Goal: Task Accomplishment & Management: Use online tool/utility

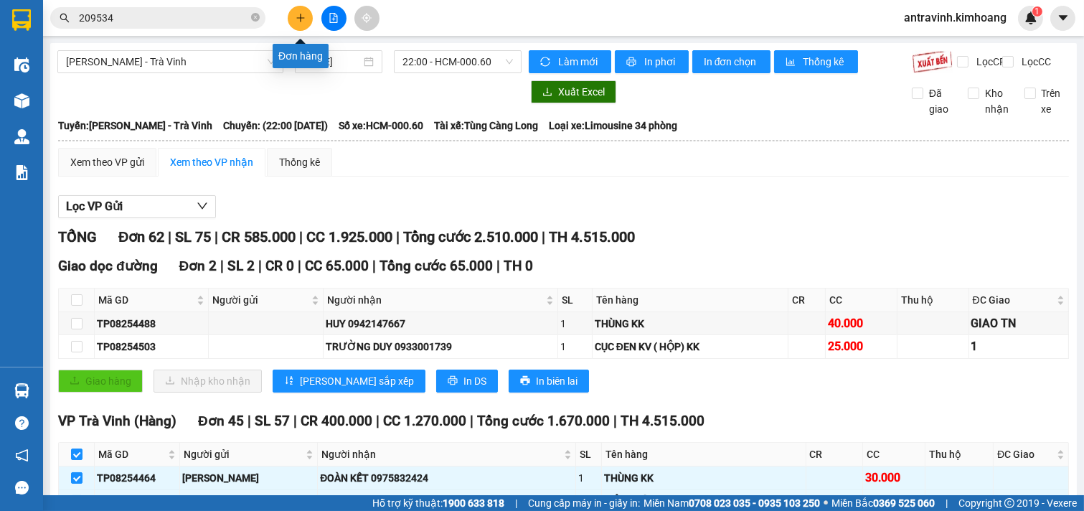
click at [300, 18] on icon "plus" at bounding box center [300, 17] width 8 height 1
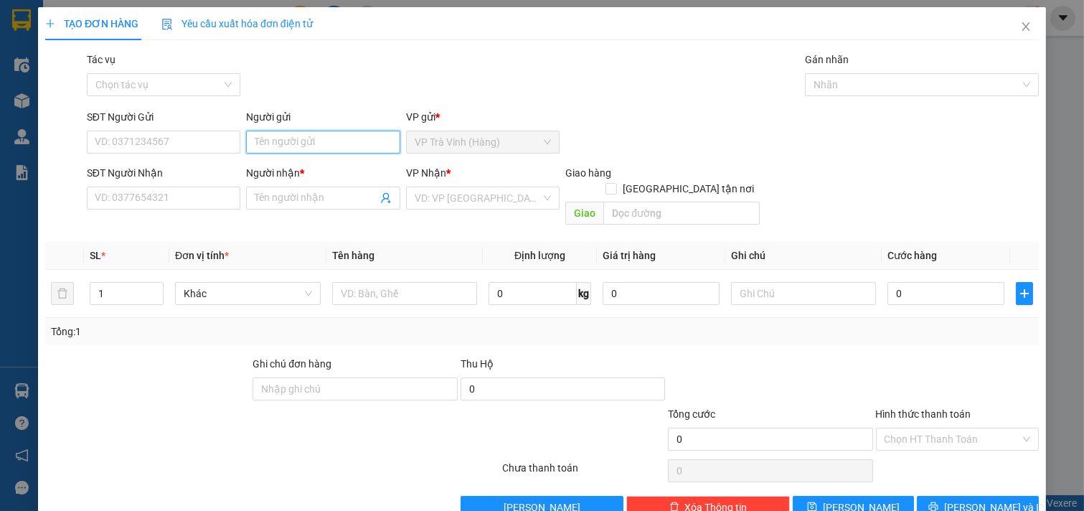
click at [330, 146] on input "Người gửi" at bounding box center [323, 142] width 154 height 23
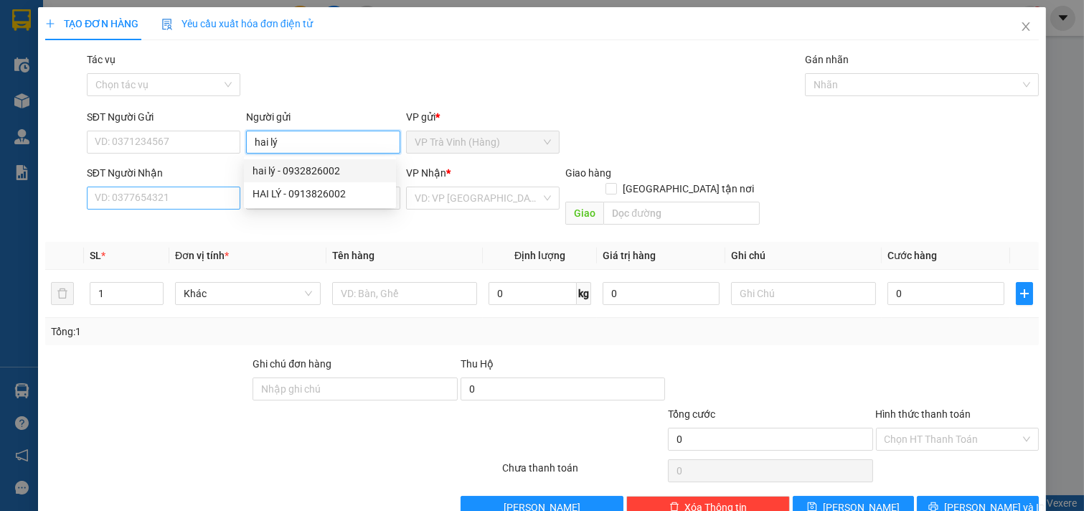
type input "hai lý"
click at [194, 202] on input "SĐT Người Nhận" at bounding box center [164, 198] width 154 height 23
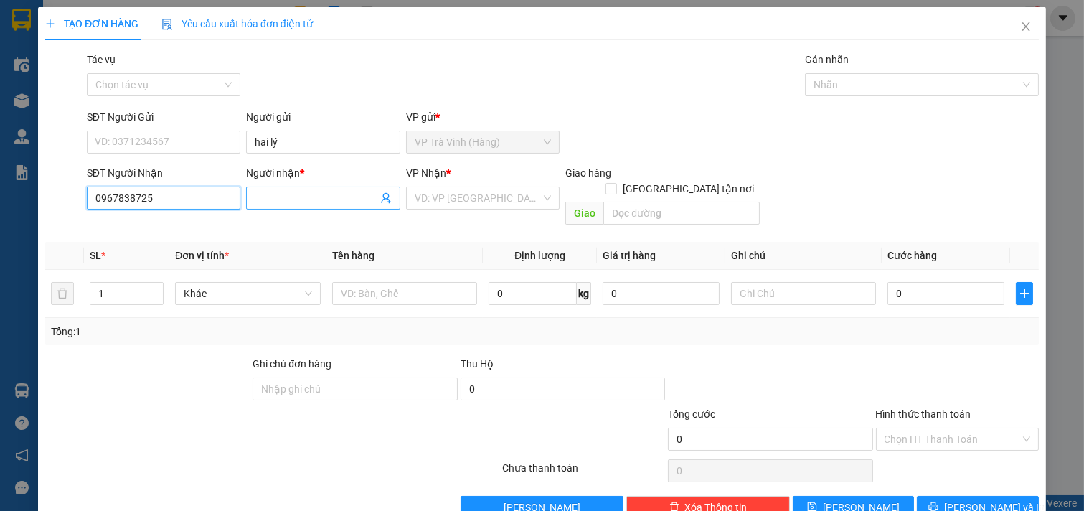
type input "0967838725"
click at [281, 199] on input "Người nhận *" at bounding box center [316, 198] width 123 height 16
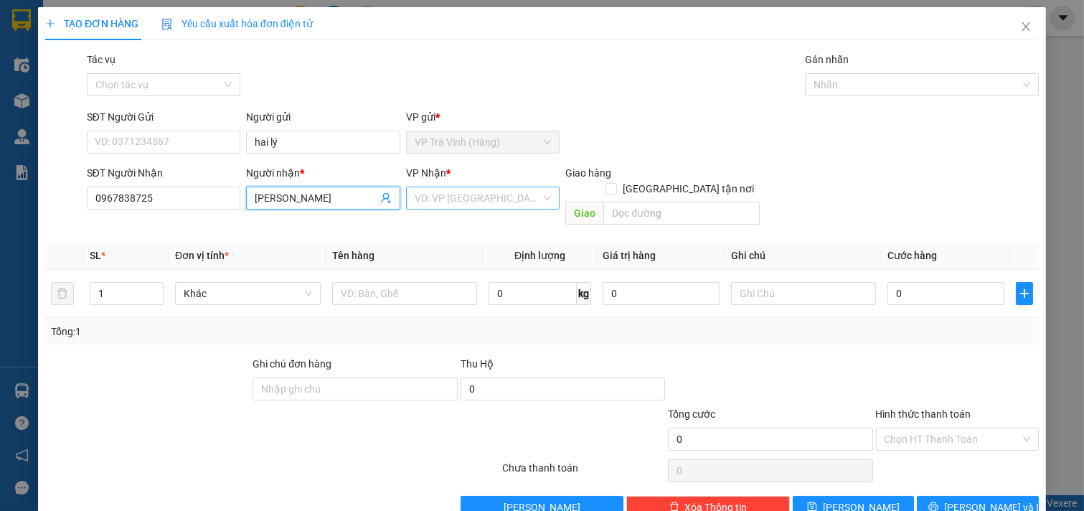
type input "[PERSON_NAME]"
click at [453, 194] on input "search" at bounding box center [478, 198] width 127 height 22
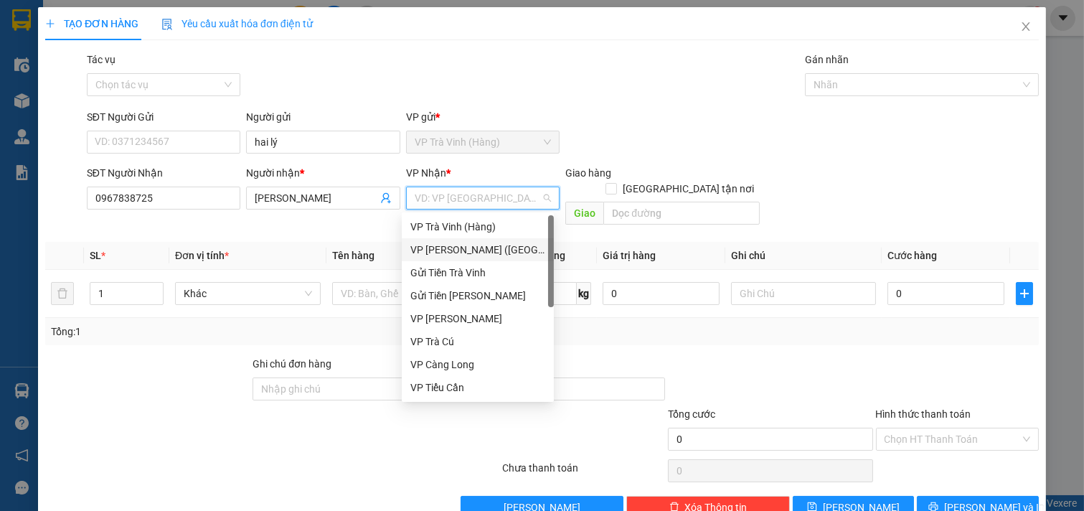
click at [457, 251] on div "VP [PERSON_NAME] ([GEOGRAPHIC_DATA])" at bounding box center [478, 250] width 135 height 16
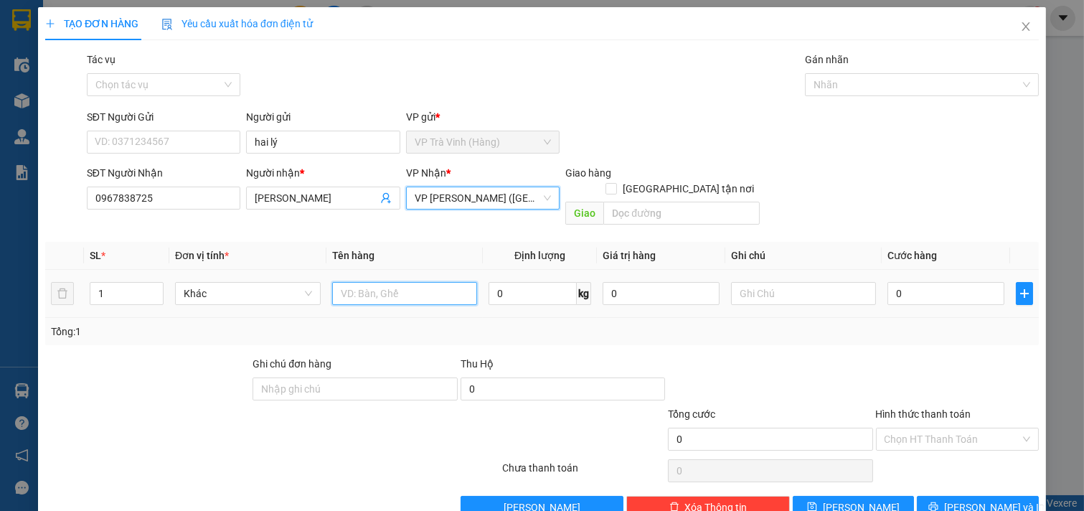
click at [406, 285] on input "text" at bounding box center [405, 293] width 146 height 23
type input "1 thùng"
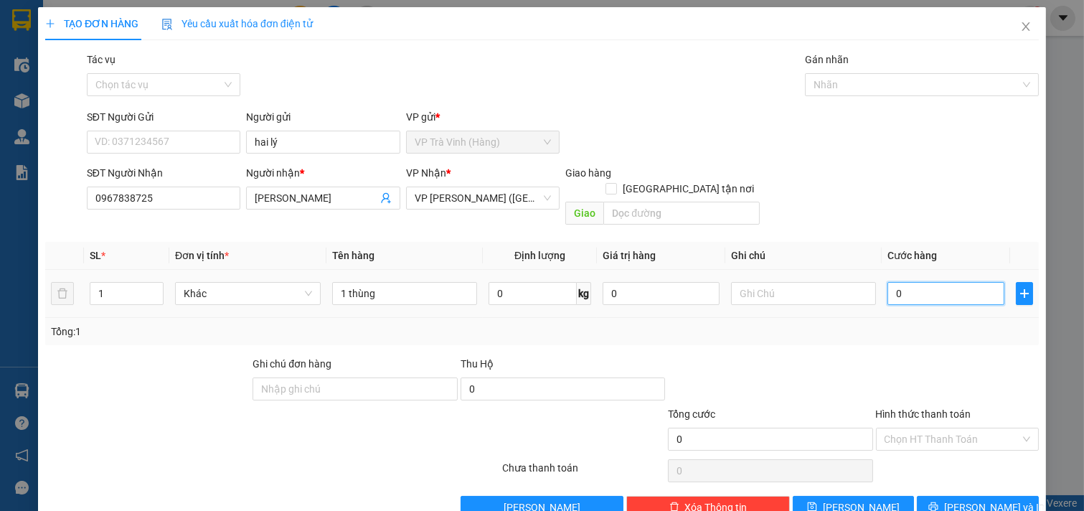
click at [934, 284] on input "0" at bounding box center [946, 293] width 117 height 23
type input "2"
type input "25"
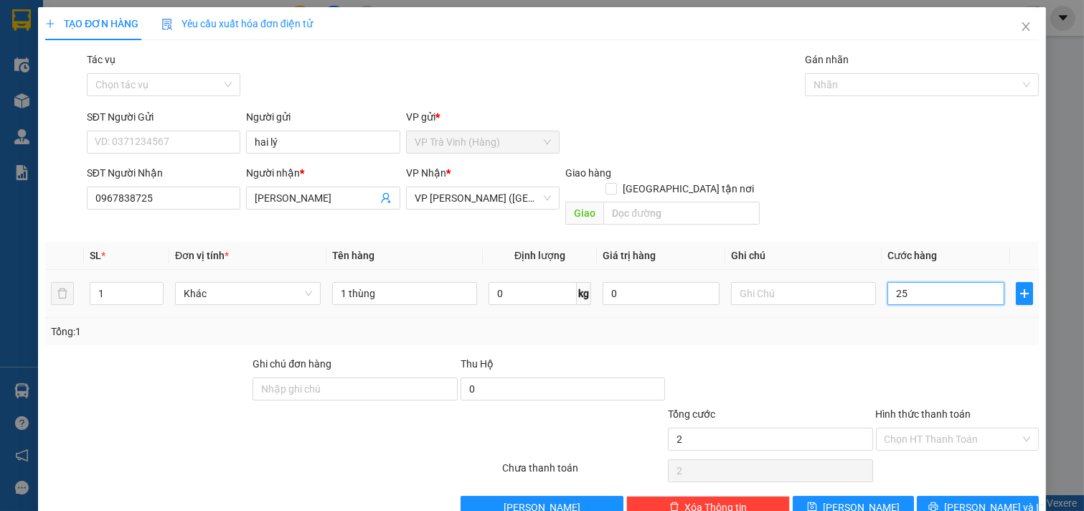
type input "25"
type input "25.000"
click at [934, 432] on input "Hình thức thanh toán" at bounding box center [953, 439] width 136 height 22
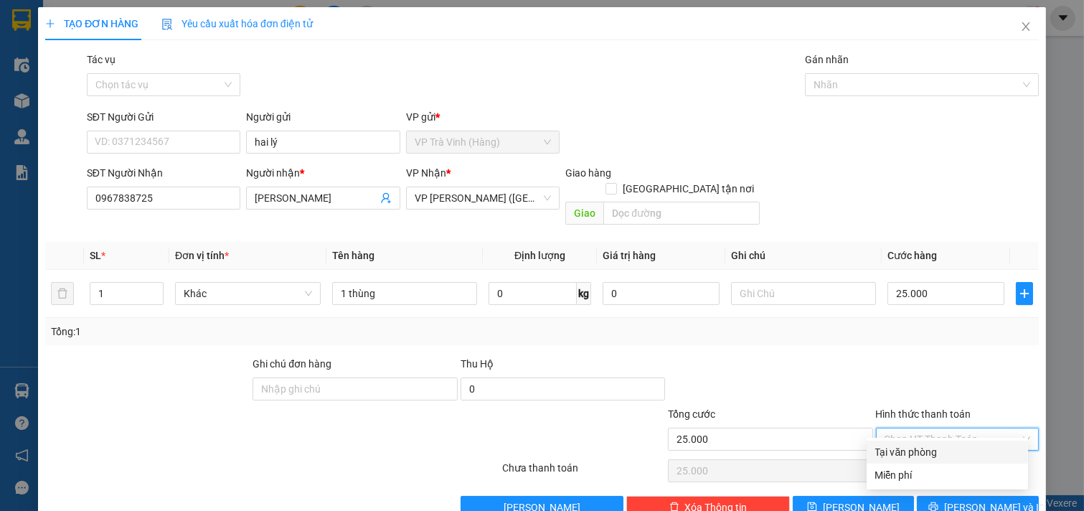
click at [929, 454] on div "Tại văn phòng" at bounding box center [948, 452] width 144 height 16
type input "0"
click at [939, 502] on icon "printer" at bounding box center [934, 507] width 10 height 10
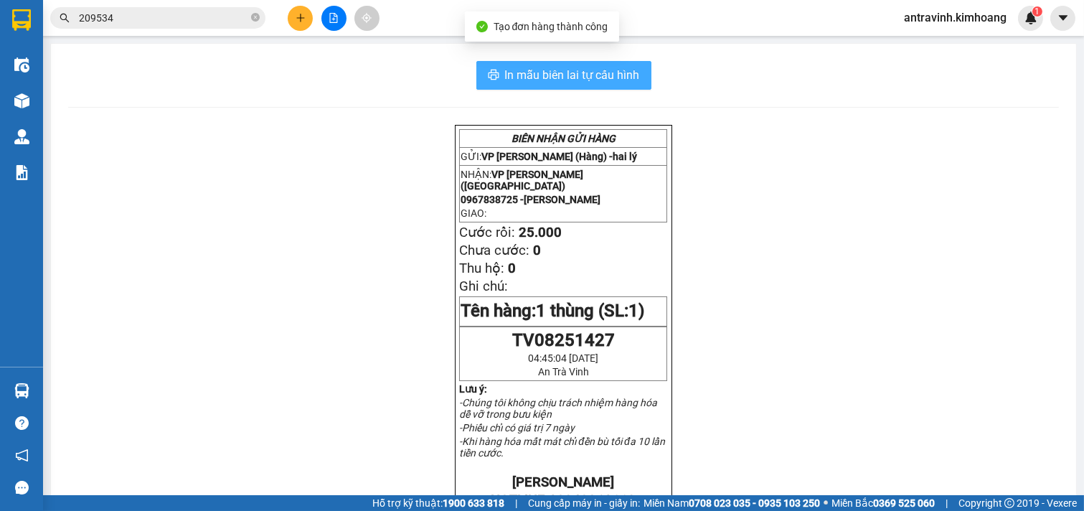
click at [611, 81] on span "In mẫu biên lai tự cấu hình" at bounding box center [572, 75] width 135 height 18
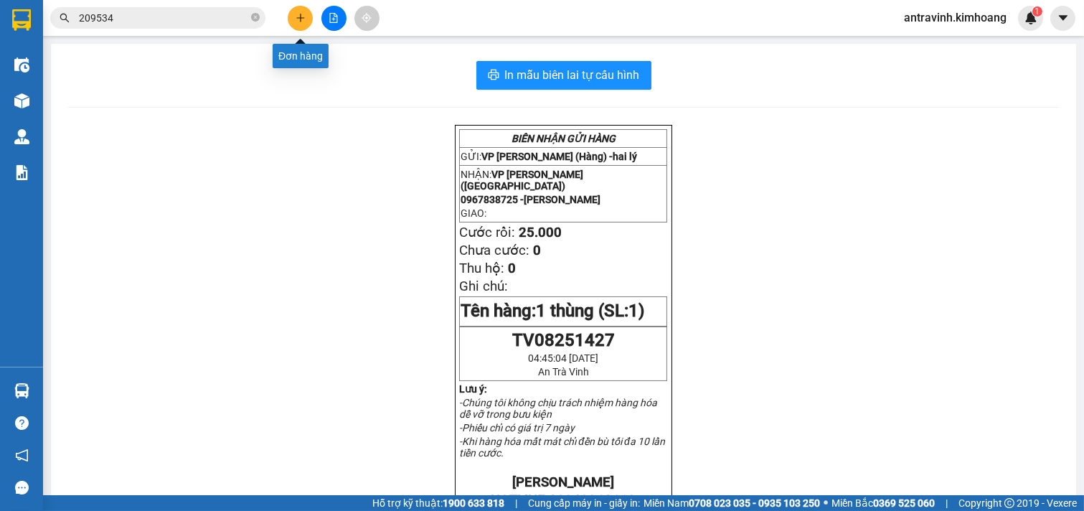
click at [298, 14] on icon "plus" at bounding box center [301, 18] width 10 height 10
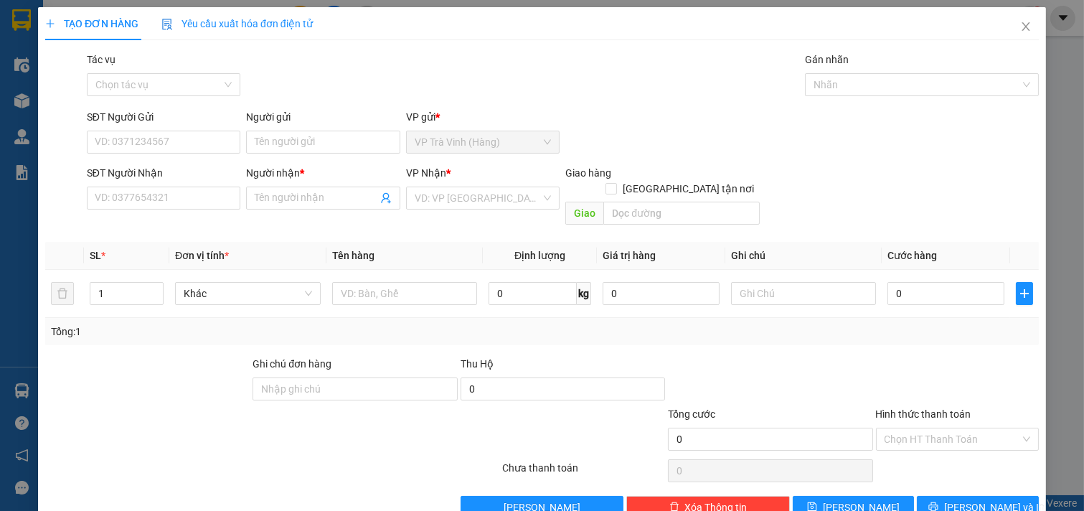
click at [299, 154] on div "Người gửi Tên người gửi" at bounding box center [323, 134] width 154 height 50
click at [296, 146] on input "Người gửi" at bounding box center [323, 142] width 154 height 23
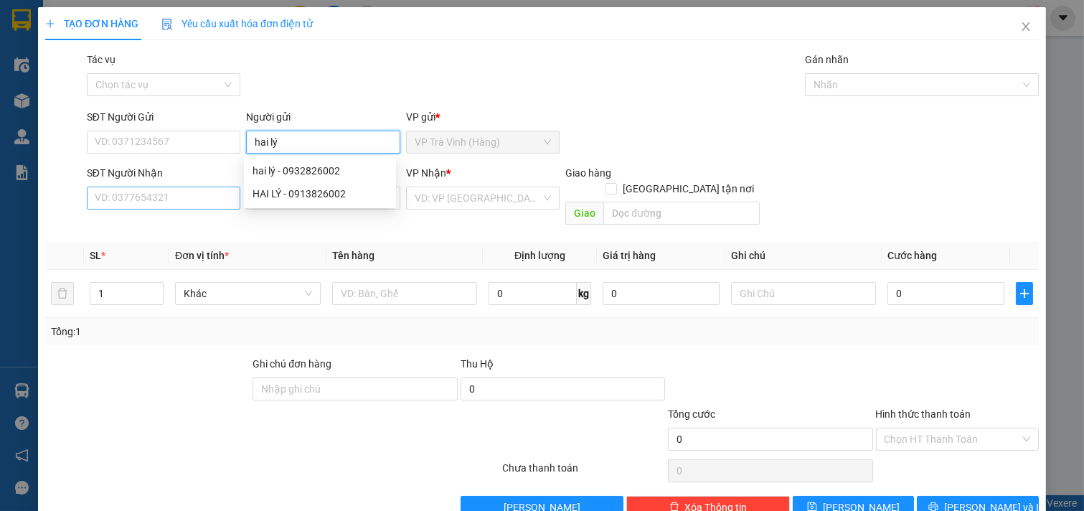
type input "hai lý"
click at [192, 197] on input "SĐT Người Nhận" at bounding box center [164, 198] width 154 height 23
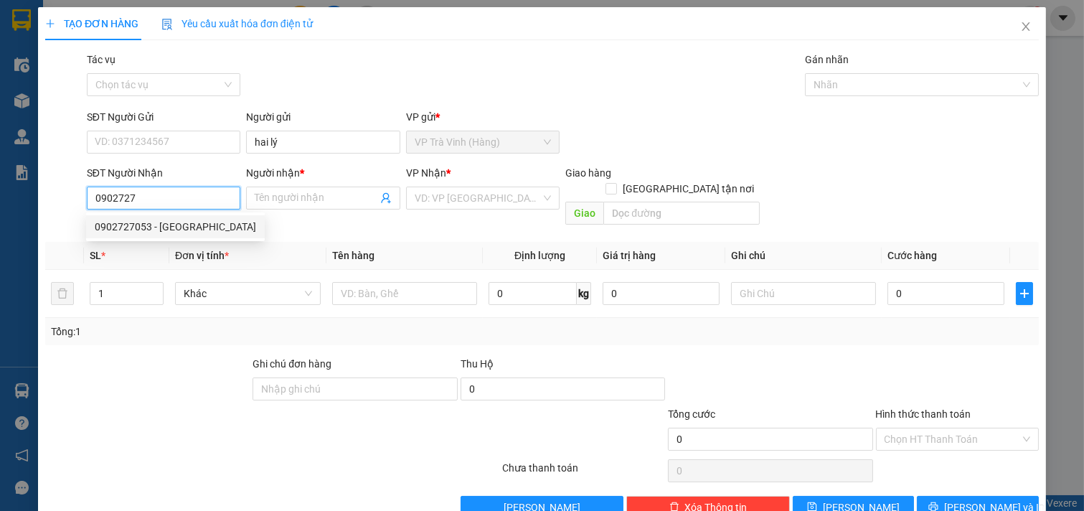
click at [187, 226] on div "0902727053 - [GEOGRAPHIC_DATA]" at bounding box center [175, 227] width 161 height 16
type input "0902727053"
type input "mỹ phúc"
type input "30.000"
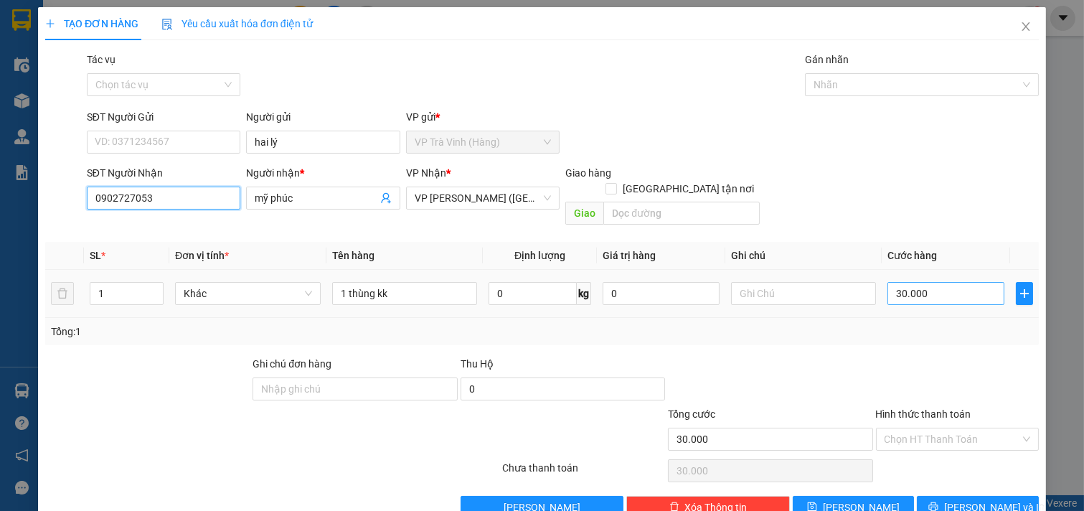
type input "0902727053"
click at [929, 287] on input "30.000" at bounding box center [946, 293] width 117 height 23
type input "2"
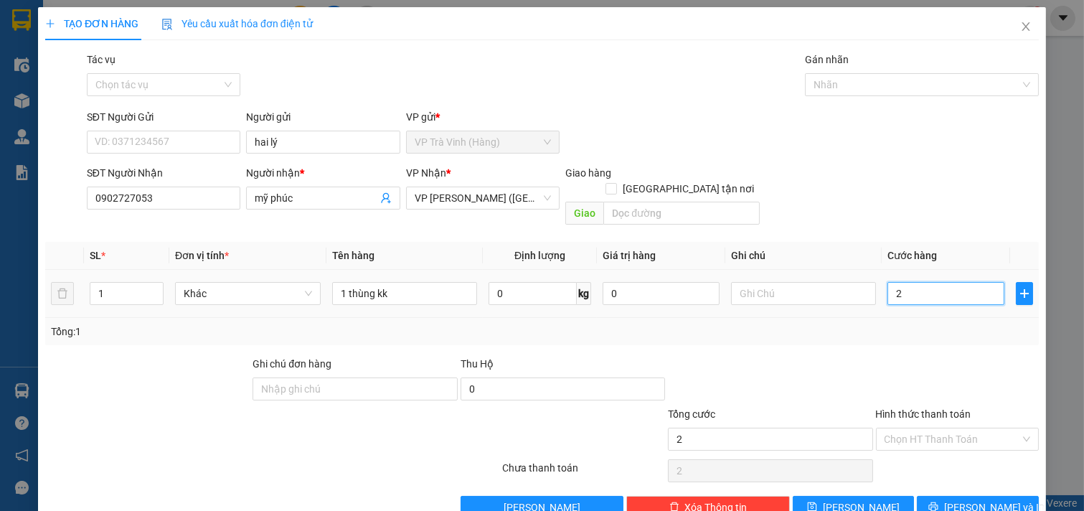
type input "25"
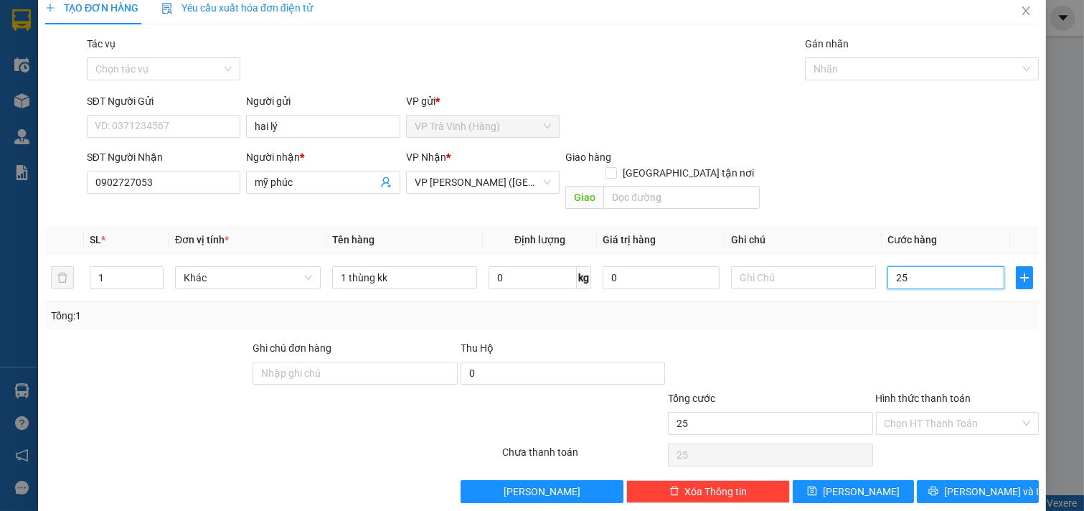
scroll to position [19, 0]
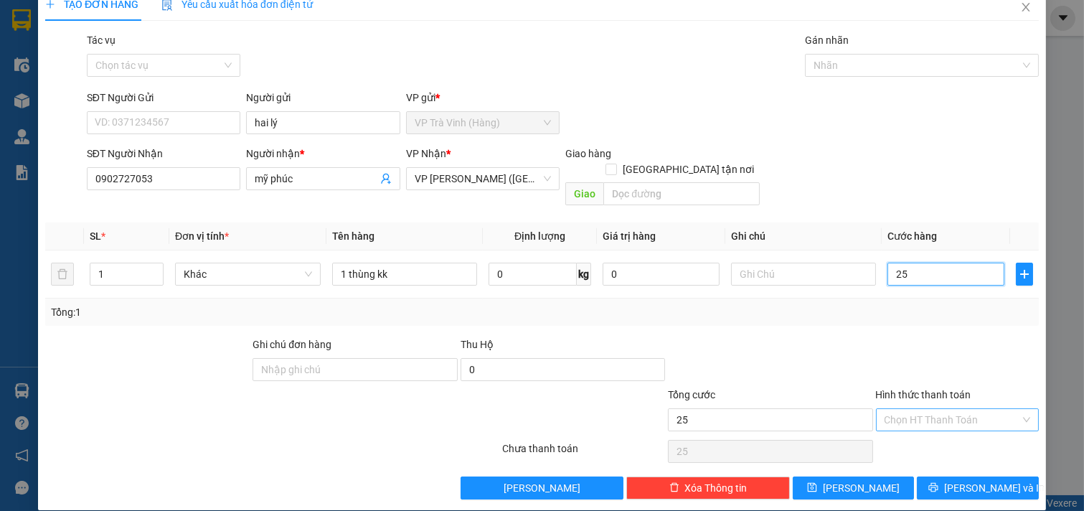
type input "25"
type input "25.000"
click at [965, 409] on input "Hình thức thanh toán" at bounding box center [953, 420] width 136 height 22
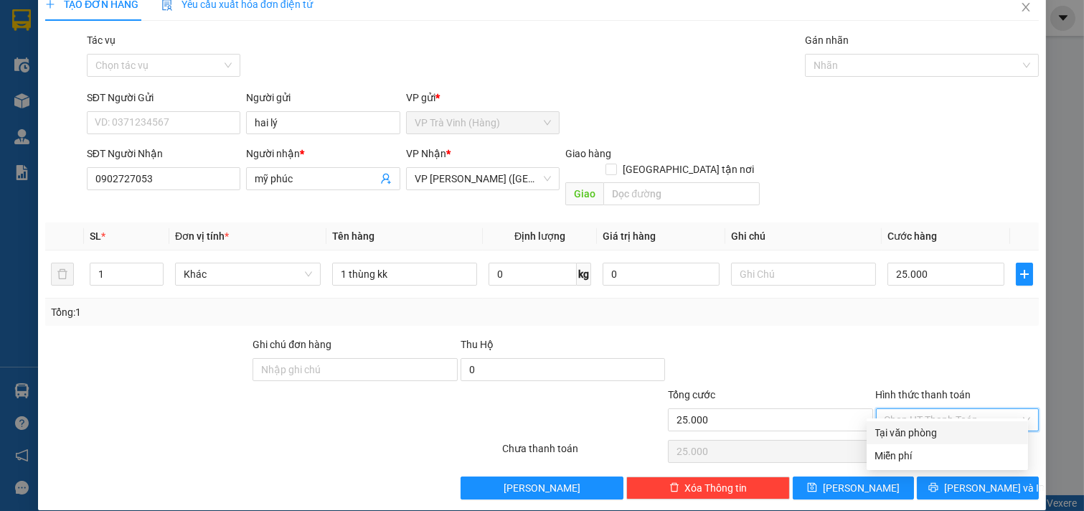
click at [949, 428] on div "Tại văn phòng" at bounding box center [948, 433] width 144 height 16
type input "0"
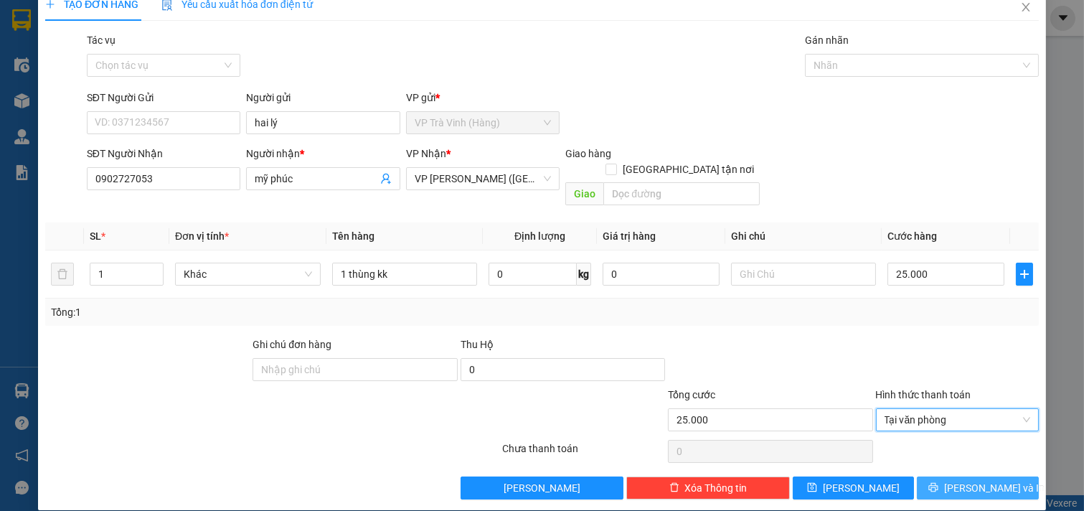
click at [963, 480] on span "[PERSON_NAME] và In" at bounding box center [994, 488] width 100 height 16
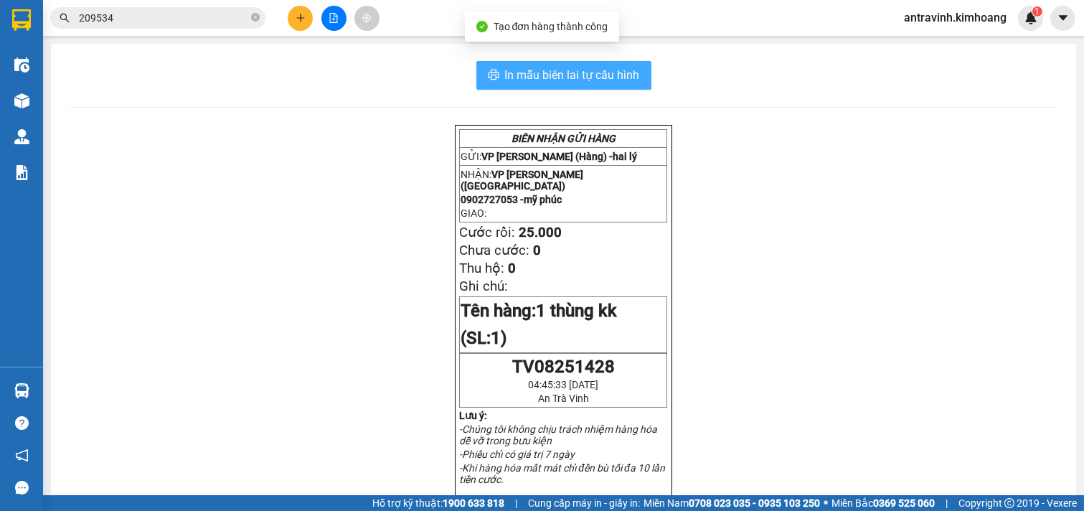
click at [607, 80] on span "In mẫu biên lai tự cấu hình" at bounding box center [572, 75] width 135 height 18
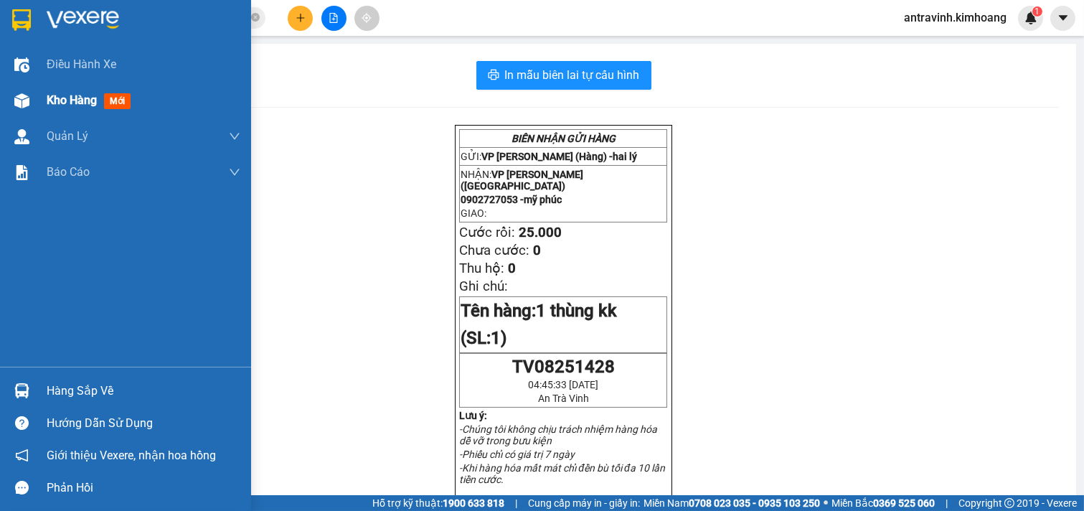
click at [39, 100] on div "Kho hàng mới" at bounding box center [125, 101] width 251 height 36
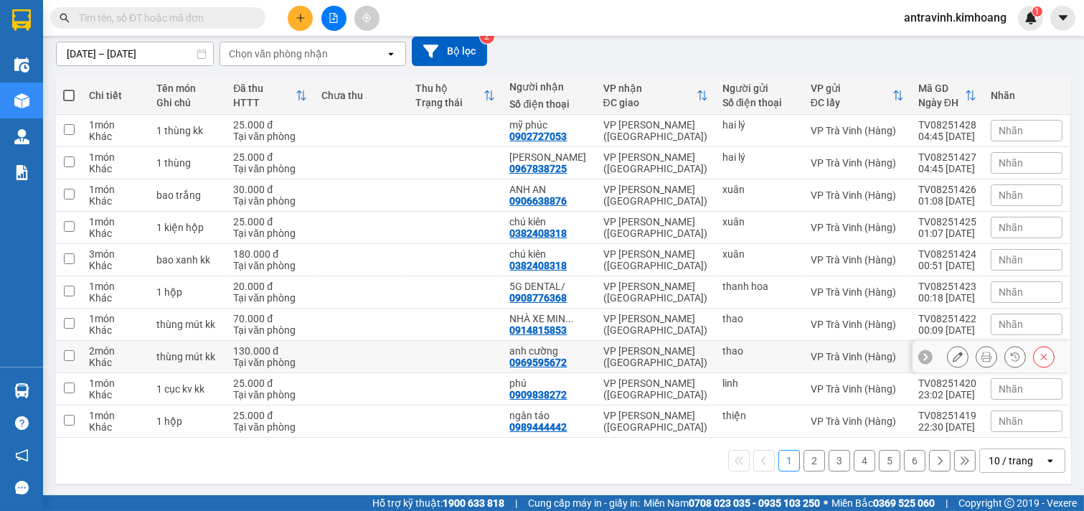
scroll to position [128, 0]
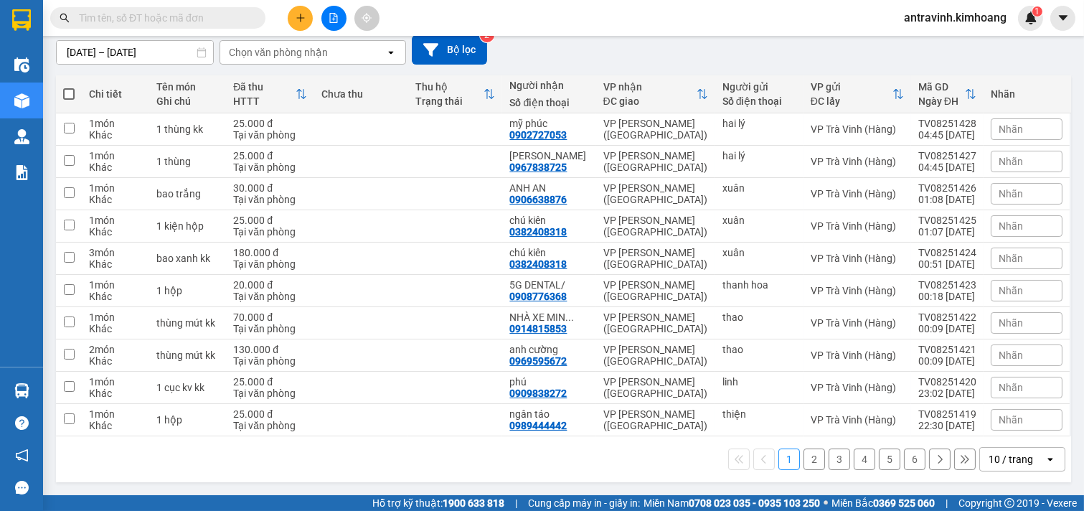
click at [1005, 450] on div "10 / trang" at bounding box center [1012, 459] width 65 height 23
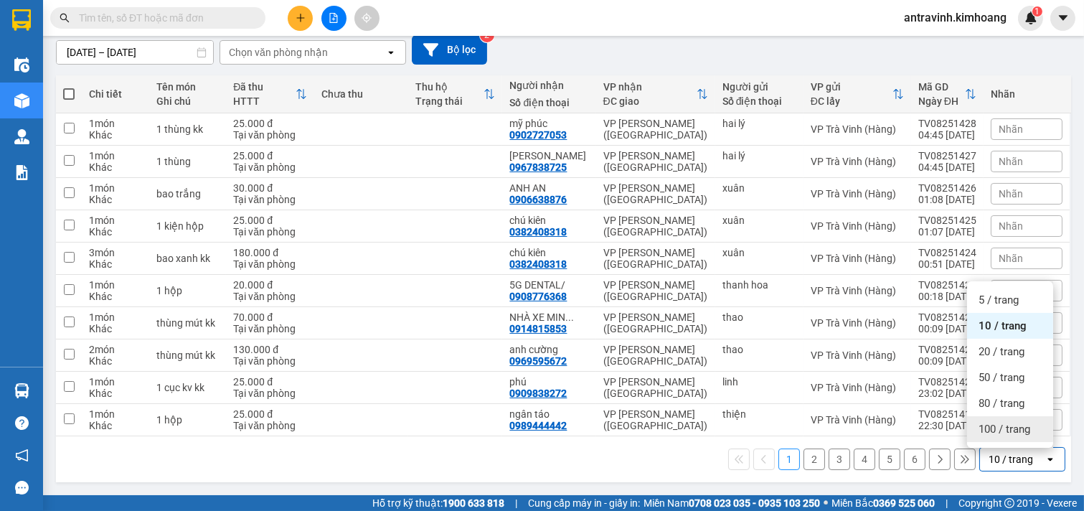
click at [1005, 432] on span "100 / trang" at bounding box center [1005, 429] width 52 height 14
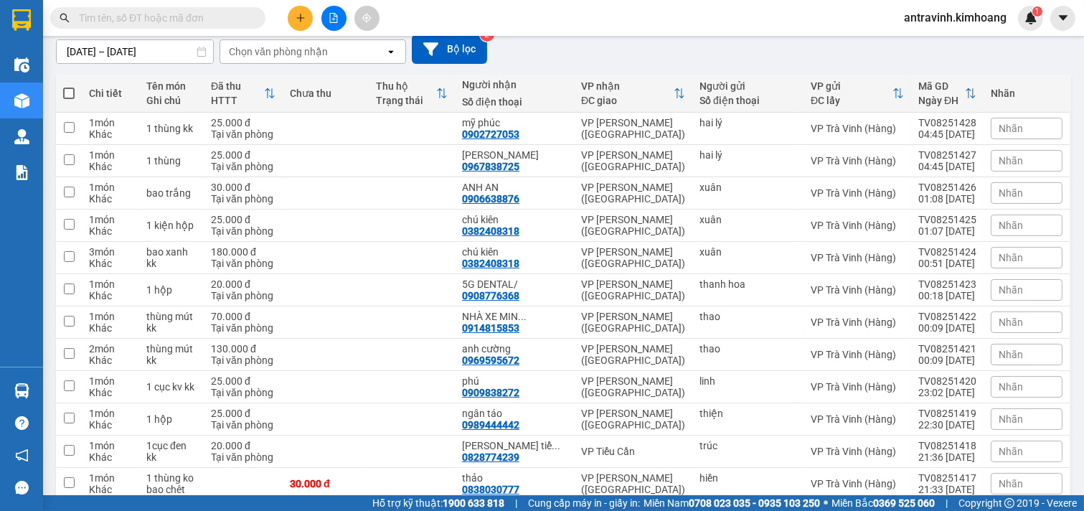
click at [67, 90] on span at bounding box center [68, 93] width 11 height 11
click at [69, 86] on input "checkbox" at bounding box center [69, 86] width 0 height 0
checkbox input "true"
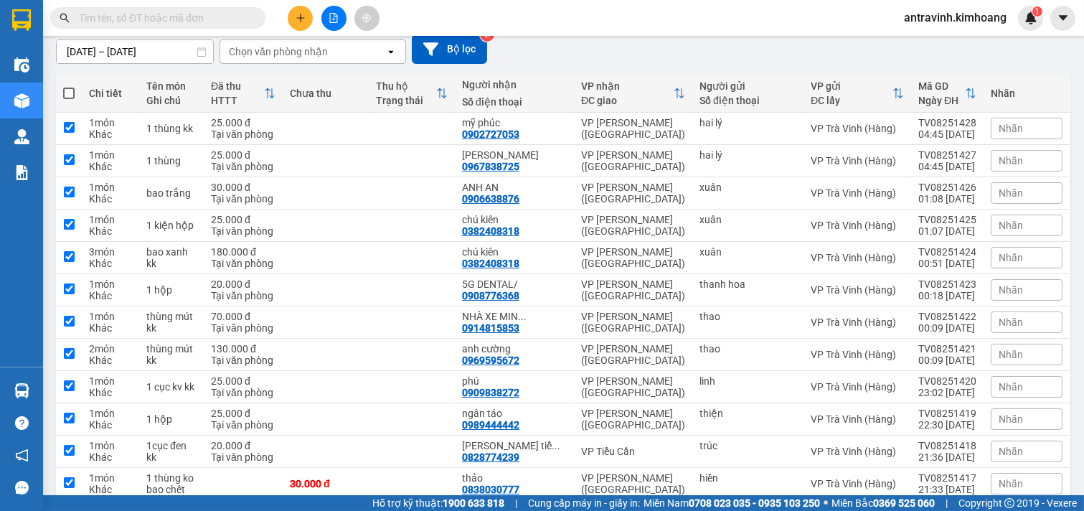
checkbox input "true"
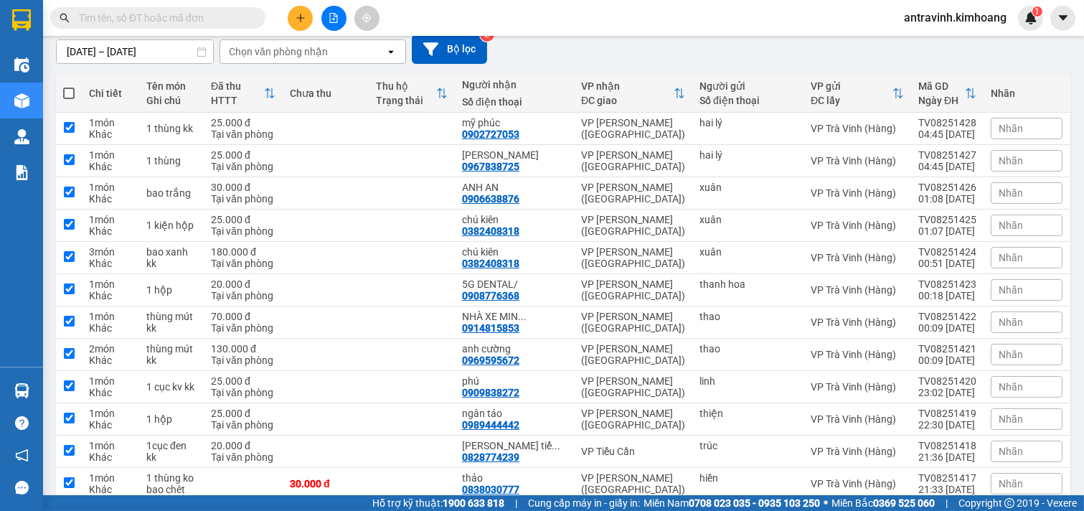
checkbox input "true"
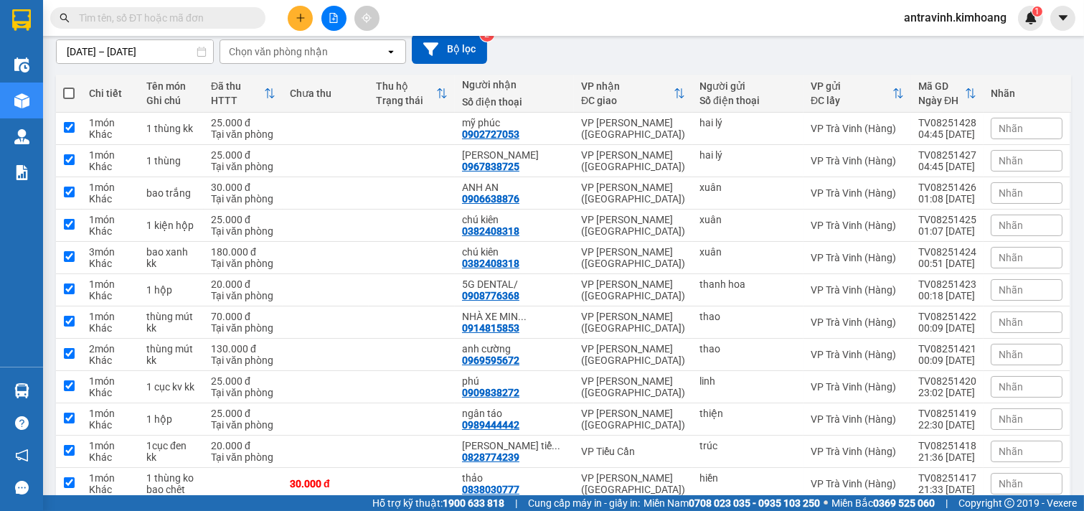
checkbox input "true"
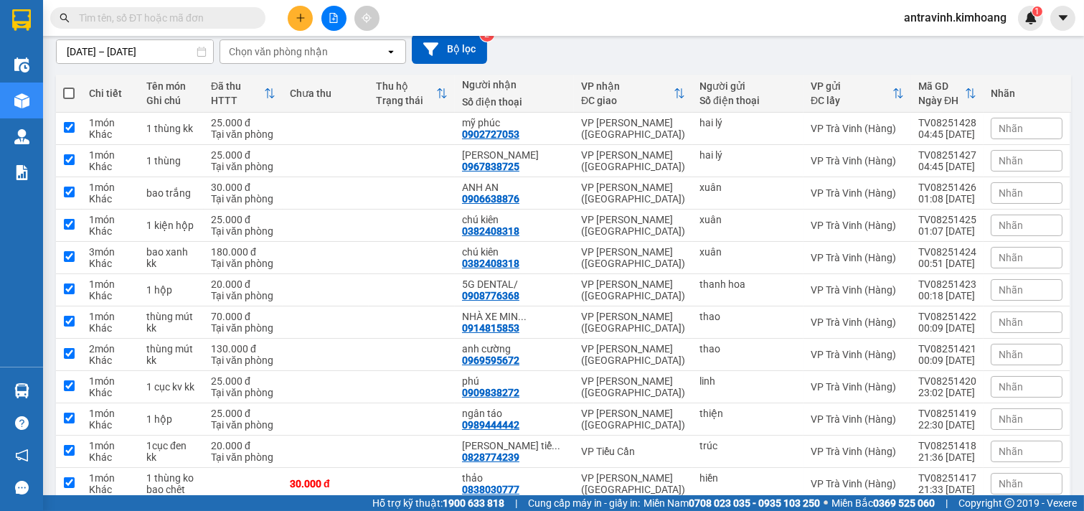
checkbox input "true"
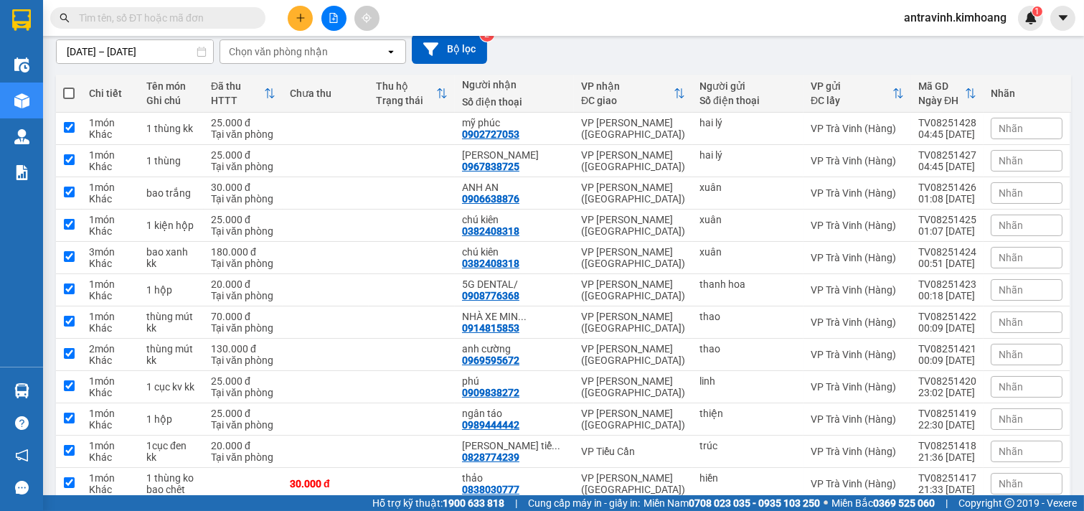
checkbox input "true"
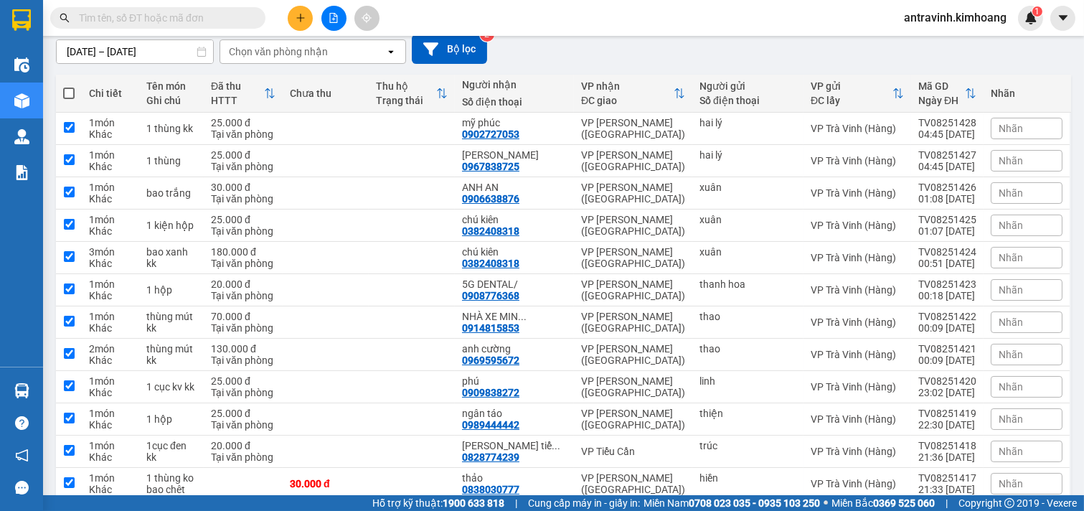
checkbox input "true"
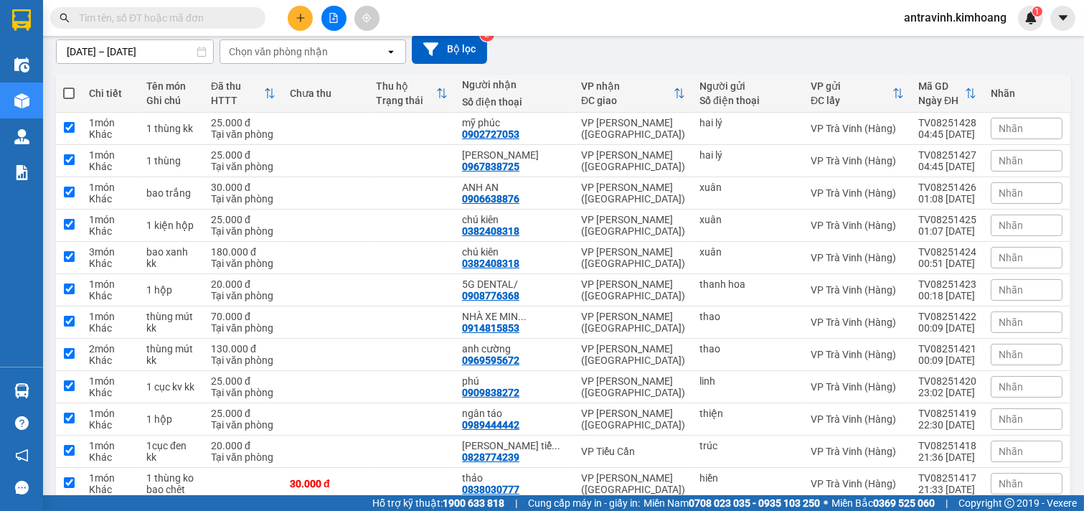
checkbox input "true"
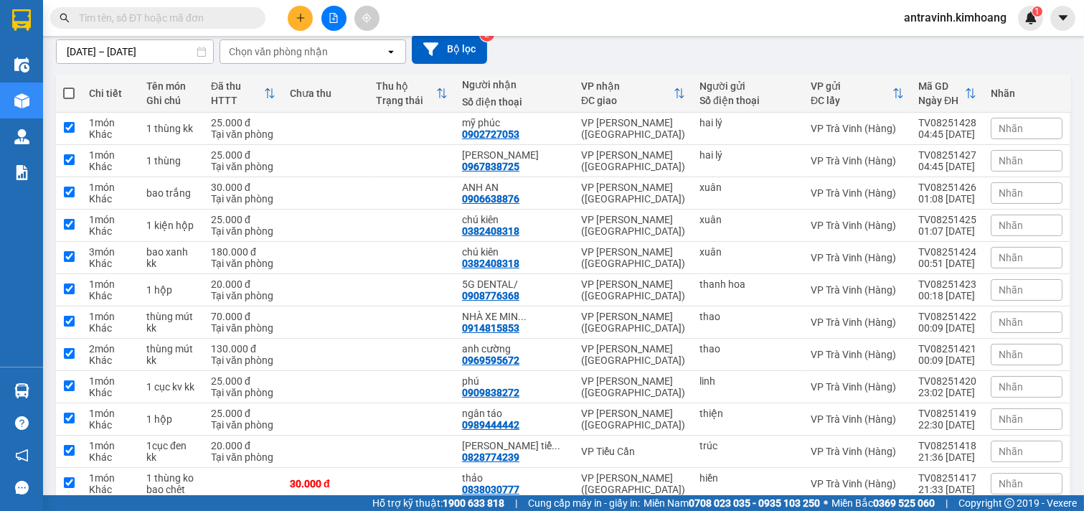
checkbox input "true"
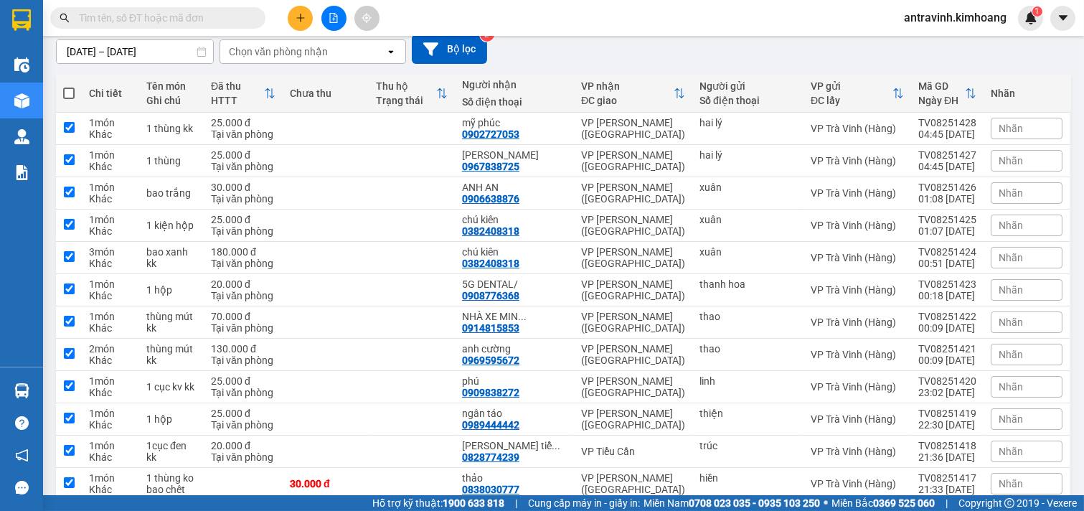
checkbox input "true"
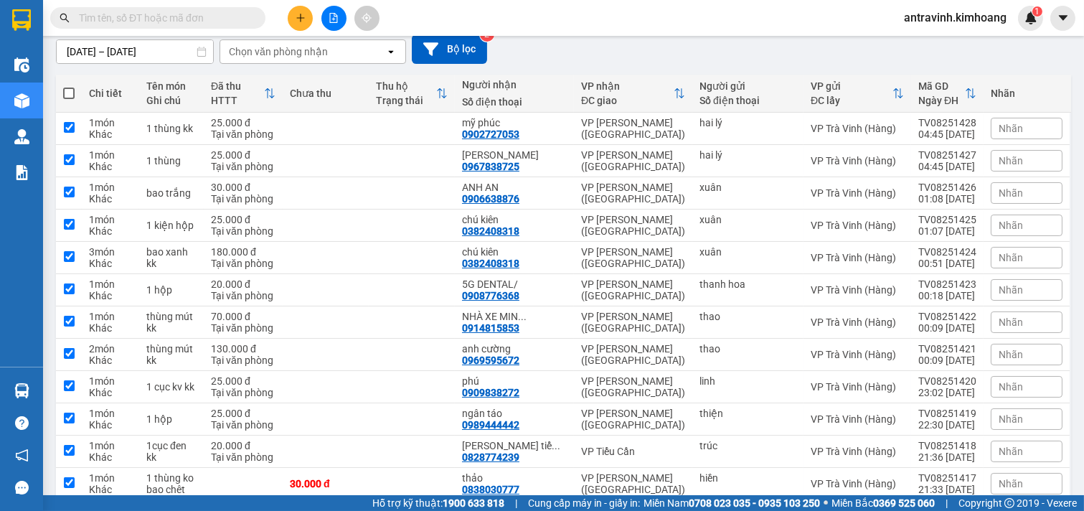
checkbox input "true"
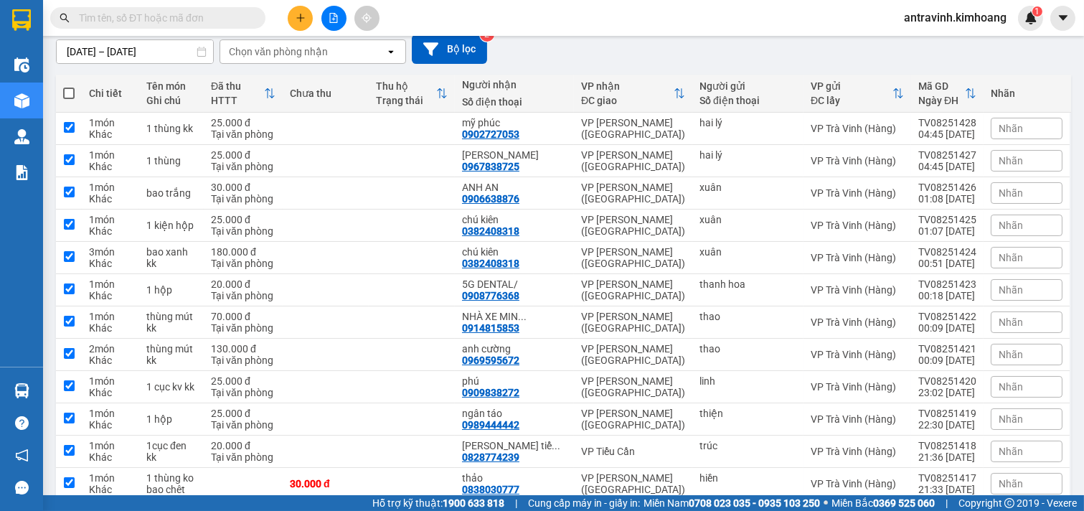
checkbox input "true"
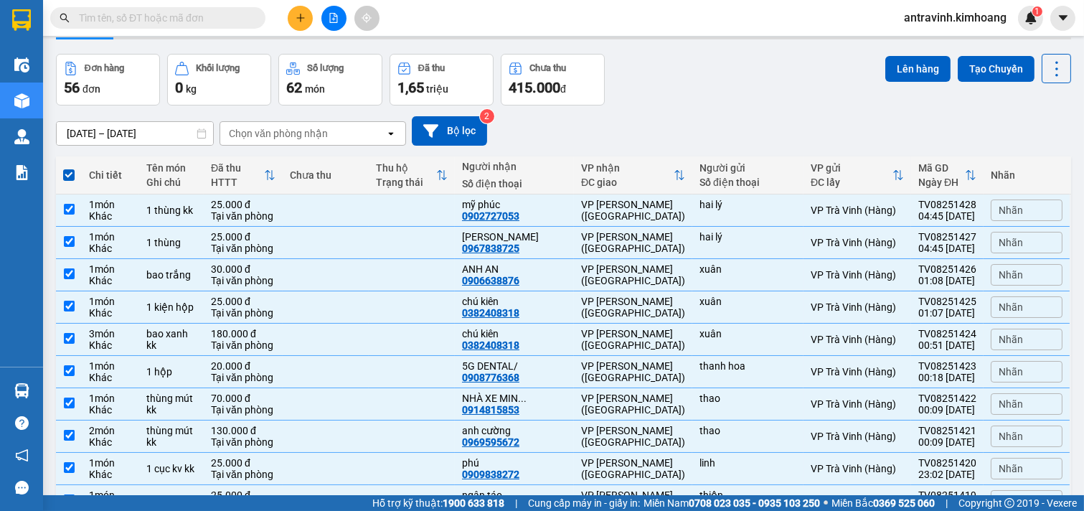
scroll to position [0, 0]
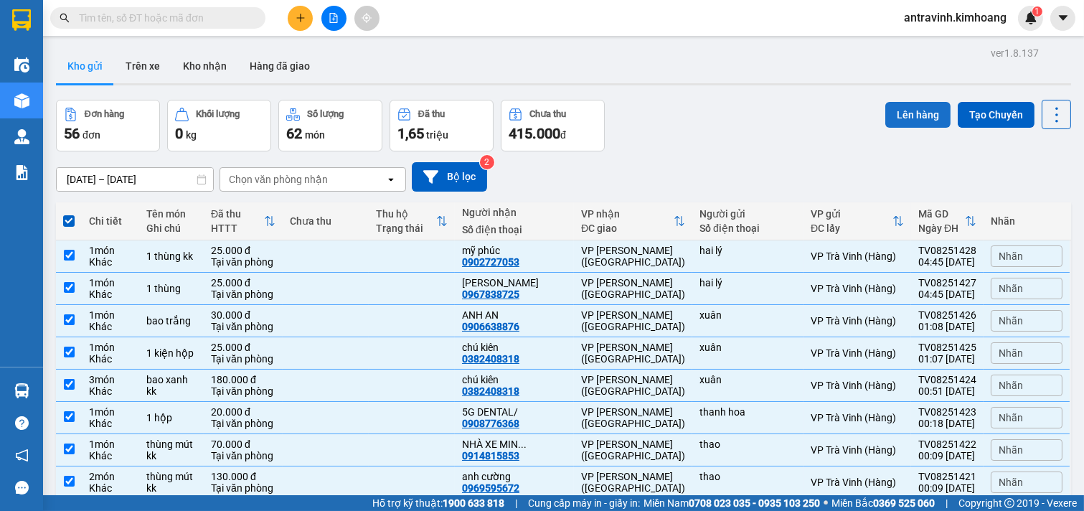
click at [897, 111] on button "Lên hàng" at bounding box center [918, 115] width 65 height 26
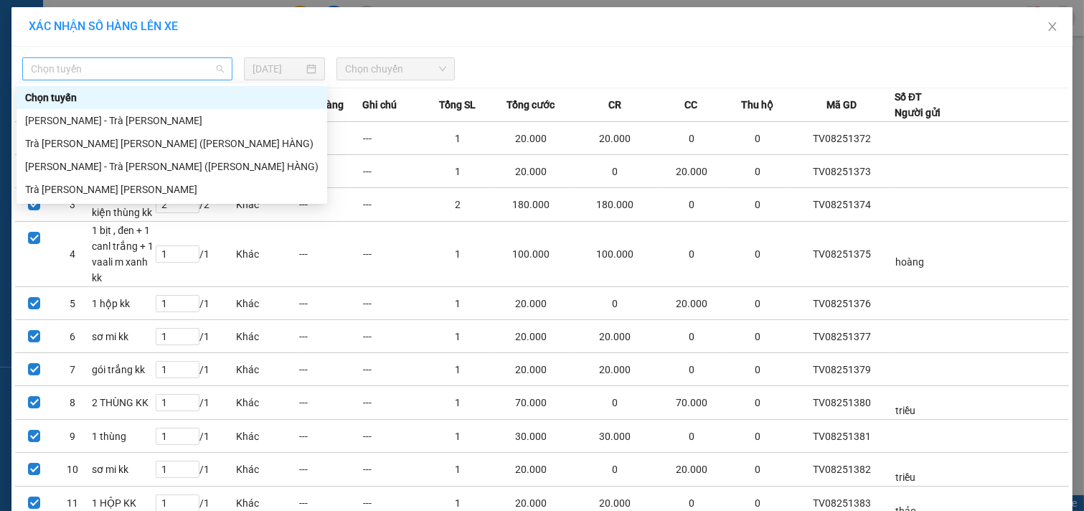
click at [164, 66] on span "Chọn tuyến" at bounding box center [127, 69] width 193 height 22
click at [166, 179] on div "Trà [PERSON_NAME] [PERSON_NAME]" at bounding box center [172, 189] width 311 height 23
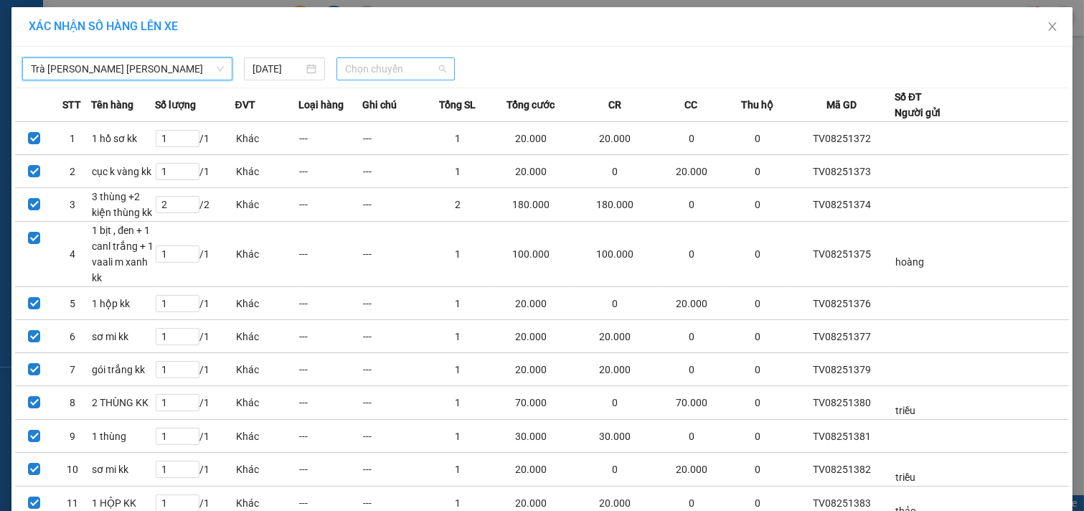
click at [406, 69] on span "Chọn chuyến" at bounding box center [395, 69] width 101 height 22
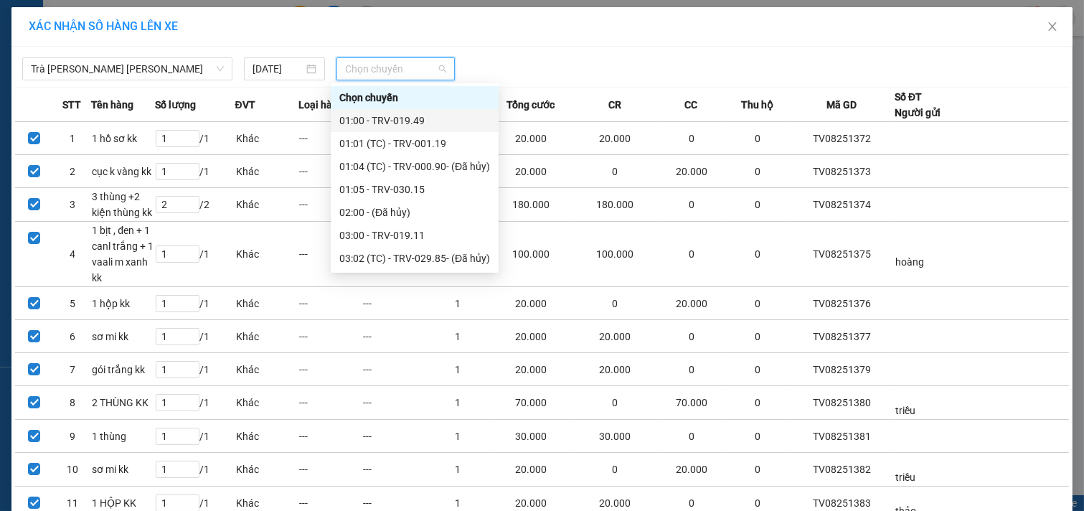
click at [408, 128] on div "01:00 - TRV-019.49" at bounding box center [414, 121] width 151 height 16
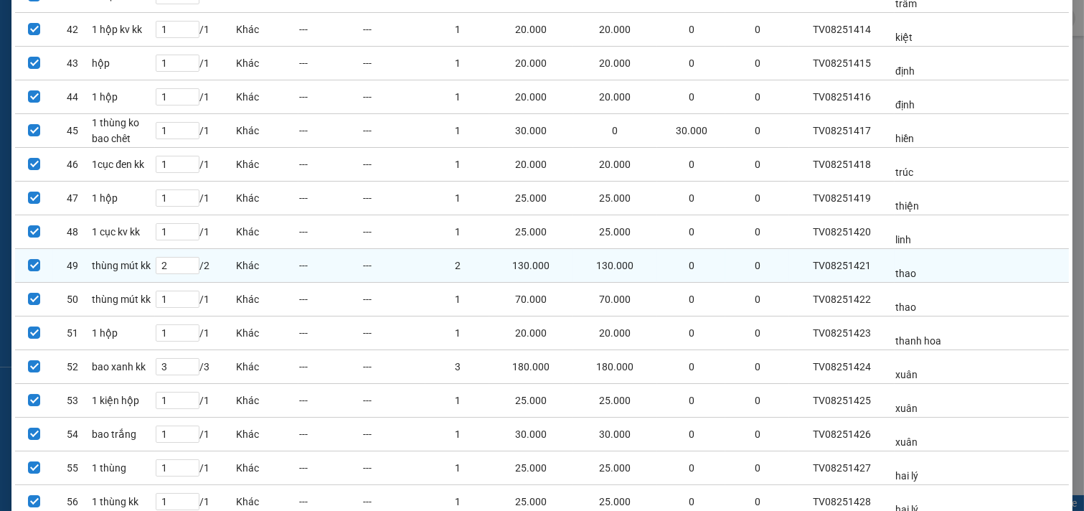
scroll to position [1615, 0]
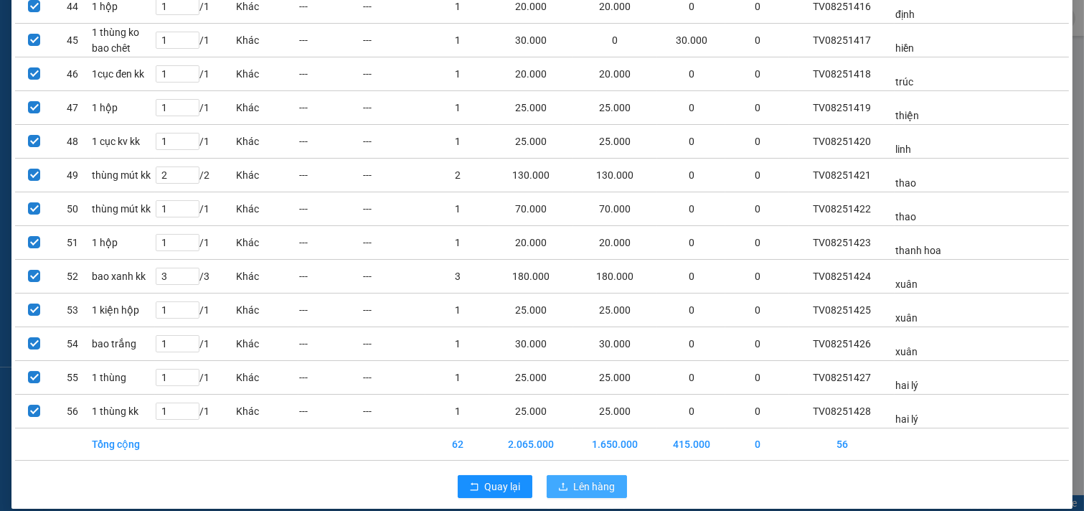
click at [584, 479] on span "Lên hàng" at bounding box center [595, 487] width 42 height 16
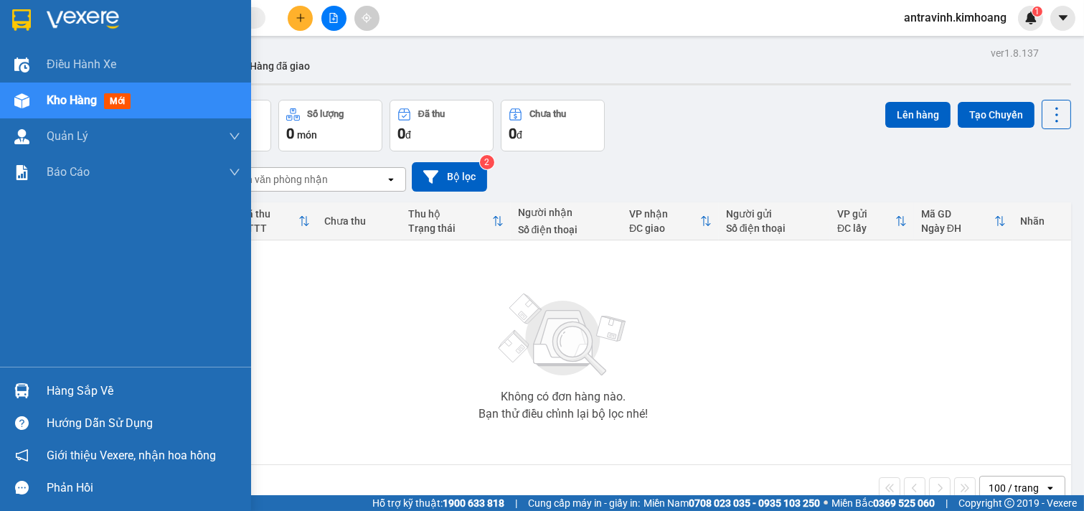
click at [119, 395] on div "Hàng sắp về" at bounding box center [144, 391] width 194 height 22
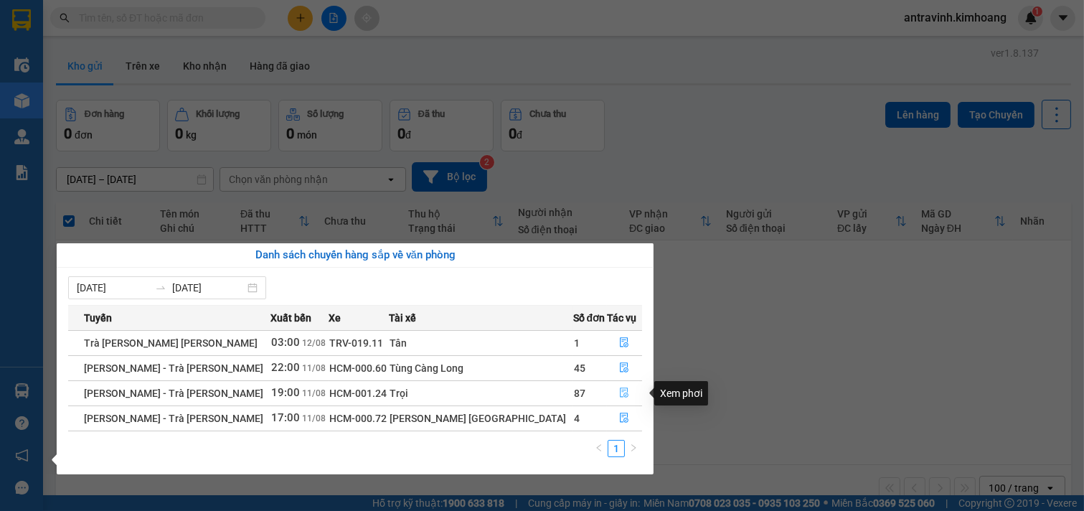
click at [619, 393] on icon "file-done" at bounding box center [624, 393] width 10 height 10
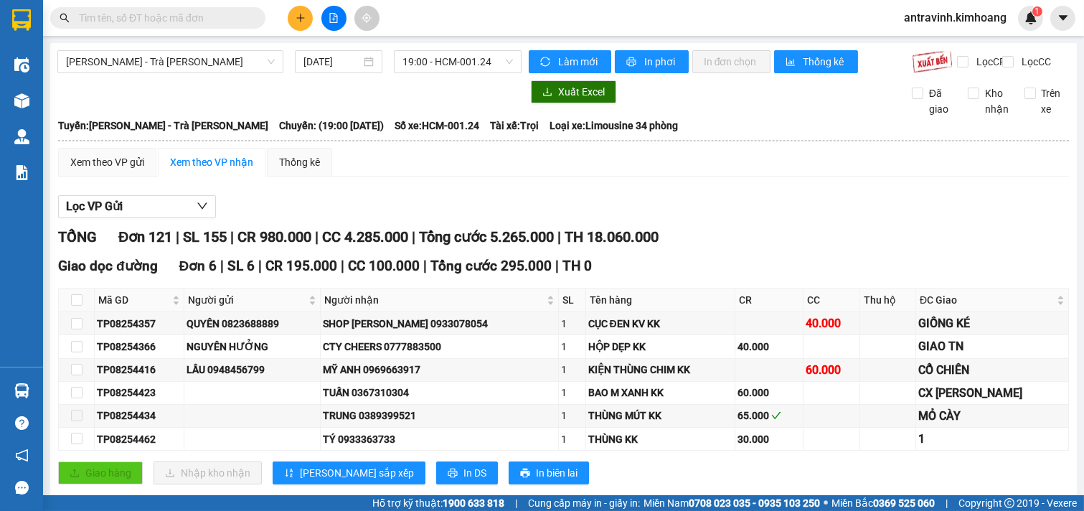
scroll to position [239, 0]
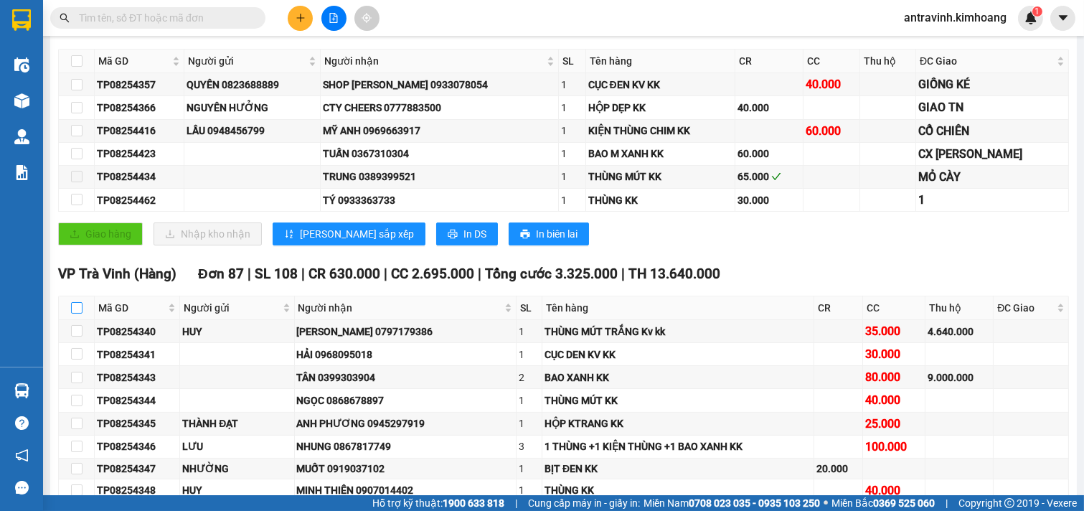
click at [75, 314] on input "checkbox" at bounding box center [76, 307] width 11 height 11
checkbox input "true"
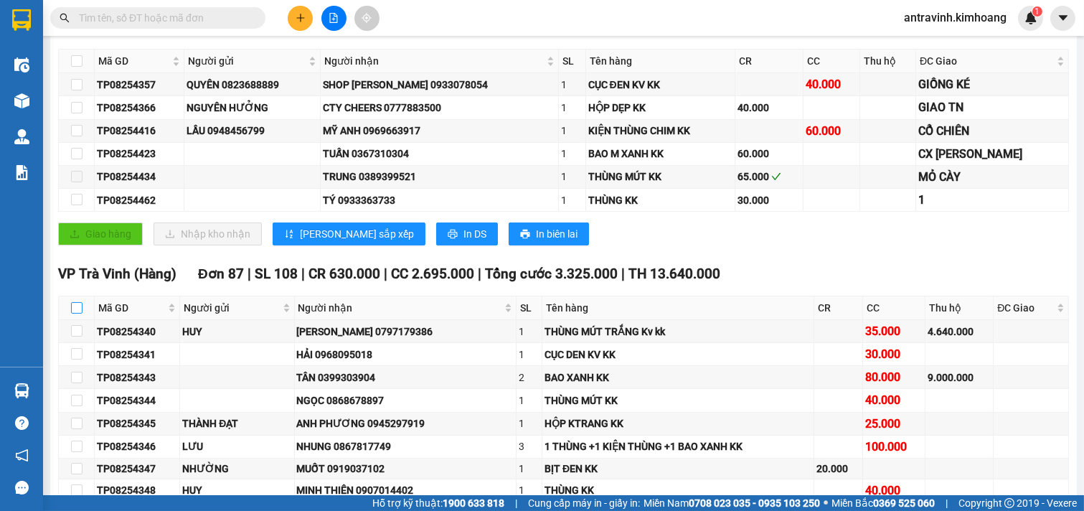
checkbox input "true"
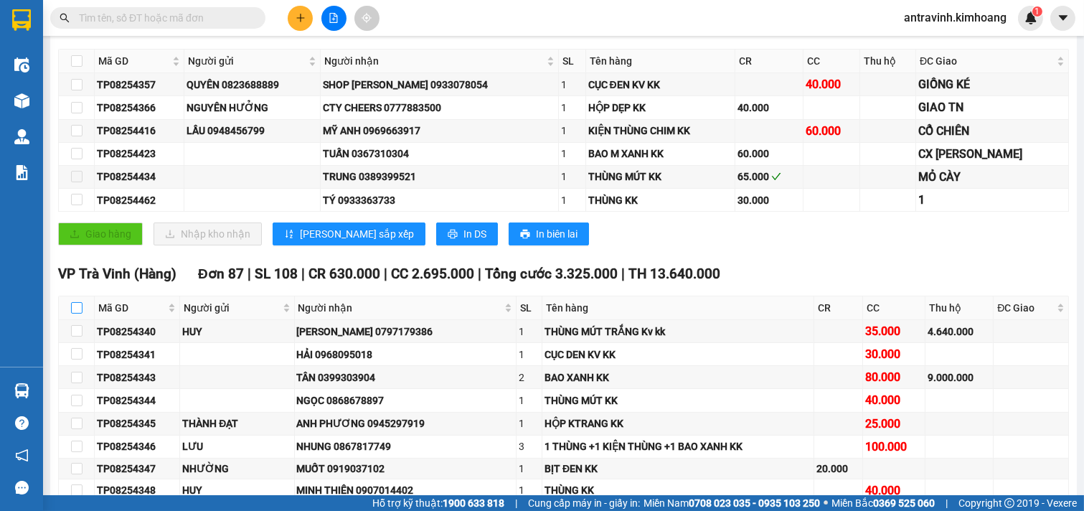
checkbox input "true"
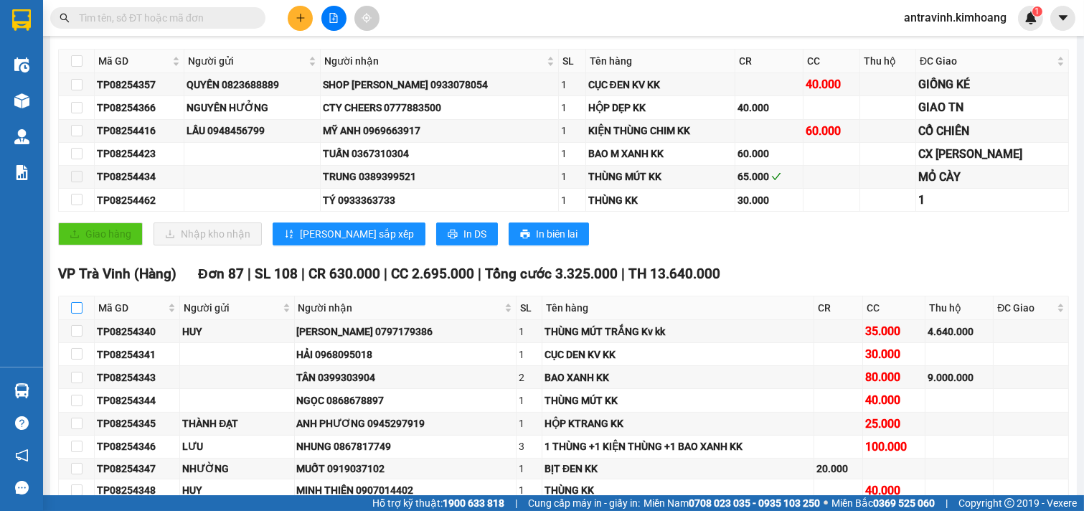
checkbox input "true"
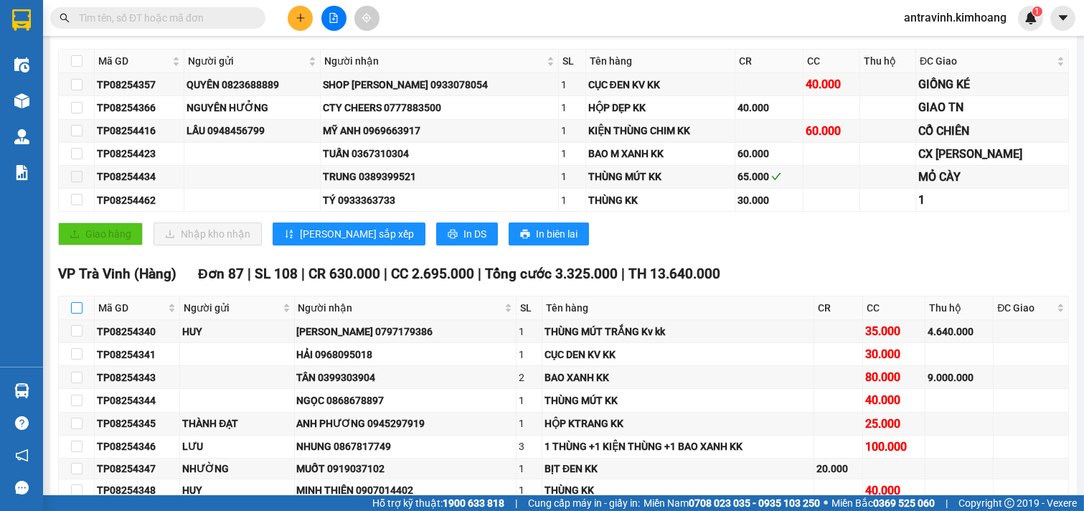
checkbox input "true"
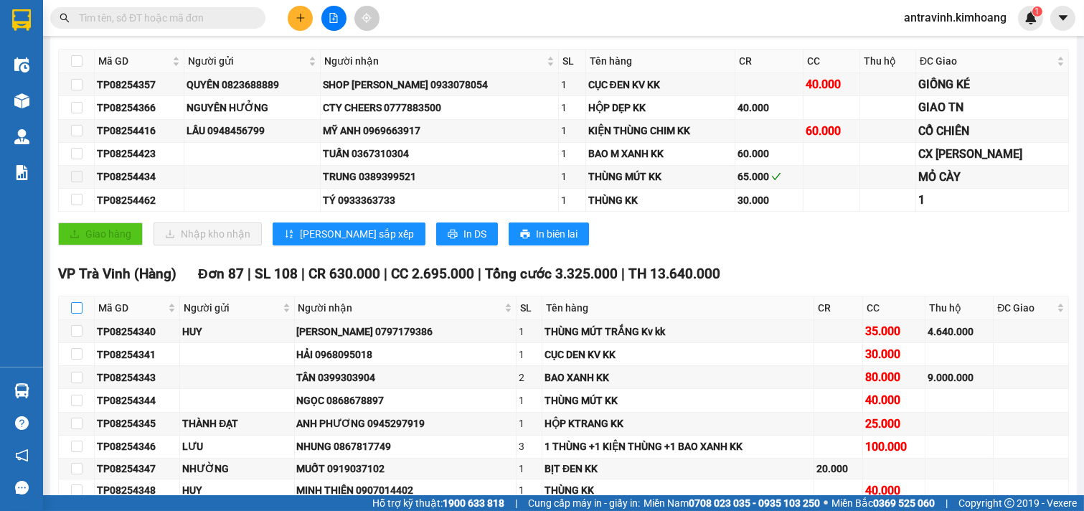
checkbox input "true"
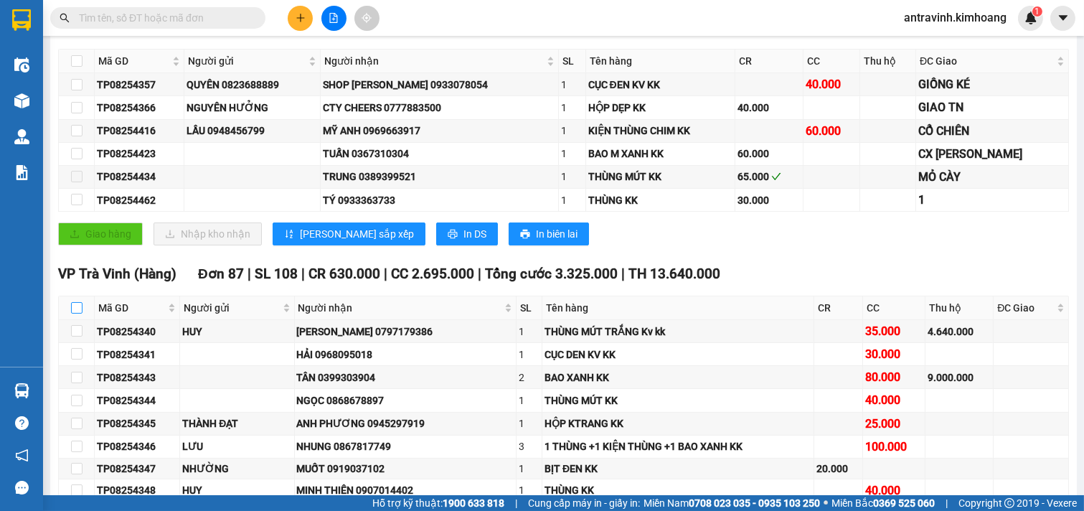
checkbox input "true"
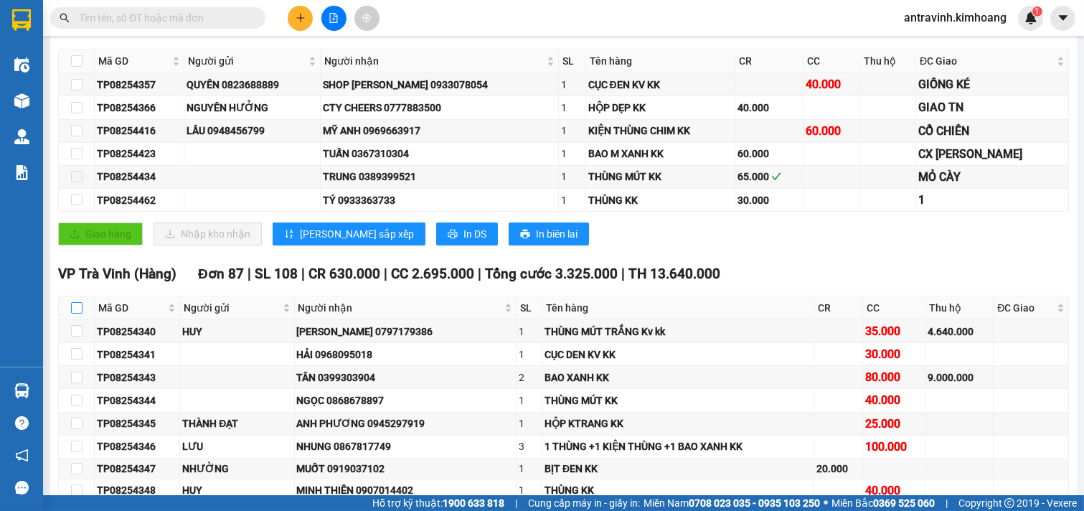
checkbox input "true"
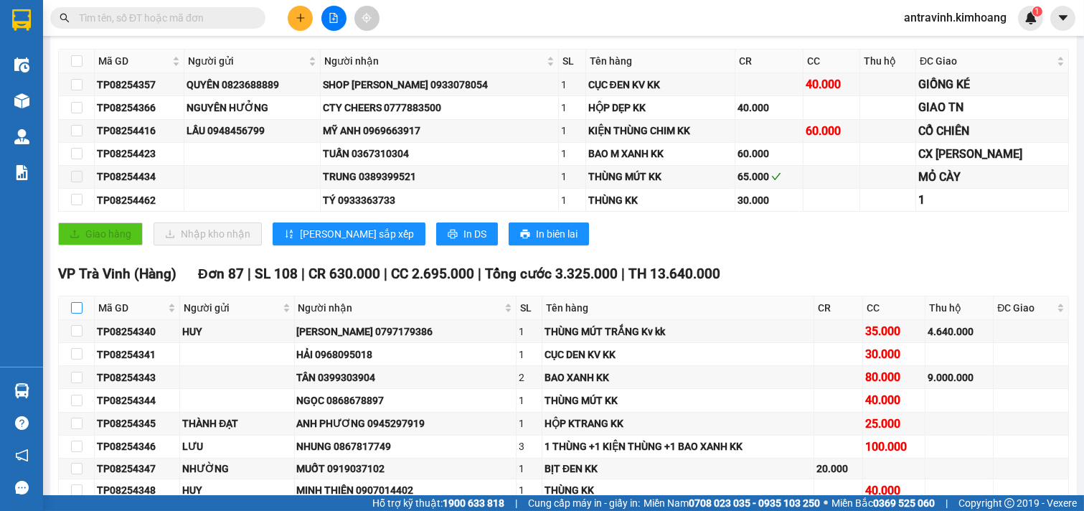
checkbox input "true"
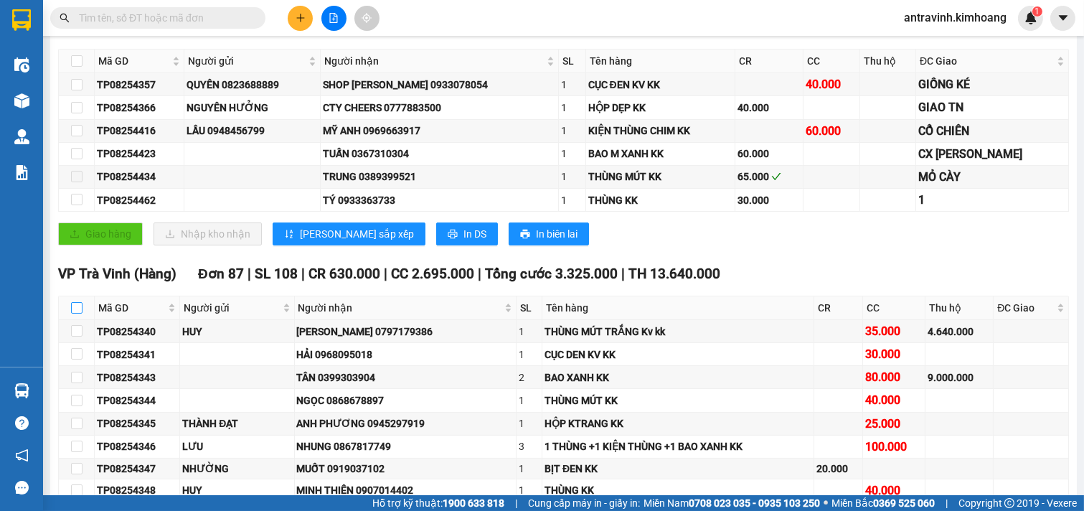
checkbox input "true"
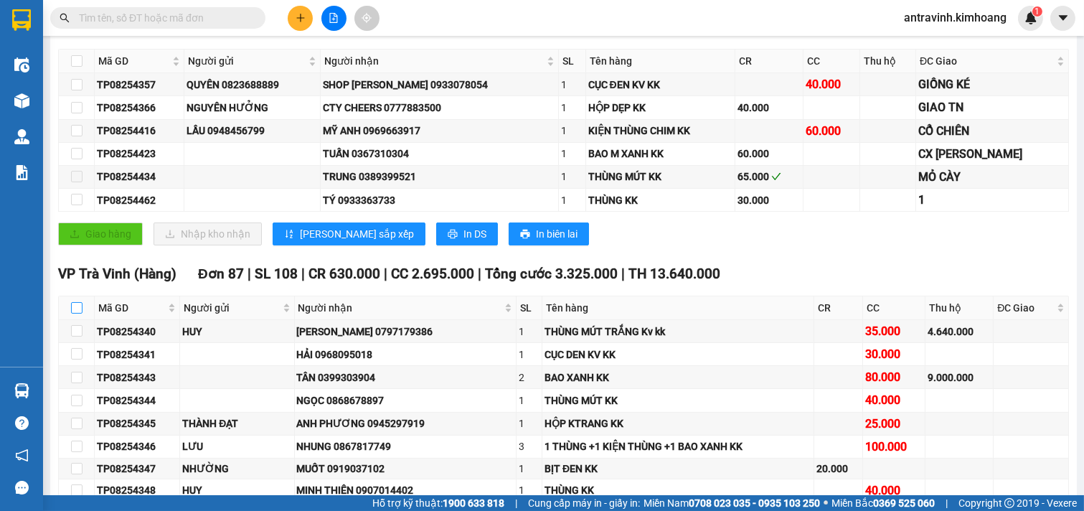
checkbox input "true"
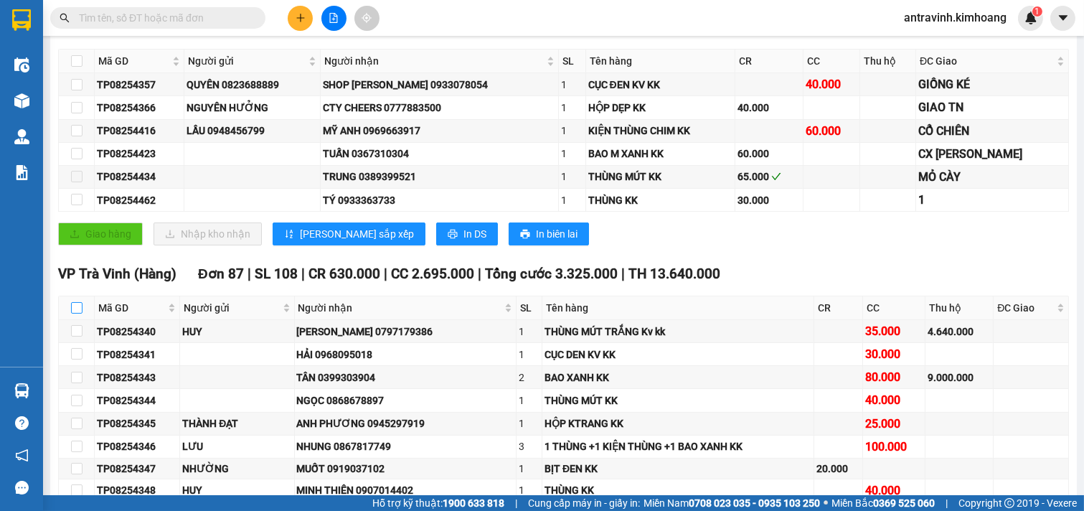
checkbox input "true"
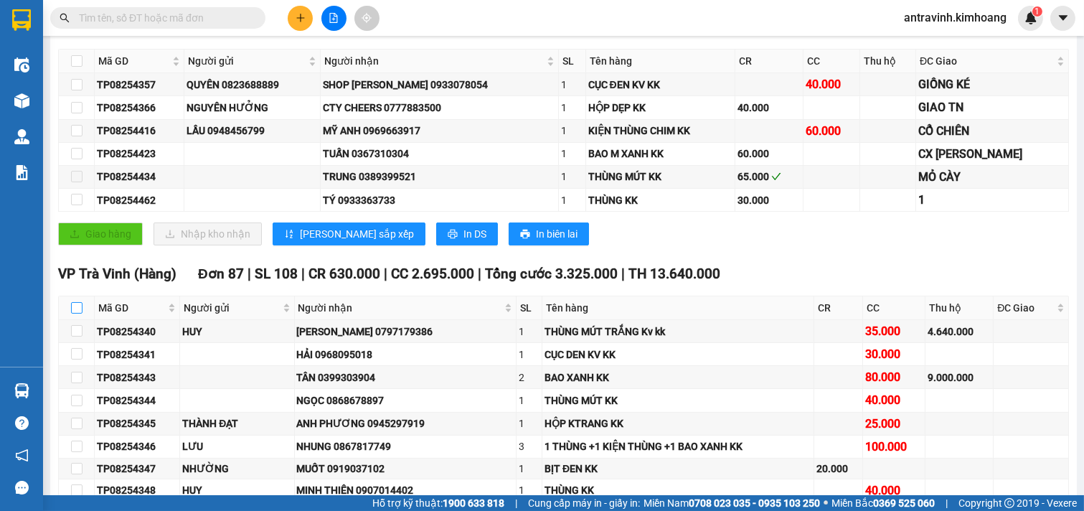
checkbox input "true"
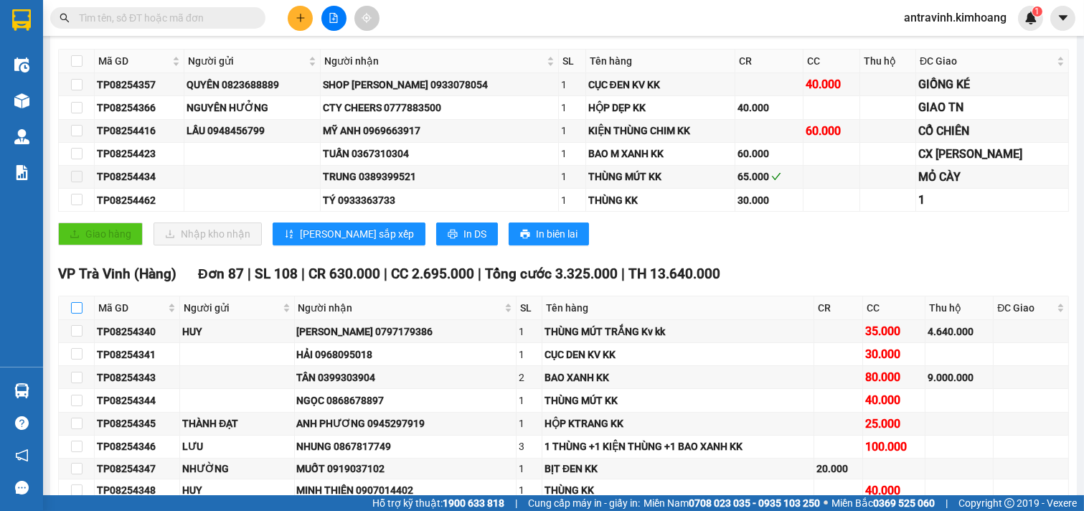
checkbox input "true"
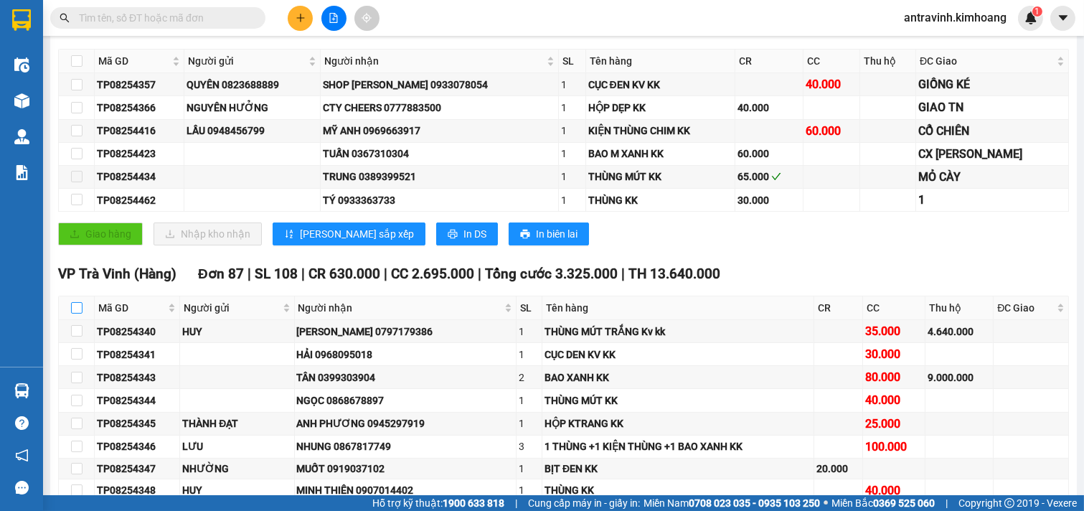
checkbox input "true"
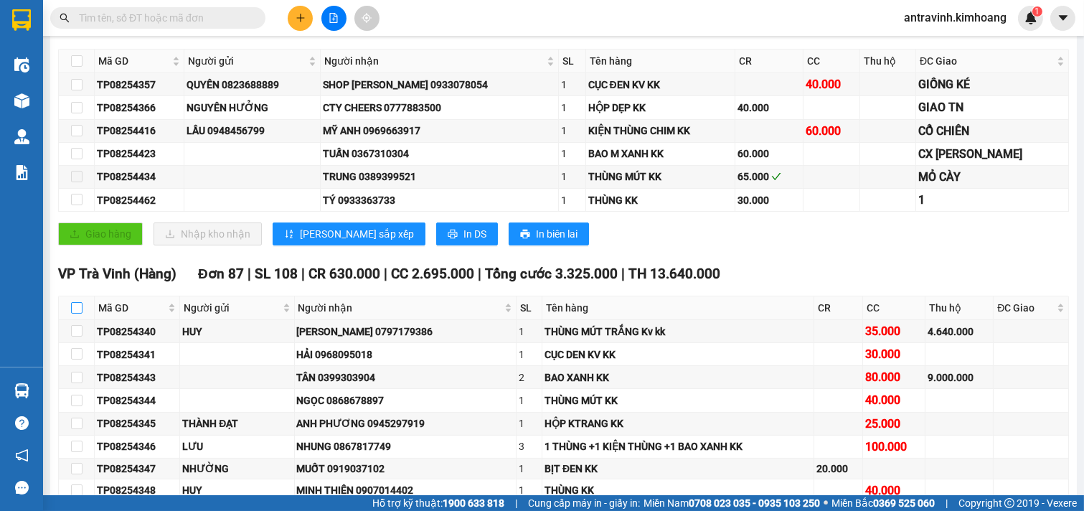
checkbox input "true"
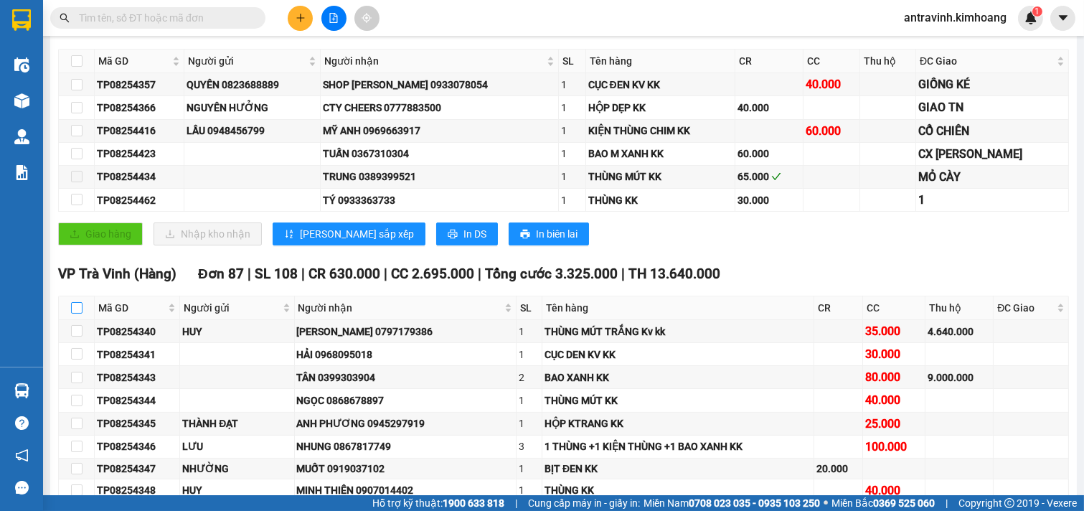
checkbox input "true"
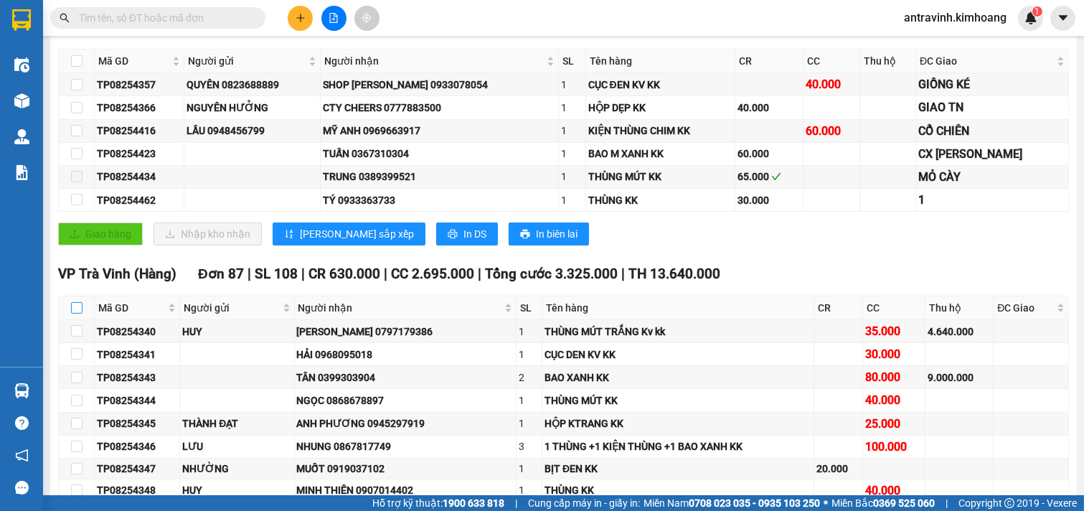
checkbox input "true"
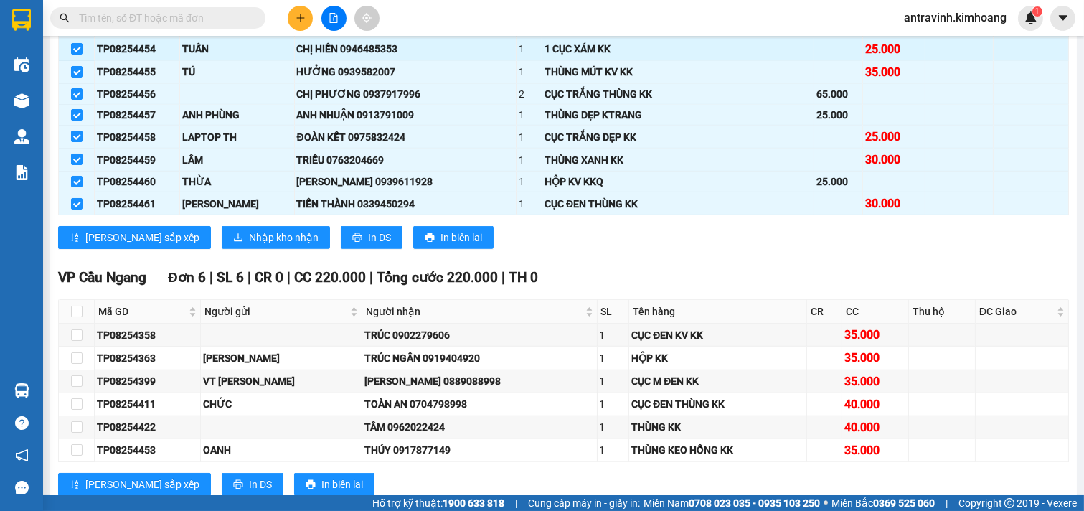
scroll to position [2312, 0]
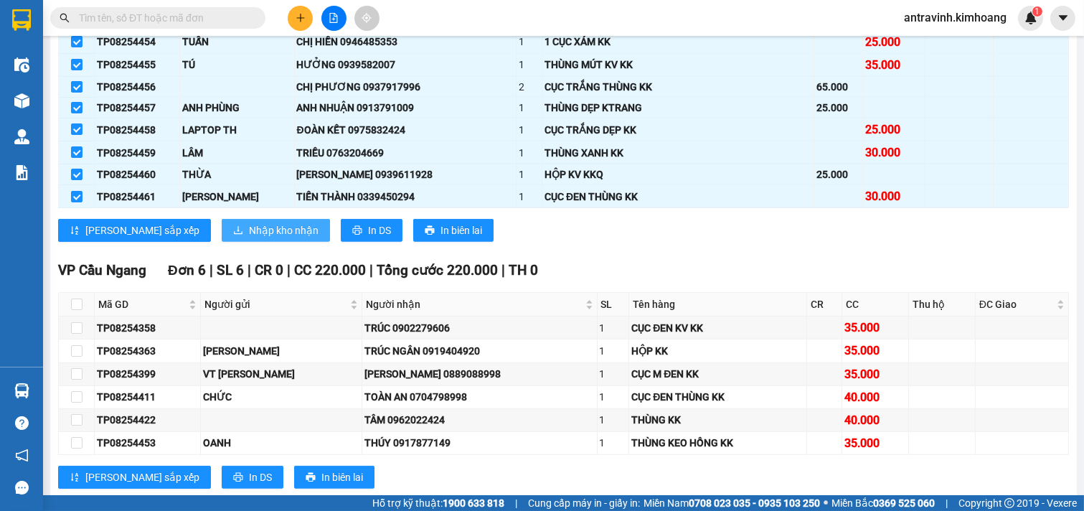
click at [249, 238] on span "Nhập kho nhận" at bounding box center [284, 230] width 70 height 16
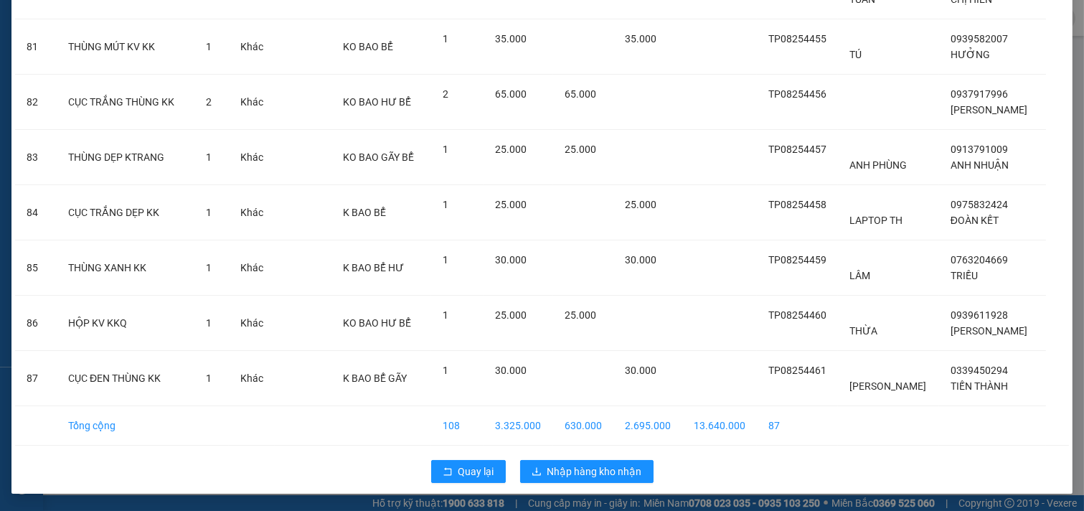
scroll to position [4588, 0]
click at [571, 469] on span "Nhập hàng kho nhận" at bounding box center [595, 472] width 95 height 16
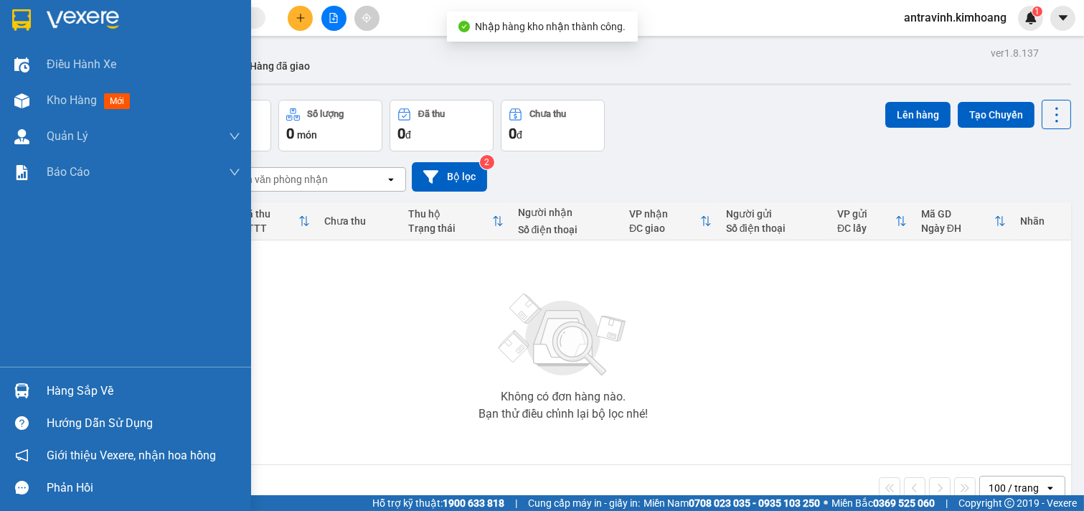
click at [56, 386] on div "Hàng sắp về" at bounding box center [144, 391] width 194 height 22
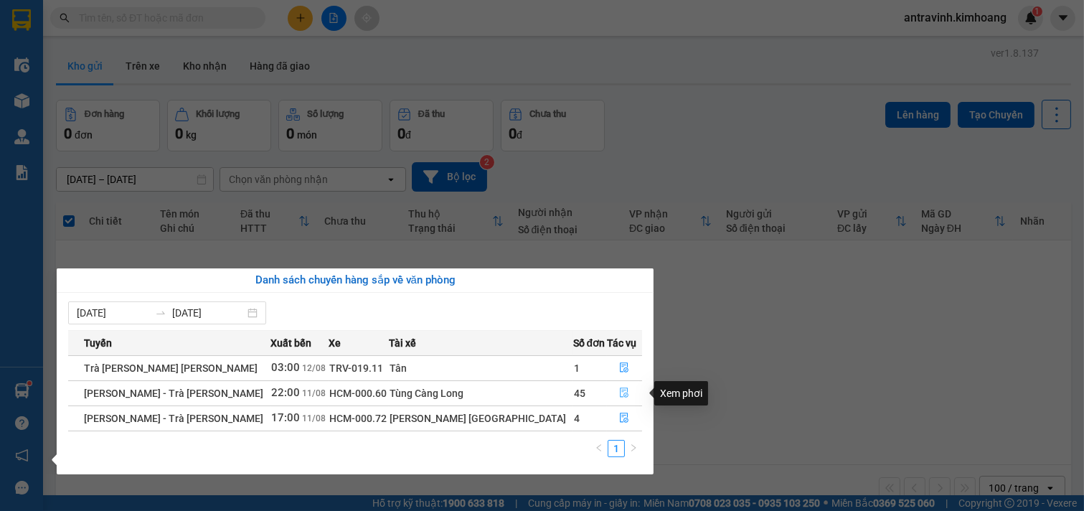
click at [619, 391] on icon "file-done" at bounding box center [624, 393] width 10 height 10
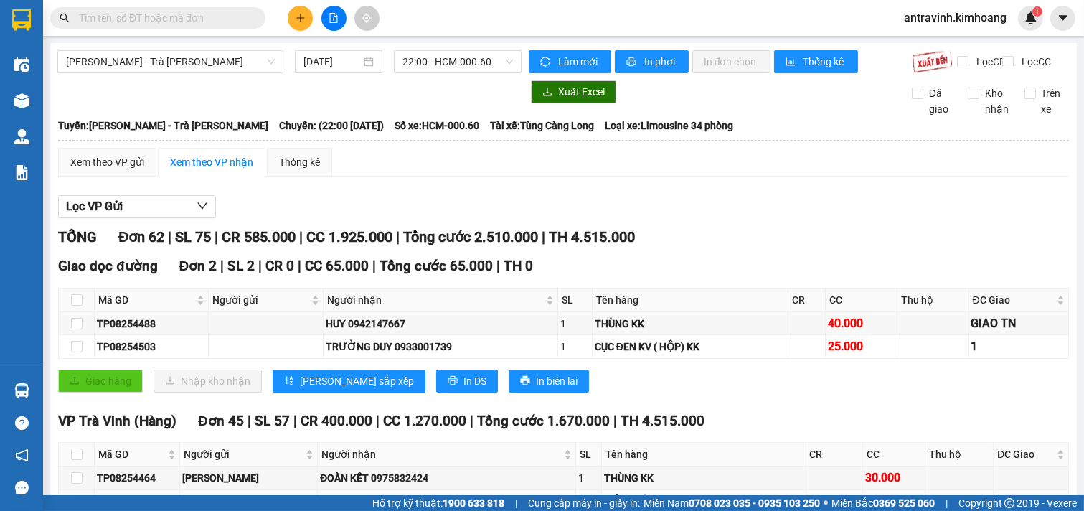
scroll to position [239, 0]
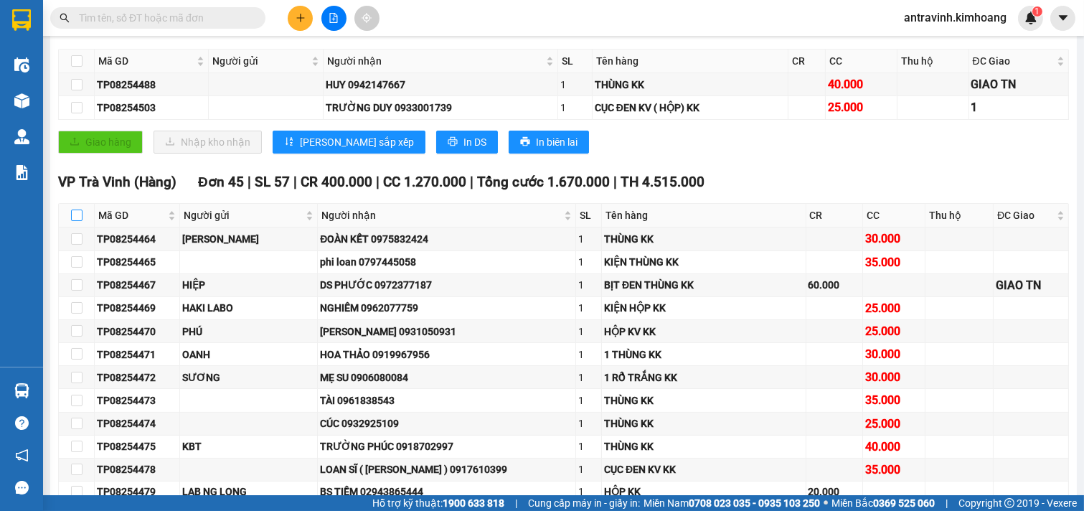
click at [79, 221] on input "checkbox" at bounding box center [76, 215] width 11 height 11
checkbox input "true"
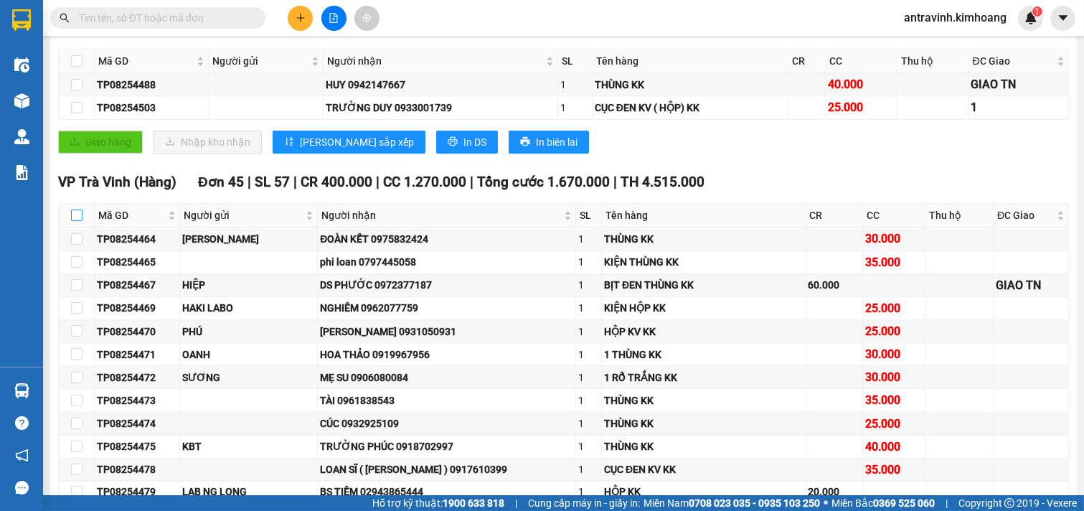
checkbox input "true"
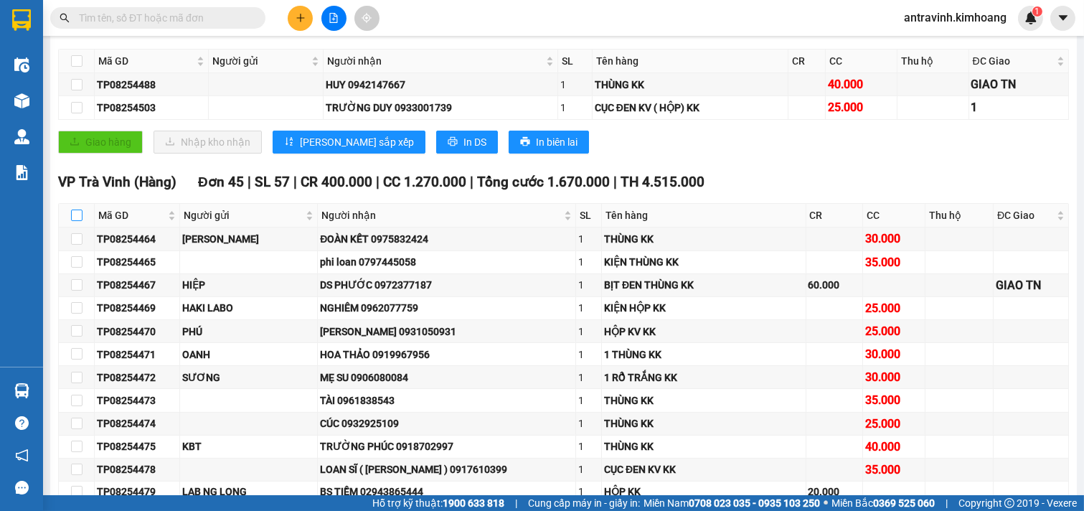
checkbox input "true"
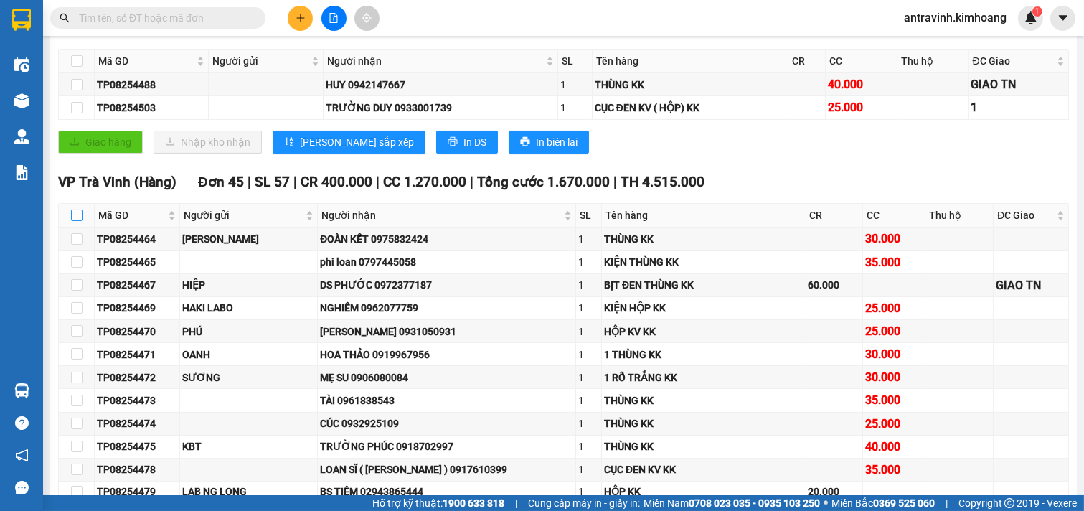
checkbox input "true"
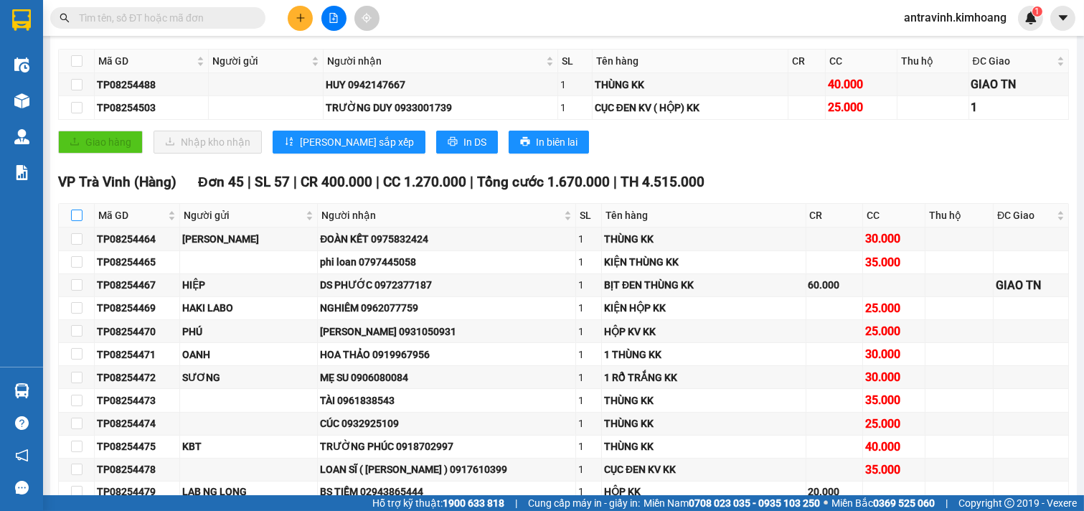
checkbox input "true"
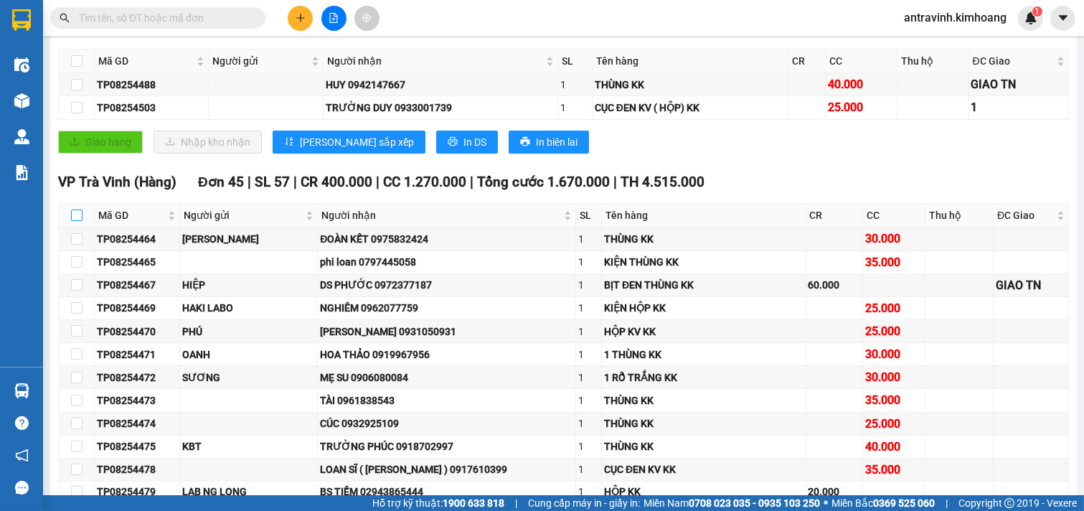
checkbox input "true"
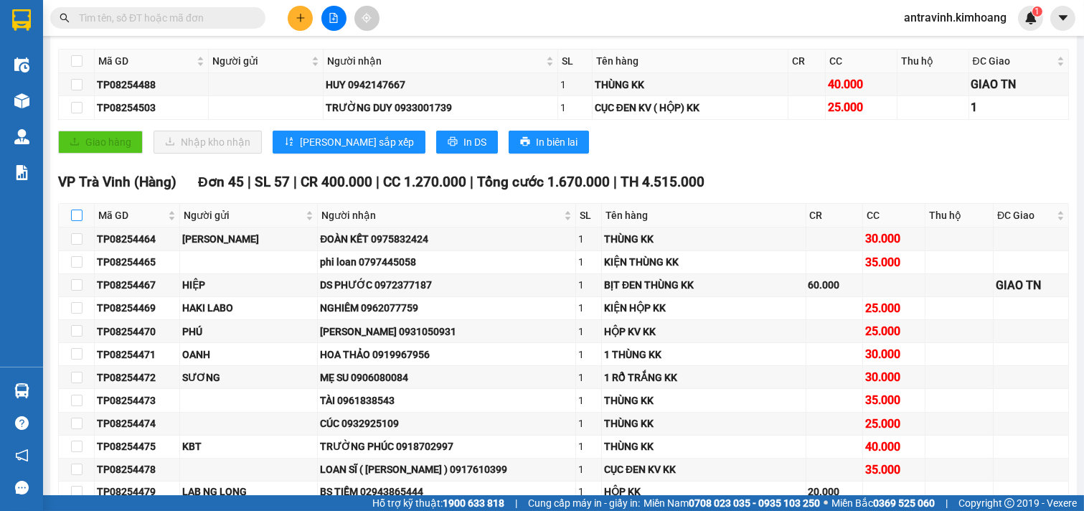
checkbox input "true"
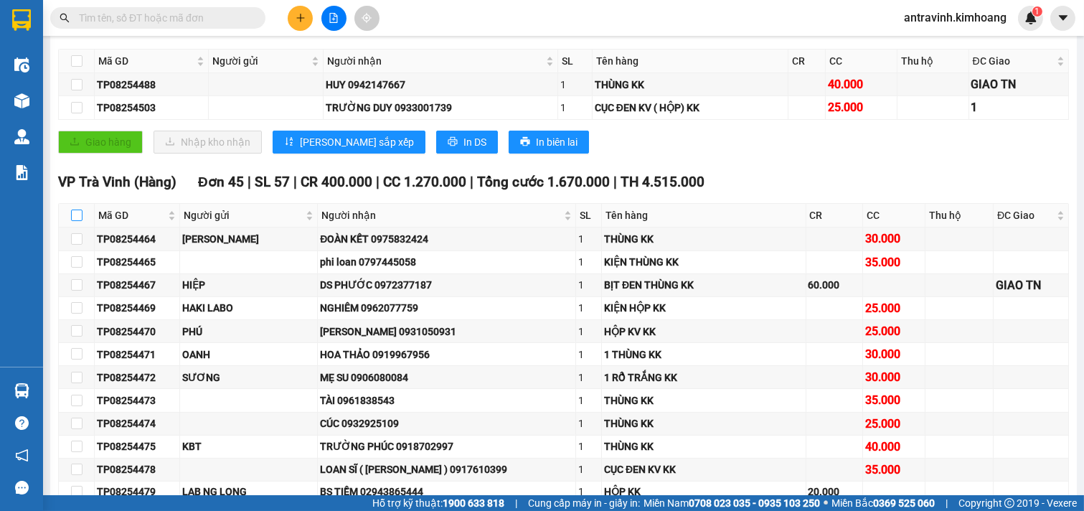
checkbox input "true"
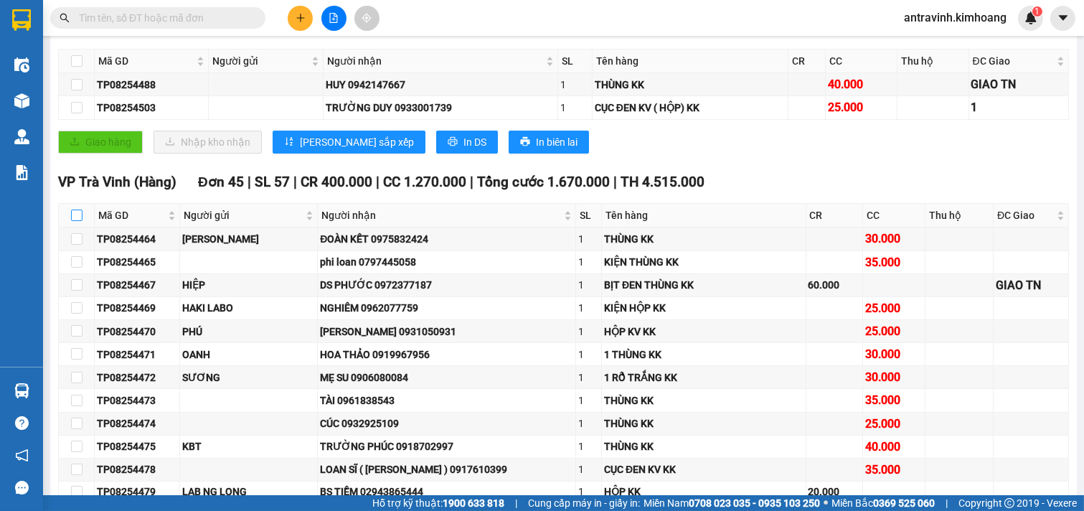
checkbox input "true"
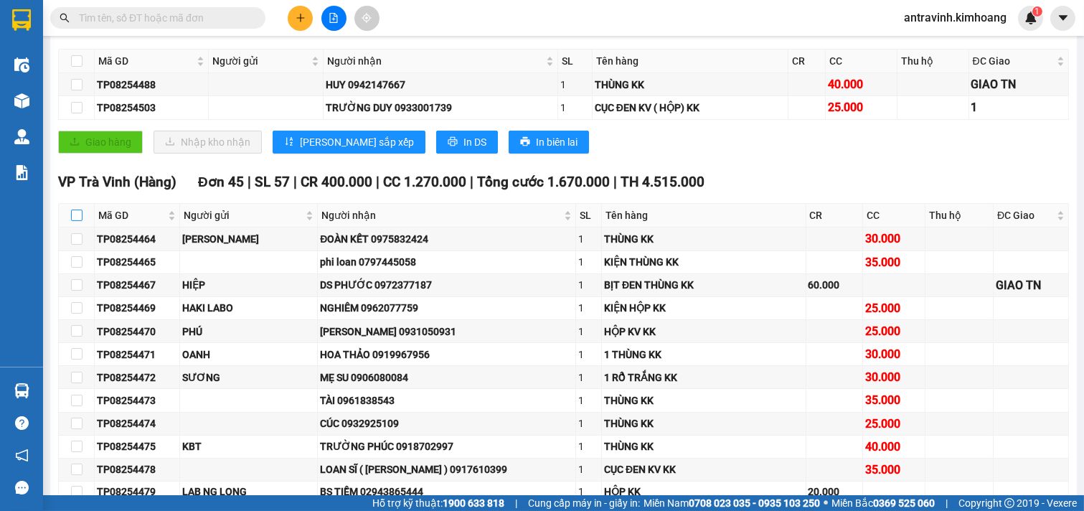
checkbox input "true"
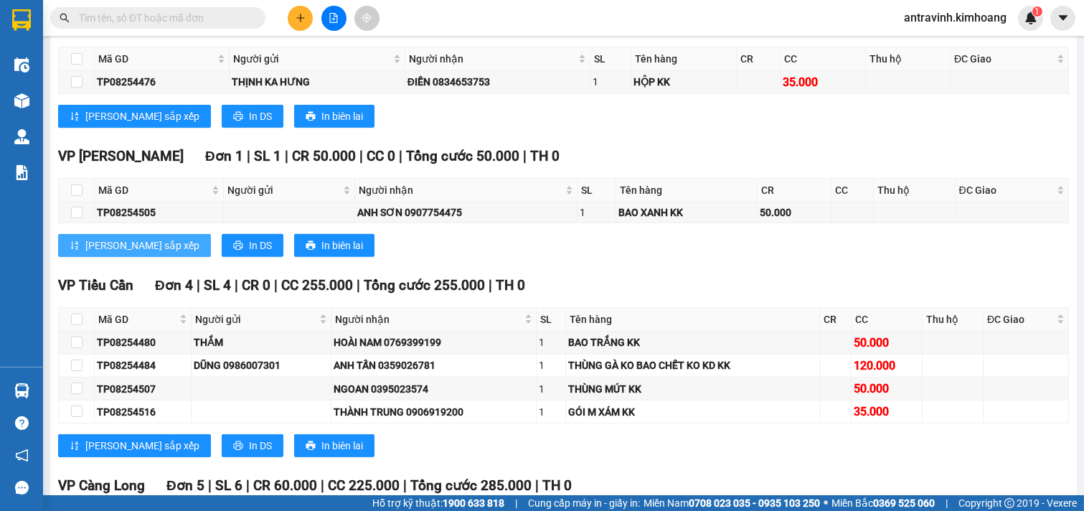
scroll to position [1196, 0]
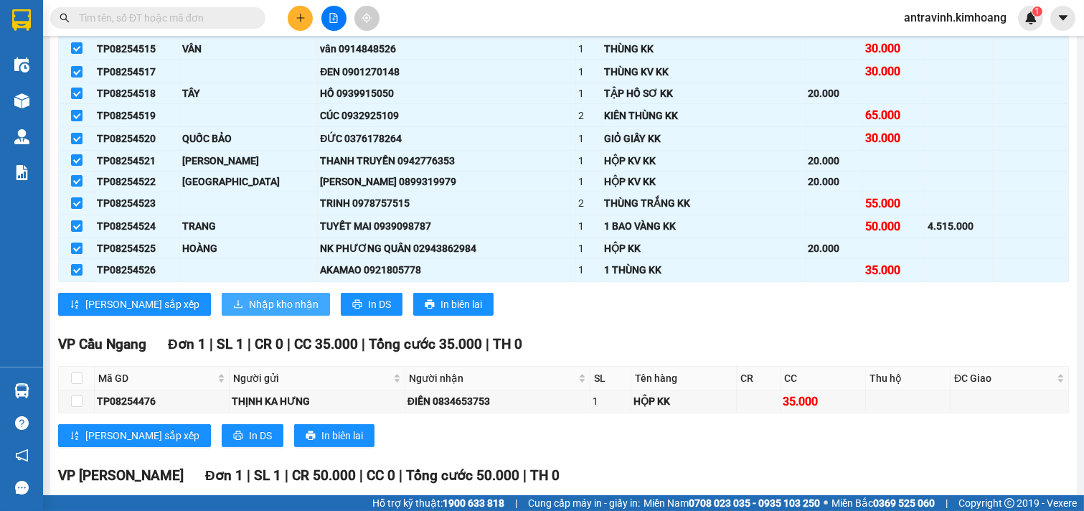
click at [249, 312] on span "Nhập kho nhận" at bounding box center [284, 304] width 70 height 16
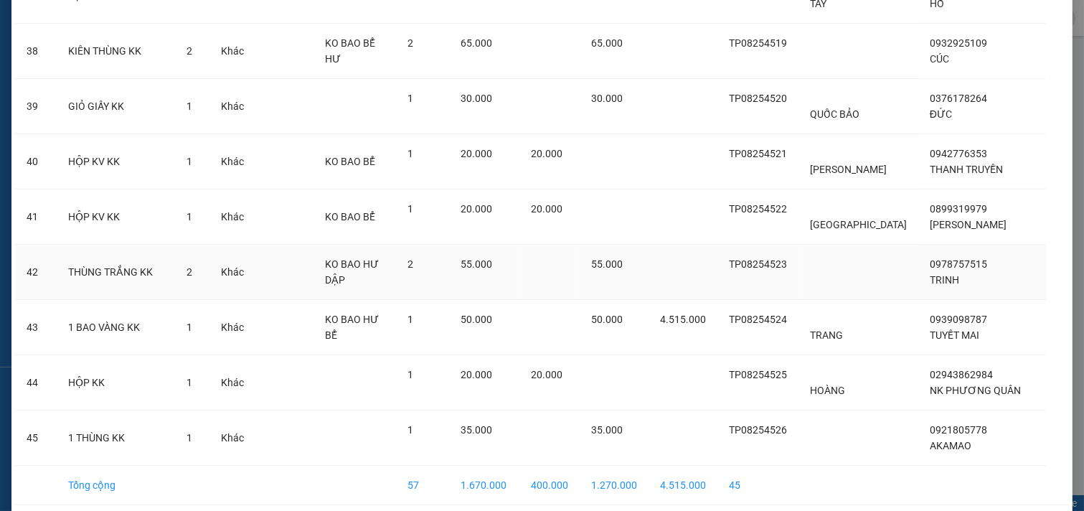
scroll to position [2250, 0]
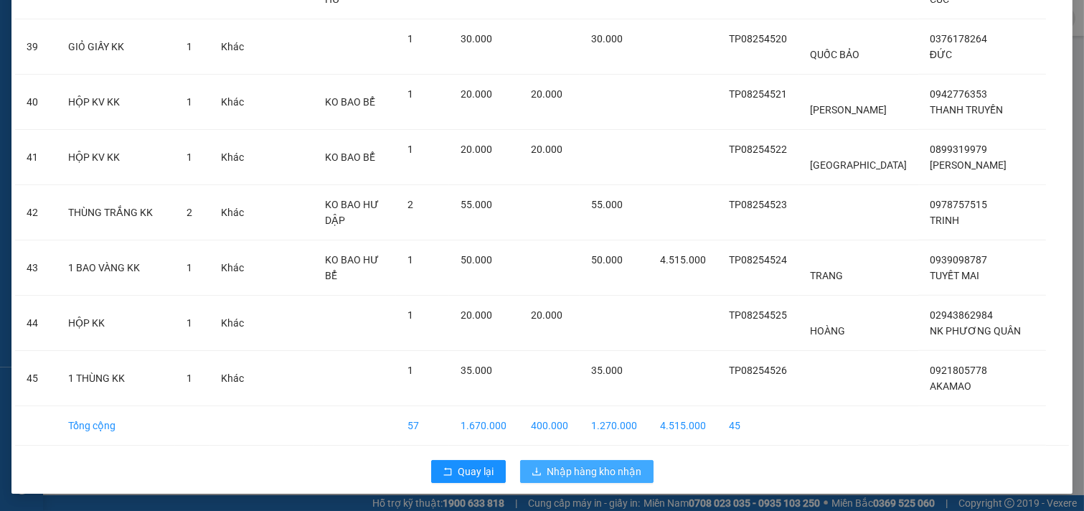
click at [613, 469] on span "Nhập hàng kho nhận" at bounding box center [595, 472] width 95 height 16
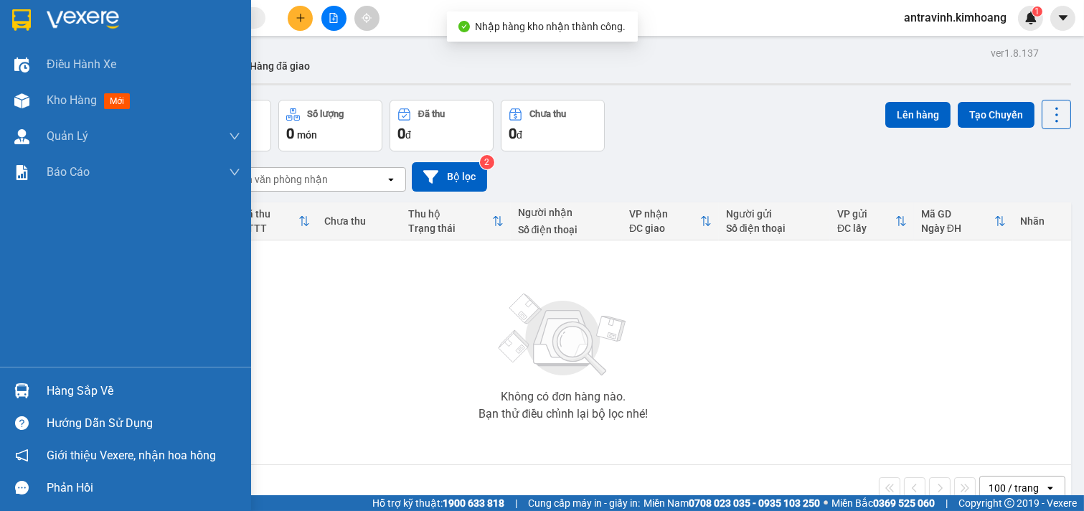
click at [51, 389] on div "Hàng sắp về" at bounding box center [144, 391] width 194 height 22
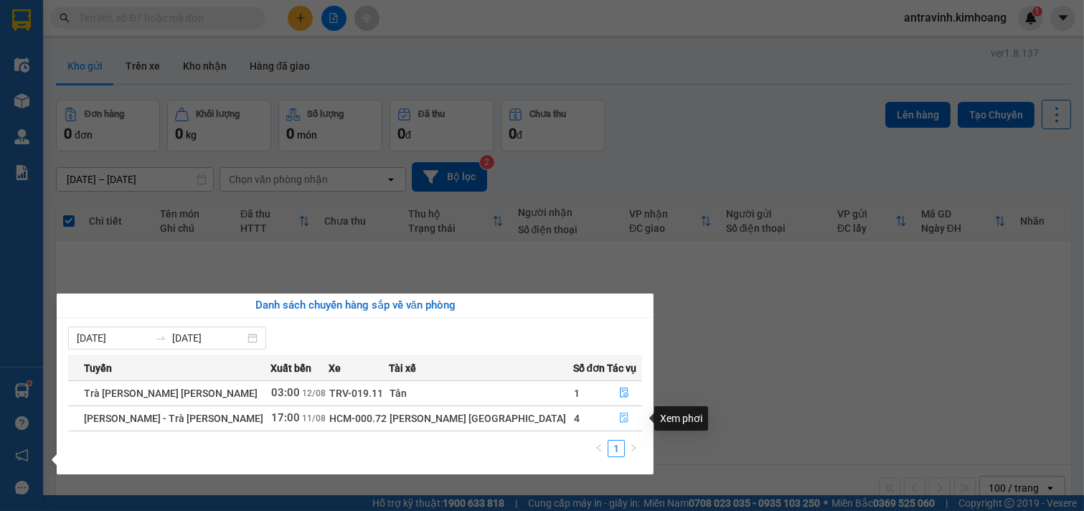
click at [621, 419] on icon "file-done" at bounding box center [625, 418] width 9 height 10
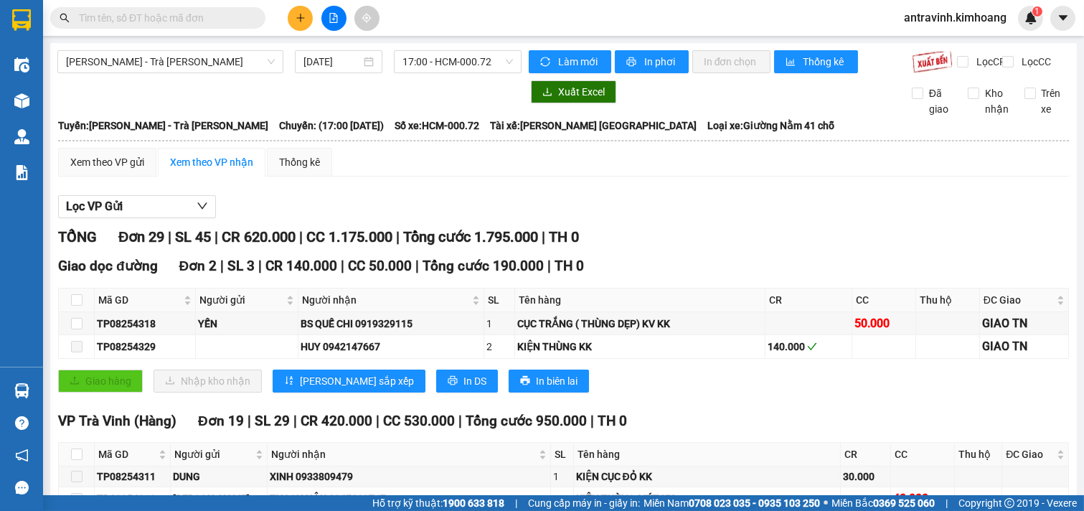
scroll to position [239, 0]
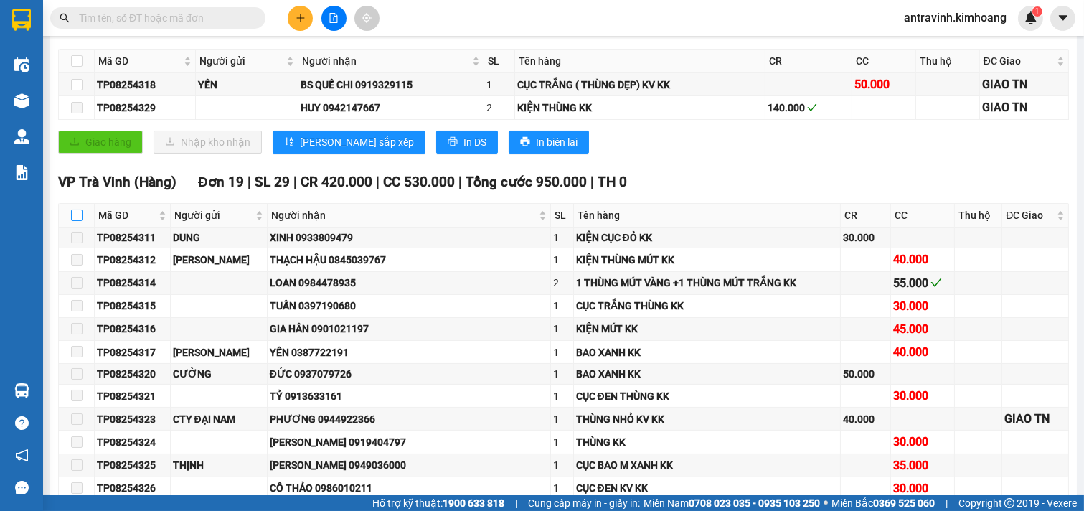
click at [76, 221] on input "checkbox" at bounding box center [76, 215] width 11 height 11
checkbox input "true"
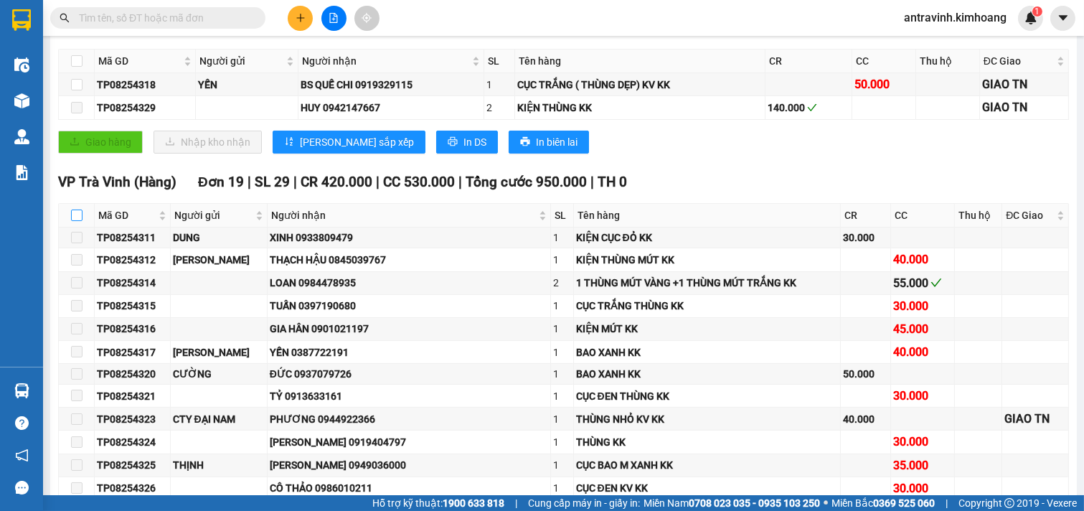
checkbox input "true"
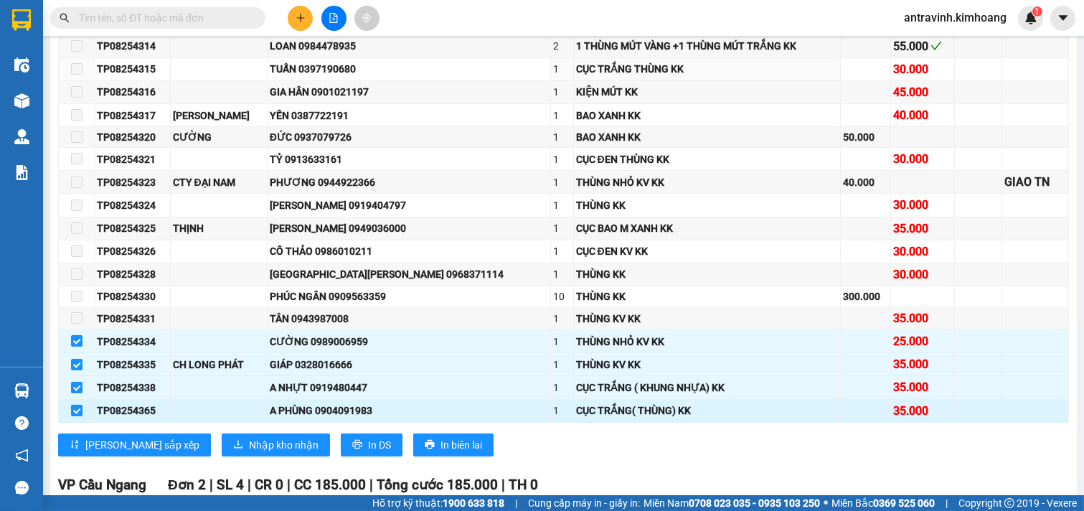
scroll to position [718, 0]
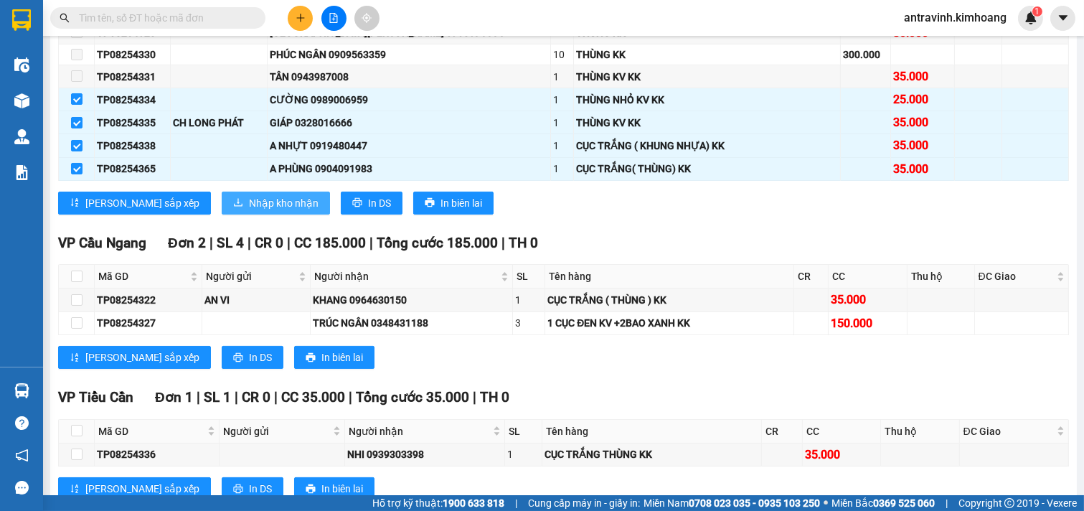
click at [249, 211] on span "Nhập kho nhận" at bounding box center [284, 203] width 70 height 16
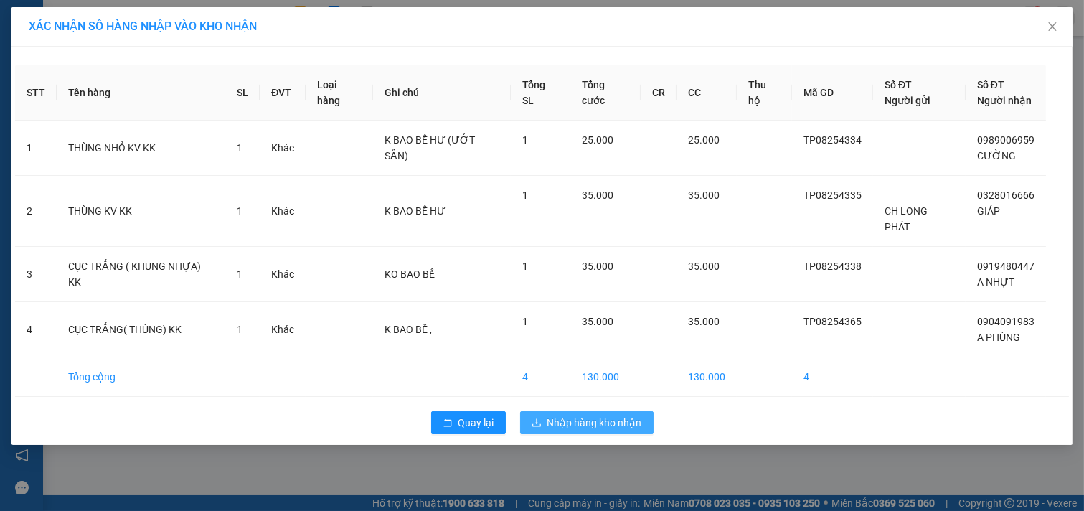
click at [582, 415] on span "Nhập hàng kho nhận" at bounding box center [595, 423] width 95 height 16
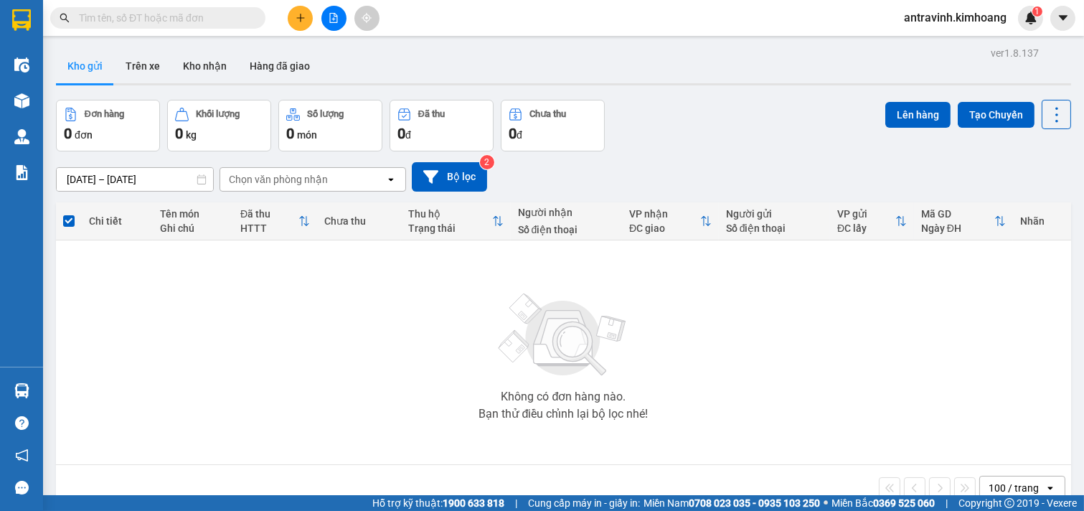
click at [173, 8] on span at bounding box center [157, 18] width 215 height 22
click at [191, 19] on input "text" at bounding box center [163, 18] width 169 height 16
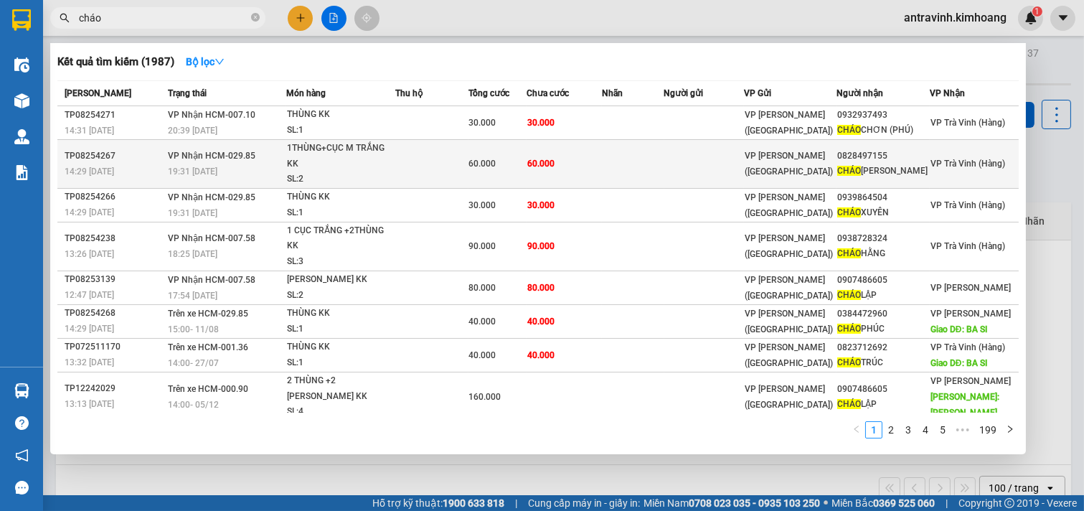
type input "cháo"
click at [616, 166] on td at bounding box center [633, 164] width 62 height 49
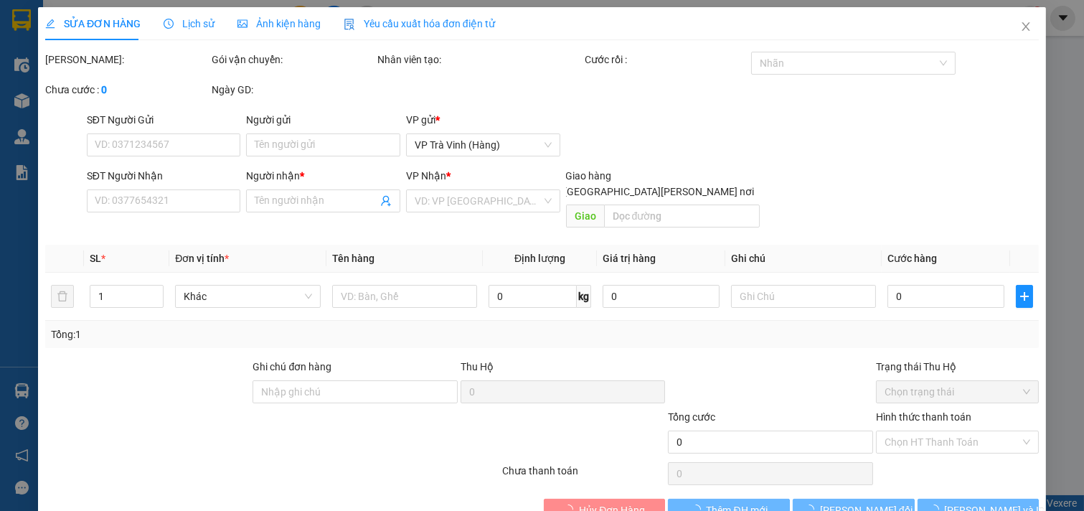
type input "0828497155"
type input "CHÁO KIM"
type input "60.000"
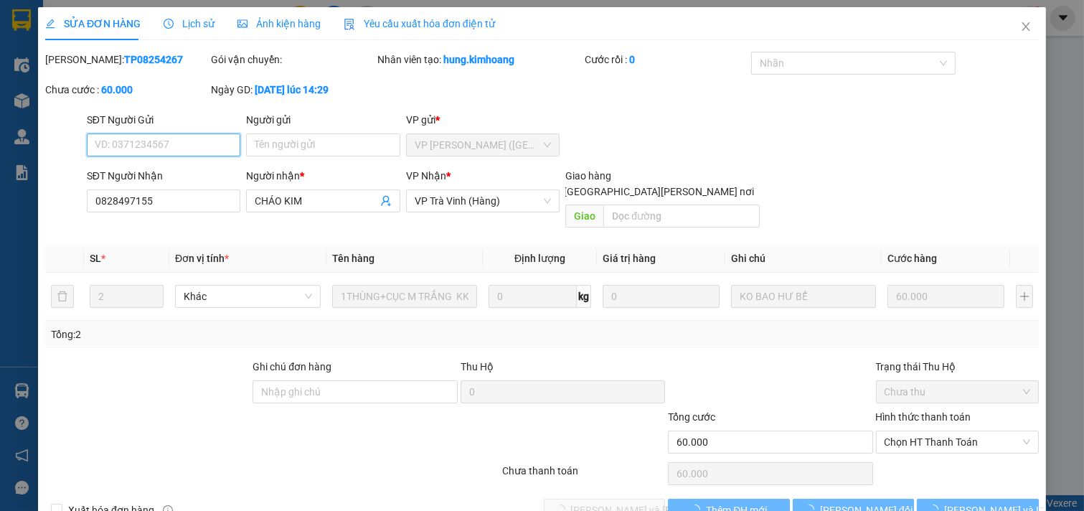
scroll to position [23, 0]
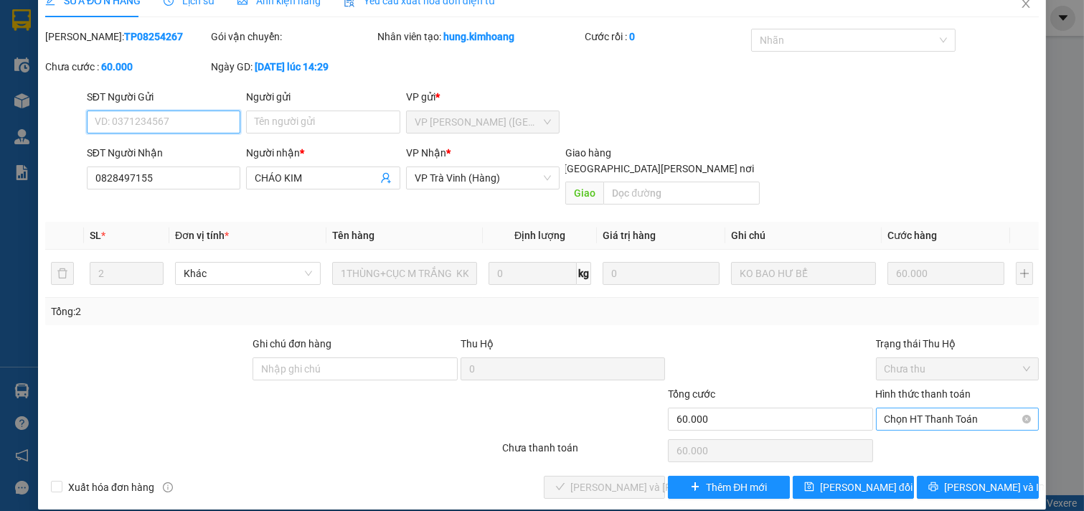
click at [904, 408] on span "Chọn HT Thanh Toán" at bounding box center [958, 419] width 146 height 22
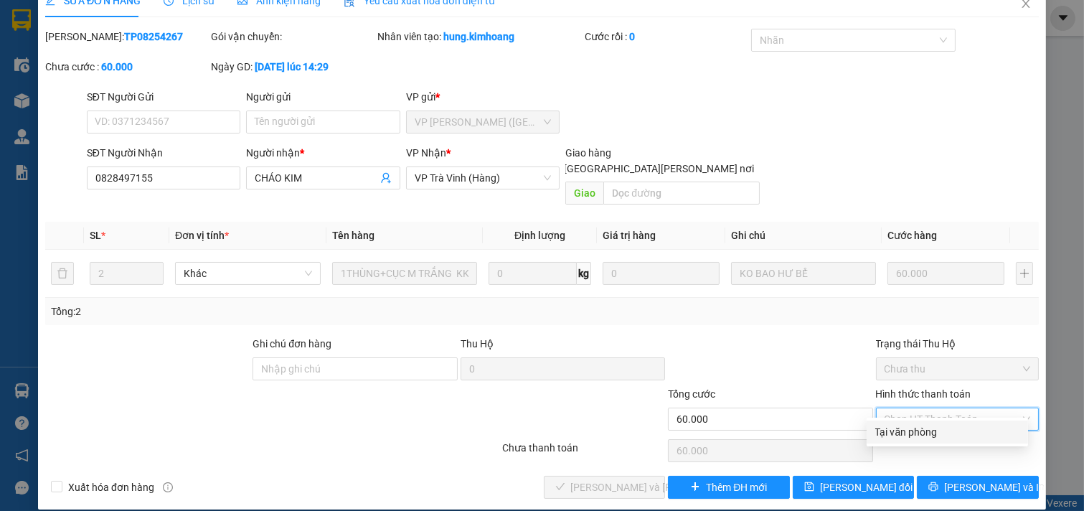
click at [903, 426] on div "Tại văn phòng" at bounding box center [948, 432] width 144 height 16
type input "0"
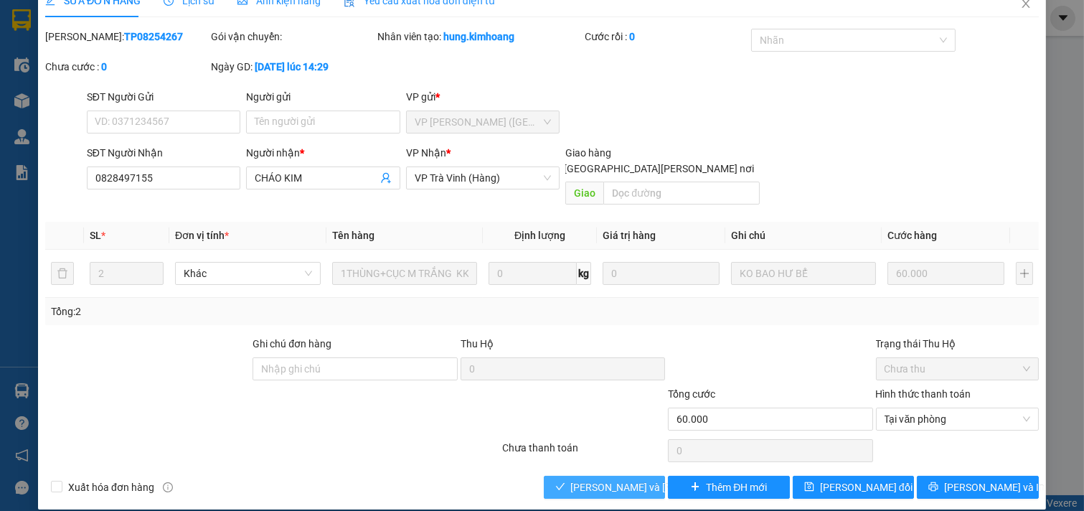
click at [629, 479] on span "Lưu và Giao hàng" at bounding box center [668, 487] width 194 height 16
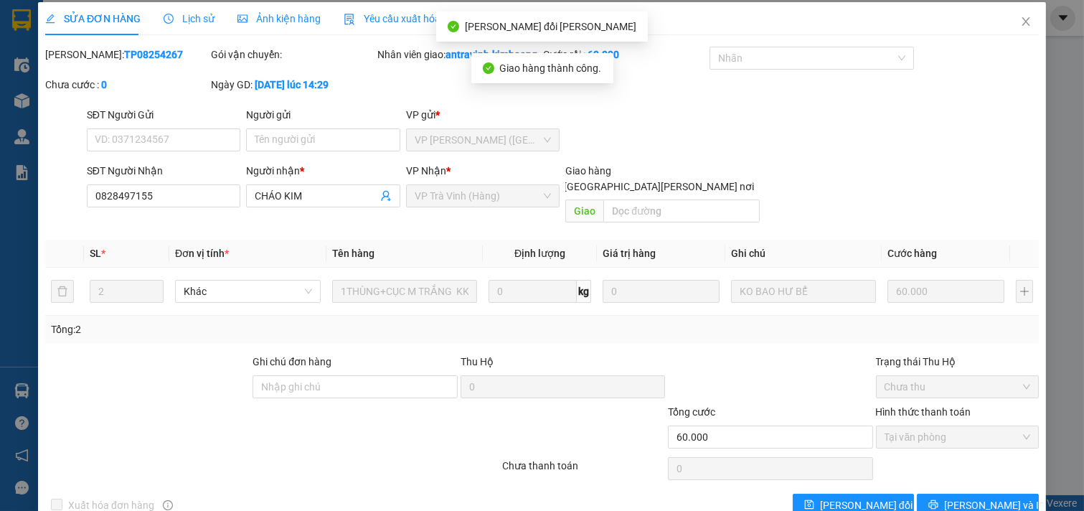
scroll to position [0, 0]
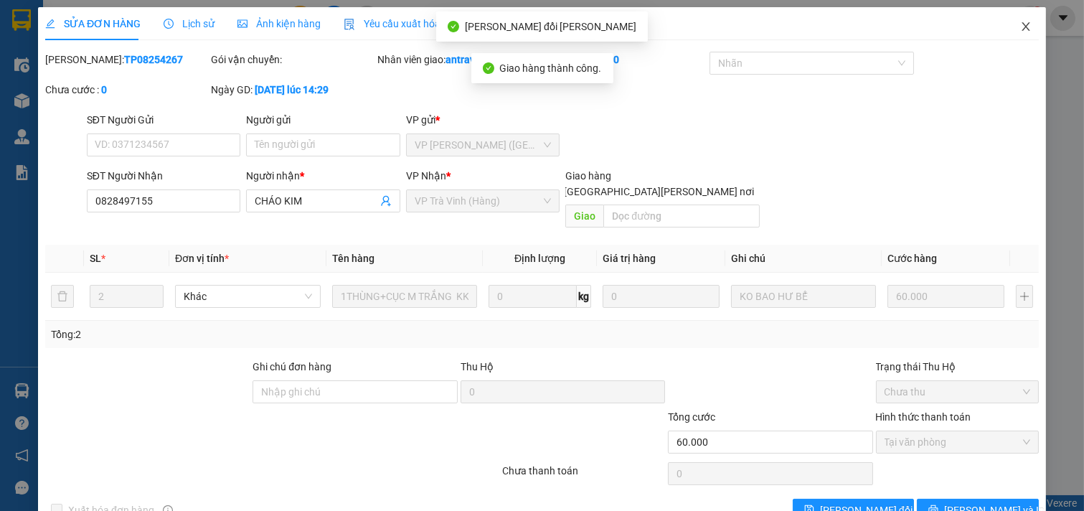
click at [1022, 24] on icon "close" at bounding box center [1026, 26] width 8 height 9
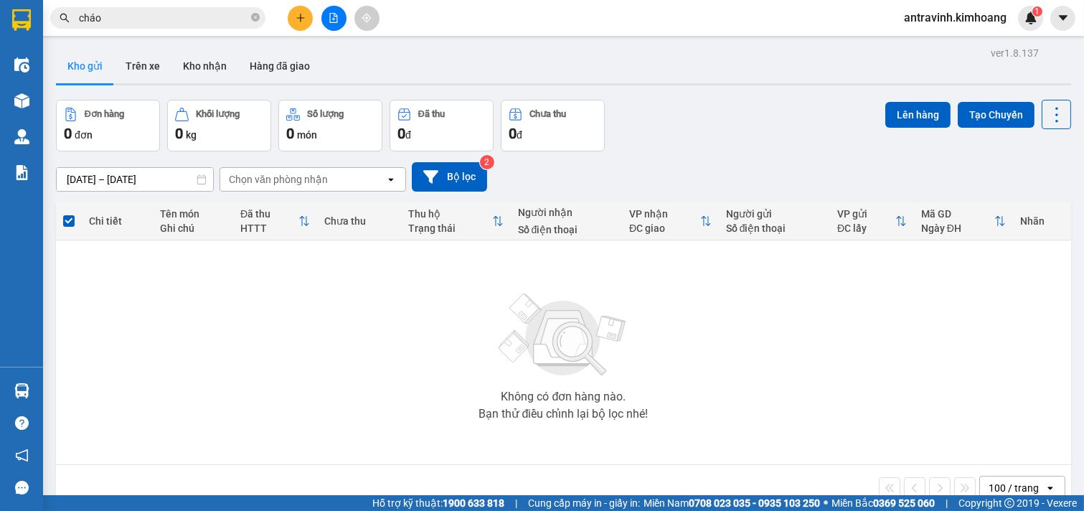
click at [172, 22] on input "cháo" at bounding box center [163, 18] width 169 height 16
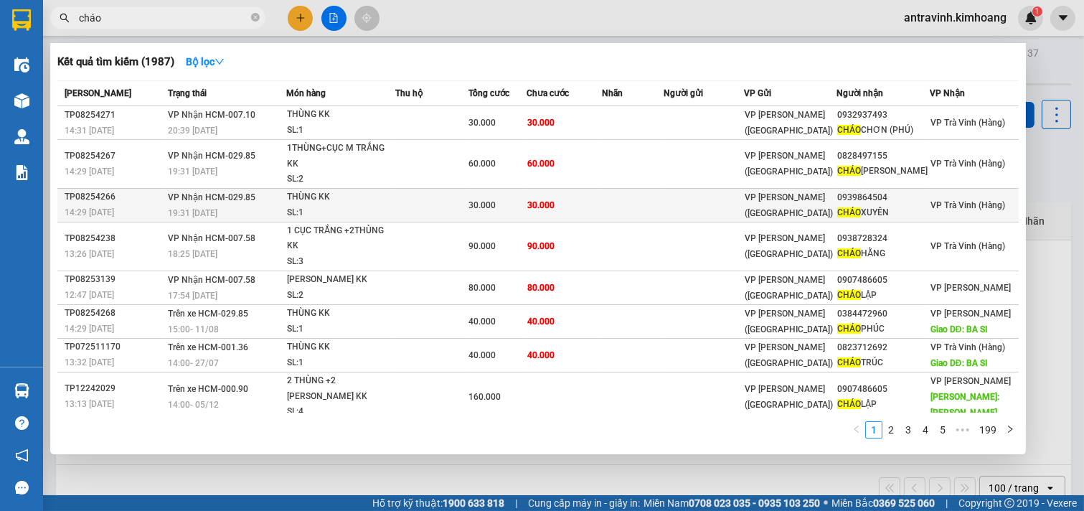
click at [535, 213] on td "30.000" at bounding box center [564, 205] width 75 height 34
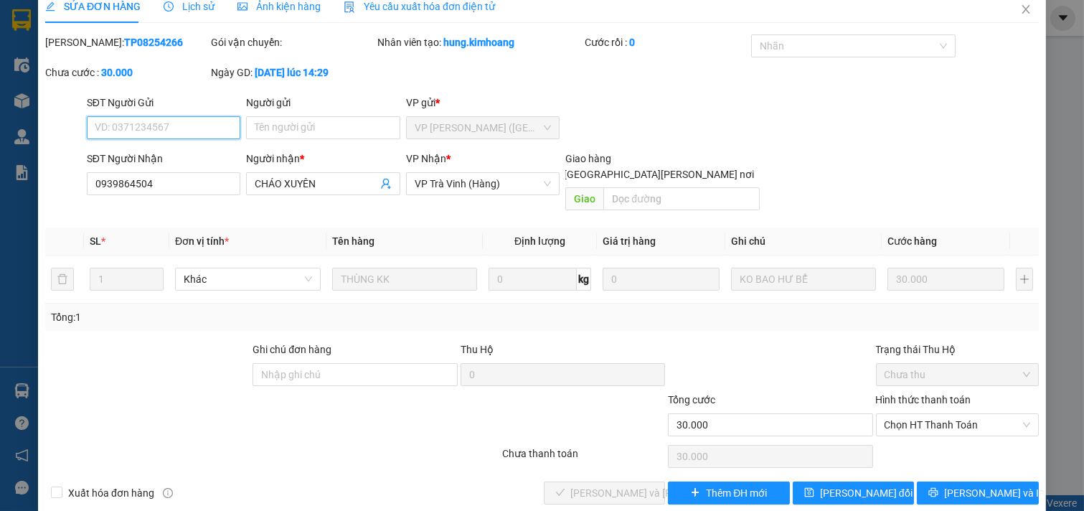
scroll to position [23, 0]
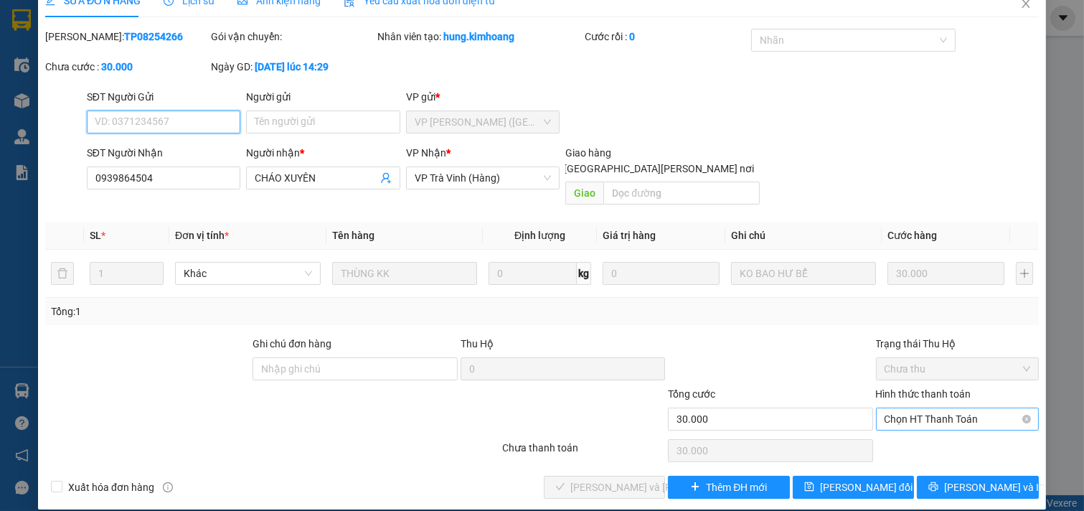
click at [890, 408] on span "Chọn HT Thanh Toán" at bounding box center [958, 419] width 146 height 22
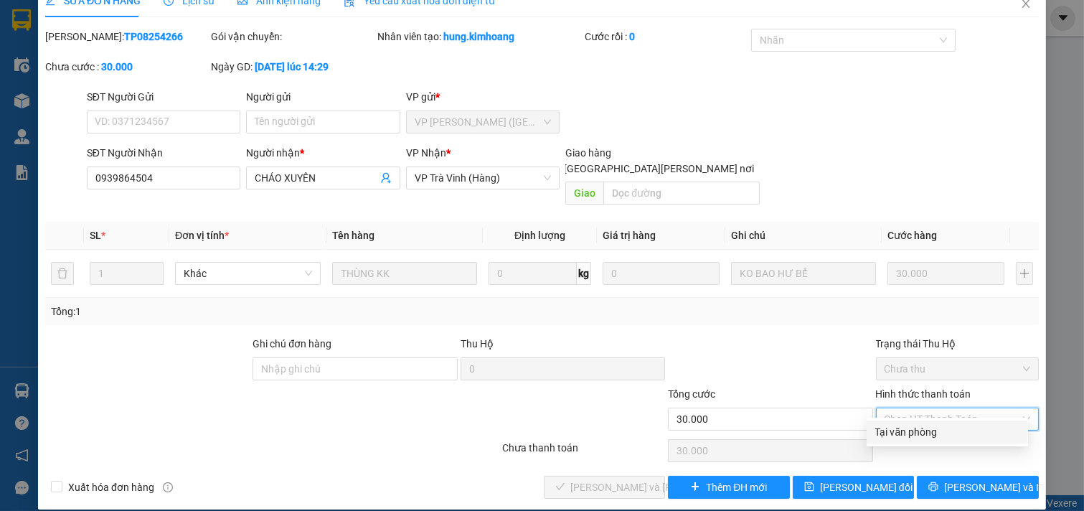
click at [901, 424] on div "Tại văn phòng" at bounding box center [948, 432] width 144 height 16
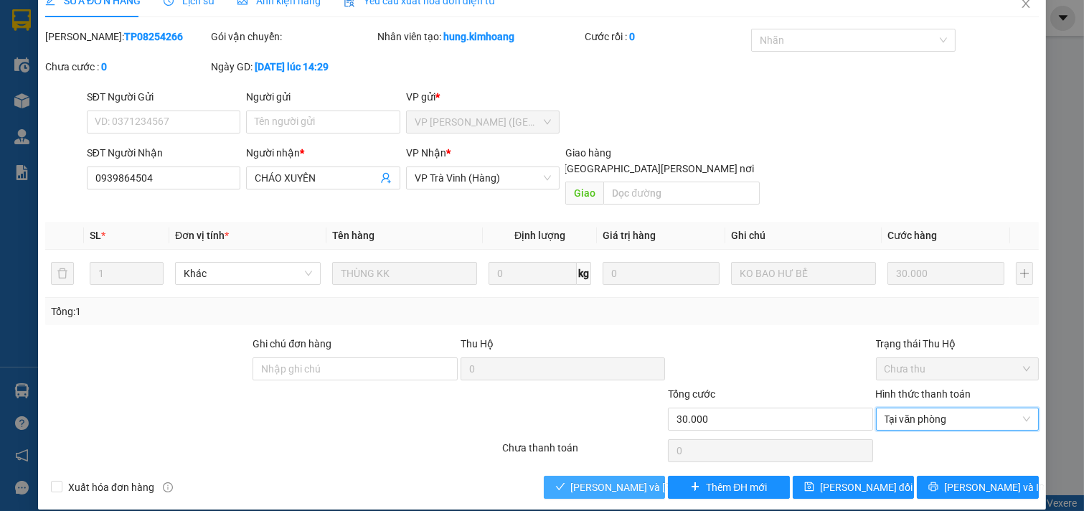
click at [634, 479] on span "Lưu và Giao hàng" at bounding box center [668, 487] width 194 height 16
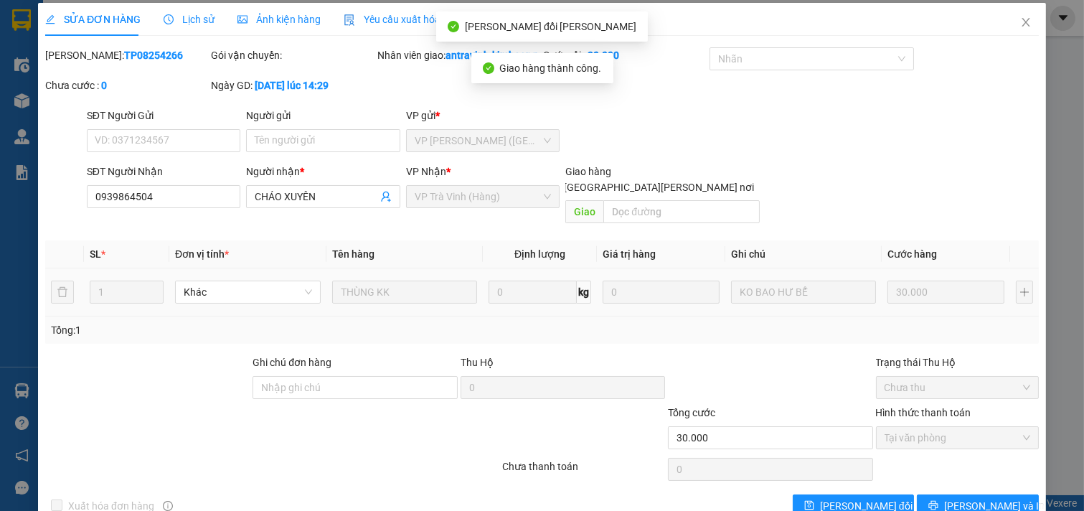
scroll to position [0, 0]
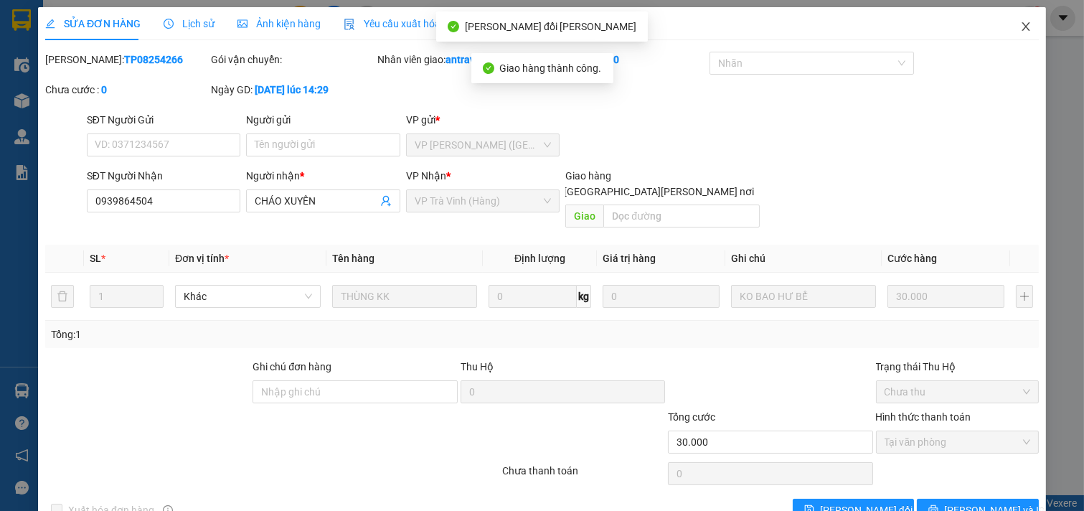
click at [1022, 24] on icon "close" at bounding box center [1026, 26] width 8 height 9
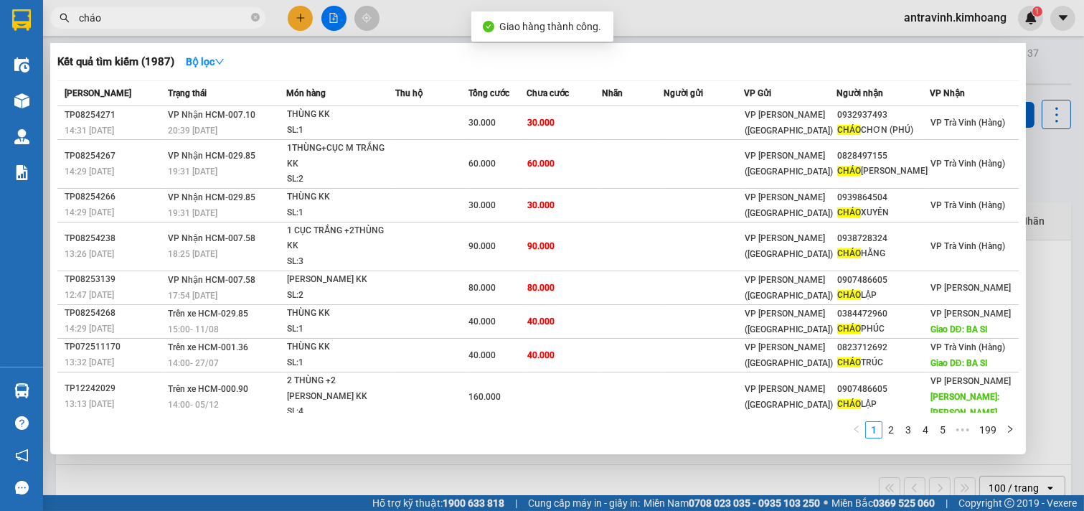
click at [189, 15] on input "cháo" at bounding box center [163, 18] width 169 height 16
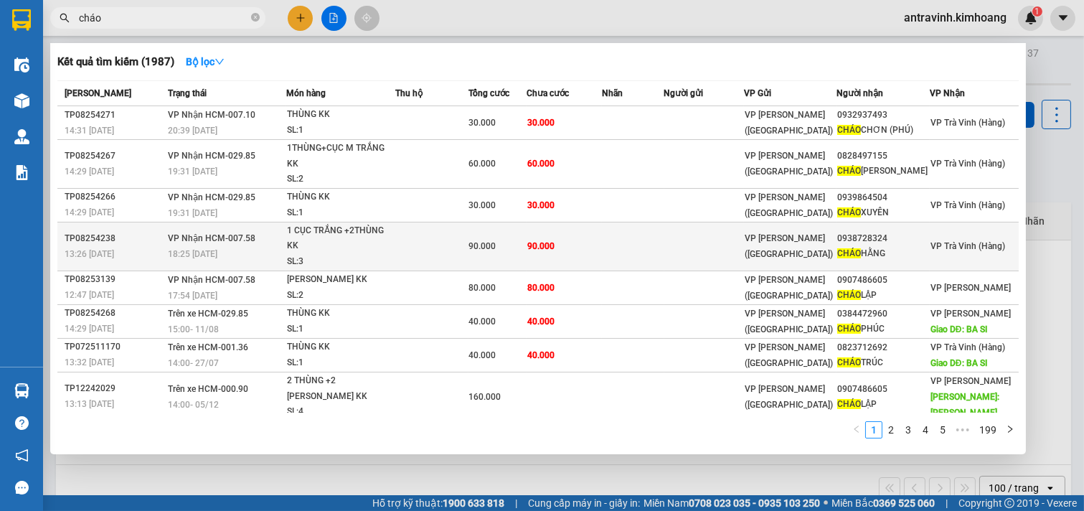
click at [485, 253] on div "90.000" at bounding box center [497, 246] width 57 height 16
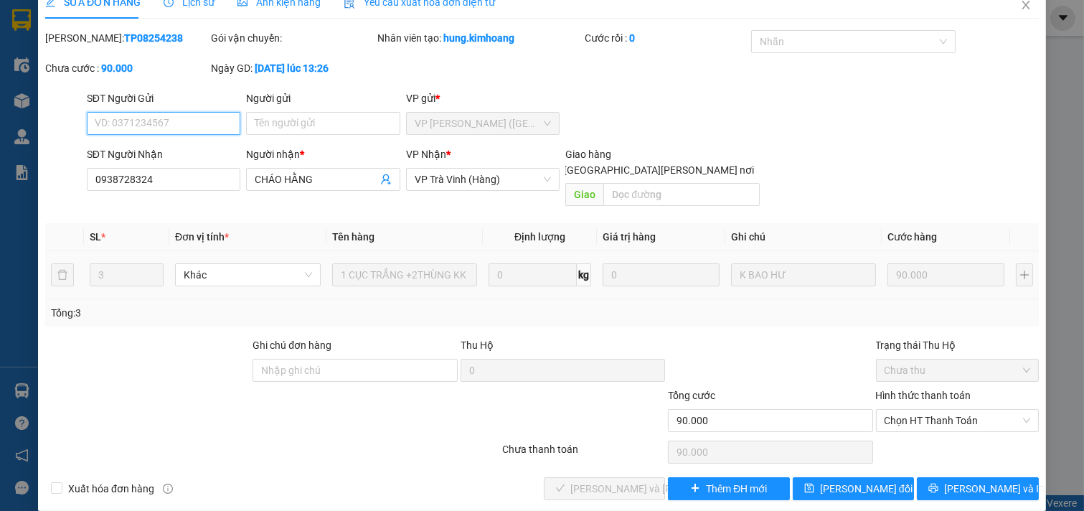
scroll to position [23, 0]
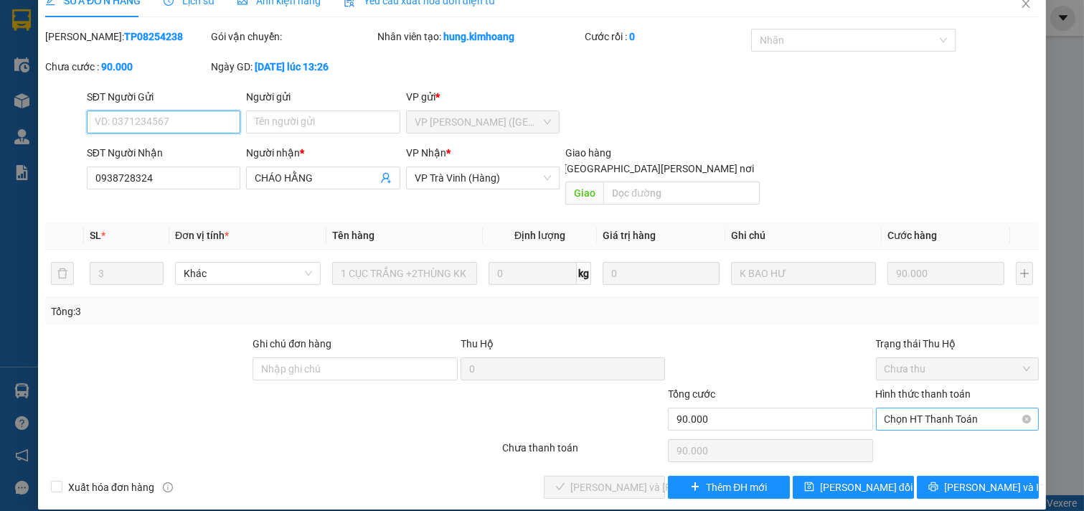
click at [890, 408] on span "Chọn HT Thanh Toán" at bounding box center [958, 419] width 146 height 22
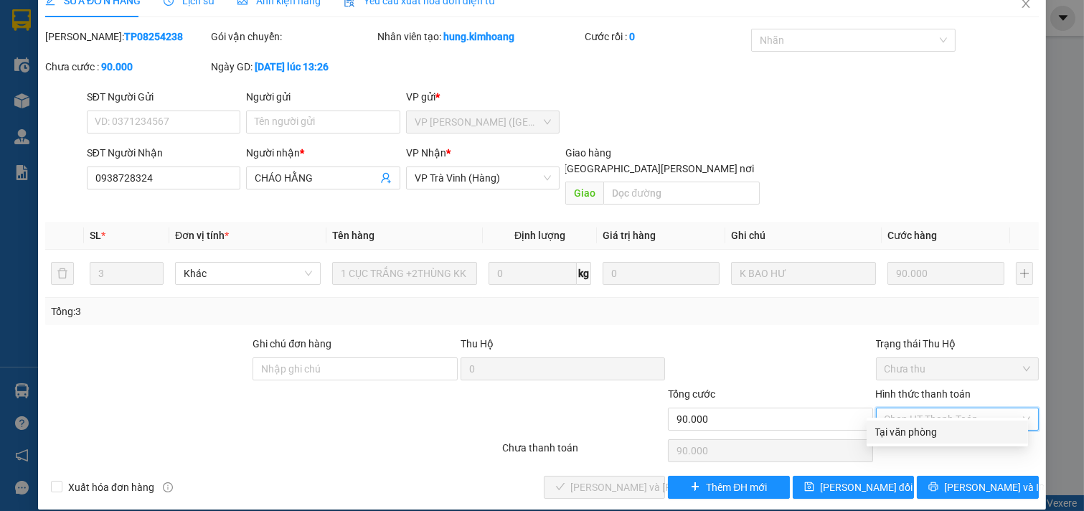
click at [893, 424] on div "Tại văn phòng" at bounding box center [948, 432] width 144 height 16
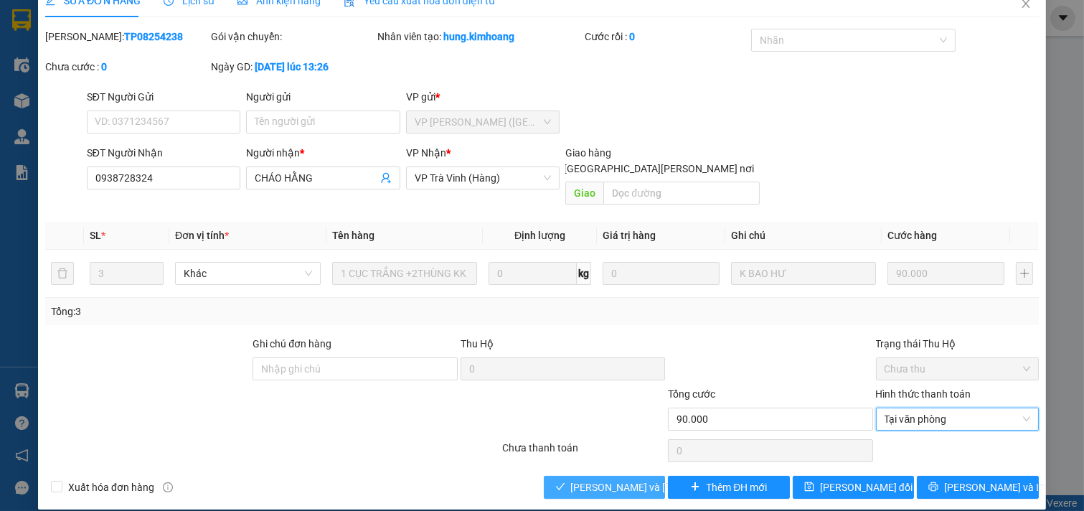
click at [621, 479] on span "Lưu và Giao hàng" at bounding box center [668, 487] width 194 height 16
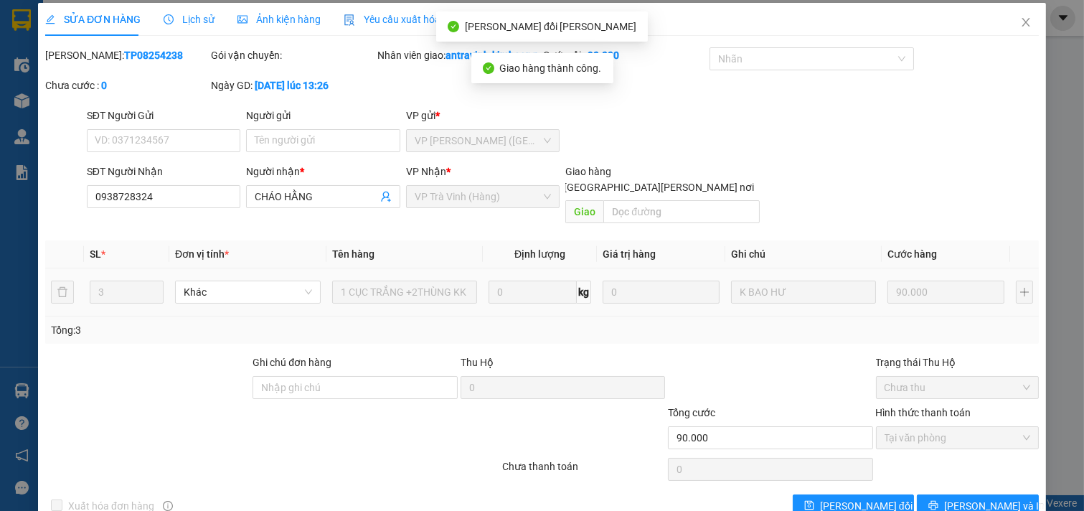
scroll to position [0, 0]
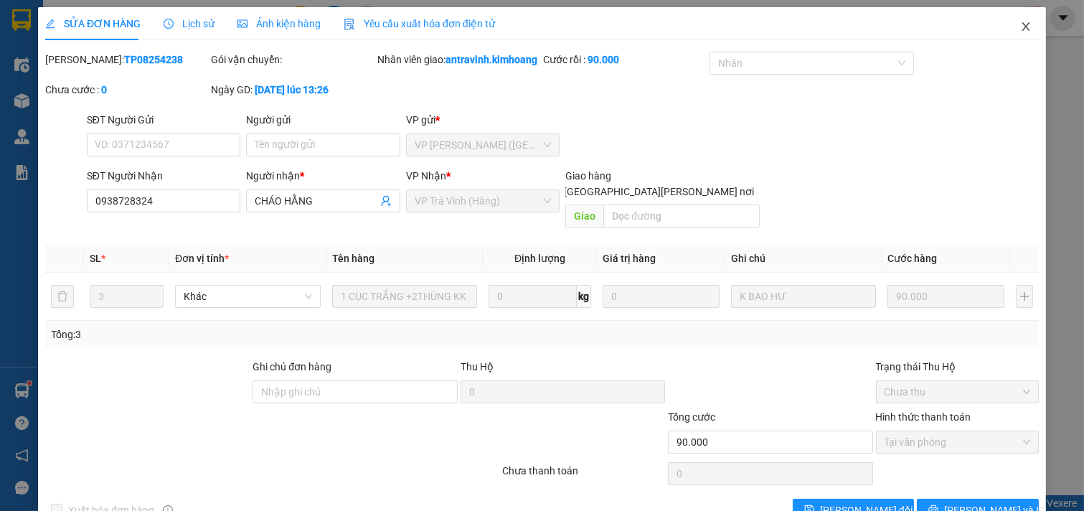
click at [1021, 32] on icon "close" at bounding box center [1026, 26] width 11 height 11
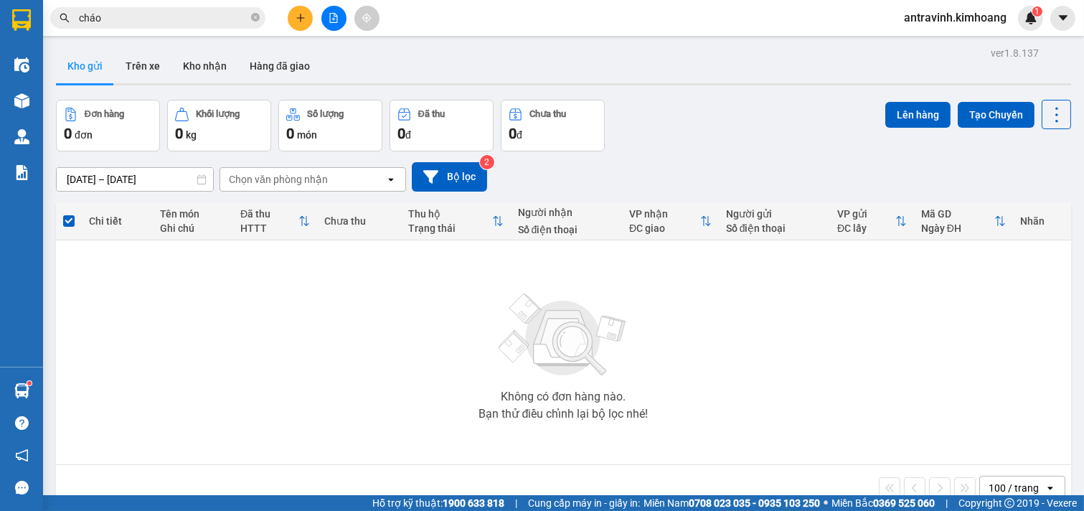
click at [133, 24] on input "cháo" at bounding box center [163, 18] width 169 height 16
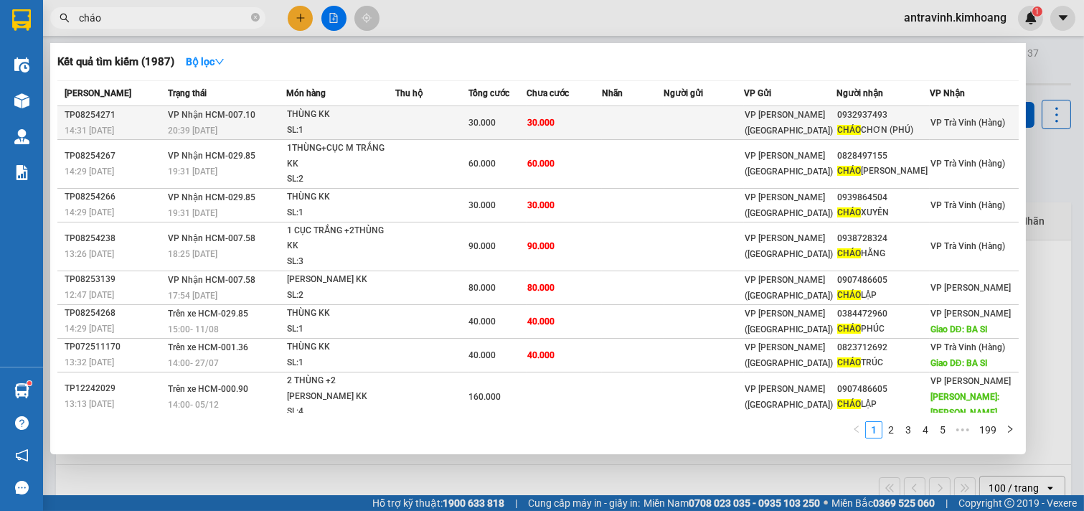
click at [614, 122] on td at bounding box center [633, 123] width 62 height 34
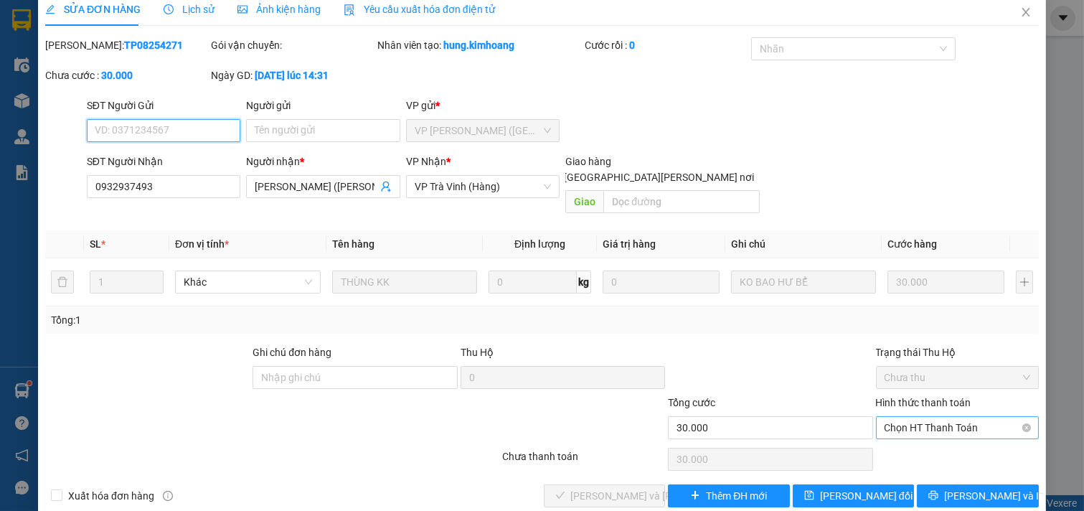
scroll to position [16, 0]
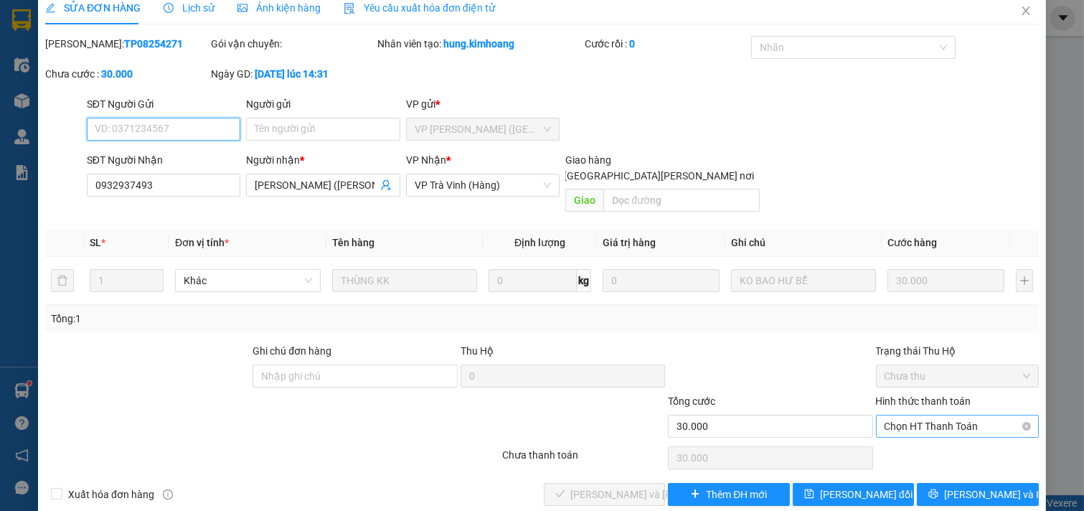
click at [893, 416] on span "Chọn HT Thanh Toán" at bounding box center [958, 427] width 146 height 22
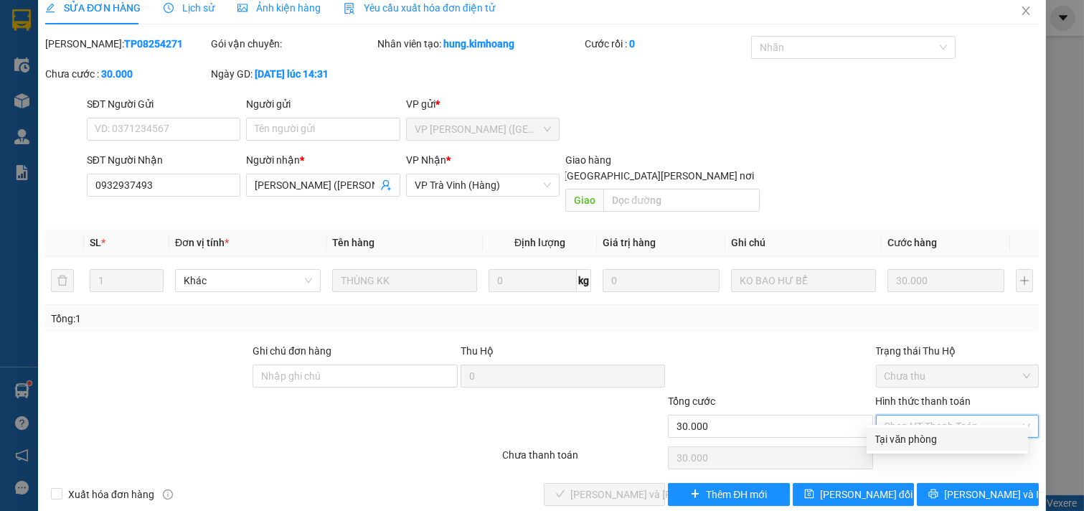
click at [896, 438] on div "Tại văn phòng" at bounding box center [948, 439] width 144 height 16
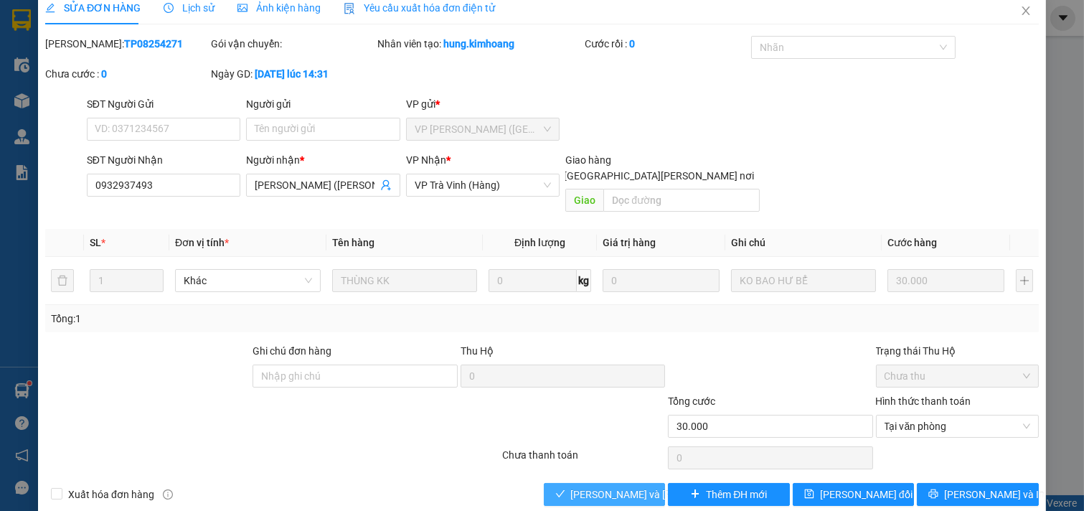
click at [607, 487] on span "Lưu và Giao hàng" at bounding box center [668, 495] width 194 height 16
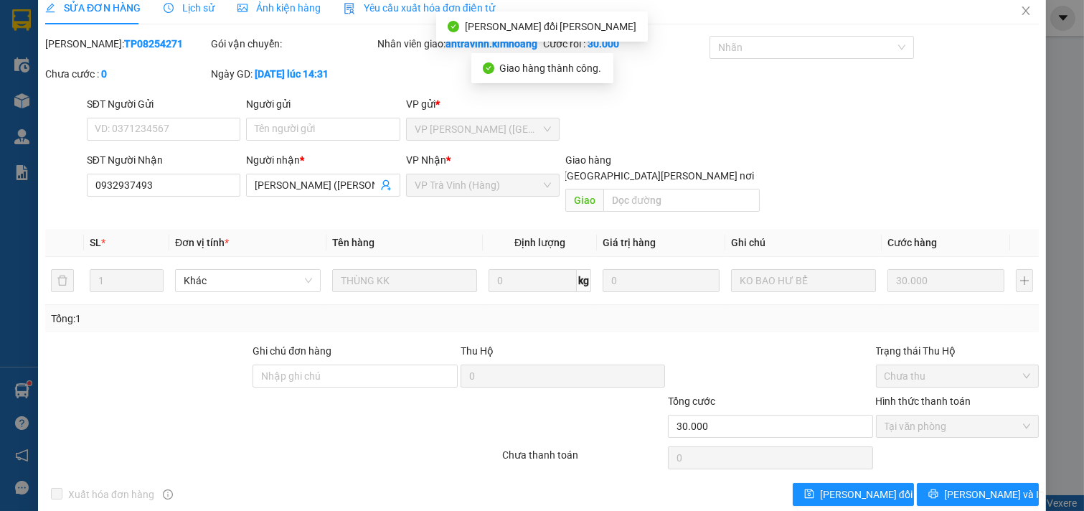
scroll to position [0, 0]
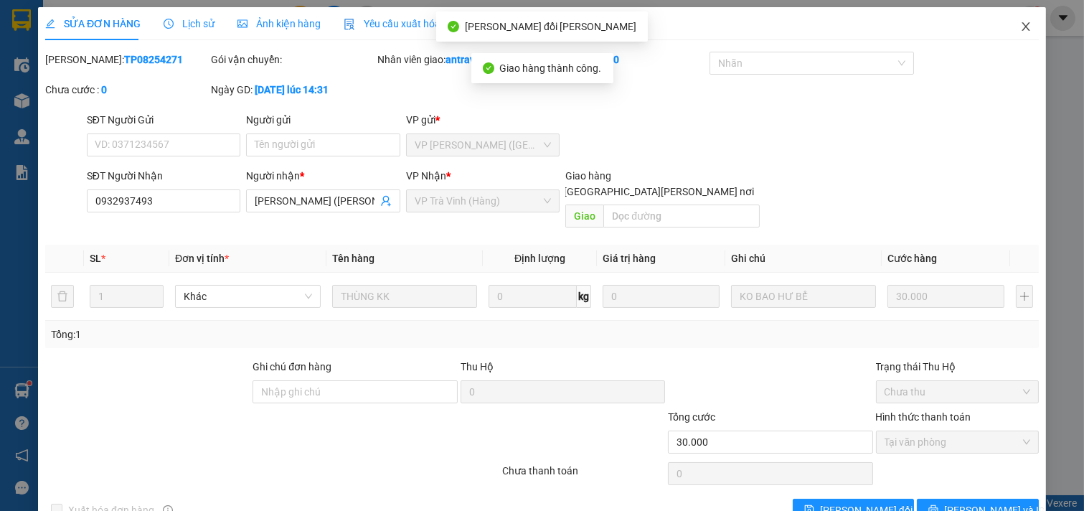
click at [1021, 32] on icon "close" at bounding box center [1026, 26] width 11 height 11
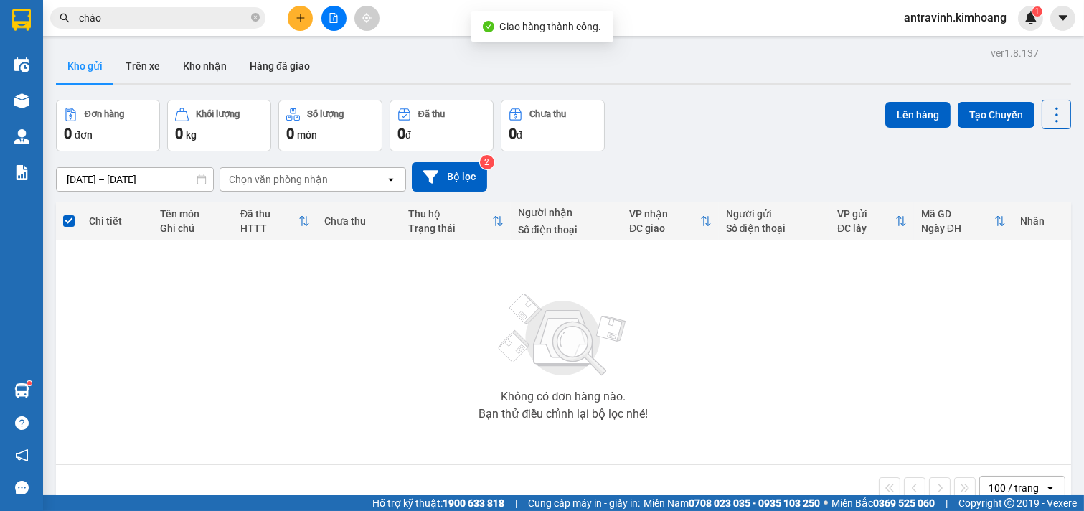
click at [127, 19] on input "cháo" at bounding box center [163, 18] width 169 height 16
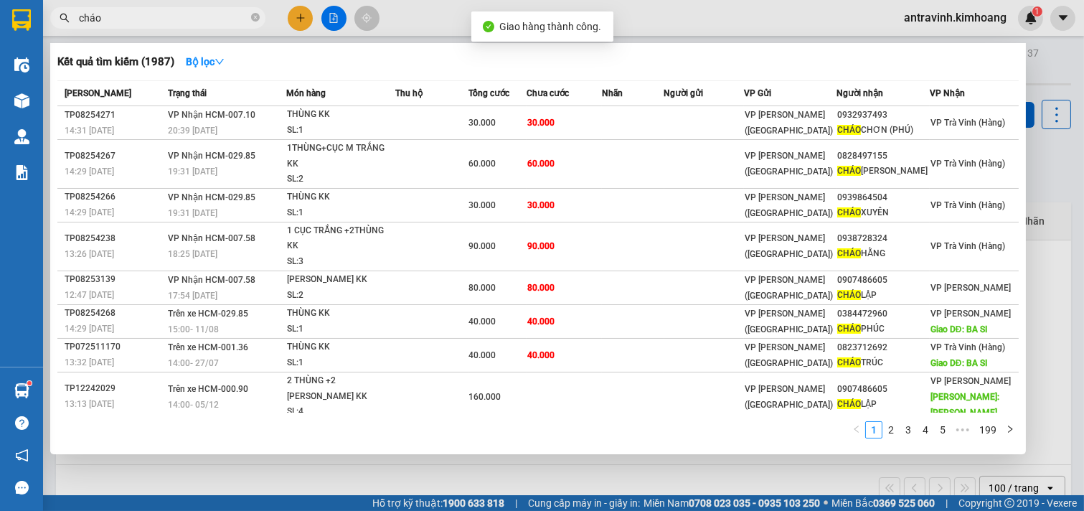
click at [127, 19] on input "cháo" at bounding box center [163, 18] width 169 height 16
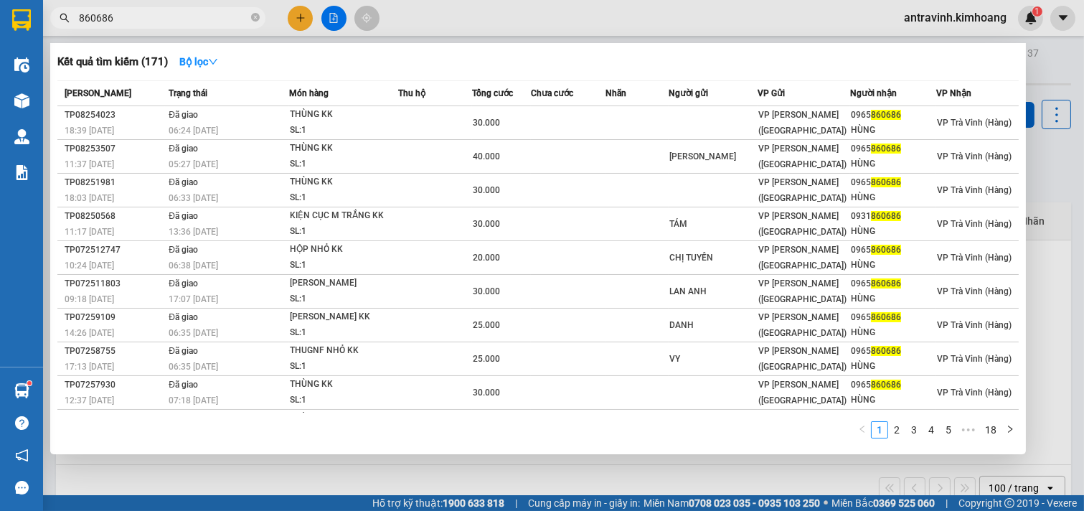
click at [161, 14] on input "860686" at bounding box center [163, 18] width 169 height 16
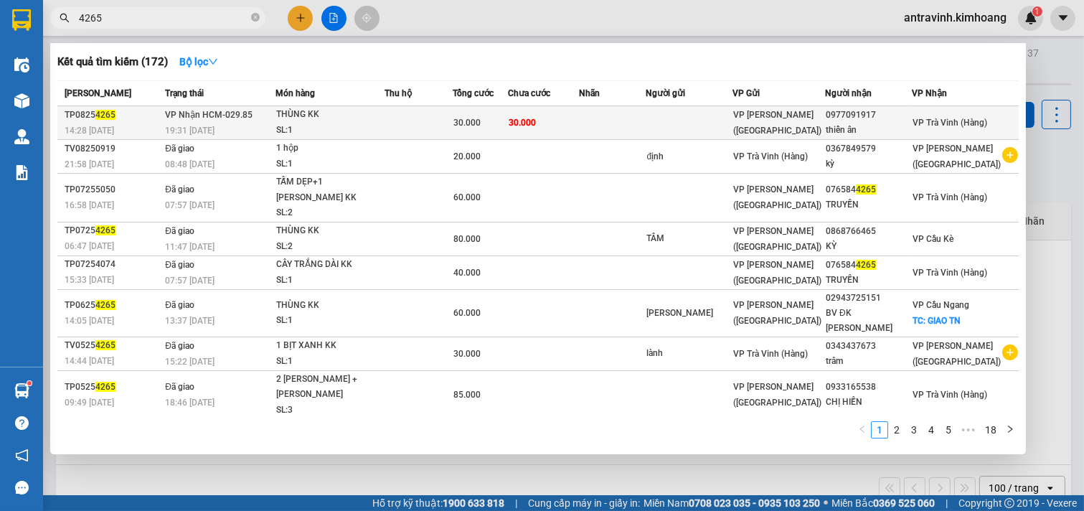
click at [507, 128] on div "30.000" at bounding box center [481, 123] width 54 height 16
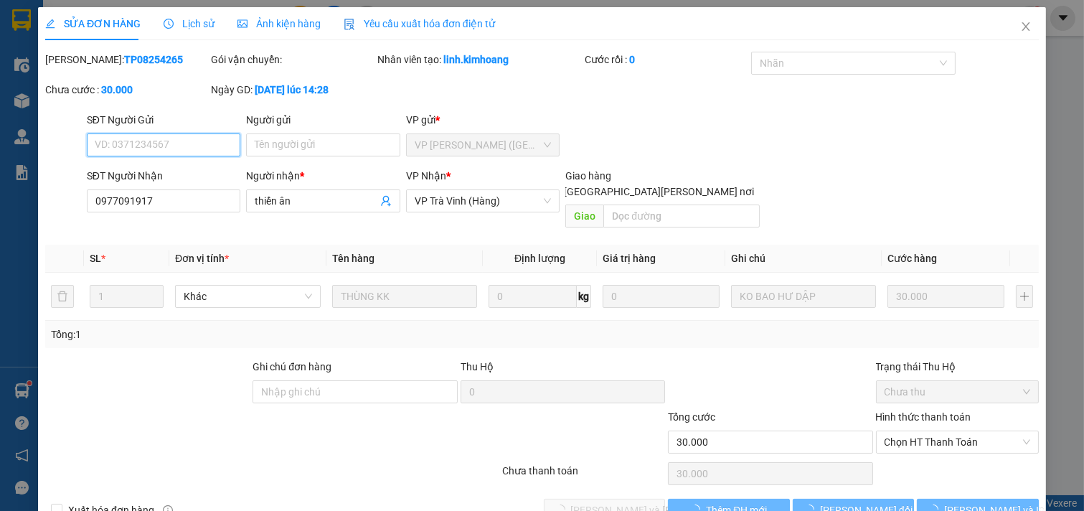
scroll to position [16, 0]
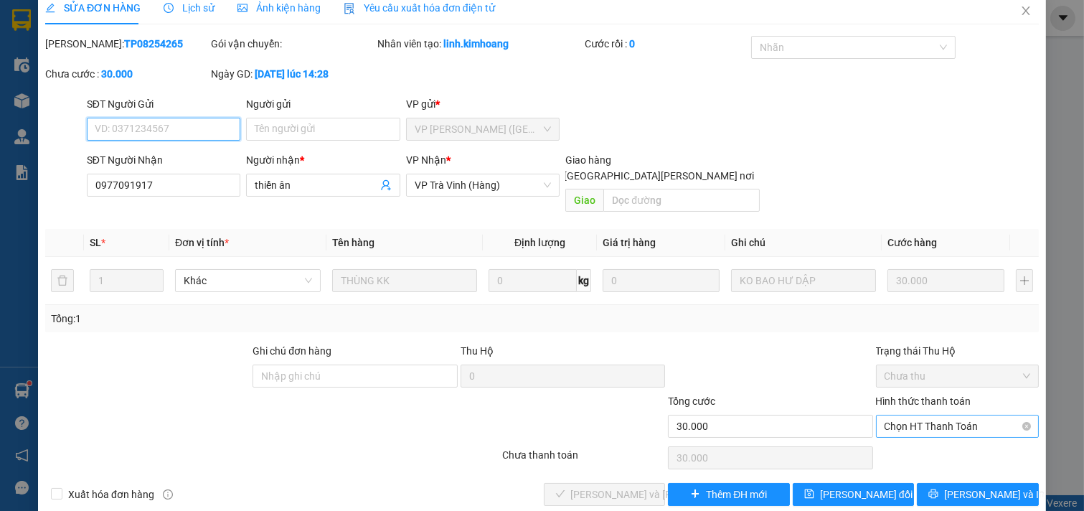
click at [934, 416] on span "Chọn HT Thanh Toán" at bounding box center [958, 427] width 146 height 22
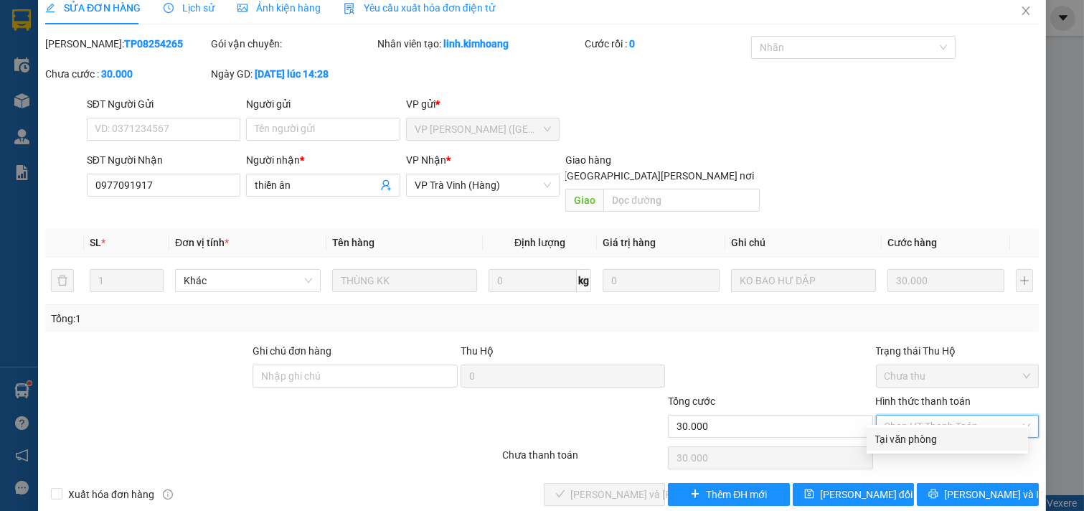
click at [935, 426] on div "Total Paid Fee 0 Total UnPaid Fee 30.000 Cash Collection Total Fee Mã ĐH: TP082…" at bounding box center [542, 271] width 994 height 470
click at [906, 416] on span "Chọn HT Thanh Toán" at bounding box center [958, 427] width 146 height 22
click at [913, 445] on div "Tại văn phòng" at bounding box center [948, 439] width 144 height 16
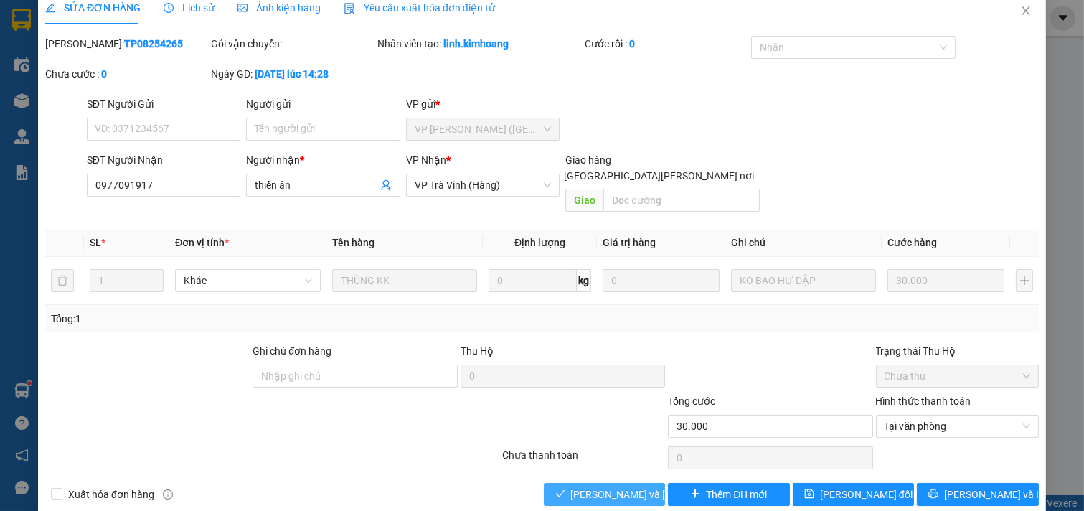
click at [618, 487] on span "Lưu và Giao hàng" at bounding box center [668, 495] width 194 height 16
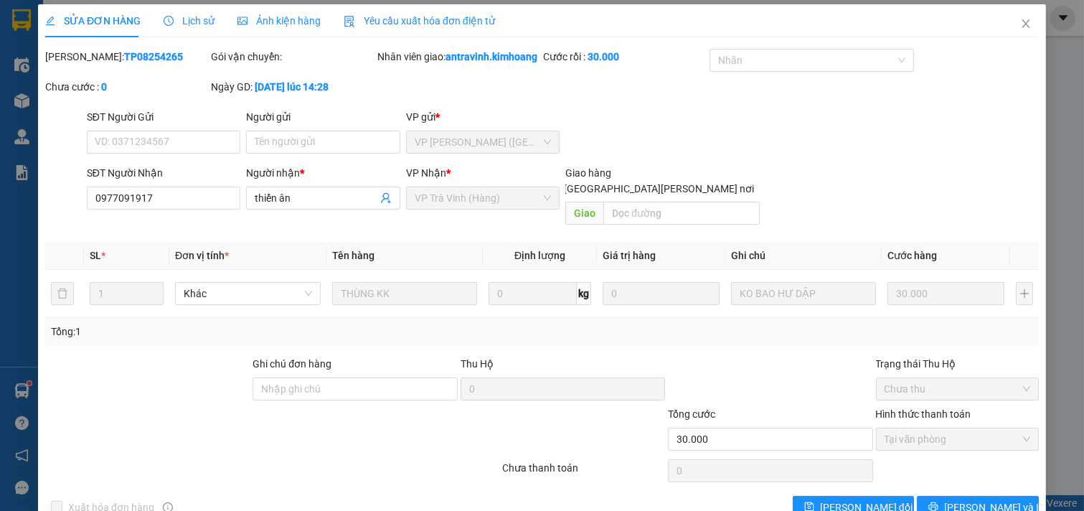
scroll to position [0, 0]
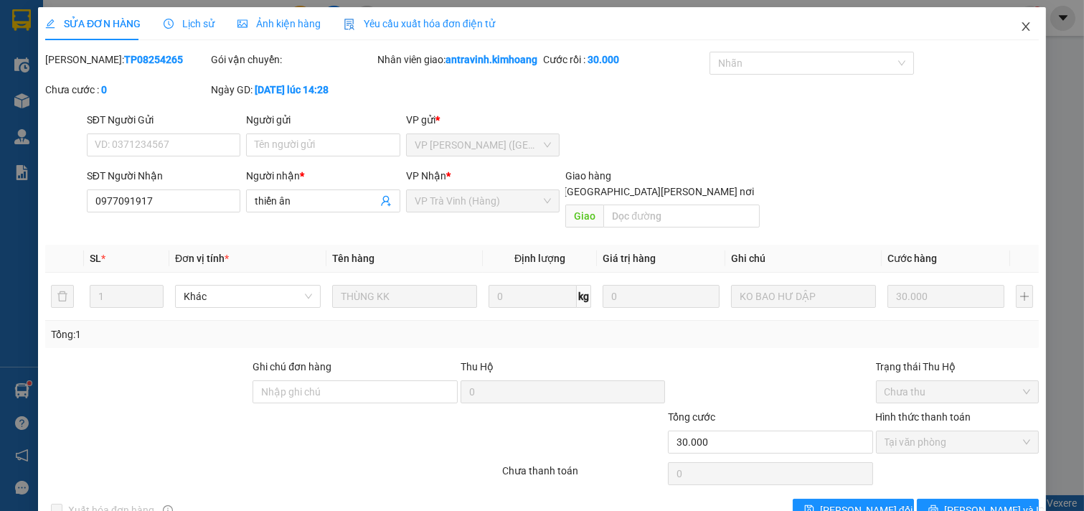
click at [1021, 24] on icon "close" at bounding box center [1026, 26] width 11 height 11
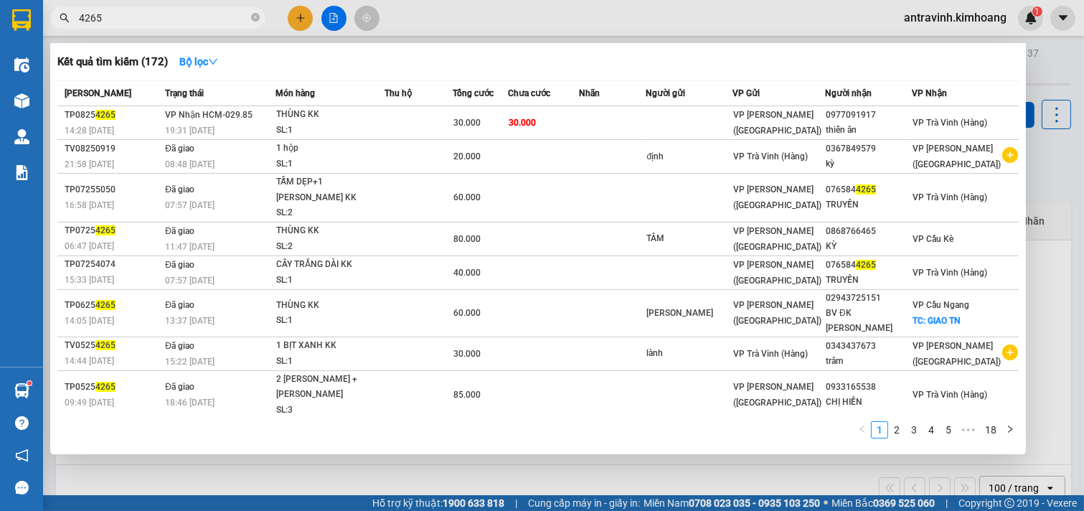
click at [162, 18] on input "4265" at bounding box center [163, 18] width 169 height 16
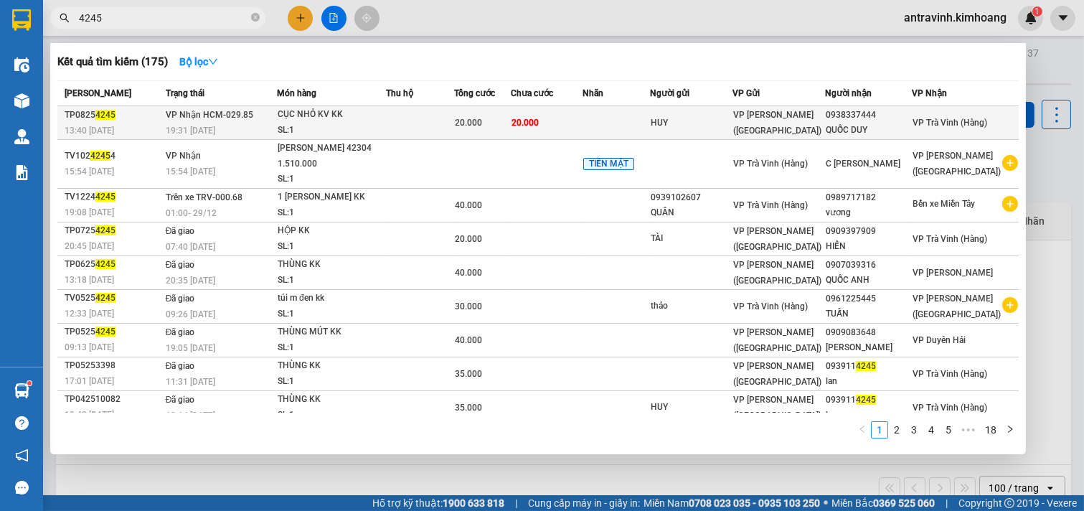
click at [533, 124] on span "20.000" at bounding box center [525, 123] width 27 height 10
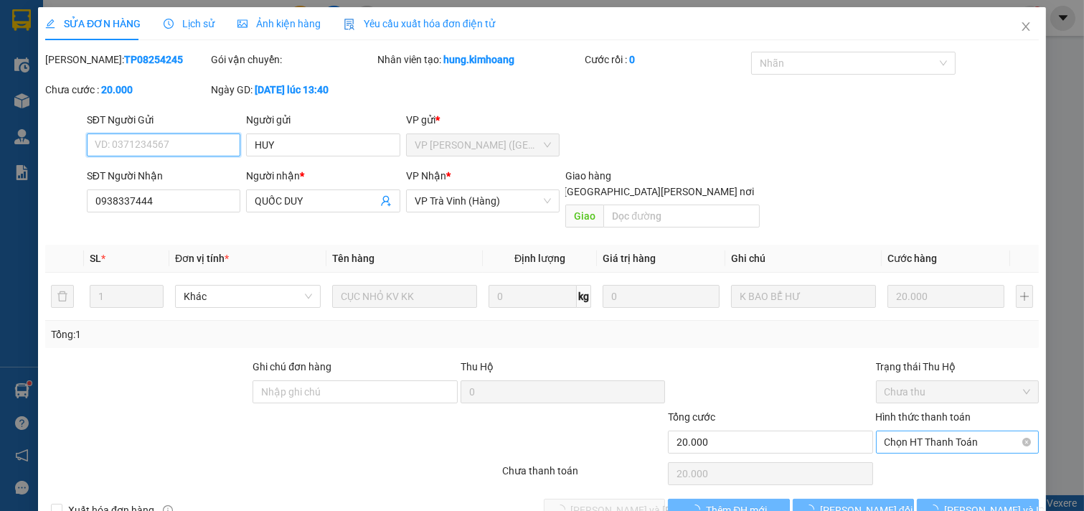
scroll to position [16, 0]
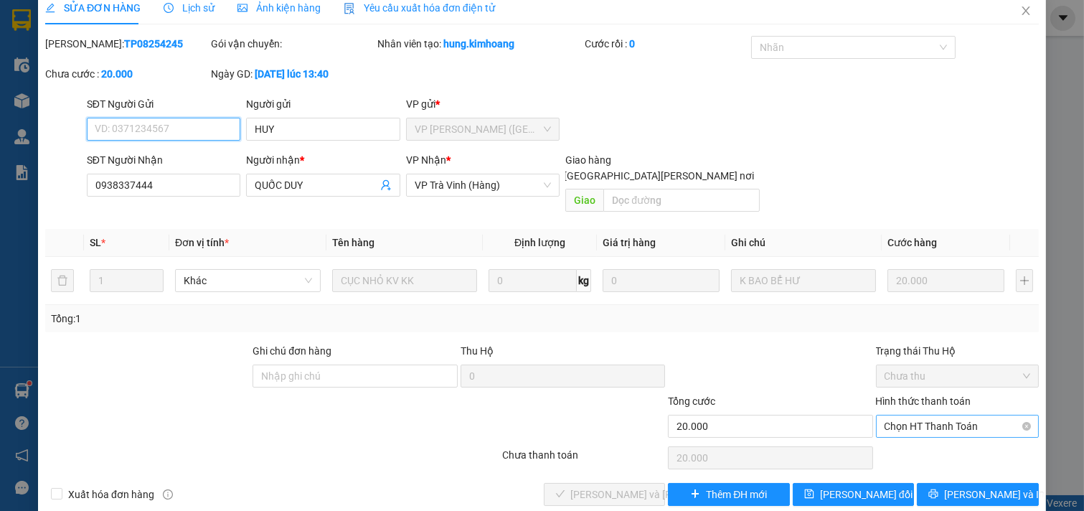
click at [894, 416] on span "Chọn HT Thanh Toán" at bounding box center [958, 427] width 146 height 22
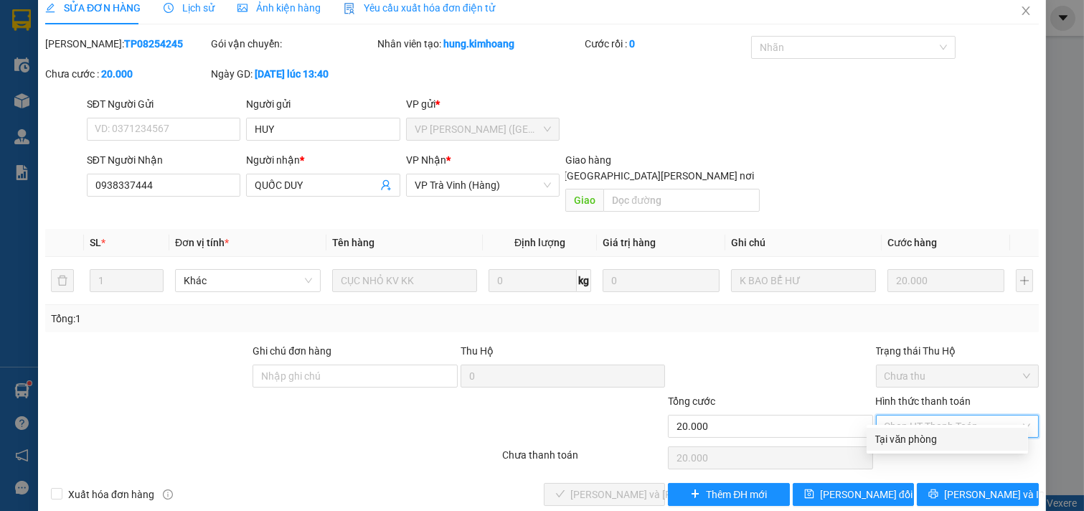
click at [904, 433] on div "Tại văn phòng" at bounding box center [948, 439] width 144 height 16
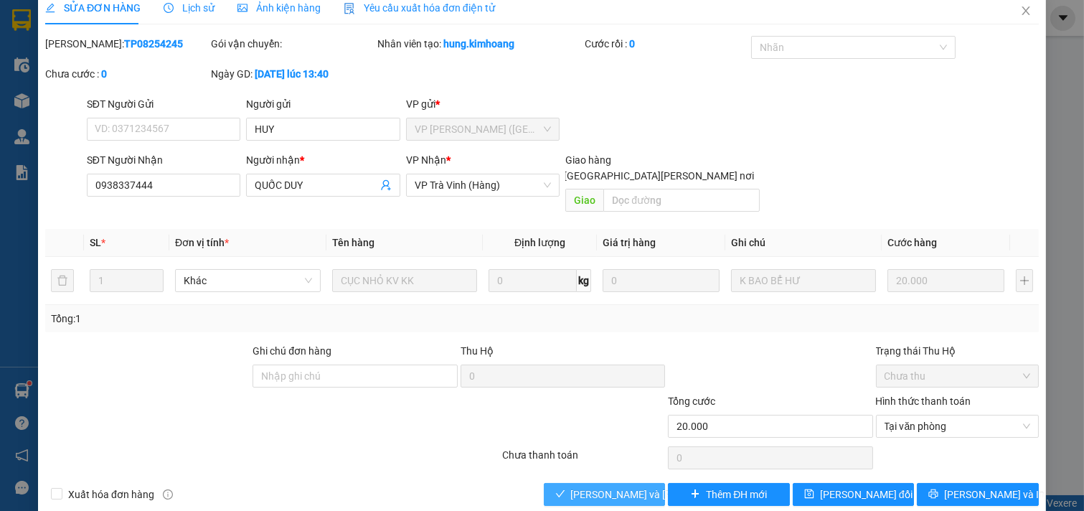
click at [630, 487] on span "Lưu và Giao hàng" at bounding box center [668, 495] width 194 height 16
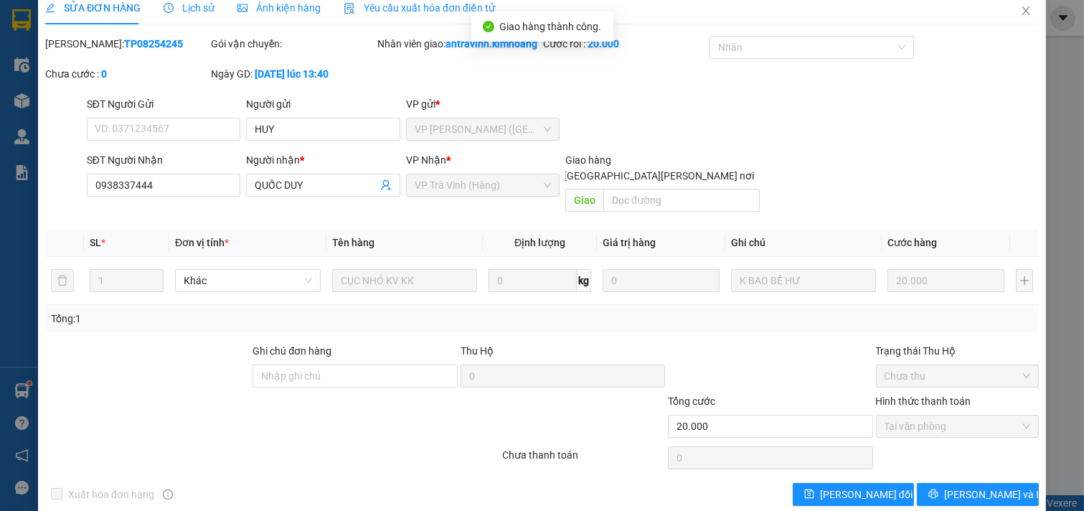
scroll to position [0, 0]
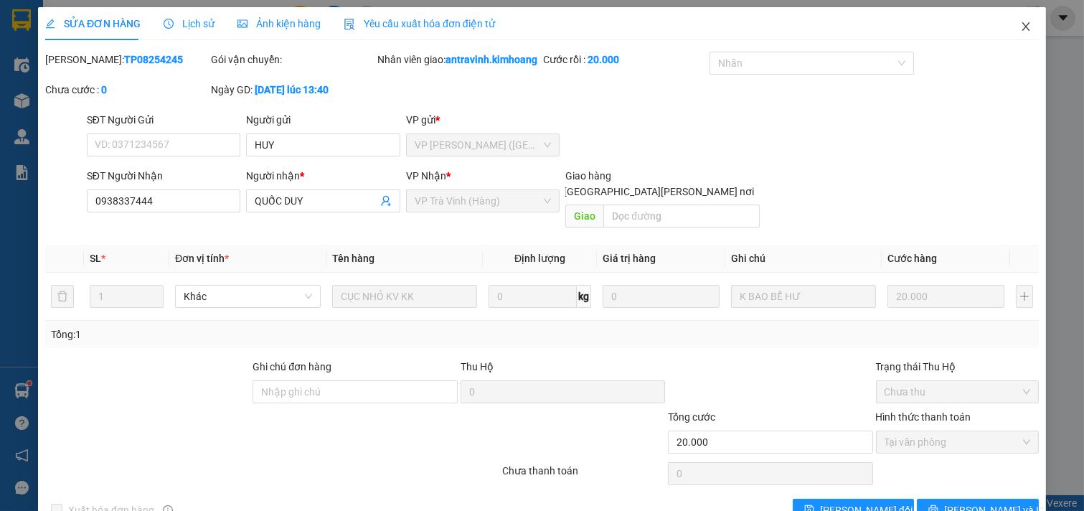
click at [1022, 27] on icon "close" at bounding box center [1026, 26] width 8 height 9
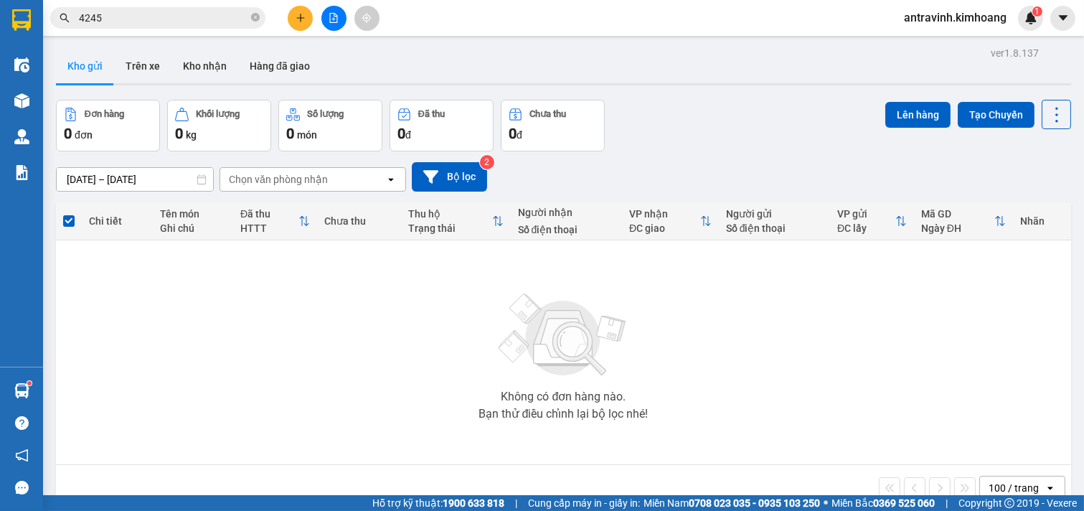
click at [128, 19] on input "4245" at bounding box center [163, 18] width 169 height 16
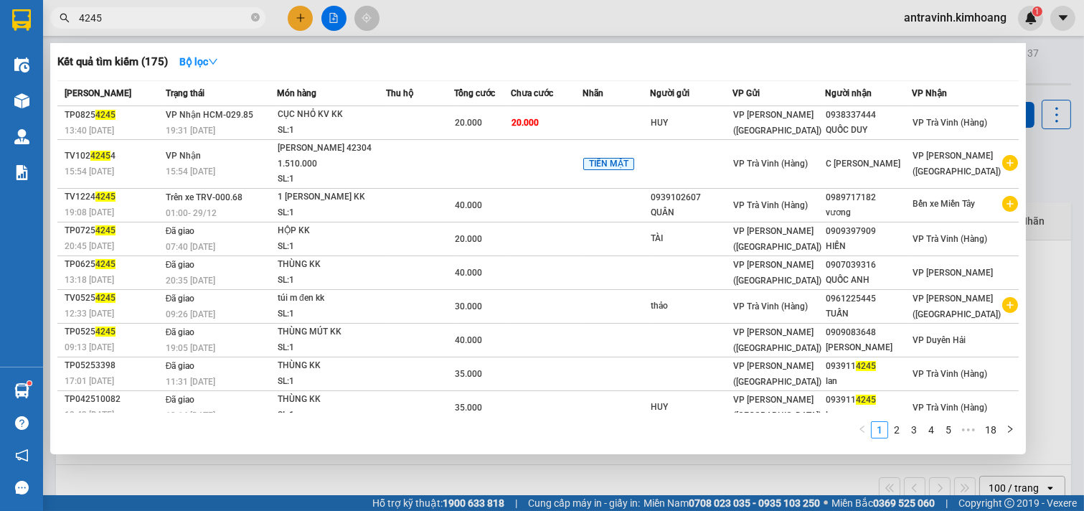
click at [128, 19] on input "4245" at bounding box center [163, 18] width 169 height 16
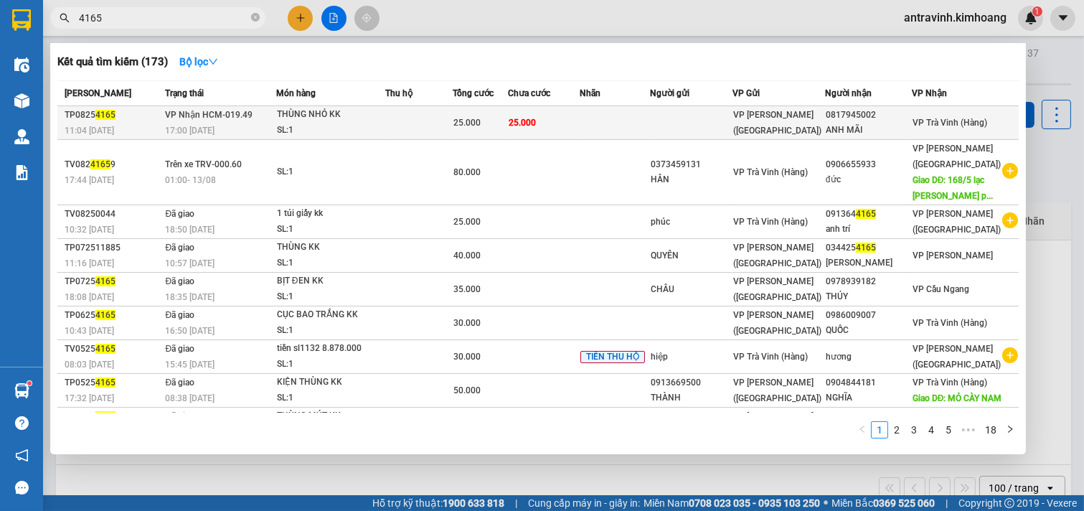
click at [534, 132] on td "25.000" at bounding box center [543, 123] width 71 height 34
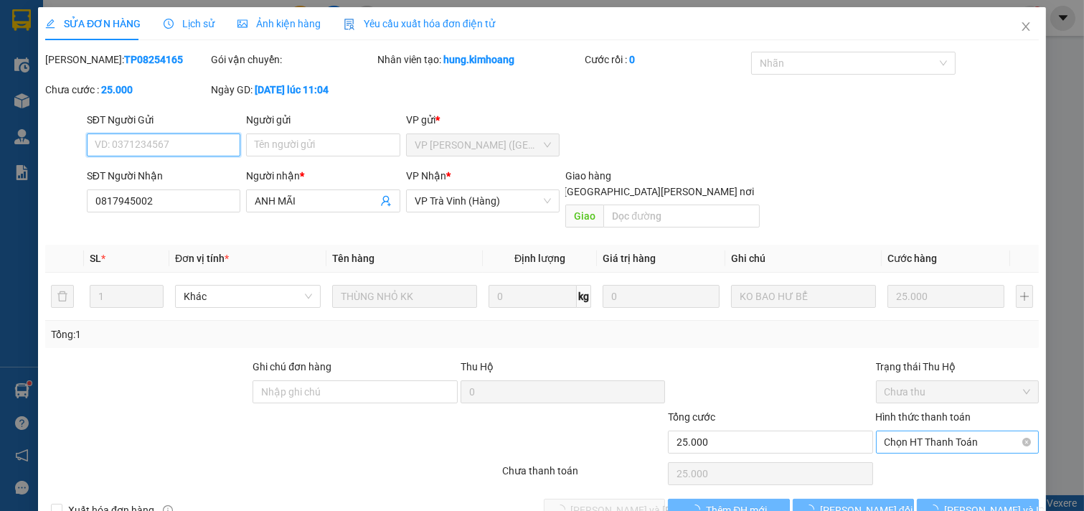
scroll to position [16, 0]
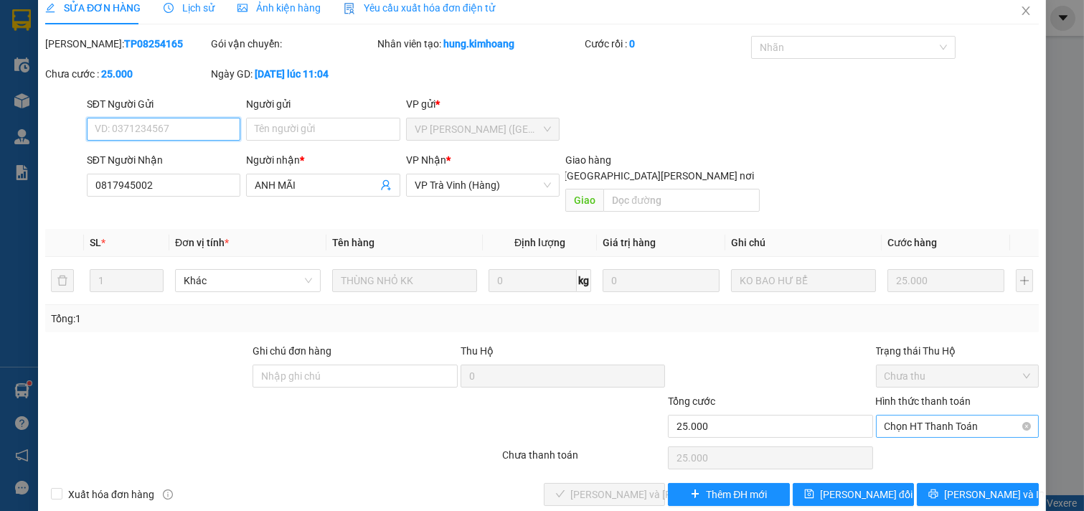
click at [888, 416] on span "Chọn HT Thanh Toán" at bounding box center [958, 427] width 146 height 22
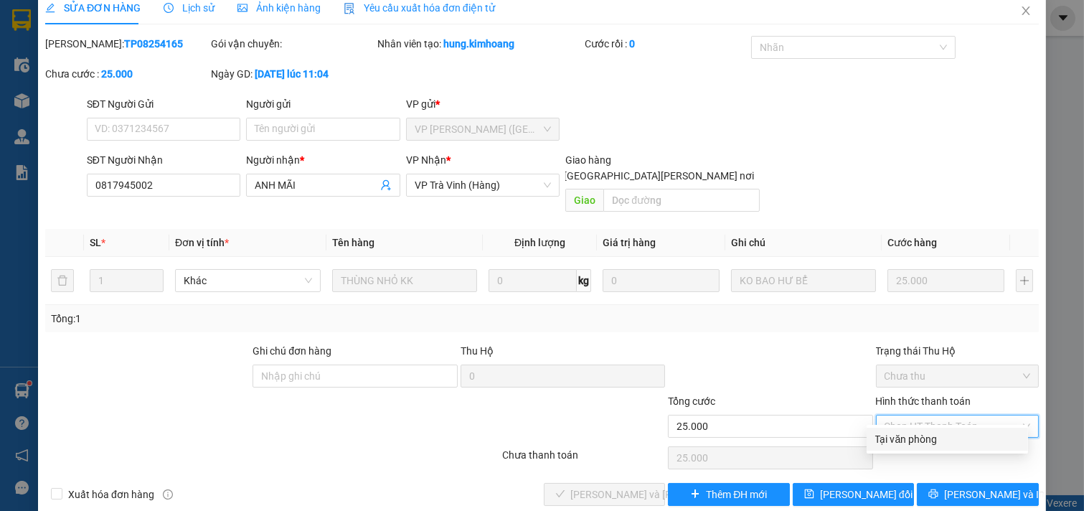
click at [902, 433] on div "Tại văn phòng" at bounding box center [948, 439] width 144 height 16
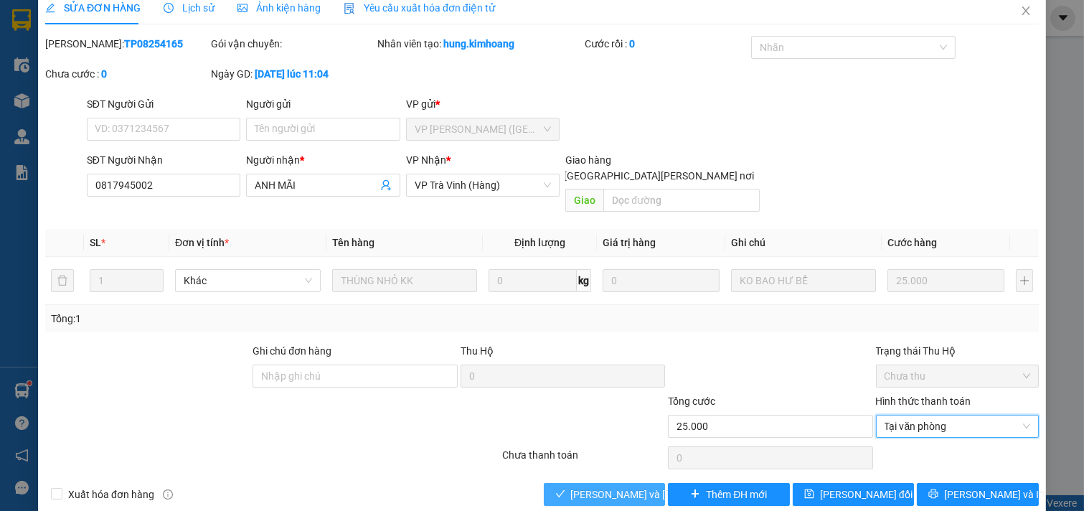
click at [621, 487] on span "Lưu và Giao hàng" at bounding box center [668, 495] width 194 height 16
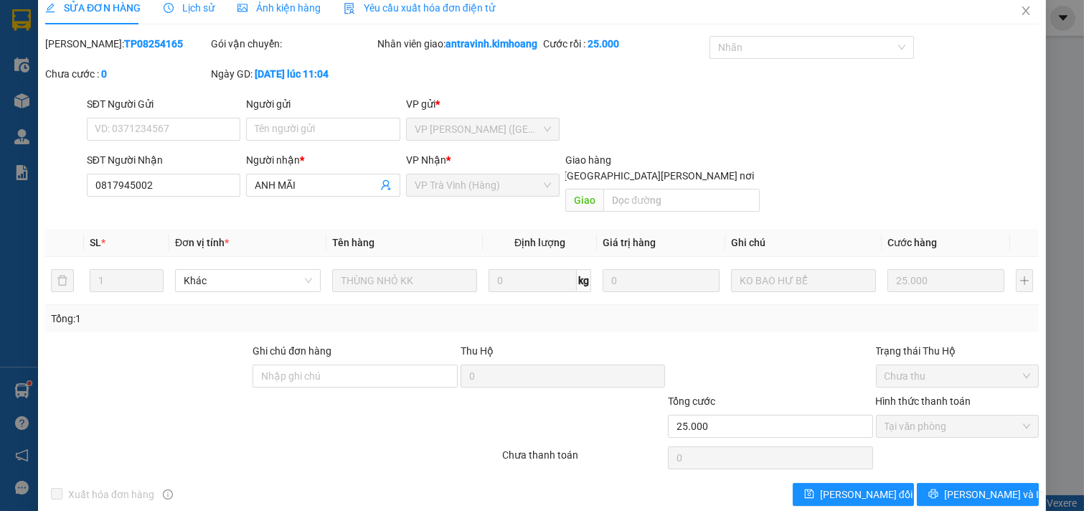
scroll to position [0, 0]
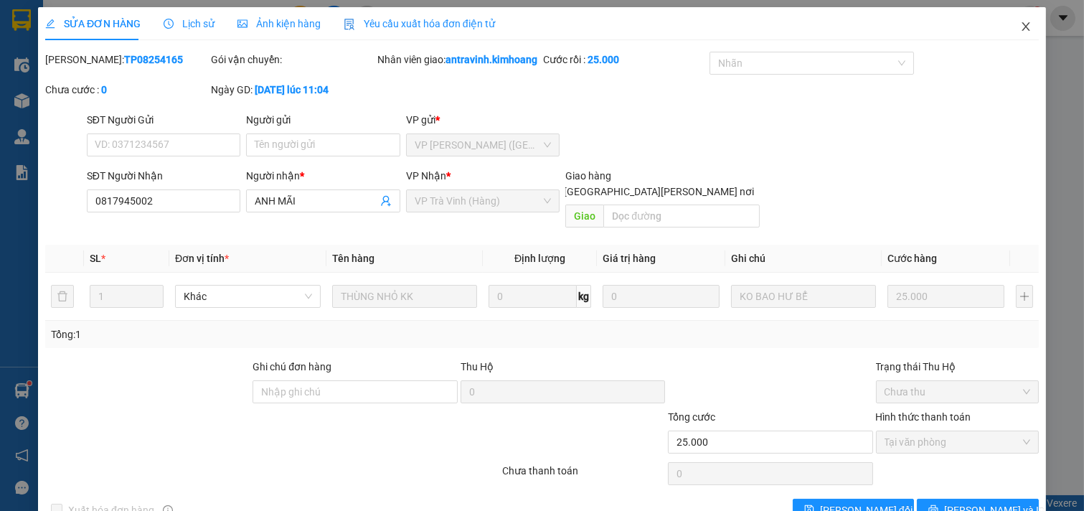
click at [1022, 29] on icon "close" at bounding box center [1026, 26] width 8 height 9
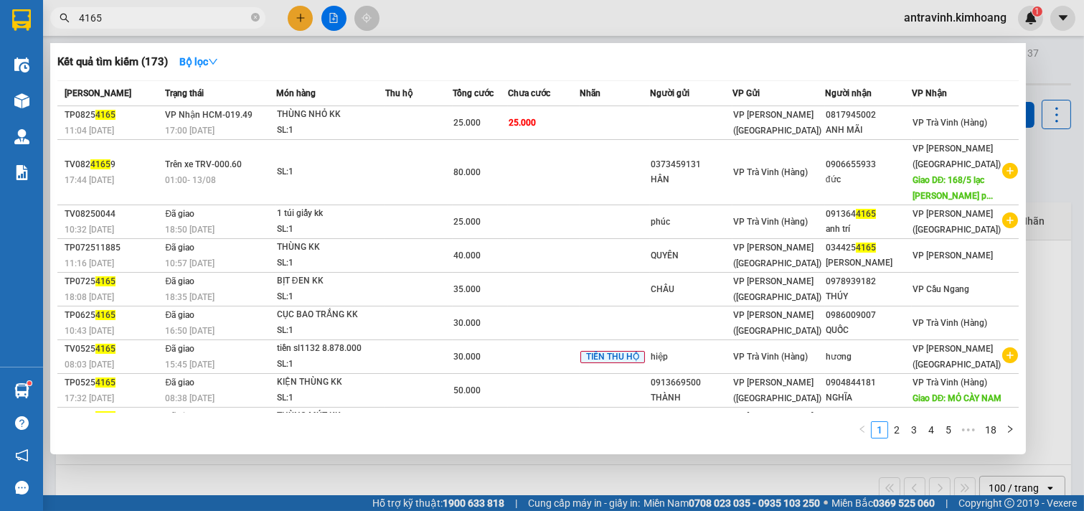
click at [141, 20] on input "4165" at bounding box center [163, 18] width 169 height 16
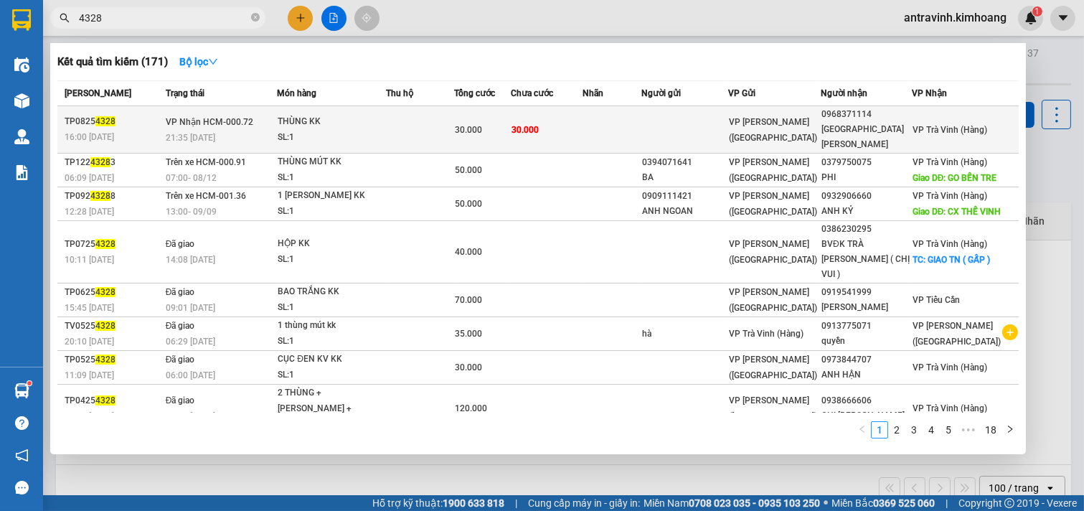
click at [510, 122] on div "30.000" at bounding box center [482, 130] width 55 height 16
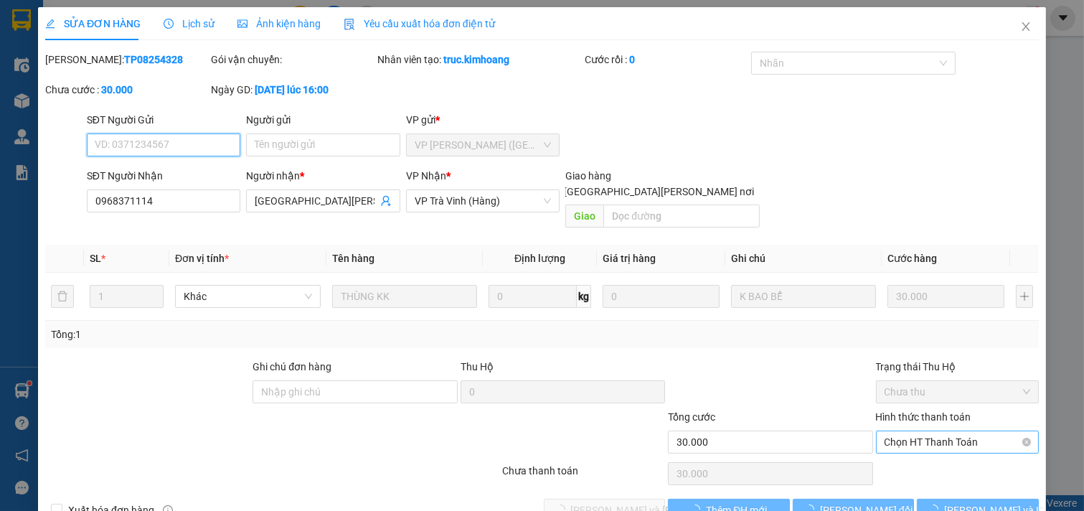
scroll to position [16, 0]
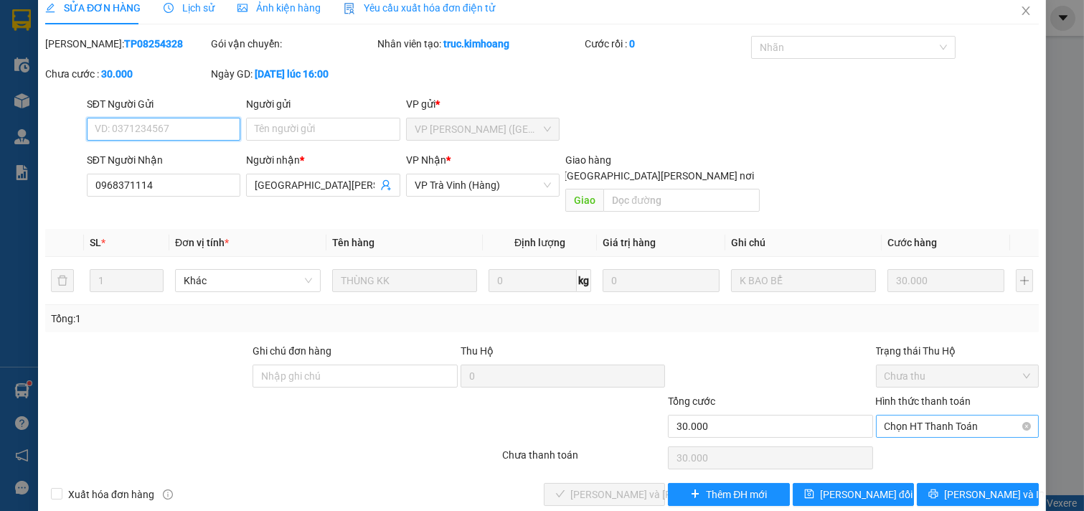
click at [901, 416] on span "Chọn HT Thanh Toán" at bounding box center [958, 427] width 146 height 22
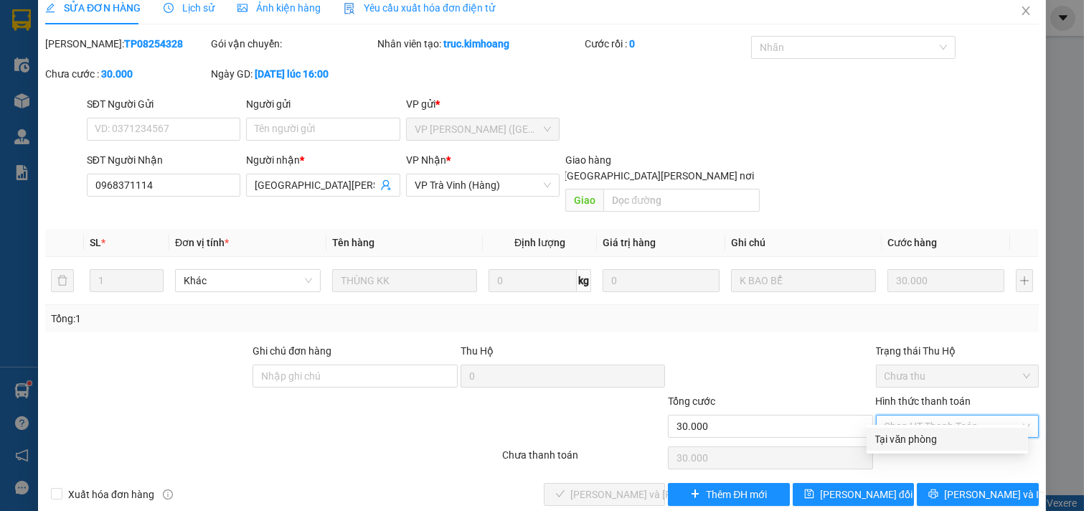
click at [902, 429] on div "Tại văn phòng" at bounding box center [947, 439] width 161 height 23
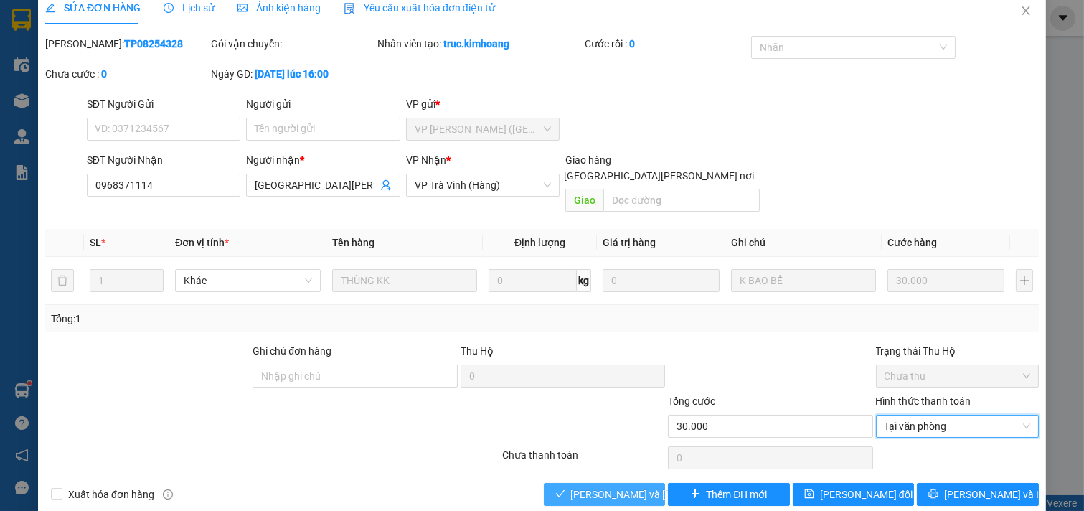
click at [632, 487] on span "Lưu và Giao hàng" at bounding box center [668, 495] width 194 height 16
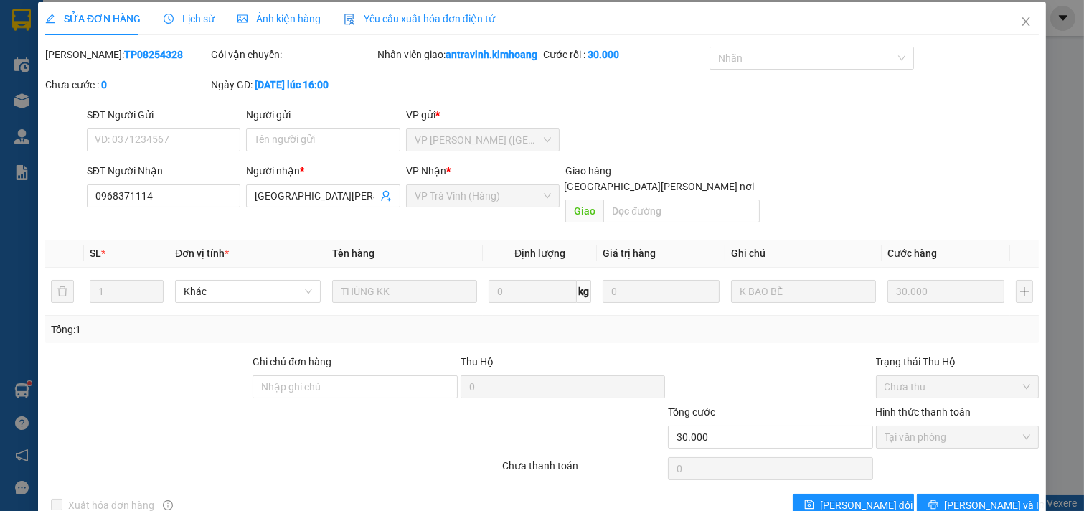
scroll to position [0, 0]
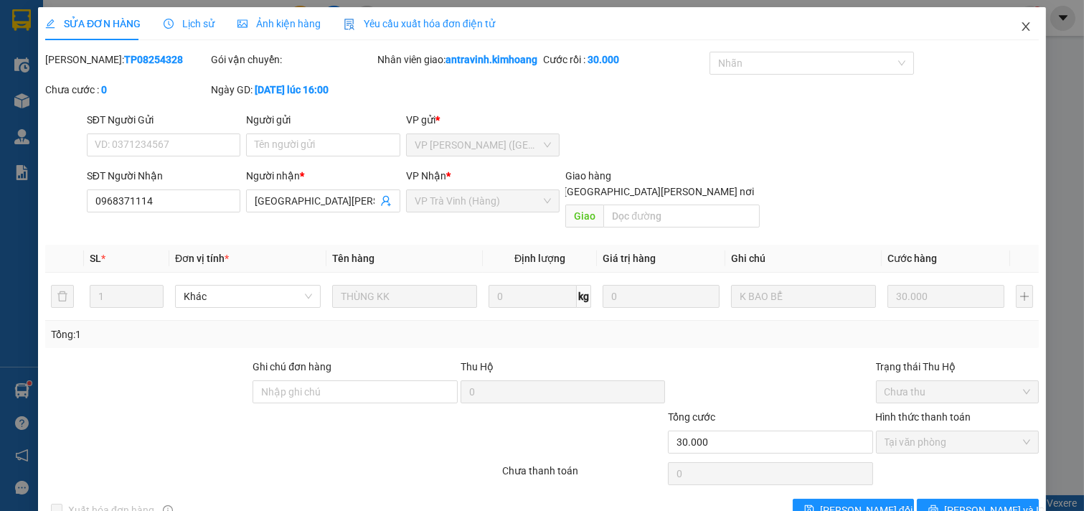
click at [1021, 24] on icon "close" at bounding box center [1026, 26] width 11 height 11
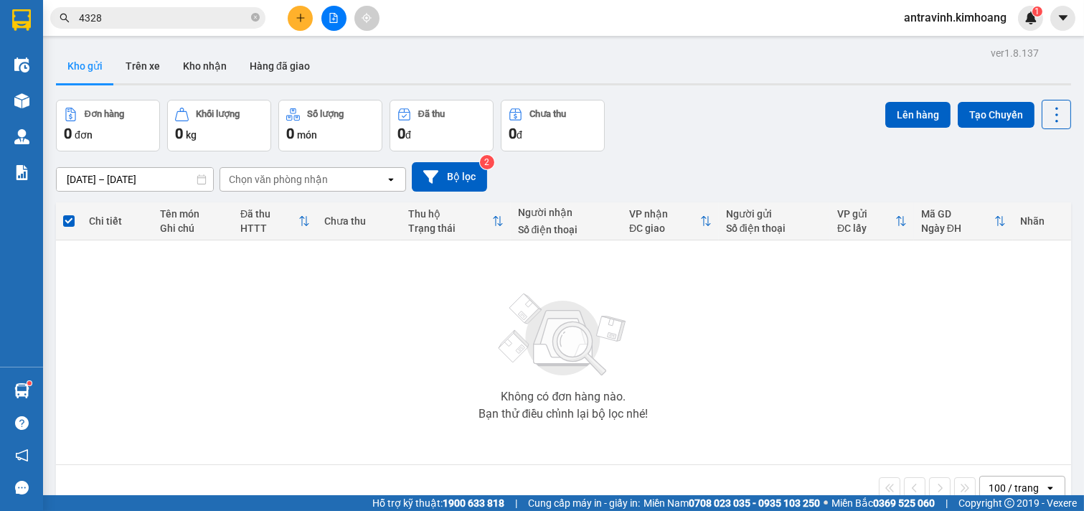
click at [149, 23] on input "4328" at bounding box center [163, 18] width 169 height 16
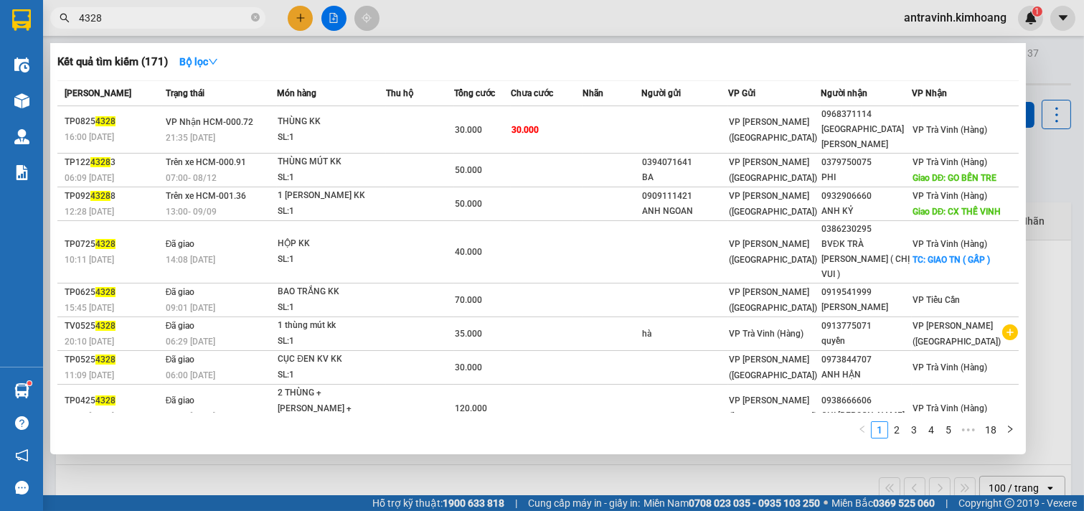
click at [149, 22] on input "4328" at bounding box center [163, 18] width 169 height 16
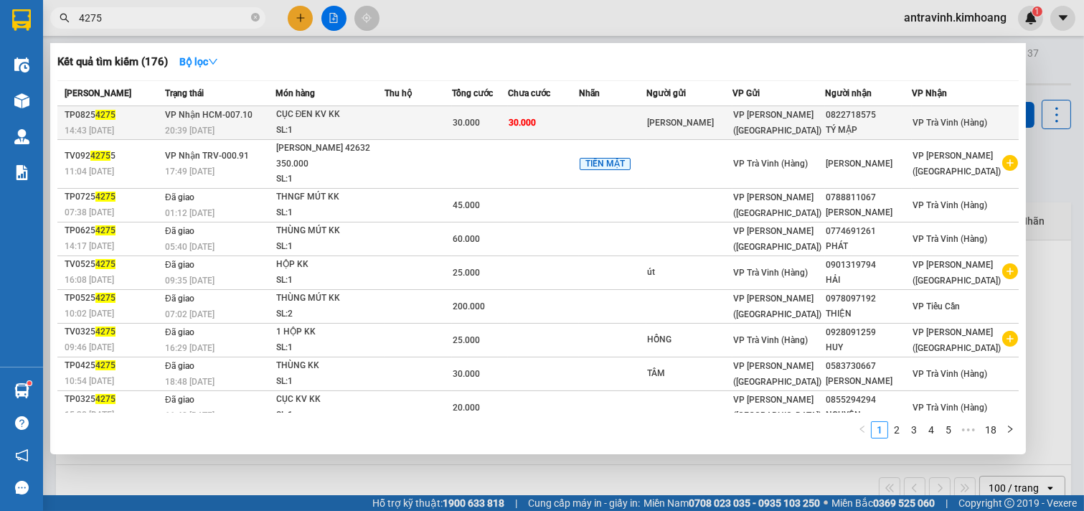
click at [480, 128] on span "30.000" at bounding box center [466, 123] width 27 height 10
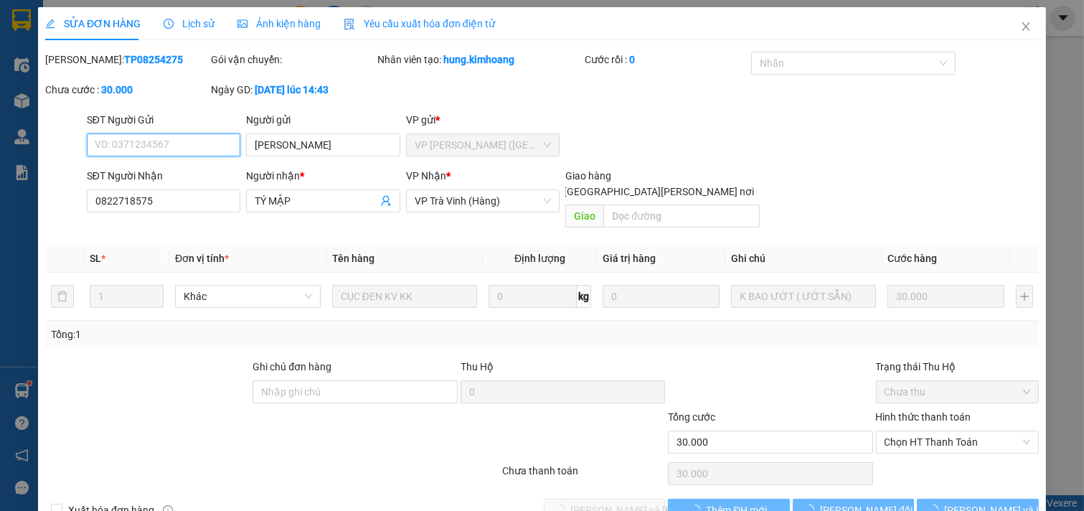
scroll to position [16, 0]
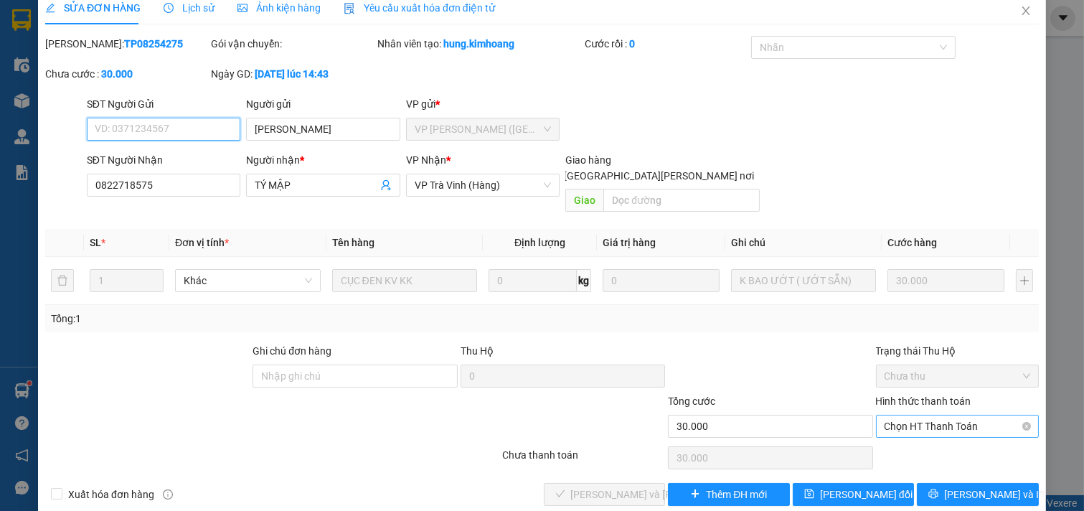
click at [897, 420] on span "Chọn HT Thanh Toán" at bounding box center [958, 427] width 146 height 22
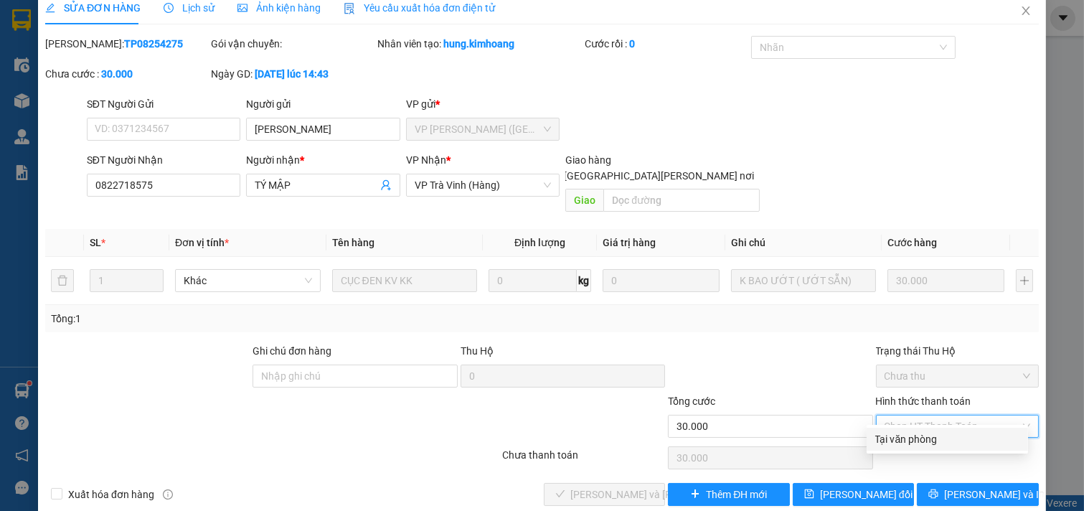
click at [906, 438] on div "Tại văn phòng" at bounding box center [948, 439] width 144 height 16
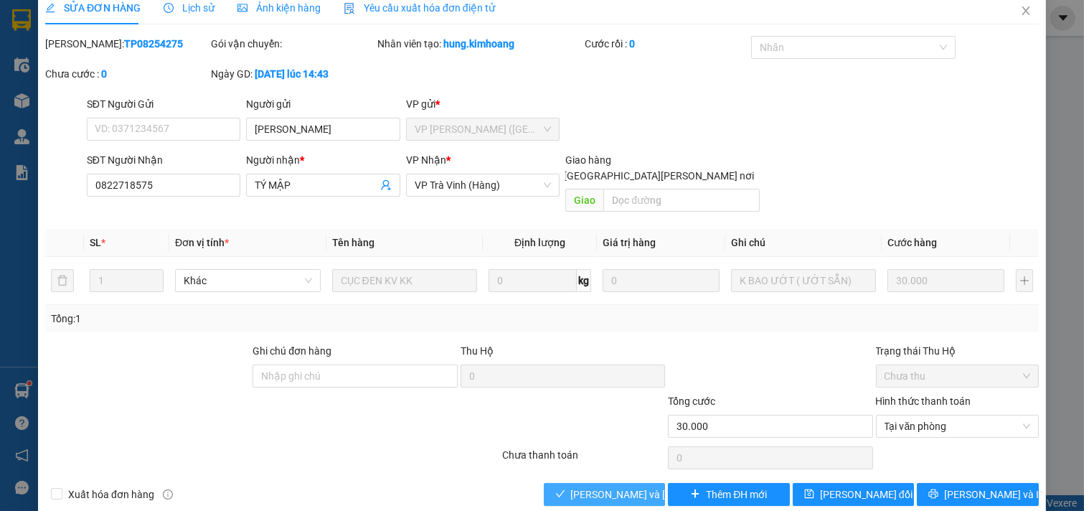
click at [618, 487] on span "Lưu và Giao hàng" at bounding box center [668, 495] width 194 height 16
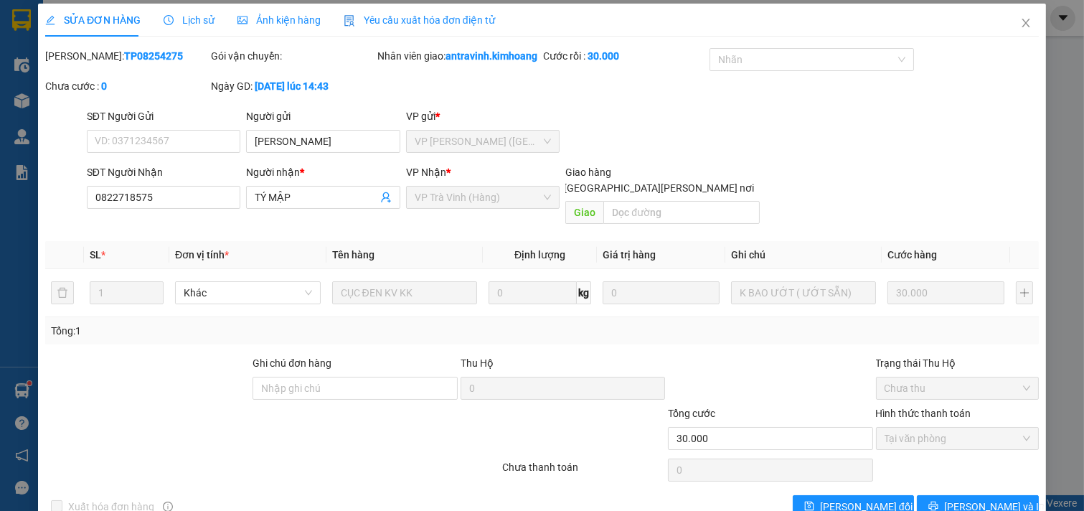
scroll to position [0, 0]
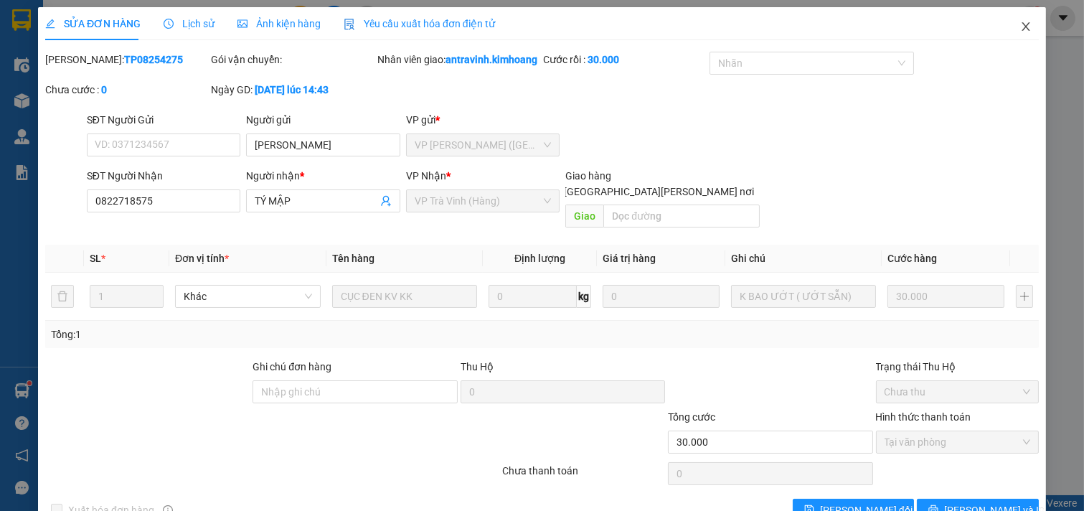
click at [1021, 30] on icon "close" at bounding box center [1026, 26] width 11 height 11
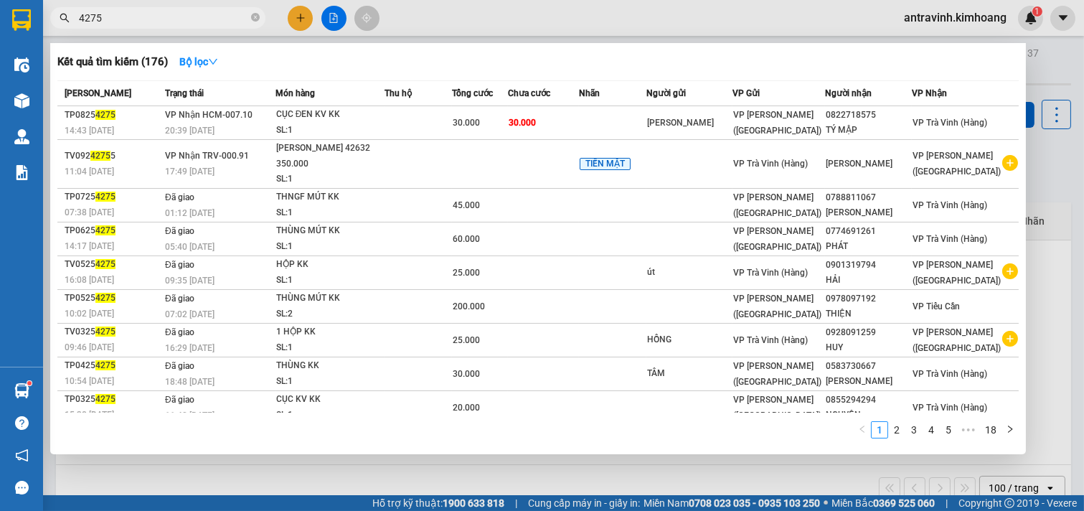
click at [192, 19] on input "4275" at bounding box center [163, 18] width 169 height 16
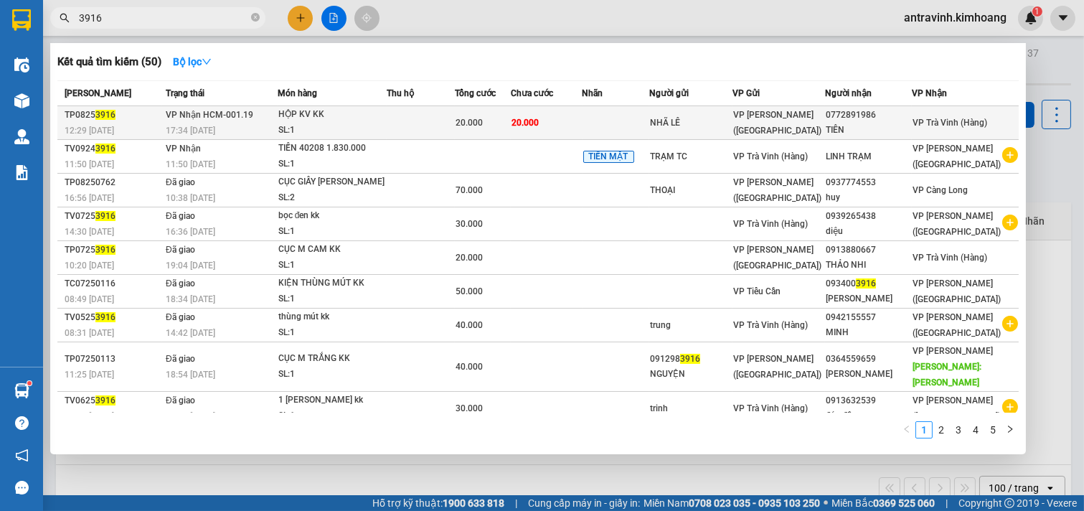
click at [455, 125] on td at bounding box center [421, 123] width 68 height 34
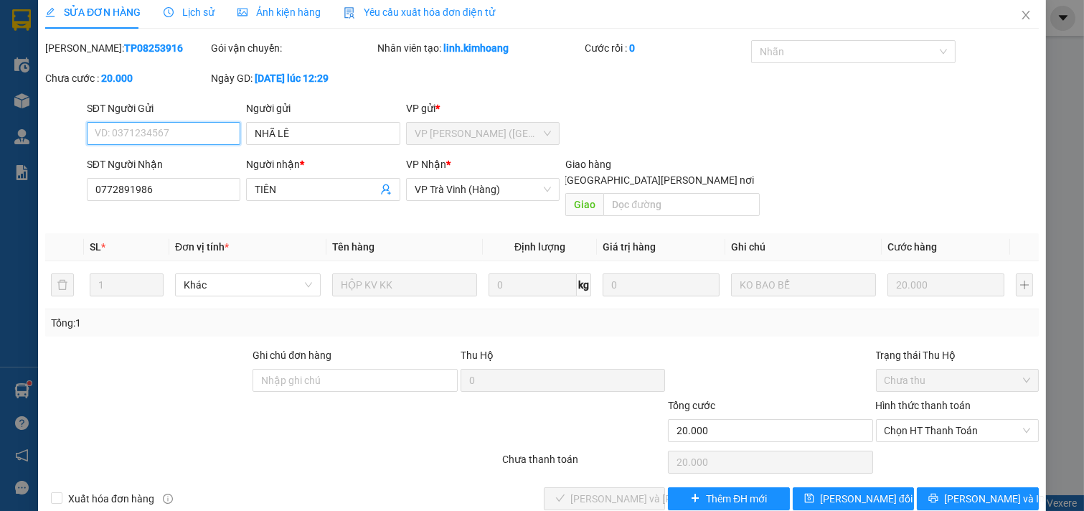
scroll to position [23, 0]
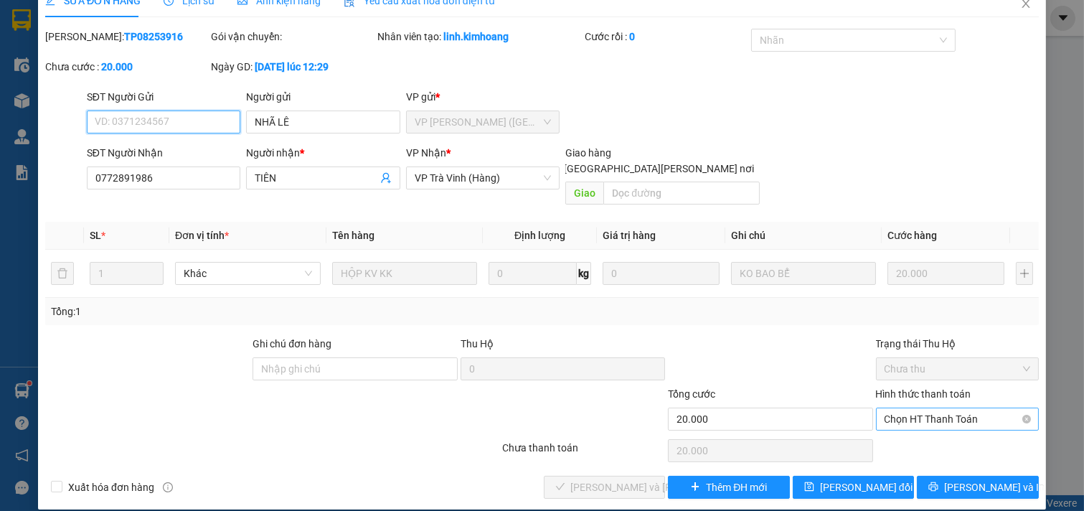
click at [910, 408] on span "Chọn HT Thanh Toán" at bounding box center [958, 419] width 146 height 22
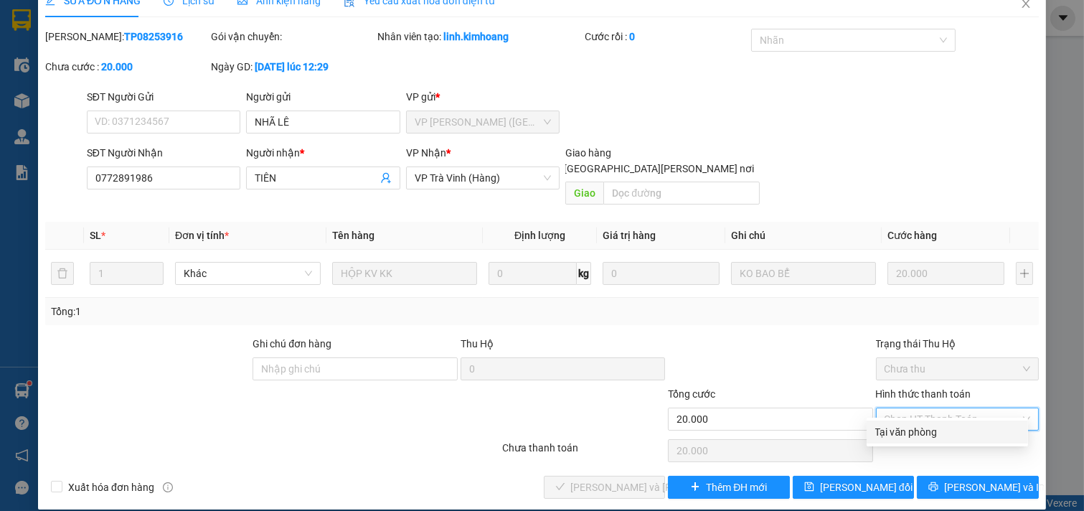
click at [917, 436] on div "Tại văn phòng" at bounding box center [948, 432] width 144 height 16
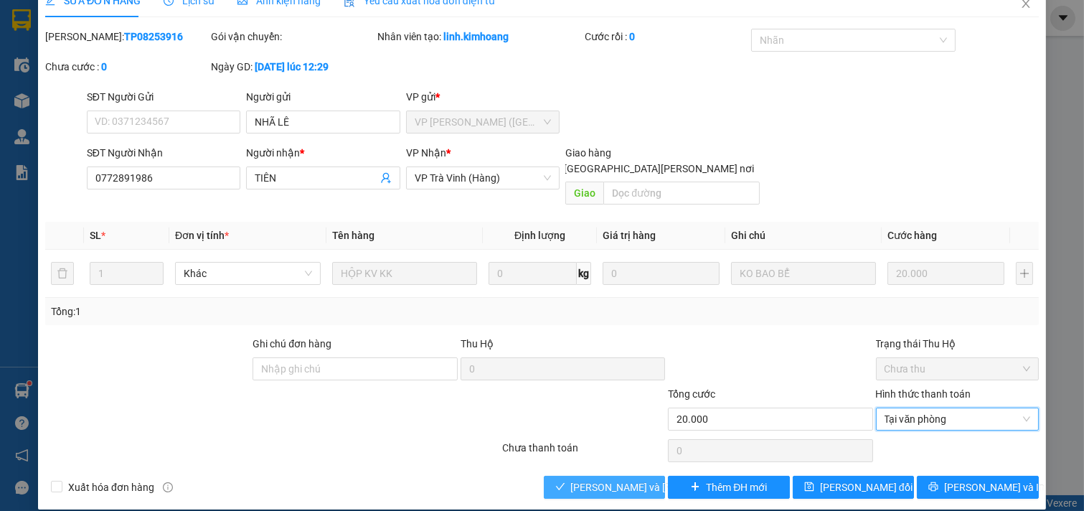
click at [586, 479] on button "Lưu và Giao hàng" at bounding box center [605, 487] width 122 height 23
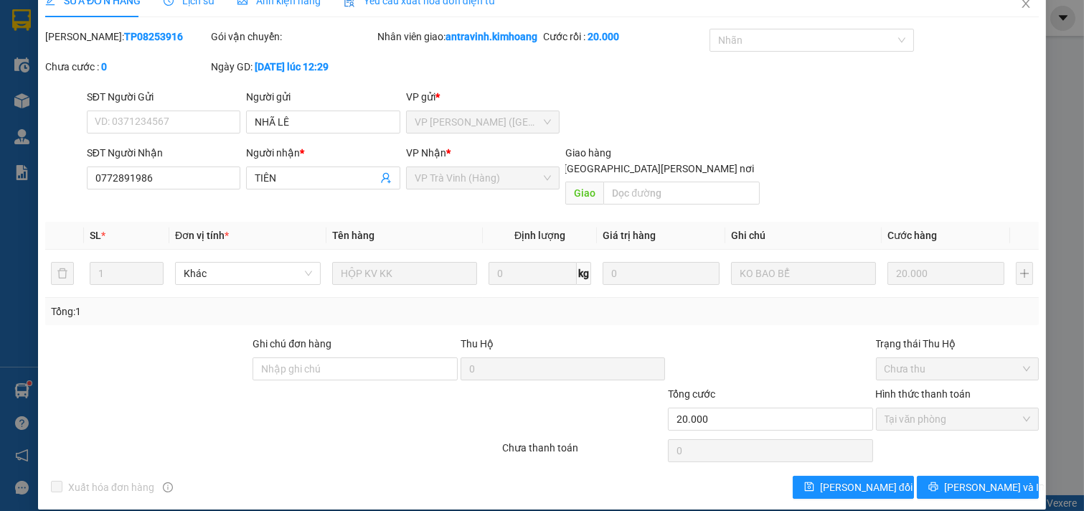
scroll to position [0, 0]
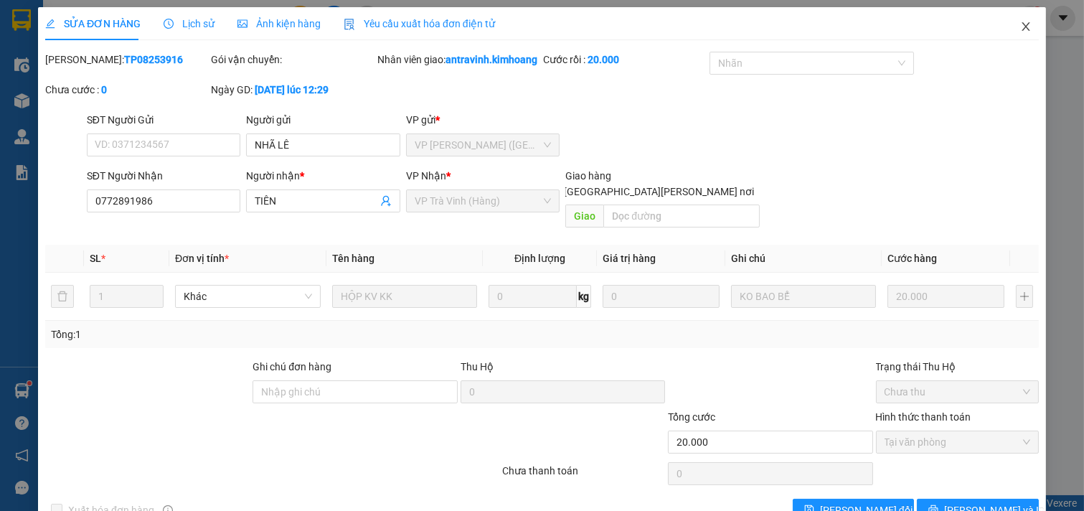
click at [1021, 22] on icon "close" at bounding box center [1026, 26] width 11 height 11
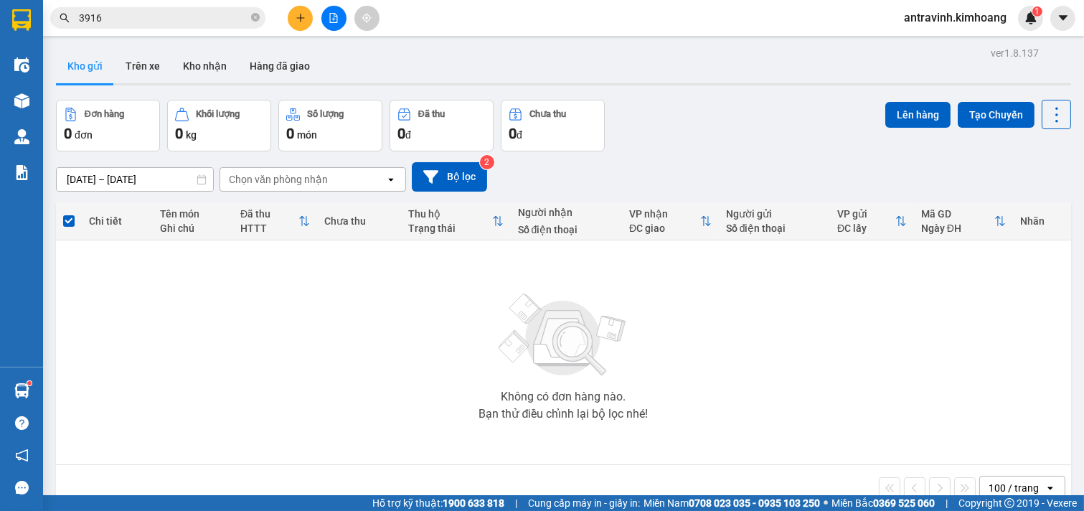
click at [179, 11] on input "3916" at bounding box center [163, 18] width 169 height 16
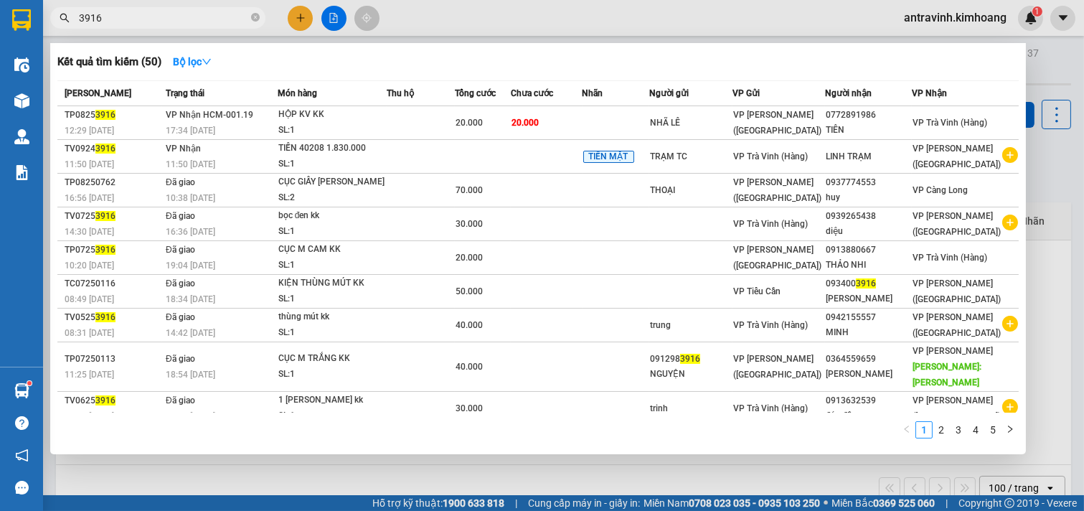
click at [179, 11] on input "3916" at bounding box center [163, 18] width 169 height 16
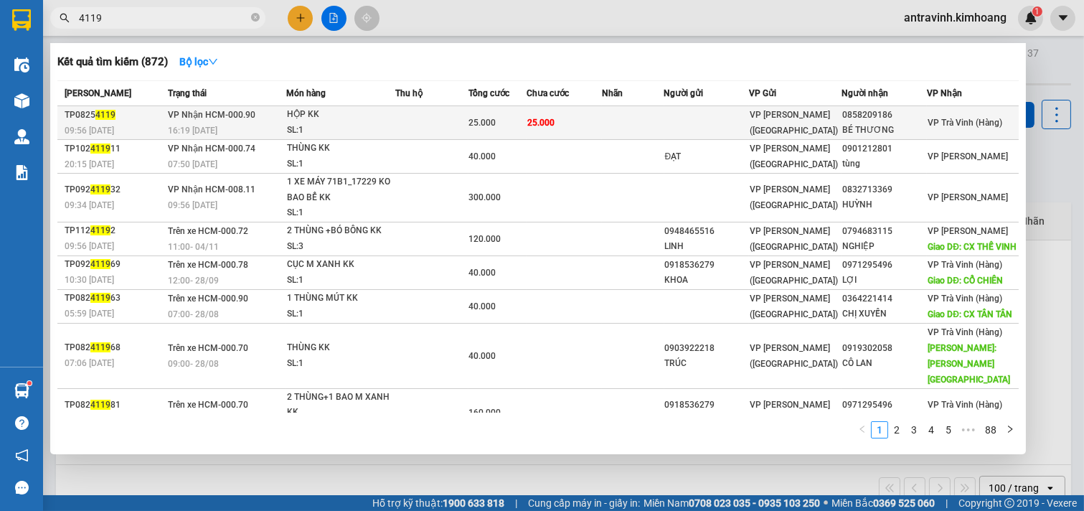
click at [568, 129] on td "25.000" at bounding box center [564, 123] width 75 height 34
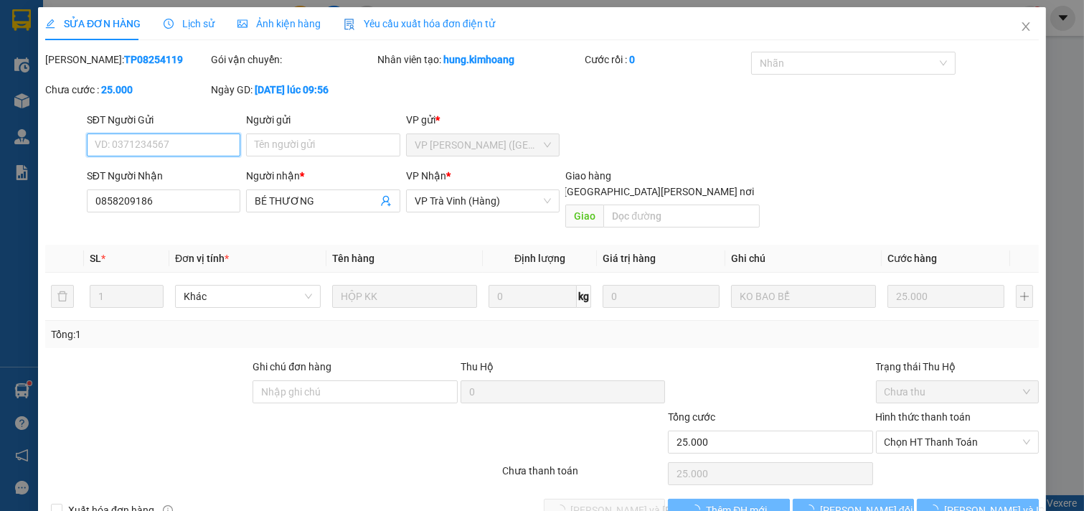
scroll to position [16, 0]
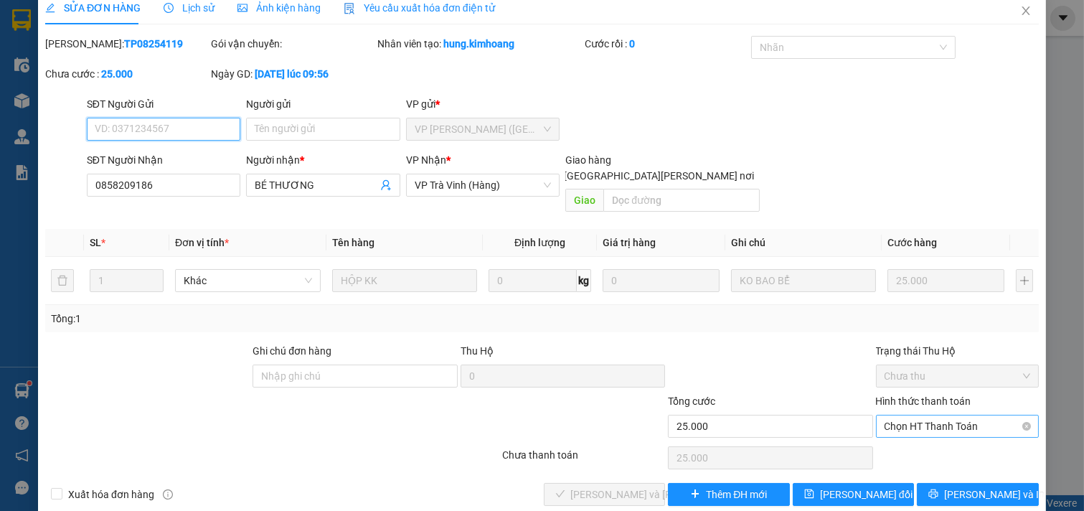
click at [896, 416] on span "Chọn HT Thanh Toán" at bounding box center [958, 427] width 146 height 22
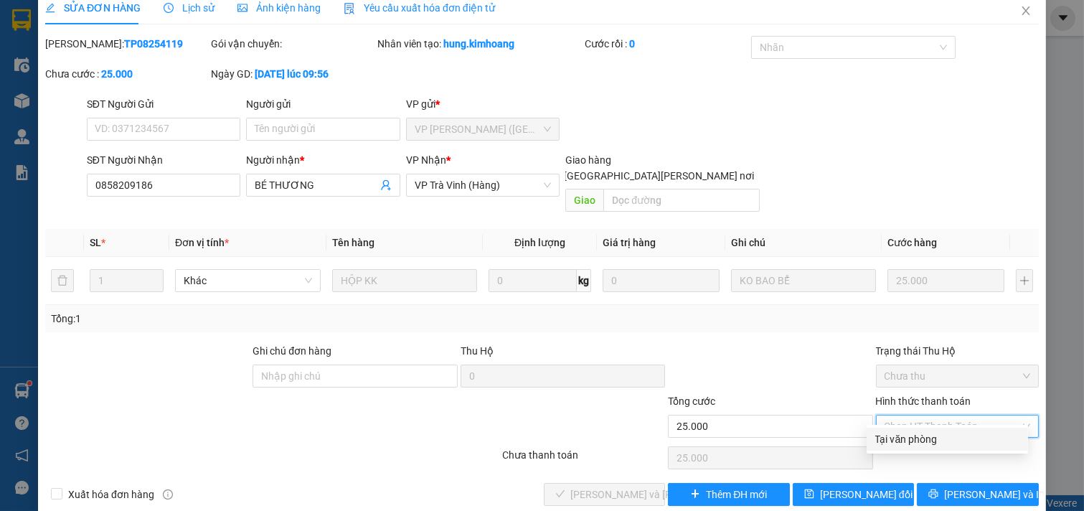
click at [899, 441] on div "Tại văn phòng" at bounding box center [948, 439] width 144 height 16
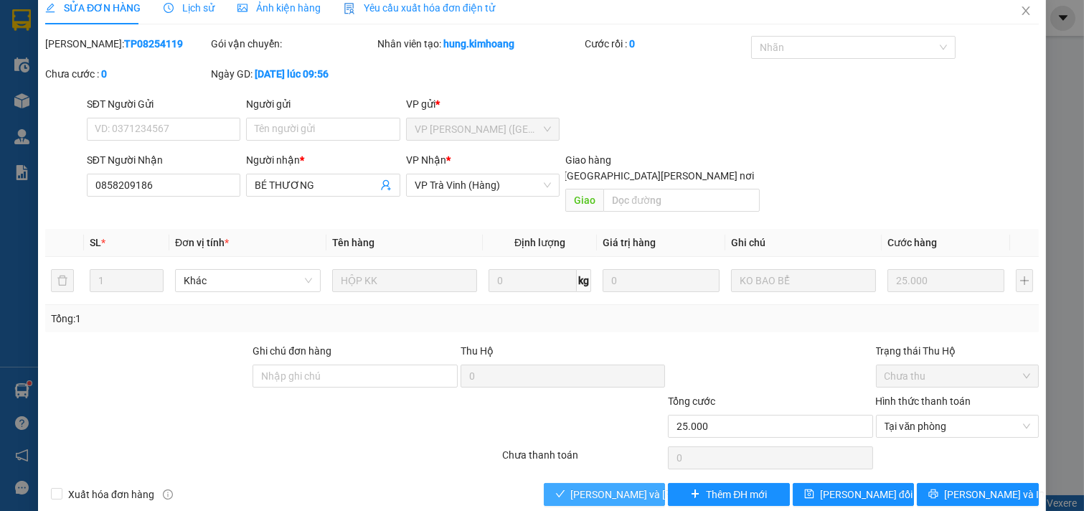
click at [619, 487] on span "Lưu và Giao hàng" at bounding box center [668, 495] width 194 height 16
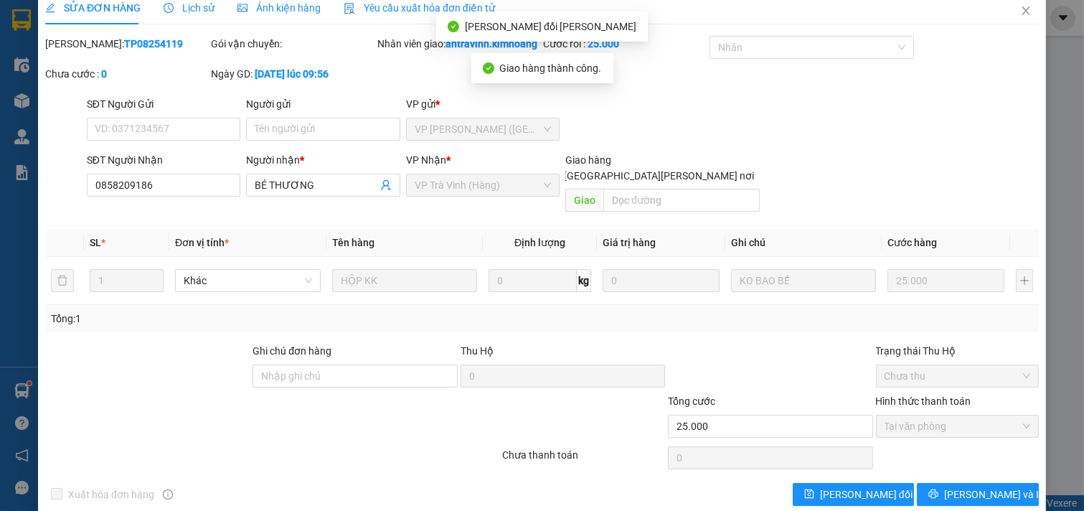
scroll to position [0, 0]
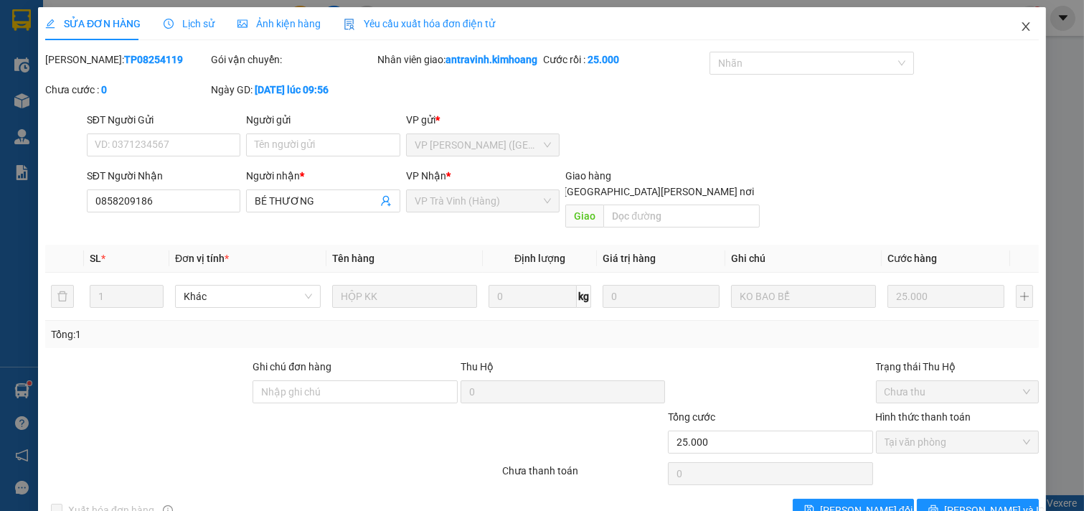
click at [1021, 27] on icon "close" at bounding box center [1026, 26] width 11 height 11
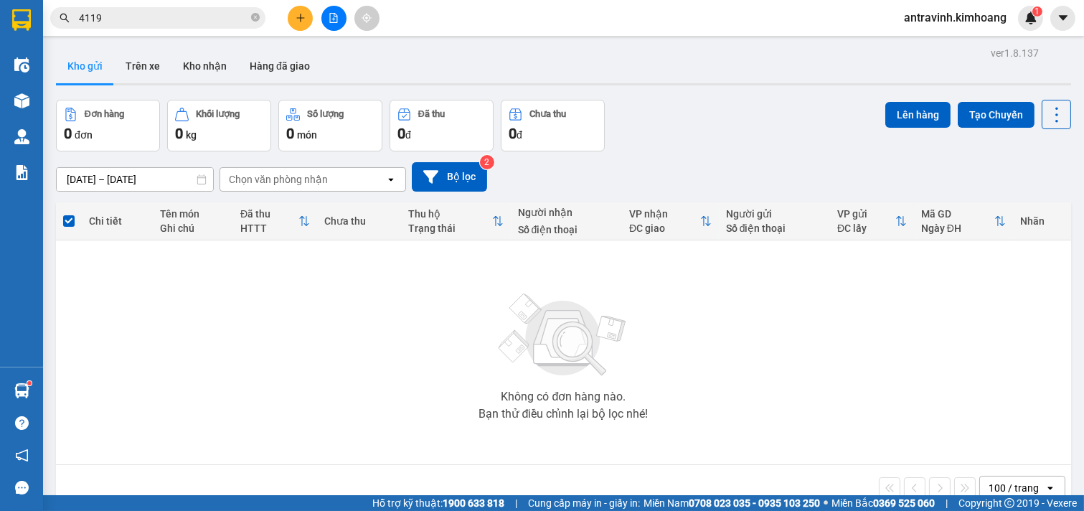
click at [174, 17] on input "4119" at bounding box center [163, 18] width 169 height 16
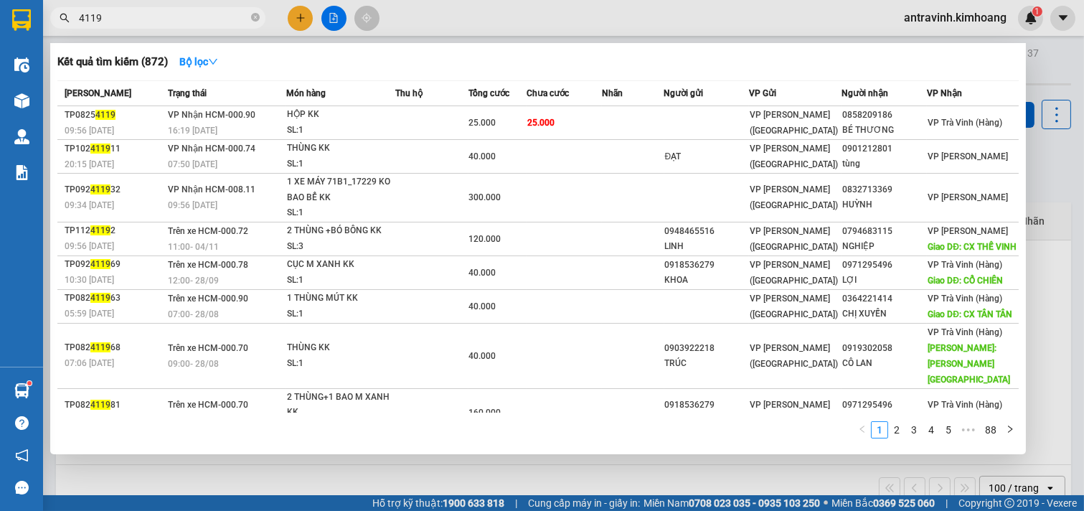
click at [174, 17] on input "4119" at bounding box center [163, 18] width 169 height 16
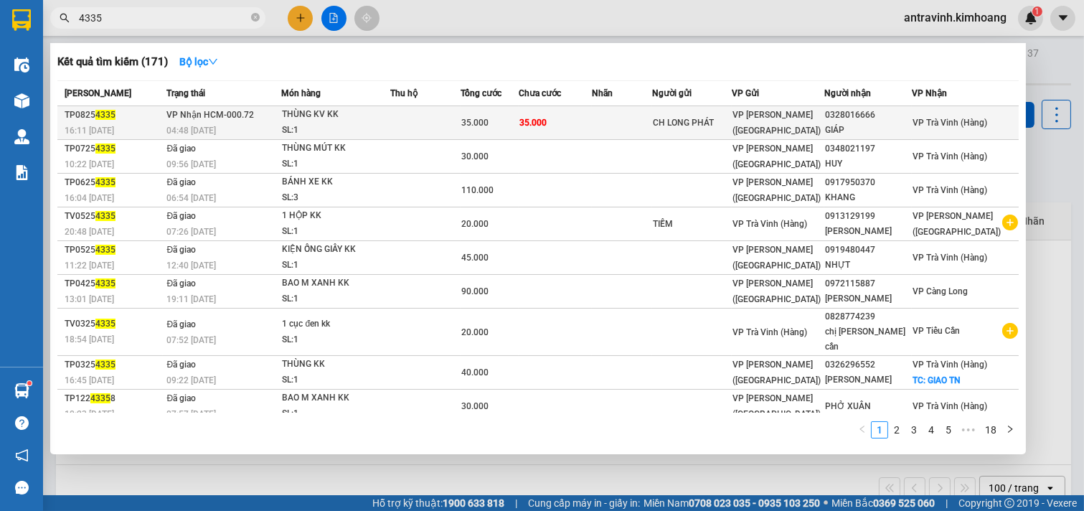
click at [543, 130] on td "35.000" at bounding box center [555, 123] width 73 height 34
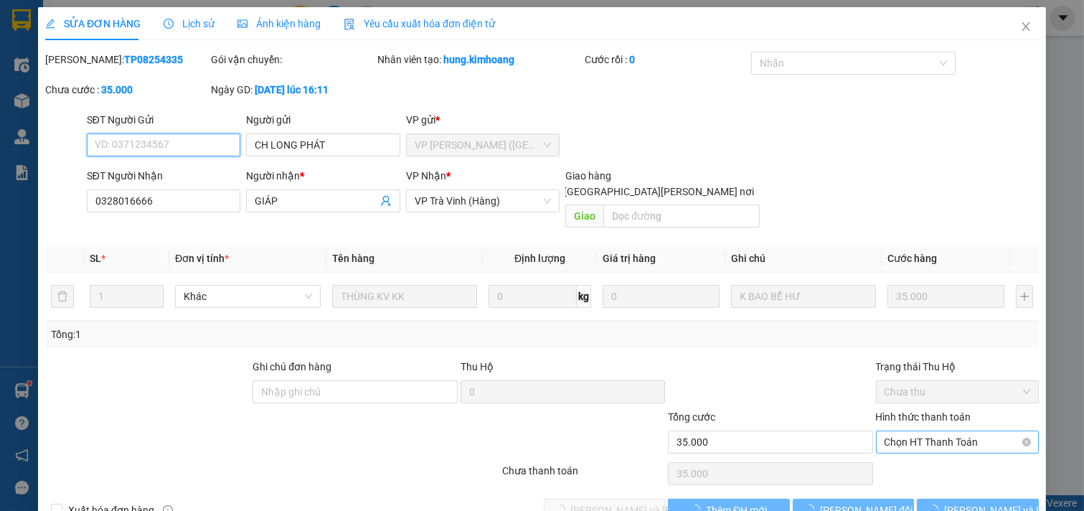
scroll to position [16, 0]
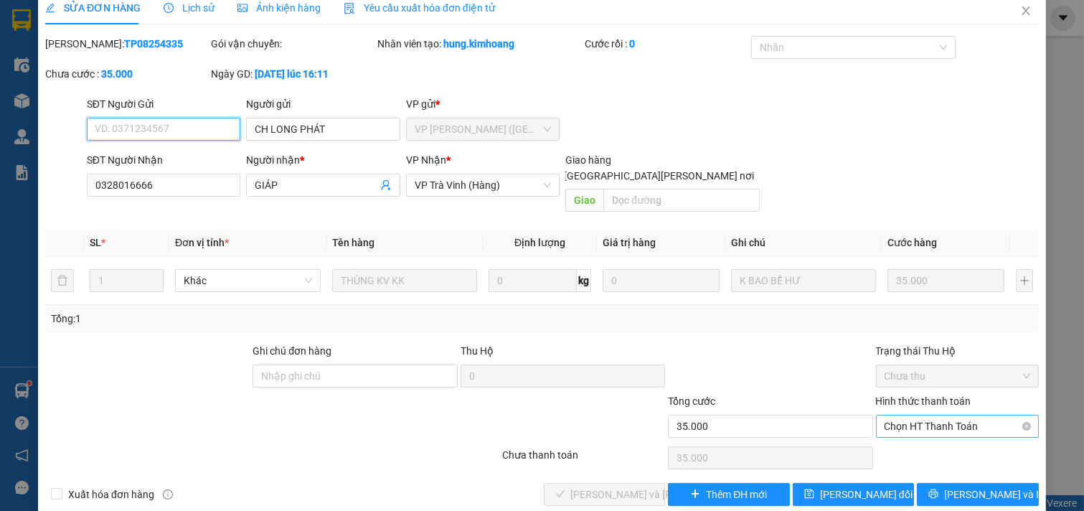
click at [936, 416] on span "Chọn HT Thanh Toán" at bounding box center [958, 427] width 146 height 22
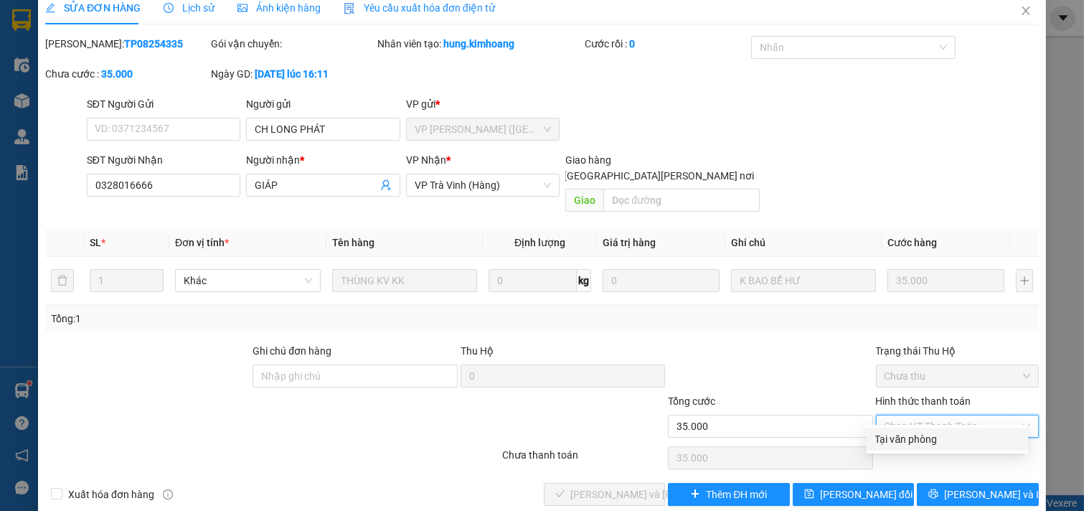
click at [933, 434] on div "Tại văn phòng" at bounding box center [948, 439] width 144 height 16
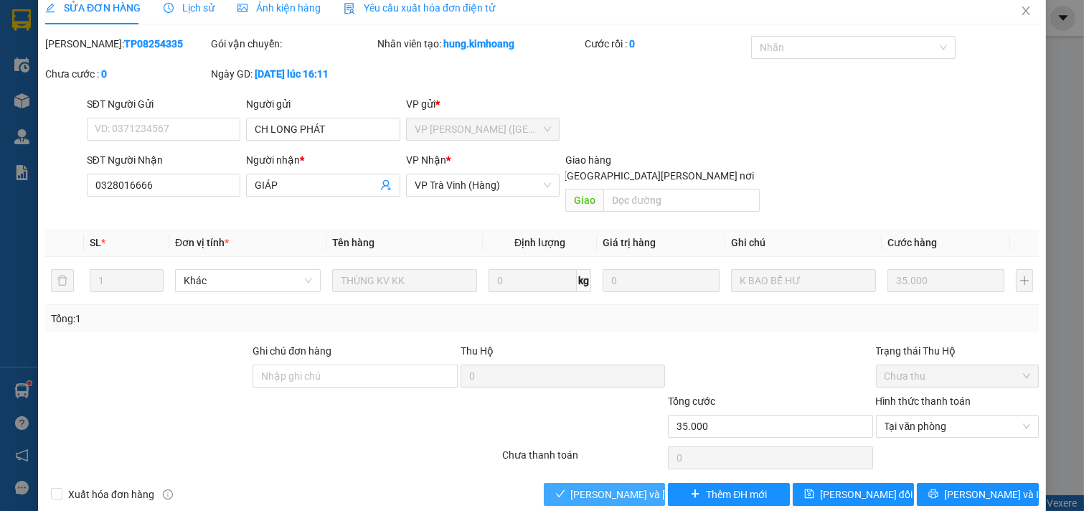
click at [612, 487] on span "Lưu và Giao hàng" at bounding box center [668, 495] width 194 height 16
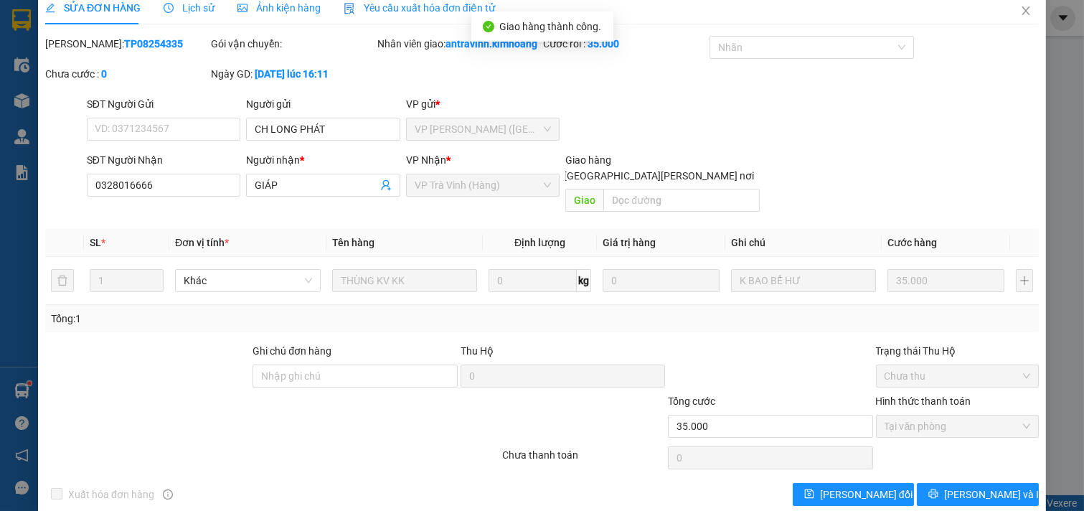
scroll to position [0, 0]
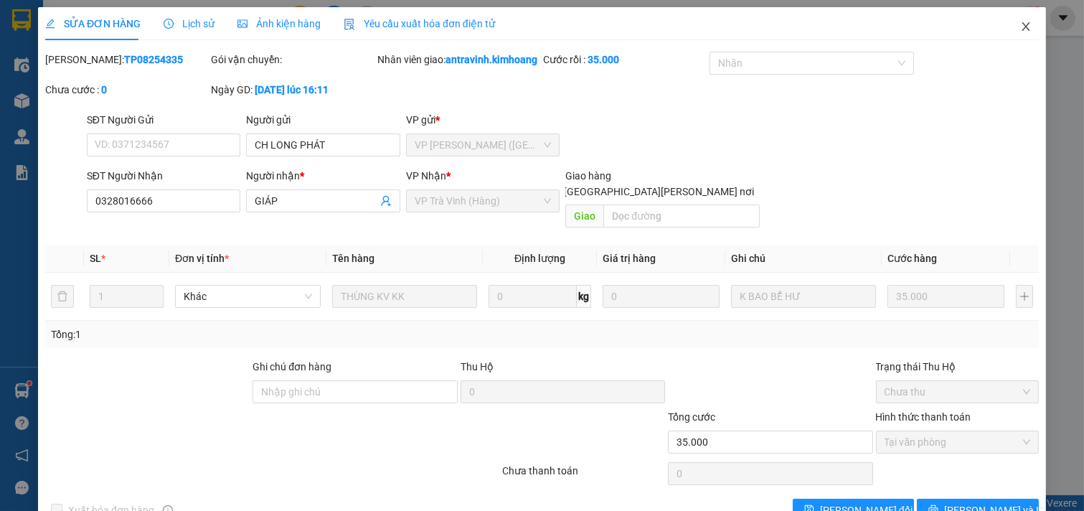
click at [1022, 29] on icon "close" at bounding box center [1026, 26] width 8 height 9
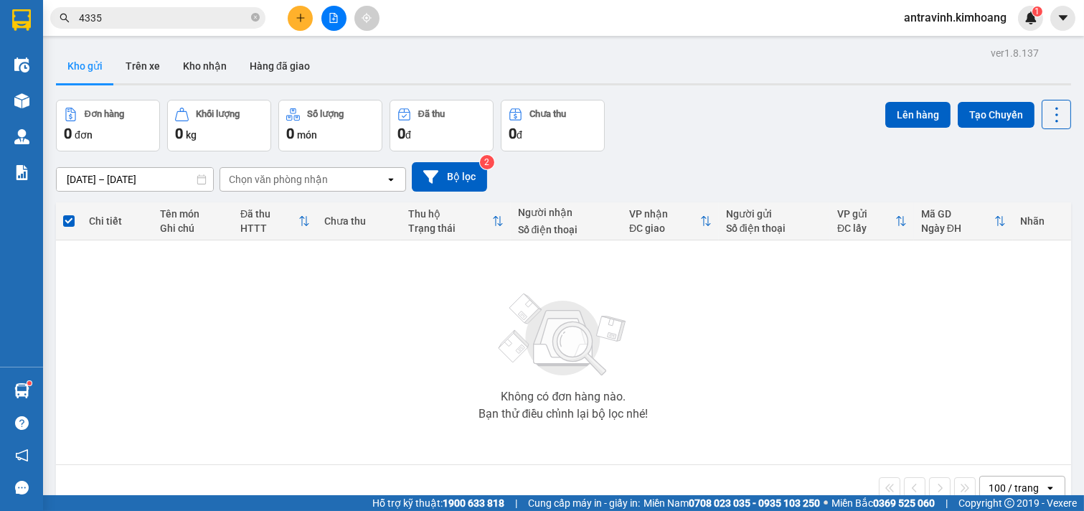
click at [139, 17] on input "4335" at bounding box center [163, 18] width 169 height 16
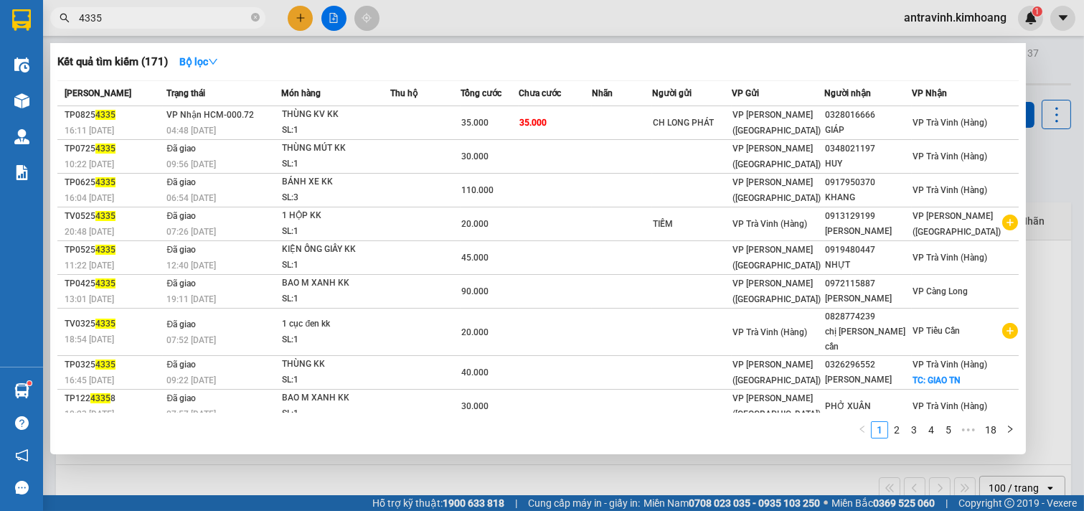
click at [139, 17] on input "4335" at bounding box center [163, 18] width 169 height 16
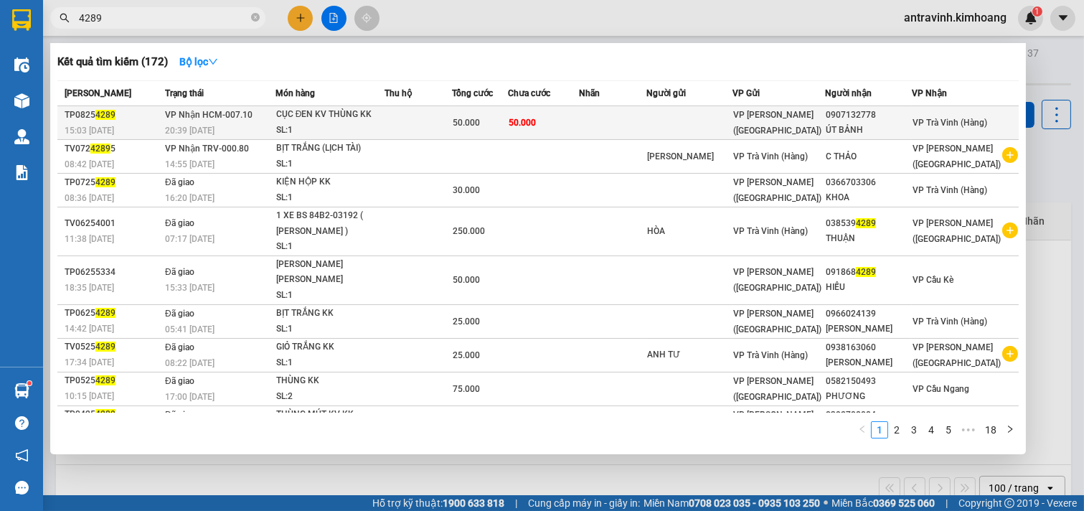
click at [474, 120] on span "50.000" at bounding box center [466, 123] width 27 height 10
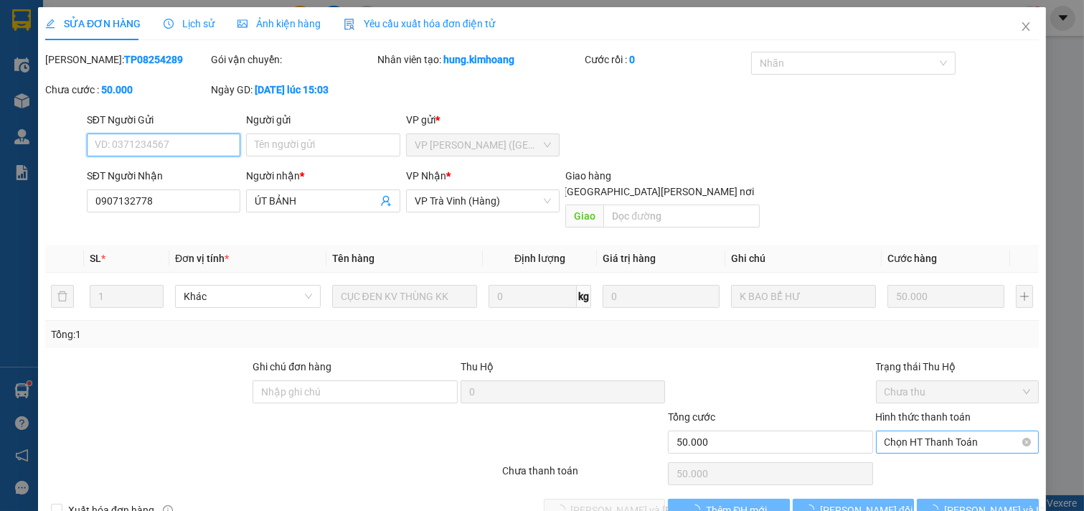
scroll to position [16, 0]
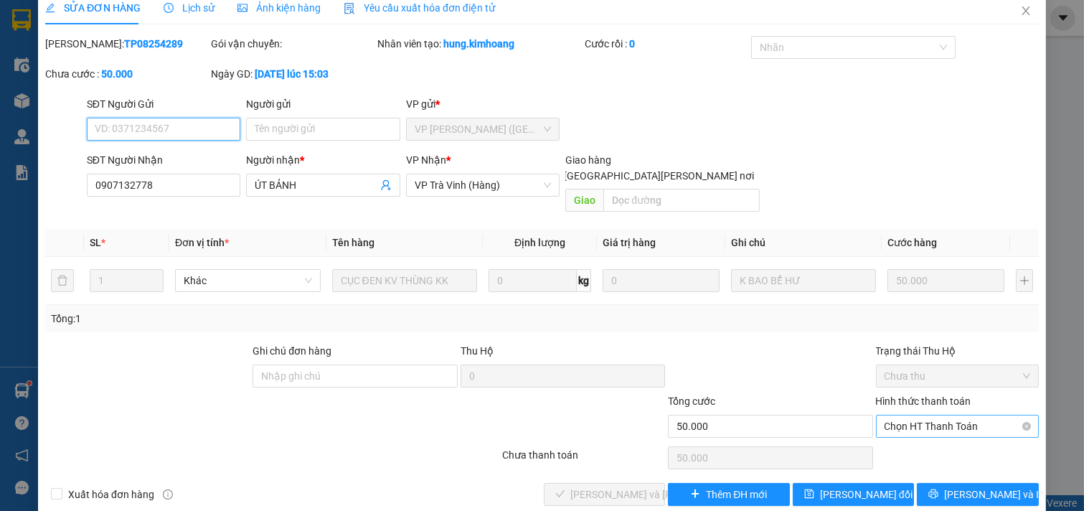
click at [917, 416] on span "Chọn HT Thanh Toán" at bounding box center [958, 427] width 146 height 22
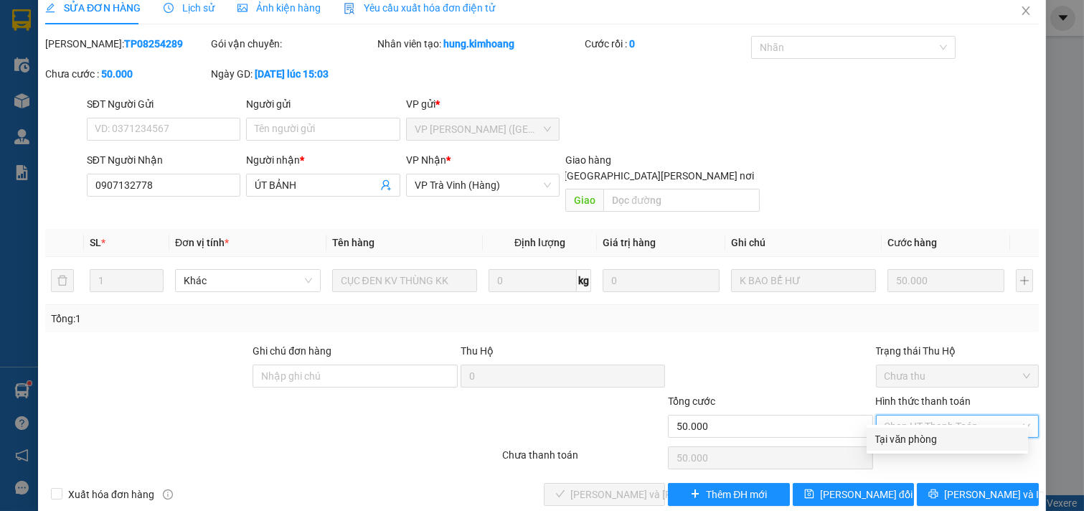
click at [914, 439] on div "Tại văn phòng" at bounding box center [948, 439] width 144 height 16
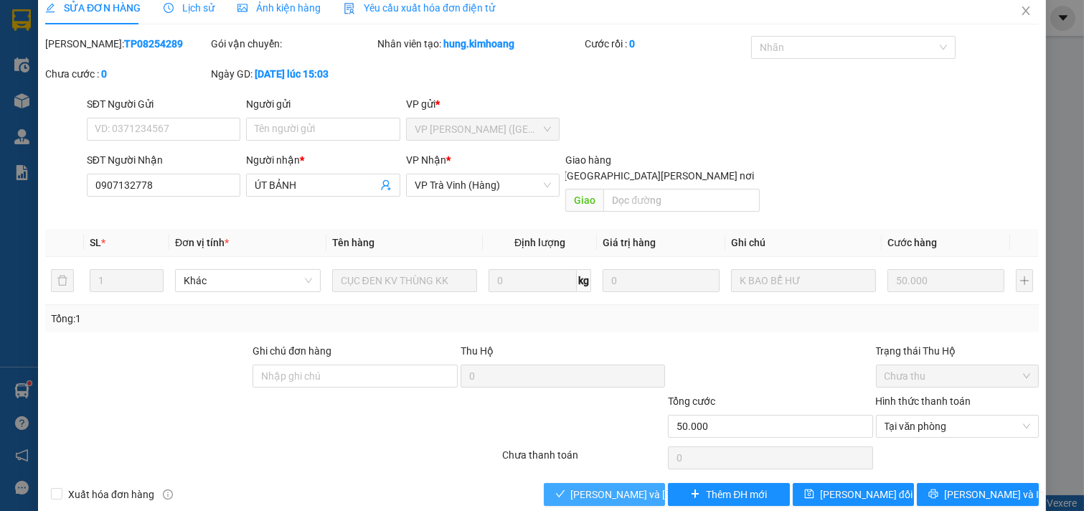
click at [633, 487] on span "Lưu và Giao hàng" at bounding box center [668, 495] width 194 height 16
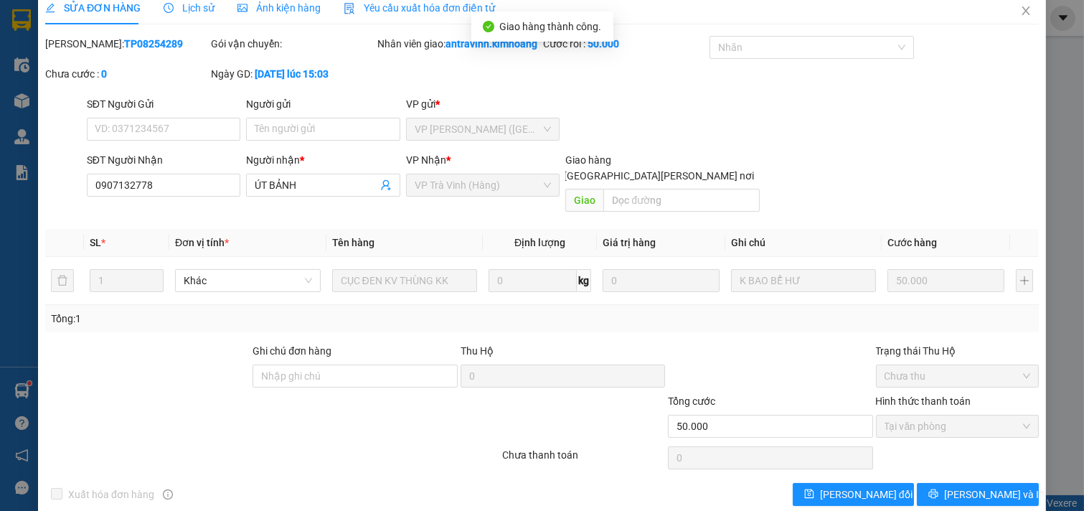
scroll to position [0, 0]
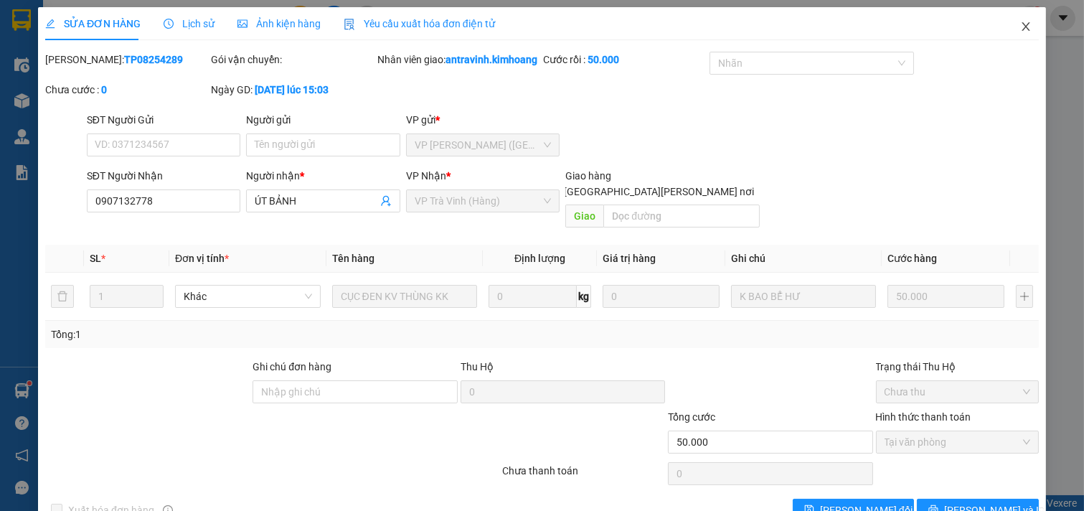
click at [1022, 26] on icon "close" at bounding box center [1026, 26] width 8 height 9
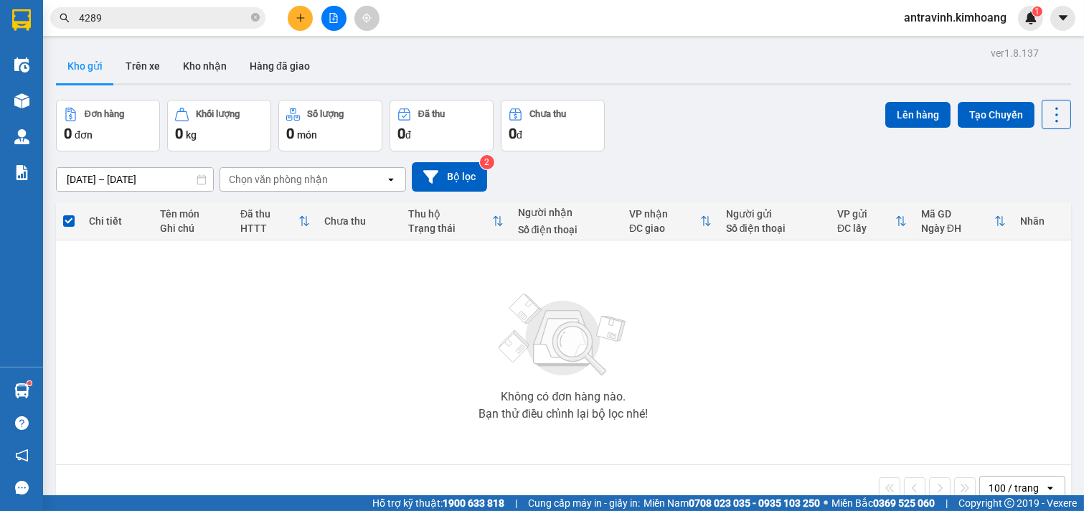
click at [152, 24] on input "4289" at bounding box center [163, 18] width 169 height 16
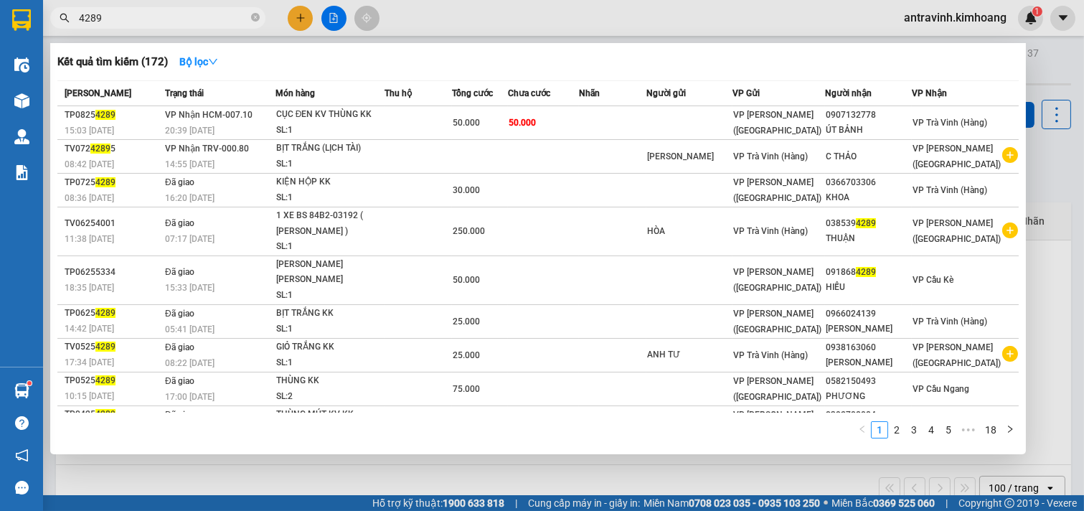
click at [152, 24] on input "4289" at bounding box center [163, 18] width 169 height 16
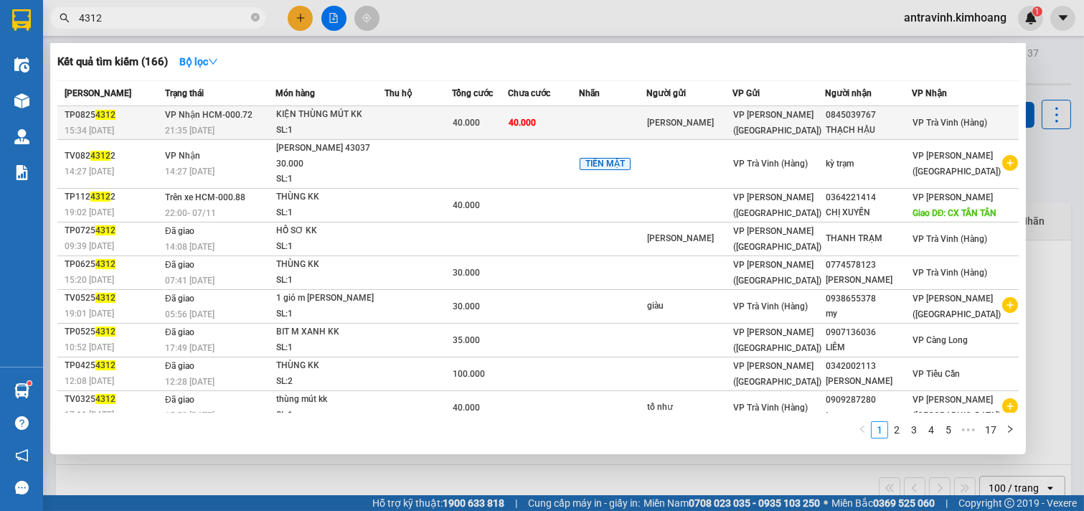
click at [452, 123] on td at bounding box center [418, 123] width 67 height 34
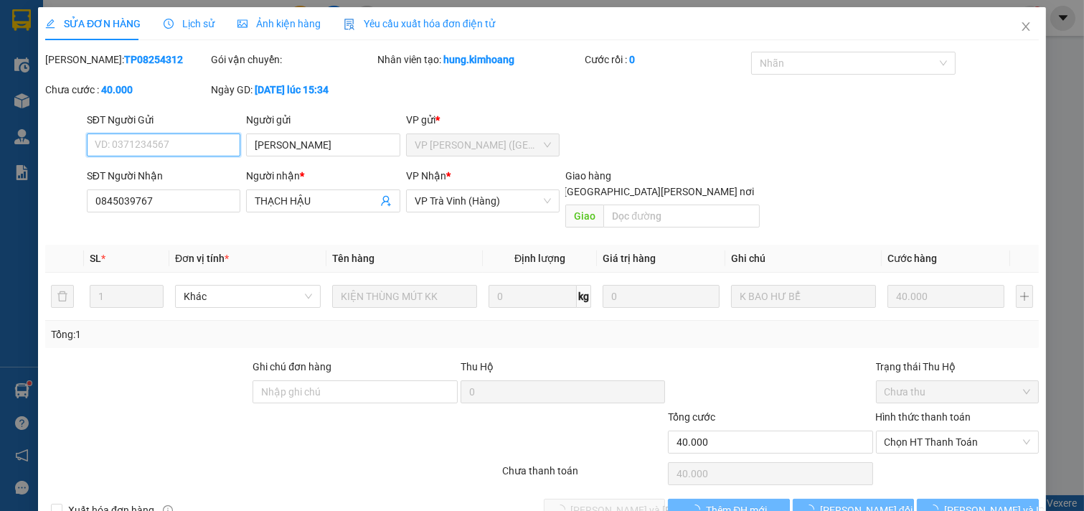
scroll to position [16, 0]
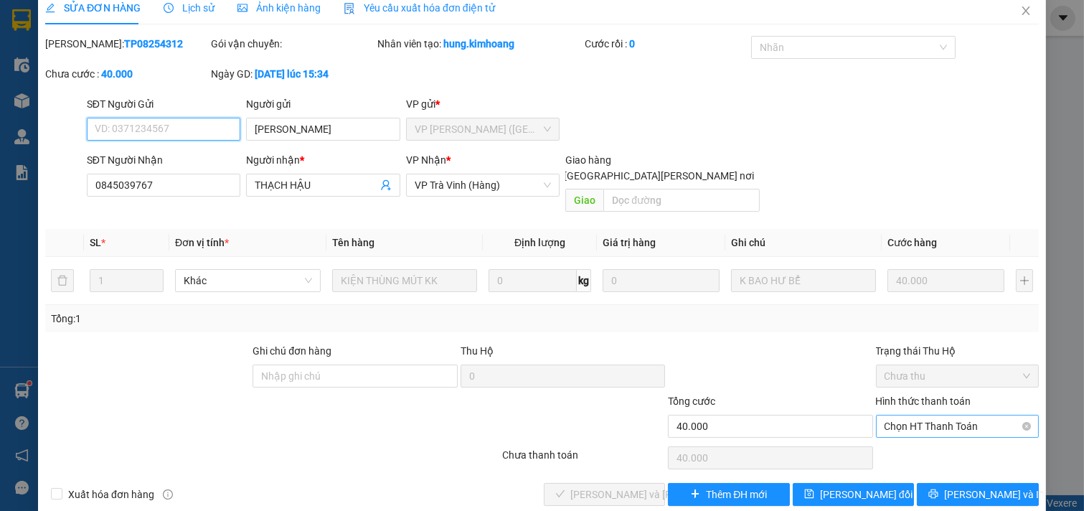
click at [891, 416] on span "Chọn HT Thanh Toán" at bounding box center [958, 427] width 146 height 22
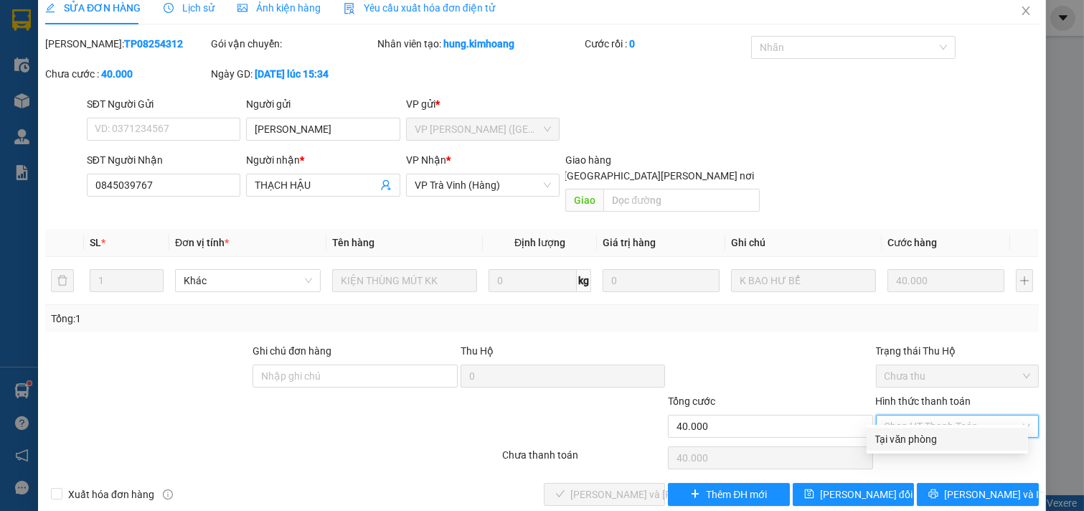
click at [894, 439] on div "Tại văn phòng" at bounding box center [948, 439] width 144 height 16
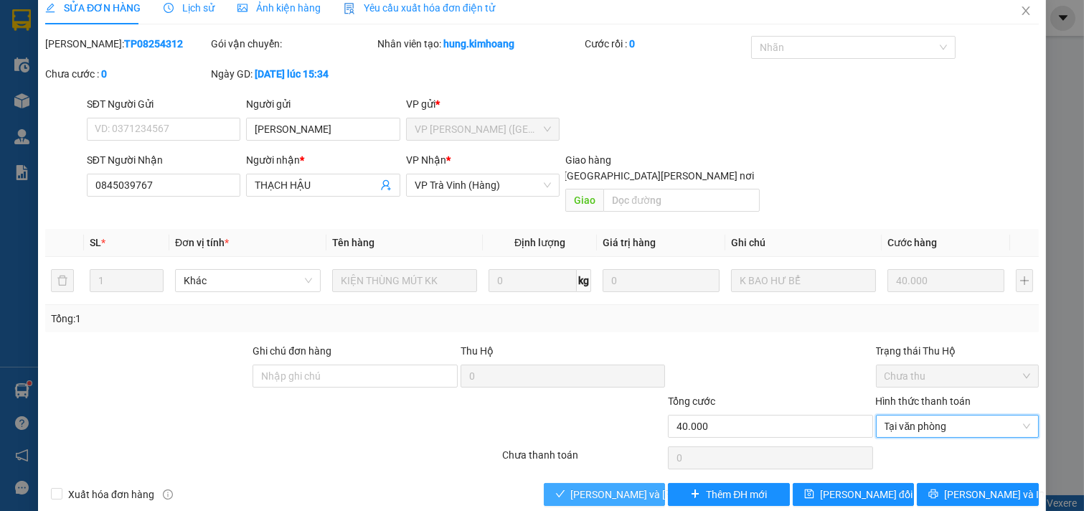
click at [622, 487] on span "Lưu và Giao hàng" at bounding box center [668, 495] width 194 height 16
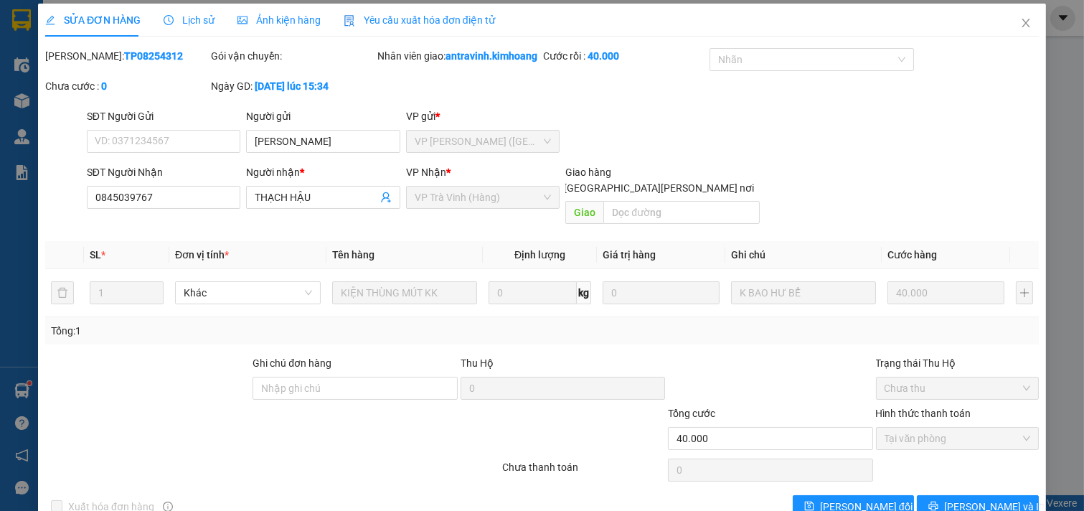
scroll to position [0, 0]
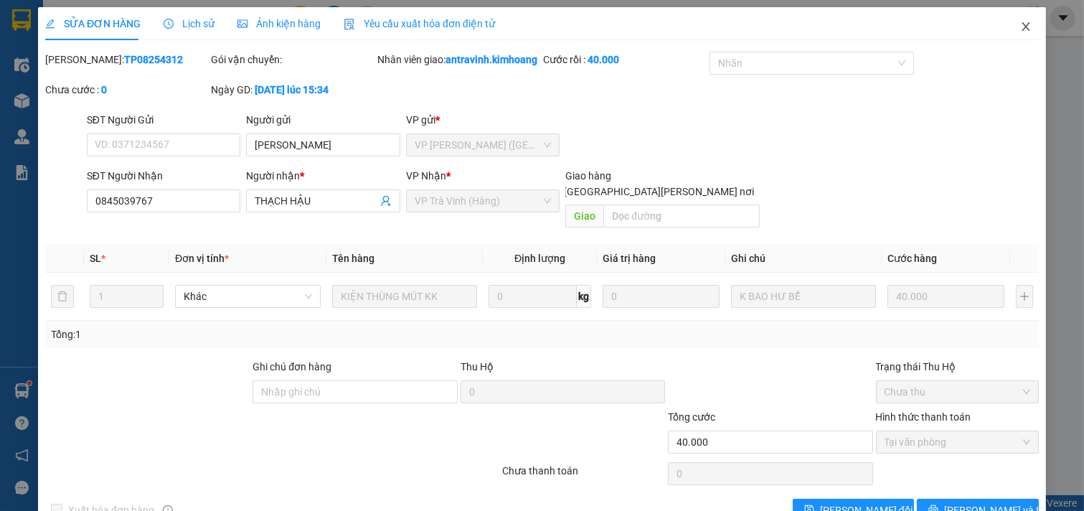
click at [1021, 27] on icon "close" at bounding box center [1026, 26] width 11 height 11
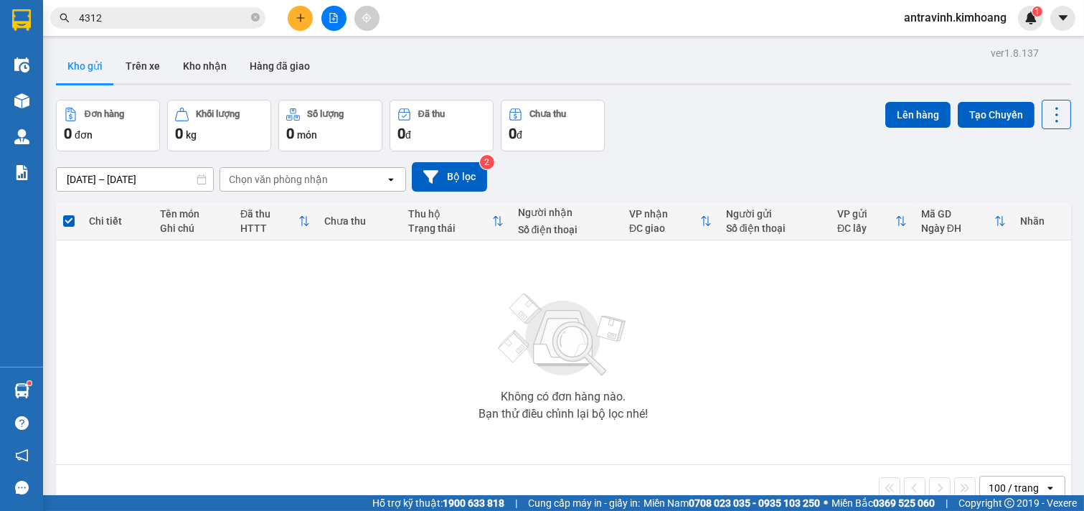
click at [156, 15] on input "4312" at bounding box center [163, 18] width 169 height 16
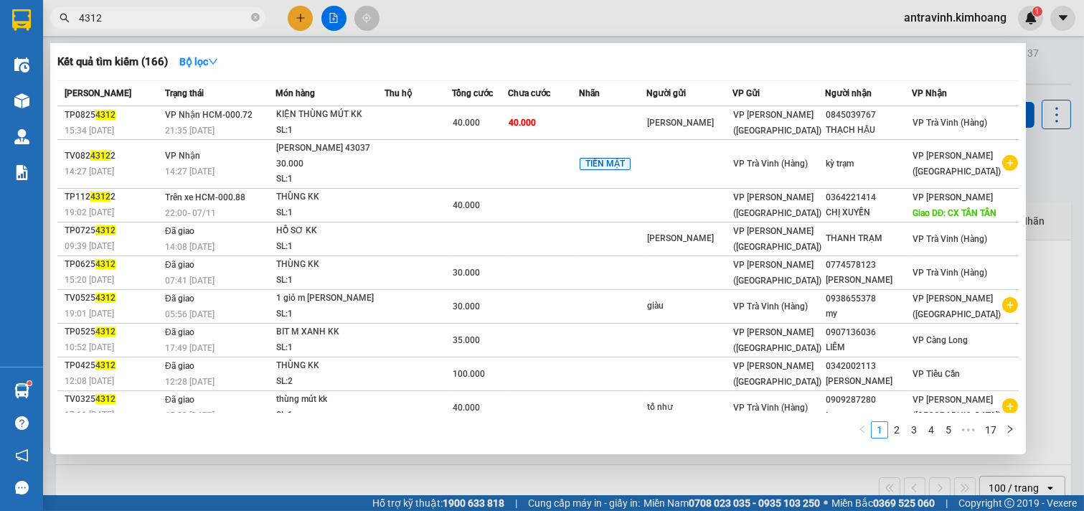
click at [156, 15] on input "4312" at bounding box center [163, 18] width 169 height 16
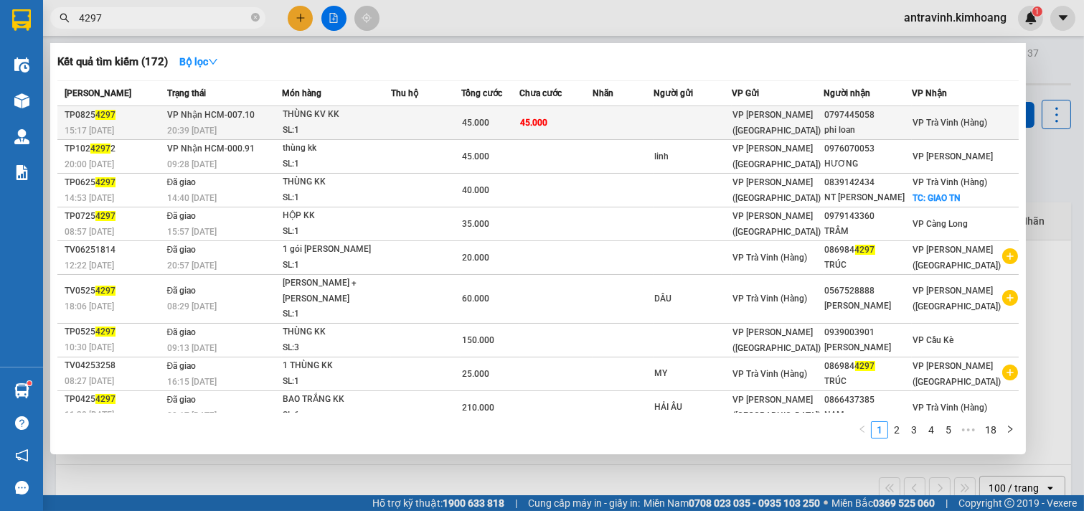
click at [461, 116] on td at bounding box center [426, 123] width 70 height 34
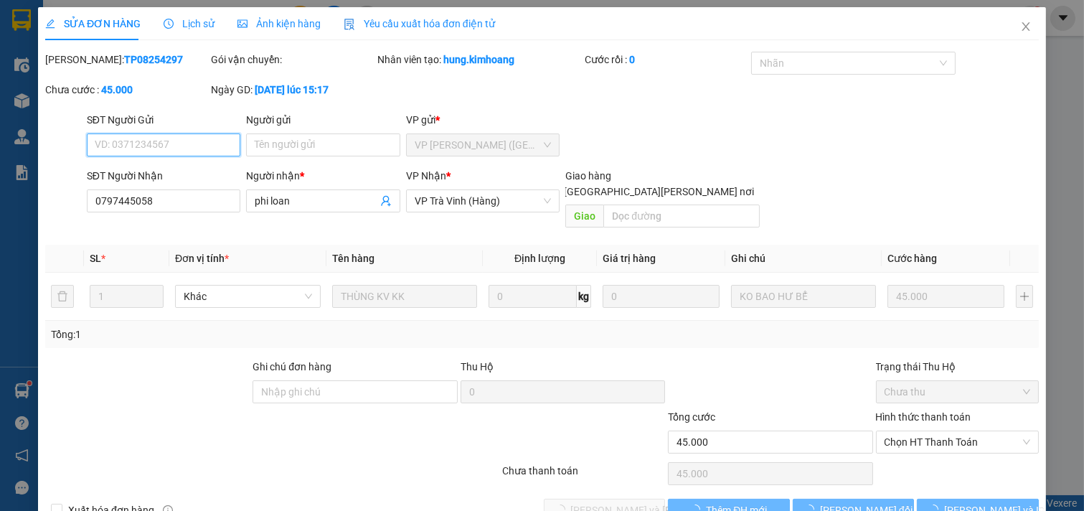
scroll to position [23, 0]
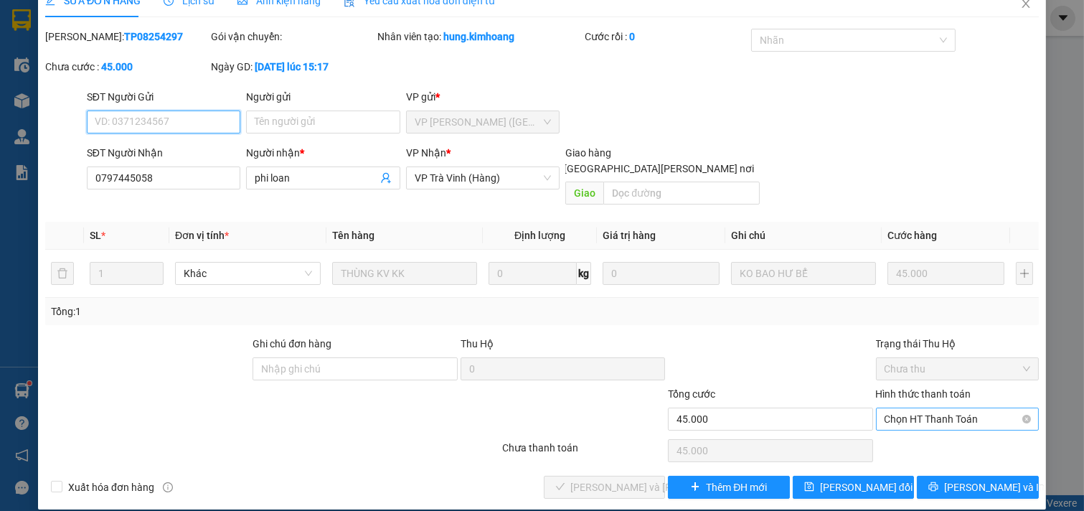
click at [893, 408] on span "Chọn HT Thanh Toán" at bounding box center [958, 419] width 146 height 22
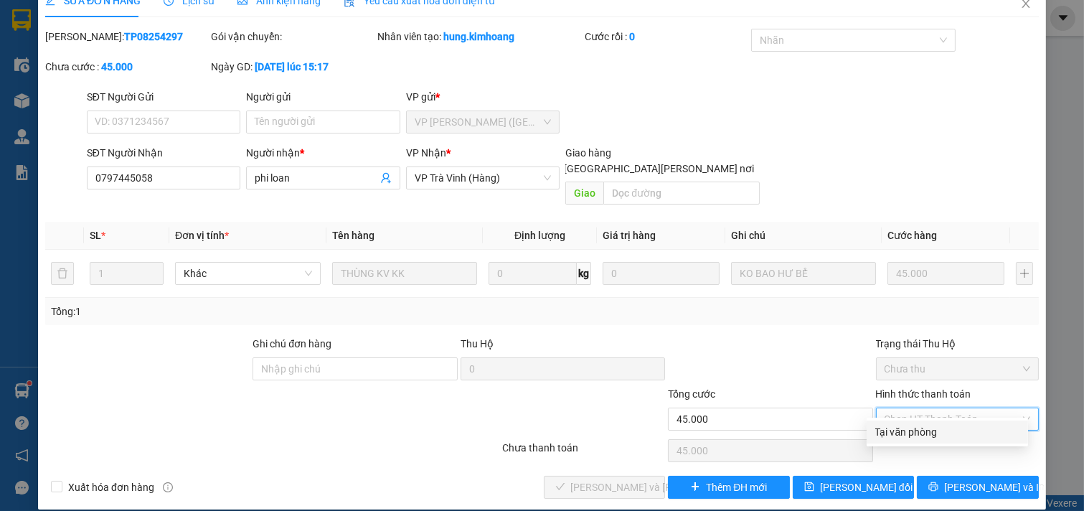
click at [893, 431] on div "Tại văn phòng" at bounding box center [948, 432] width 144 height 16
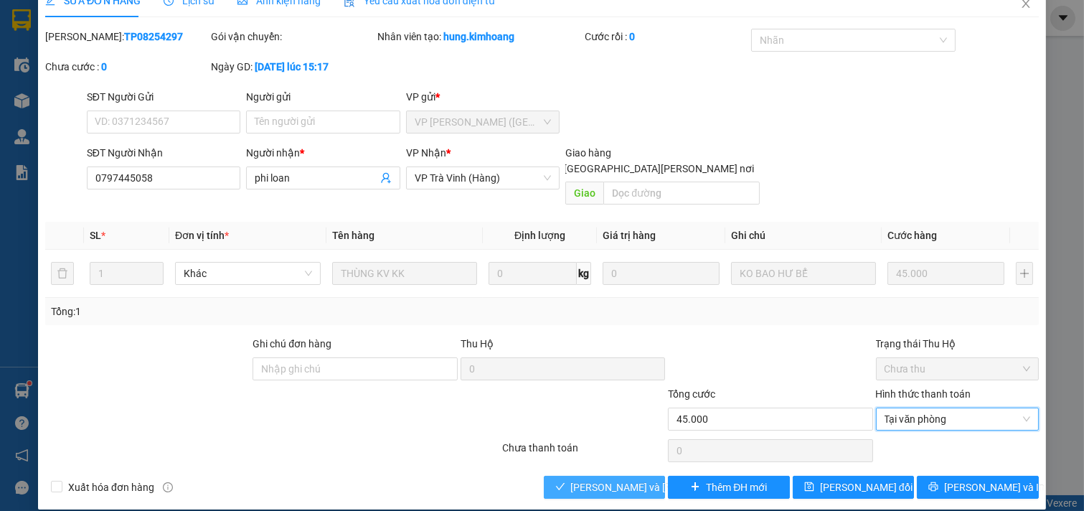
click at [610, 479] on span "Lưu và Giao hàng" at bounding box center [668, 487] width 194 height 16
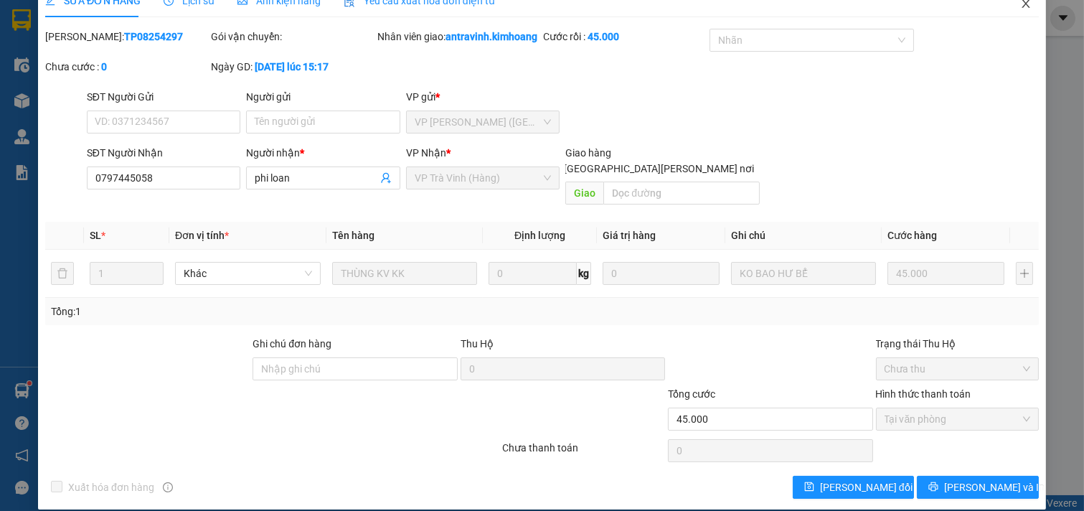
click at [1021, 2] on icon "close" at bounding box center [1026, 3] width 11 height 11
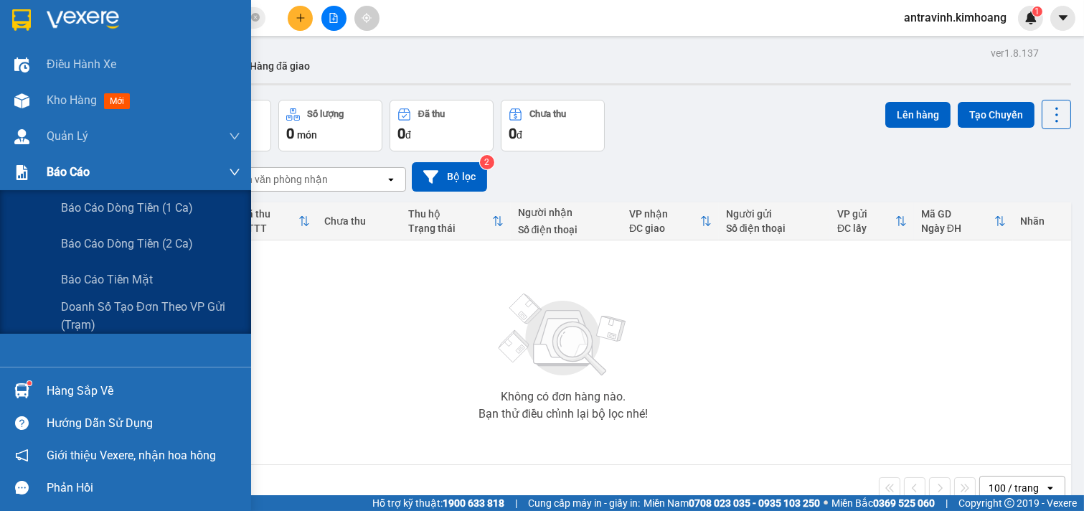
click at [62, 176] on span "Báo cáo" at bounding box center [68, 172] width 43 height 18
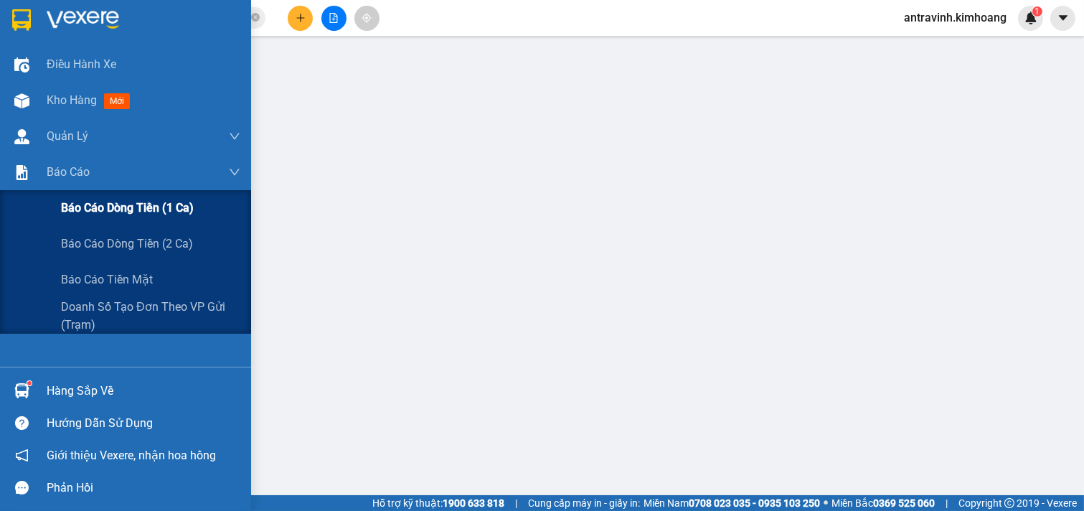
click at [83, 217] on span "Báo cáo dòng tiền (1 ca)" at bounding box center [127, 208] width 133 height 18
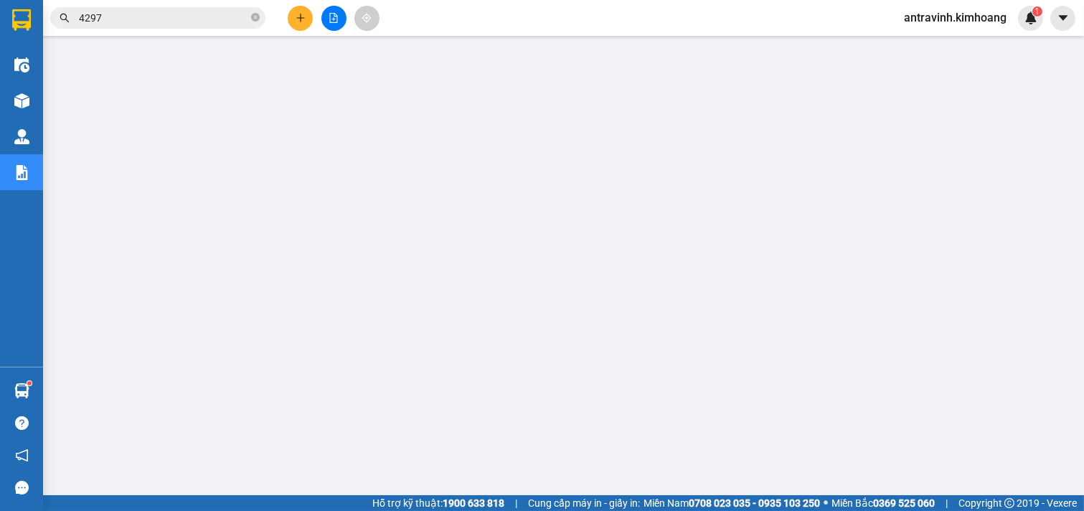
click at [138, 15] on input "4297" at bounding box center [163, 18] width 169 height 16
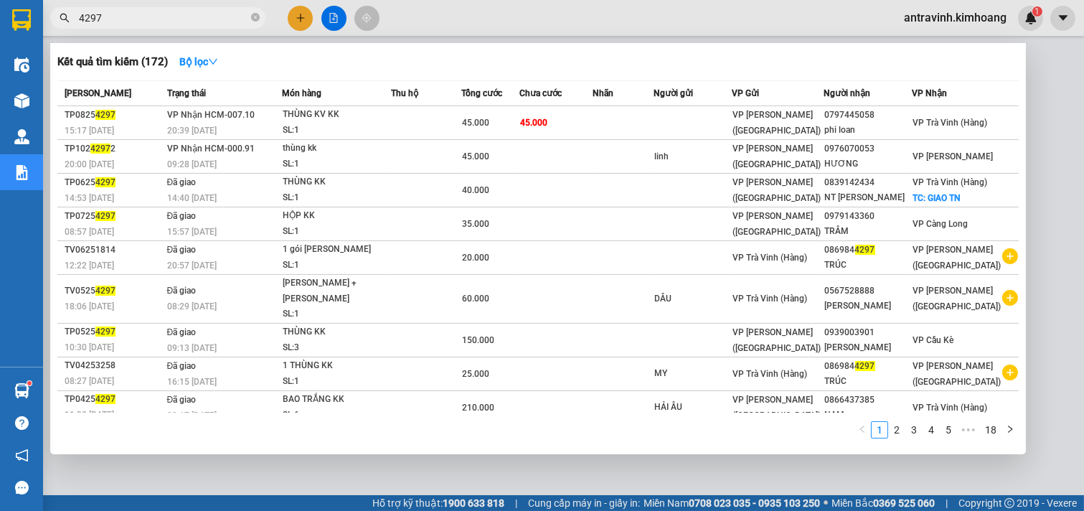
click at [138, 15] on input "4297" at bounding box center [163, 18] width 169 height 16
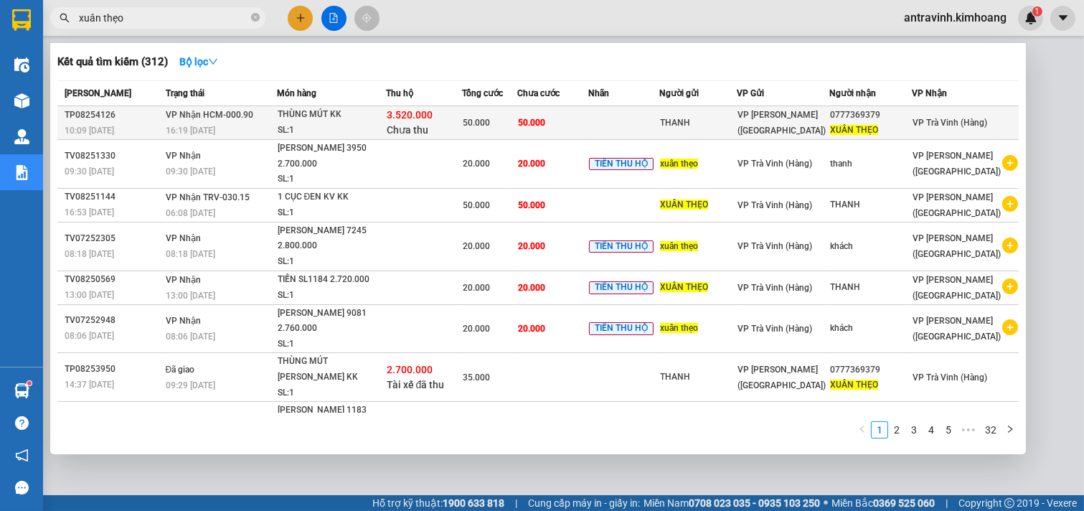
click at [588, 128] on td "50.000" at bounding box center [552, 123] width 71 height 34
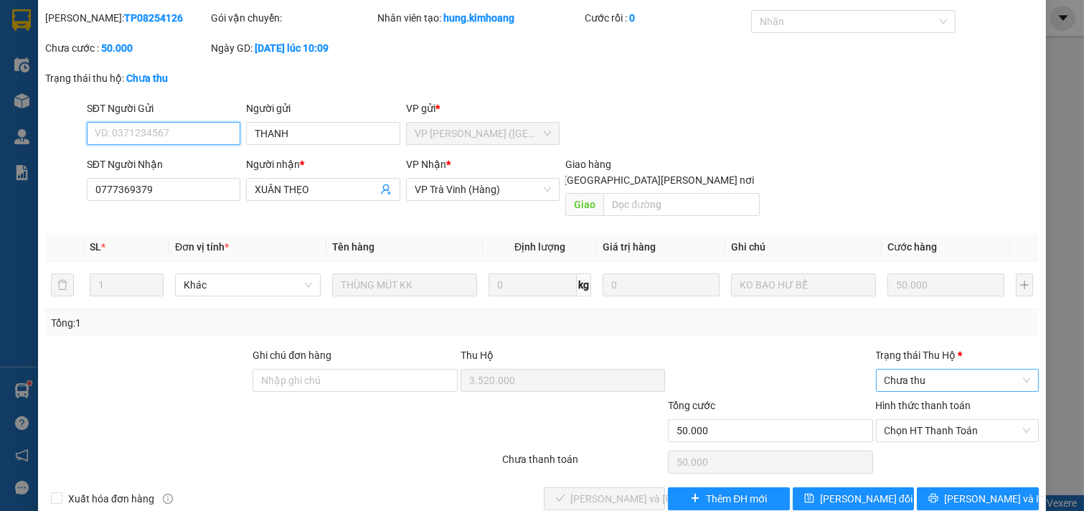
scroll to position [52, 0]
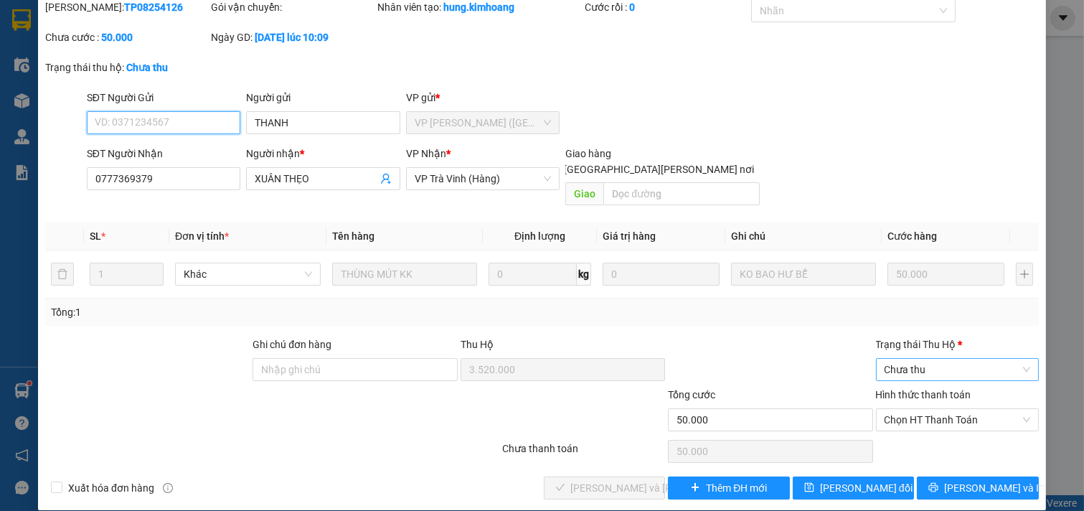
click at [933, 361] on span "Chưa thu" at bounding box center [958, 370] width 146 height 22
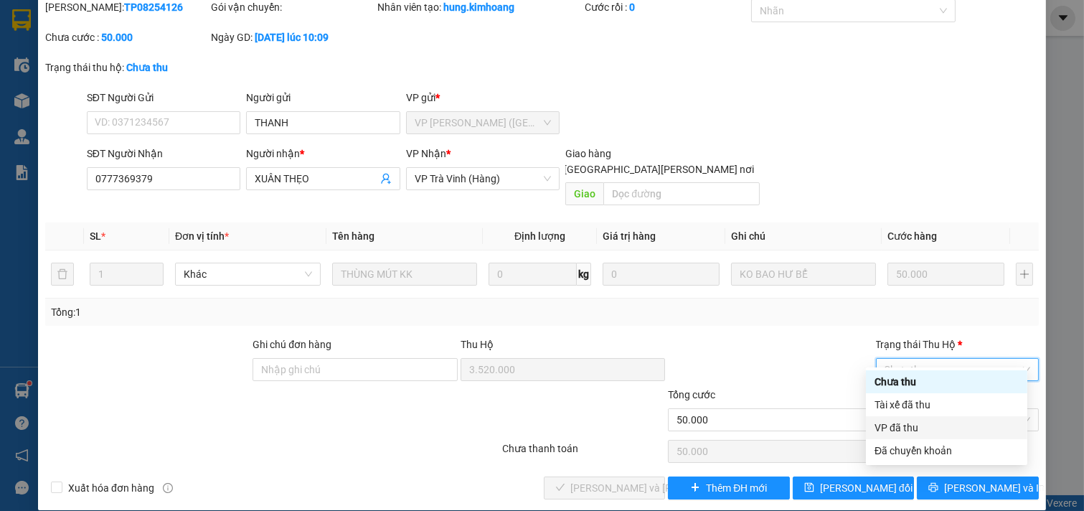
click at [934, 421] on div "VP đã thu" at bounding box center [947, 428] width 144 height 16
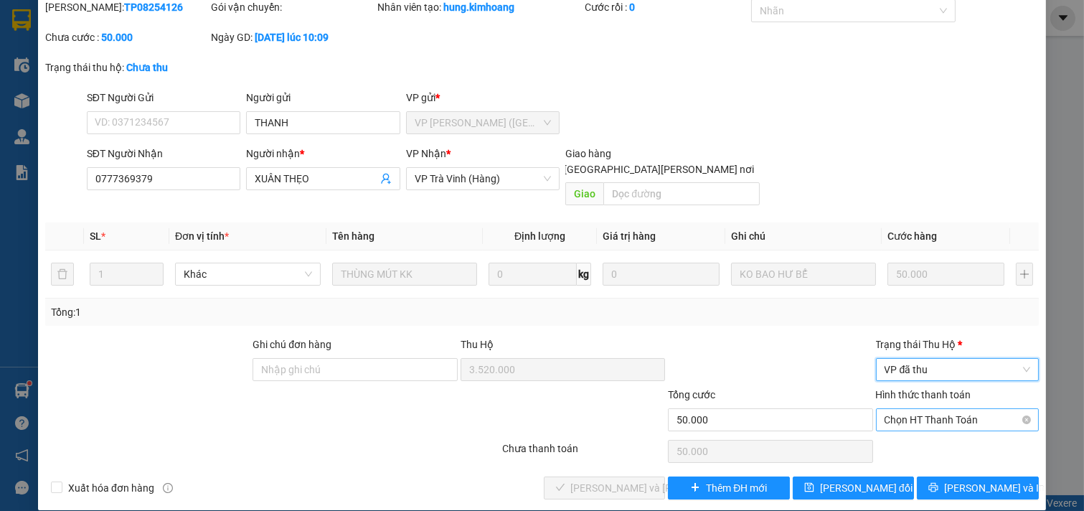
click at [931, 409] on span "Chọn HT Thanh Toán" at bounding box center [958, 420] width 146 height 22
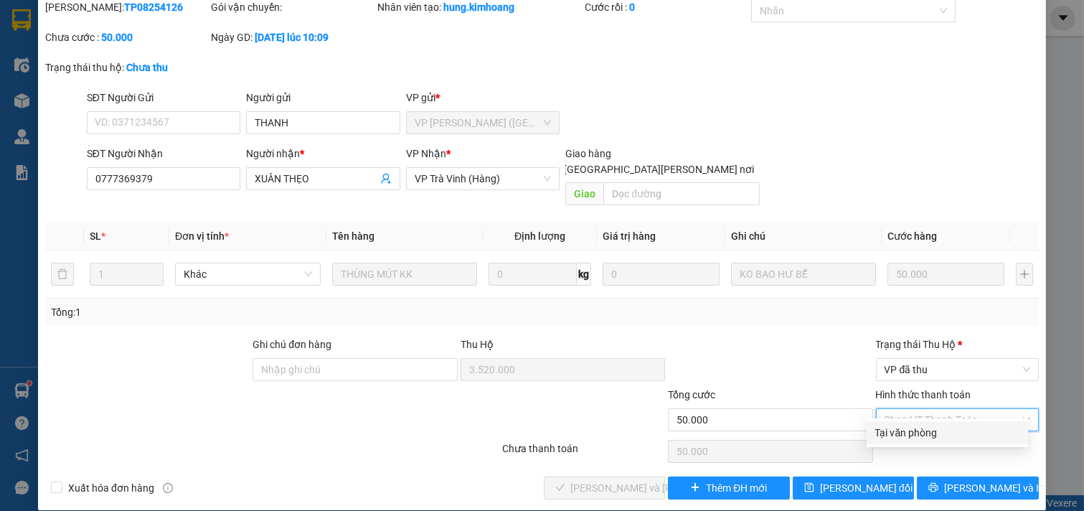
click at [924, 428] on div "Tại văn phòng" at bounding box center [948, 433] width 144 height 16
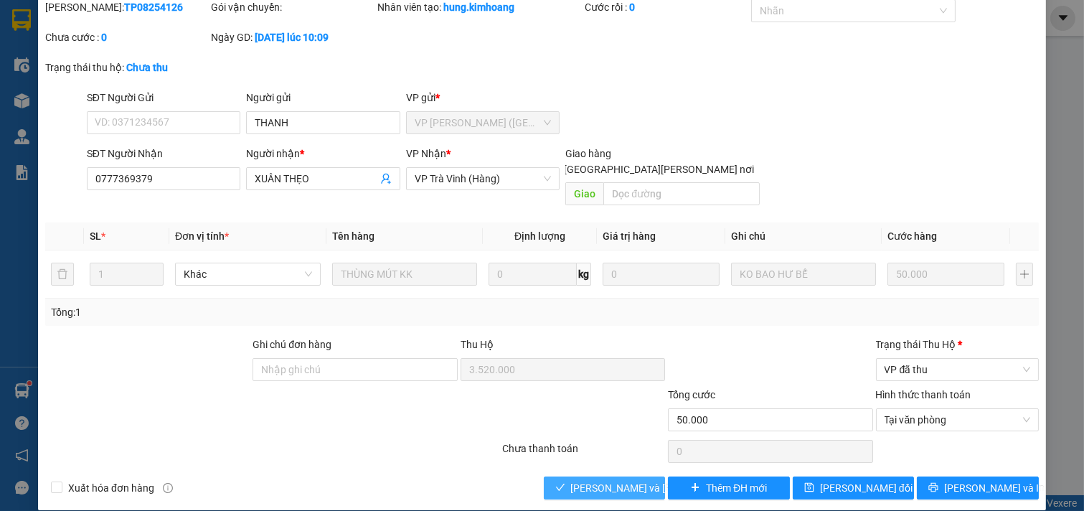
click at [620, 480] on span "Lưu và Giao hàng" at bounding box center [668, 488] width 194 height 16
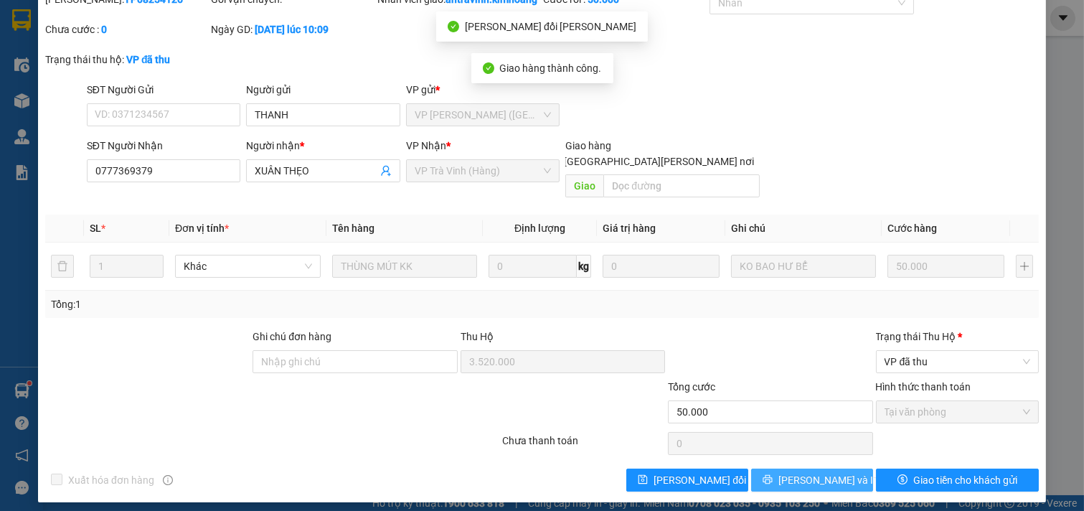
scroll to position [68, 0]
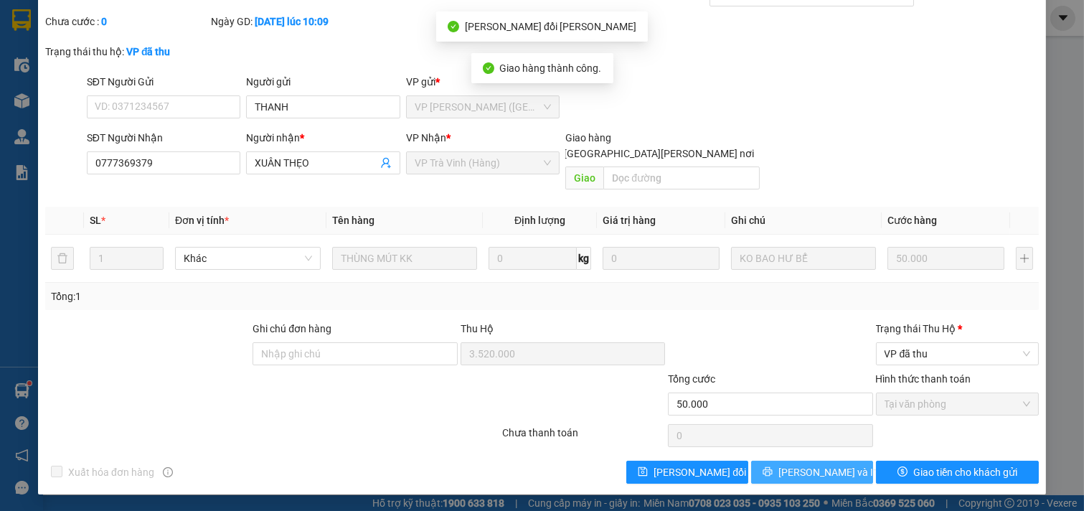
click at [765, 472] on button "[PERSON_NAME] và In" at bounding box center [812, 472] width 122 height 23
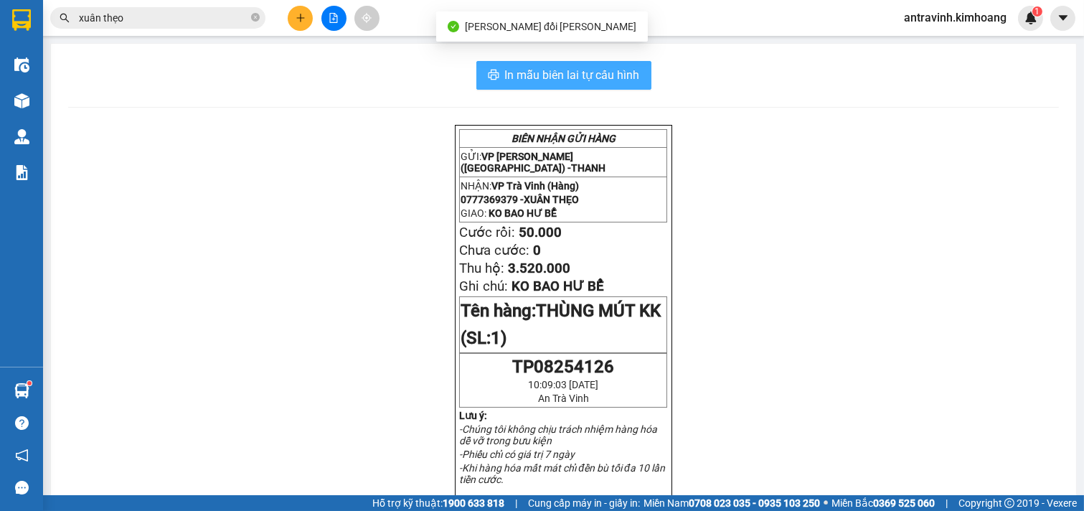
click at [620, 66] on span "In mẫu biên lai tự cấu hình" at bounding box center [572, 75] width 135 height 18
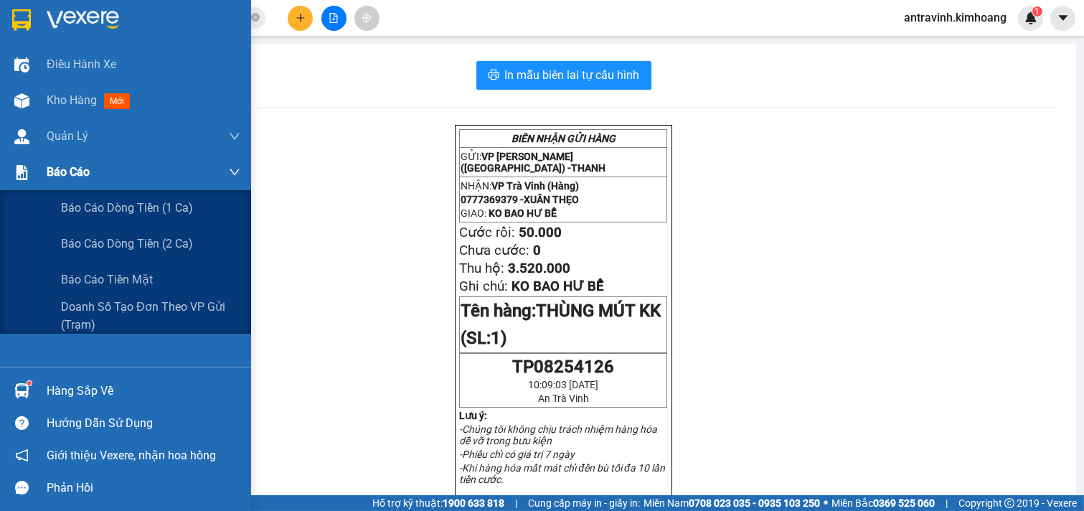
click at [44, 168] on div "Báo cáo" at bounding box center [125, 172] width 251 height 36
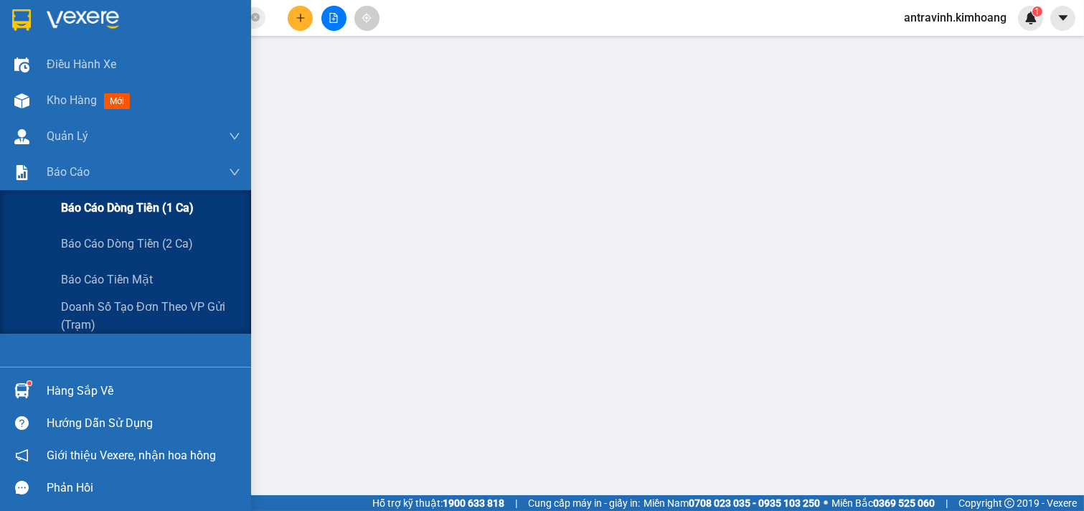
click at [77, 205] on span "Báo cáo dòng tiền (1 ca)" at bounding box center [127, 208] width 133 height 18
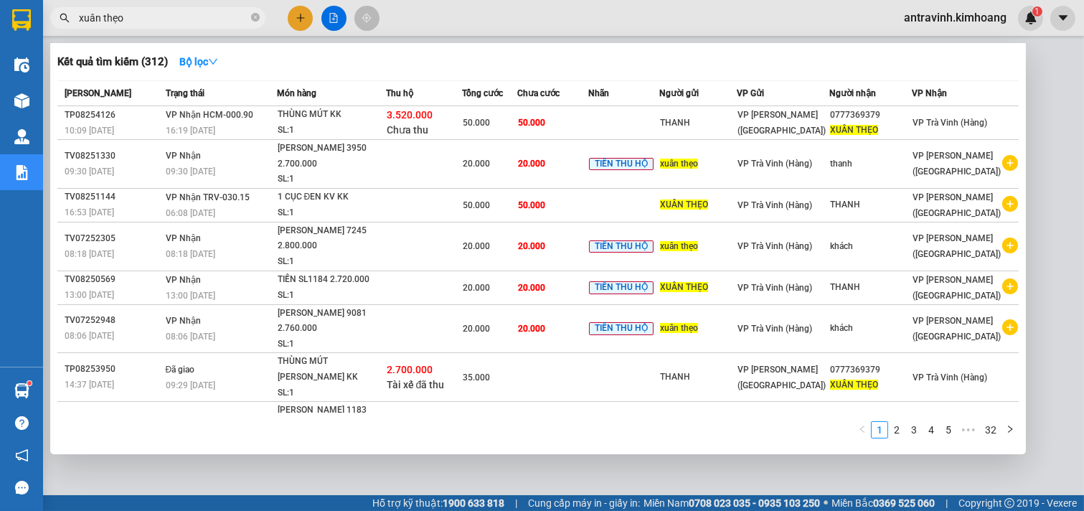
click at [164, 23] on input "xuân thẹo" at bounding box center [163, 18] width 169 height 16
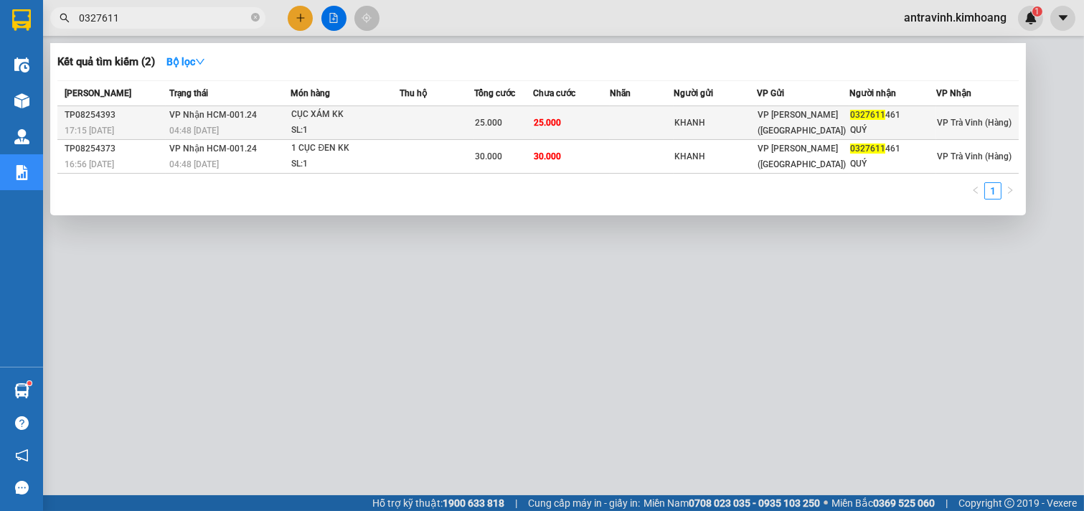
click at [576, 129] on td "25.000" at bounding box center [571, 123] width 77 height 34
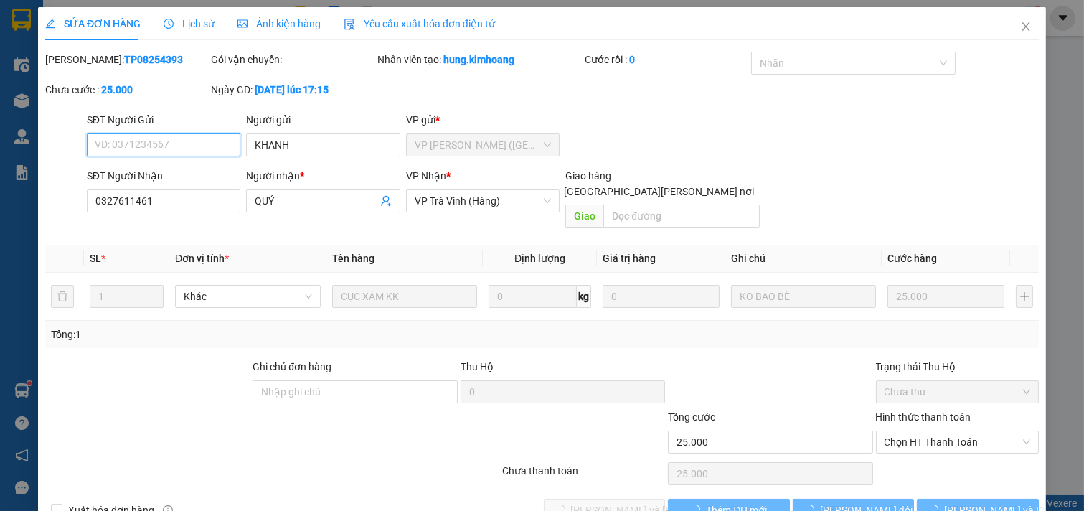
scroll to position [18, 0]
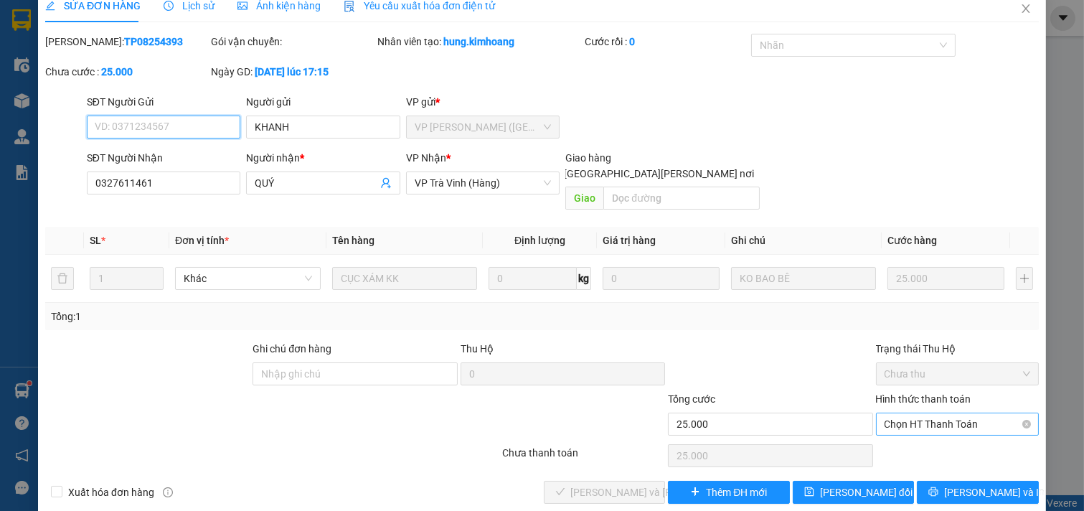
click at [937, 413] on span "Chọn HT Thanh Toán" at bounding box center [958, 424] width 146 height 22
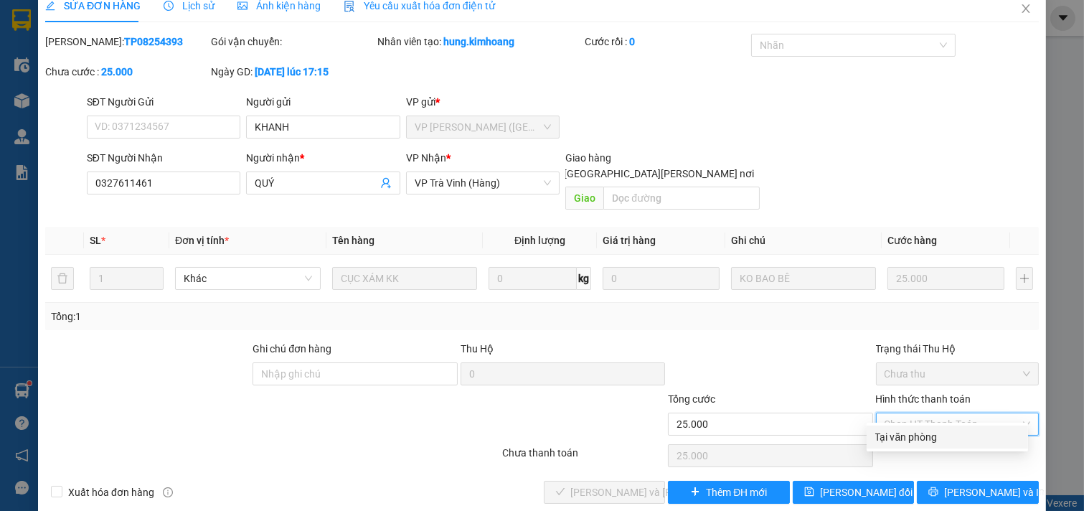
click at [936, 436] on div "Tại văn phòng" at bounding box center [948, 437] width 144 height 16
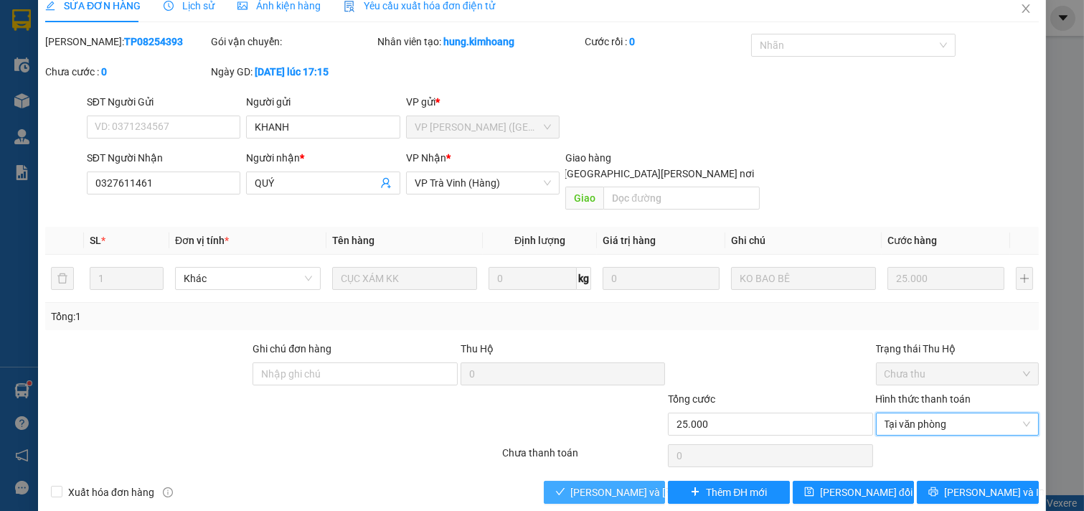
click at [590, 484] on span "Lưu và Giao hàng" at bounding box center [668, 492] width 194 height 16
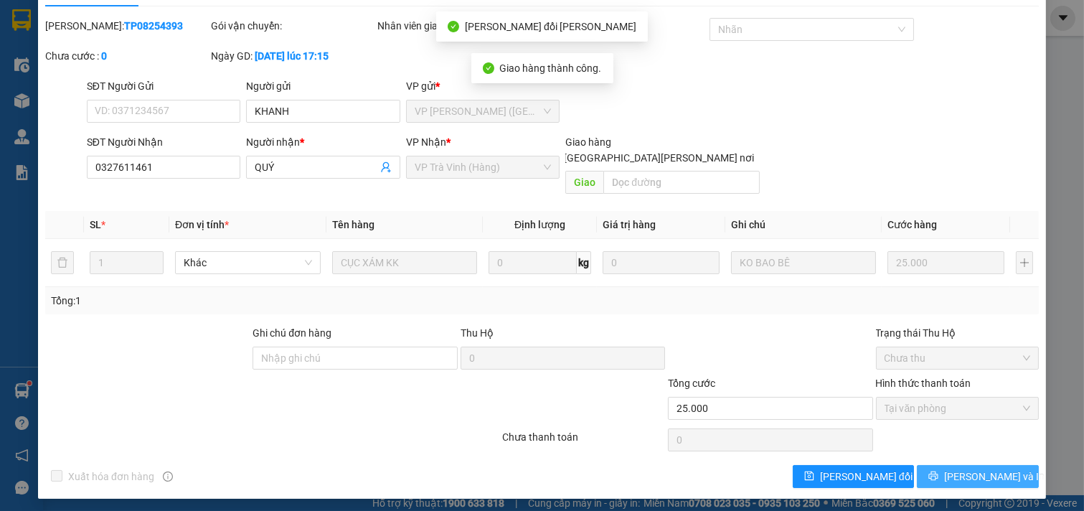
scroll to position [38, 0]
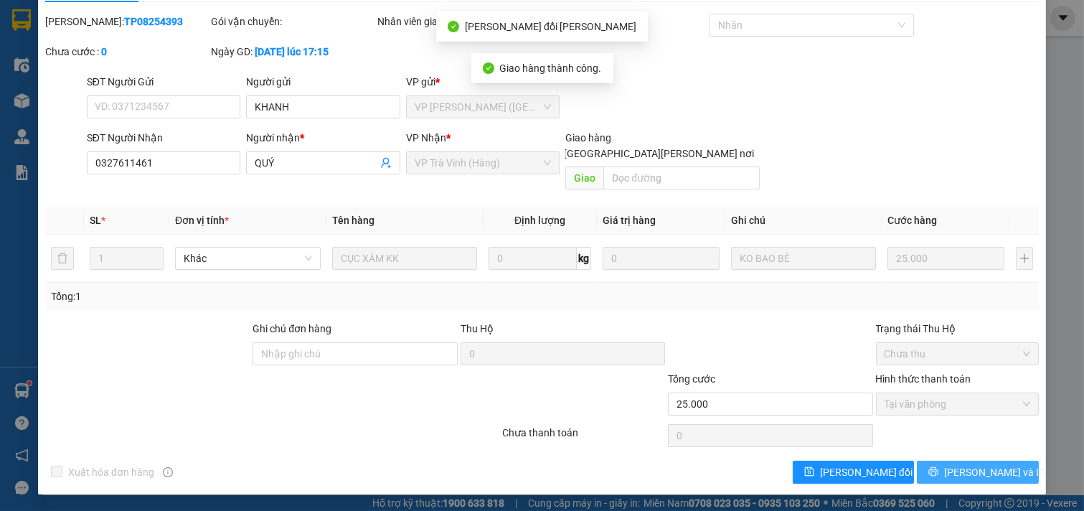
click at [967, 470] on span "[PERSON_NAME] và In" at bounding box center [994, 472] width 100 height 16
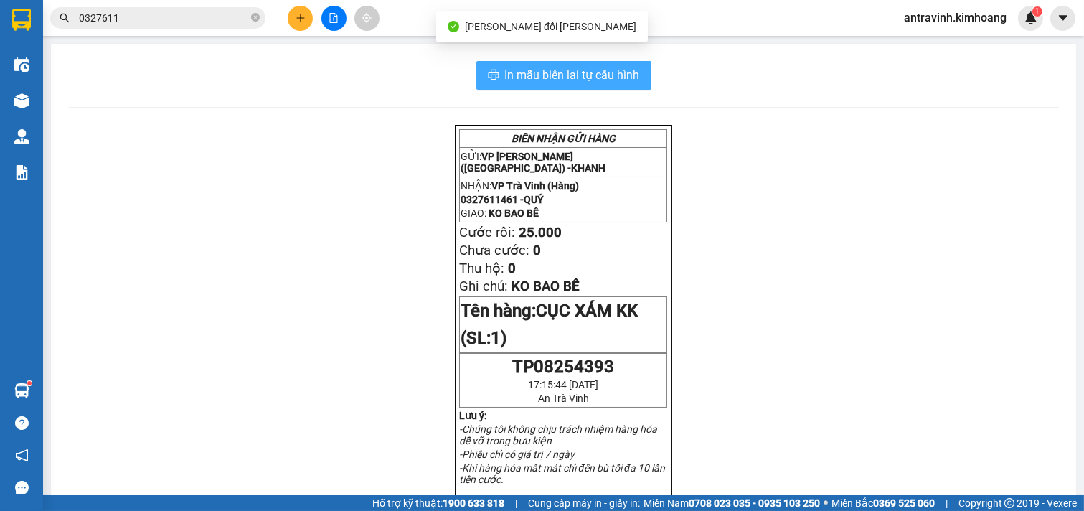
click at [639, 68] on button "In mẫu biên lai tự cấu hình" at bounding box center [564, 75] width 175 height 29
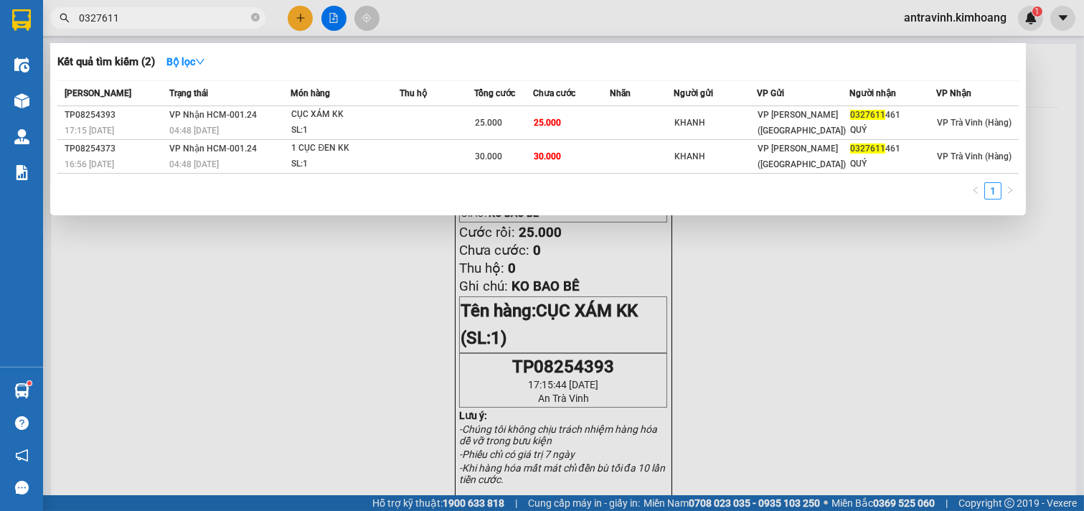
click at [158, 20] on input "0327611" at bounding box center [163, 18] width 169 height 16
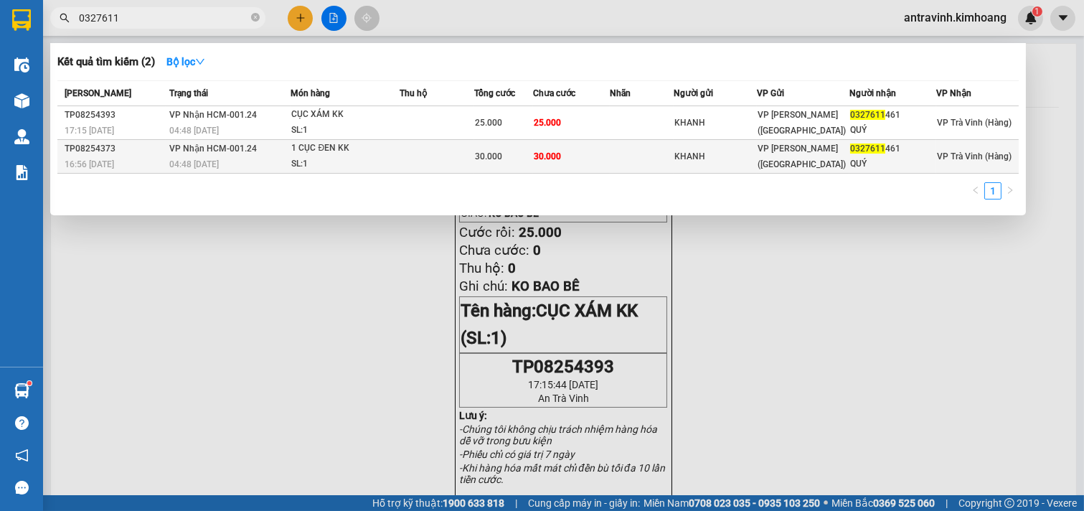
click at [414, 151] on td at bounding box center [437, 157] width 75 height 34
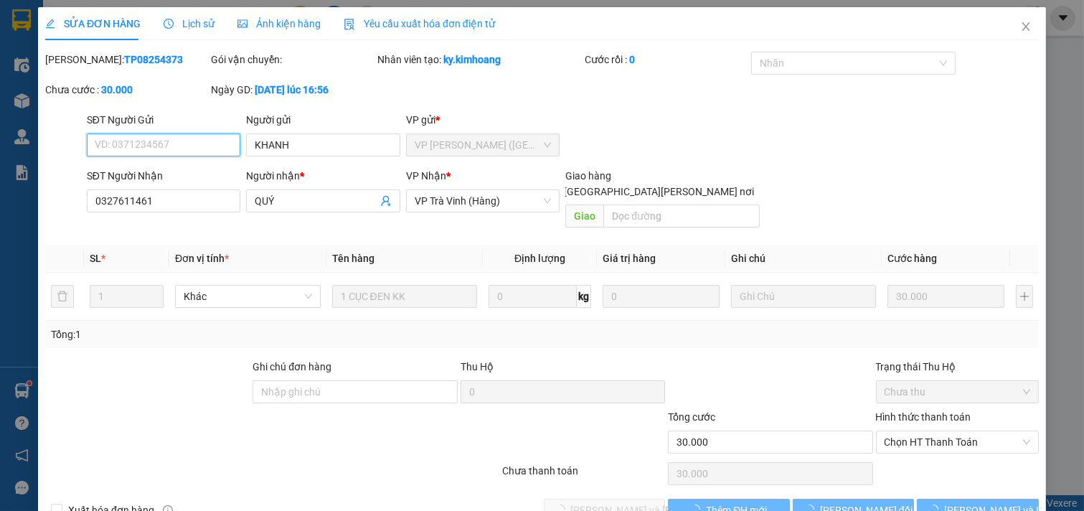
scroll to position [3, 0]
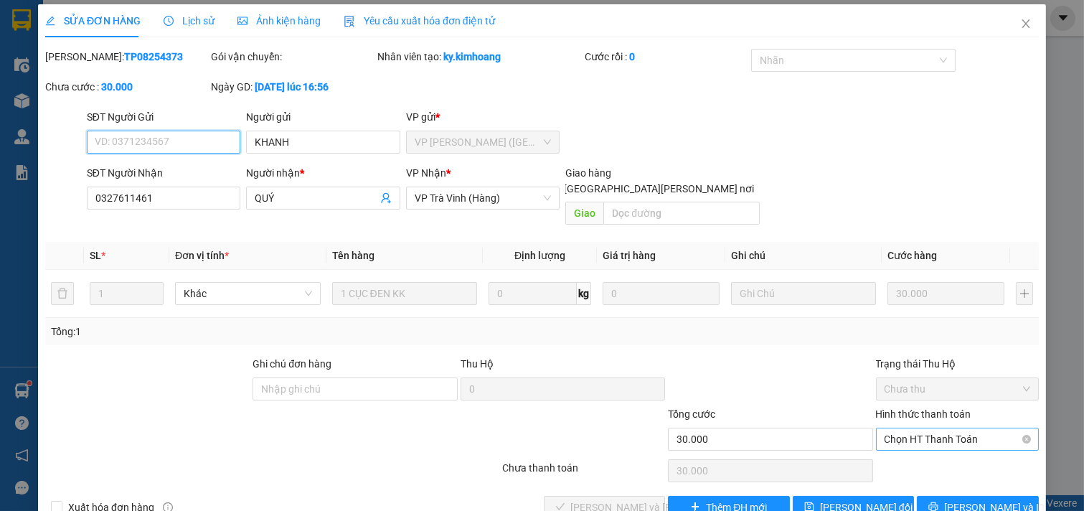
click at [901, 429] on span "Chọn HT Thanh Toán" at bounding box center [958, 439] width 146 height 22
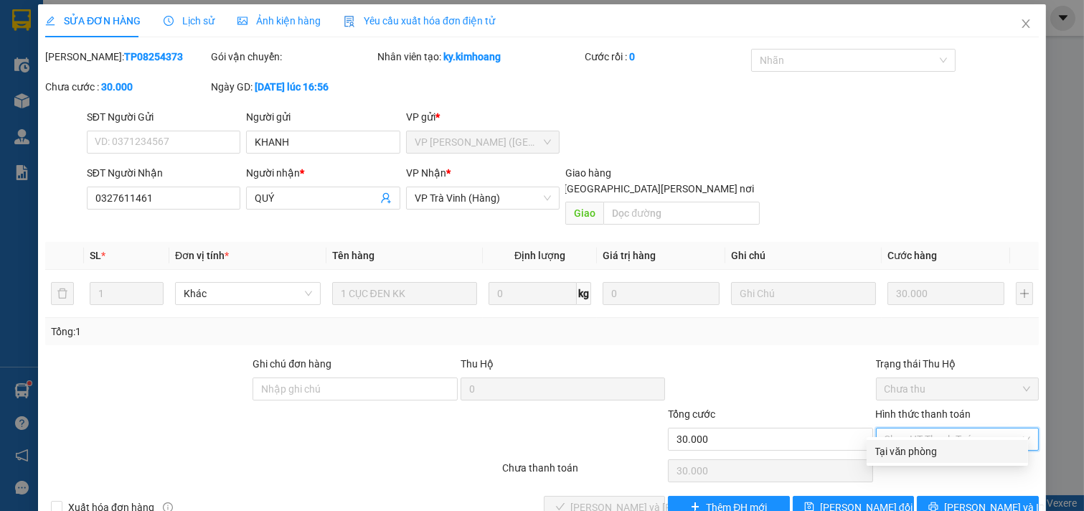
click at [902, 446] on div "Tại văn phòng" at bounding box center [948, 452] width 144 height 16
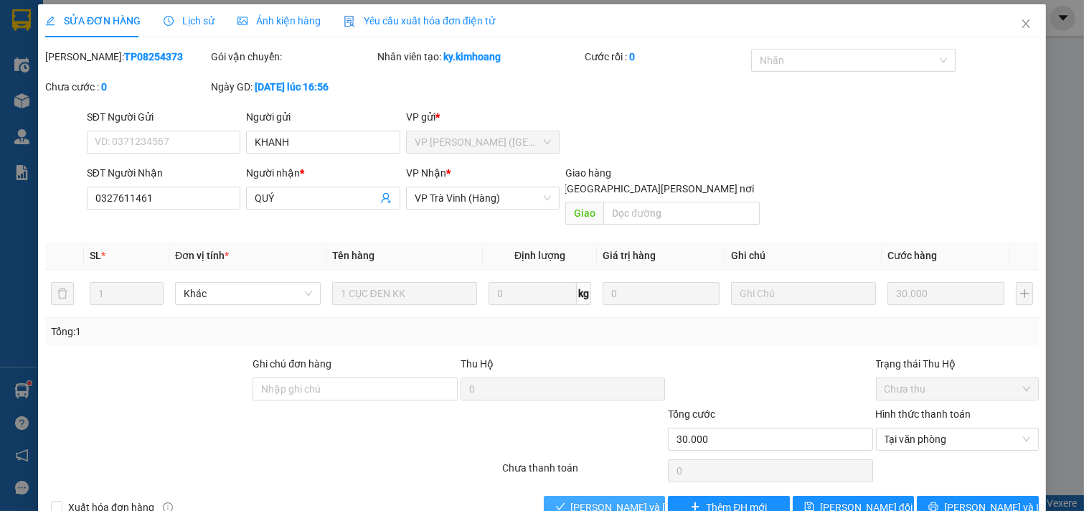
click at [597, 499] on span "Lưu và Giao hàng" at bounding box center [668, 507] width 194 height 16
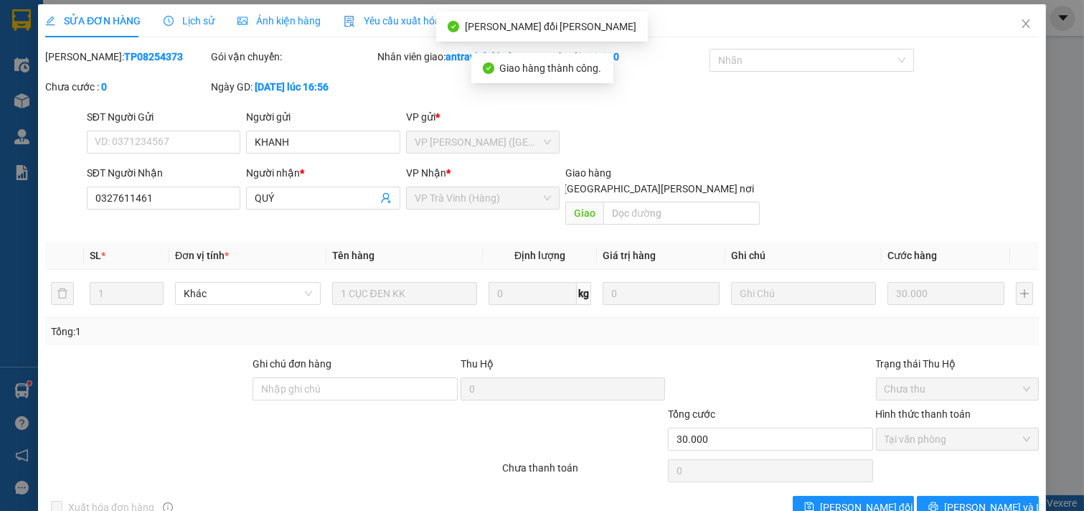
scroll to position [38, 0]
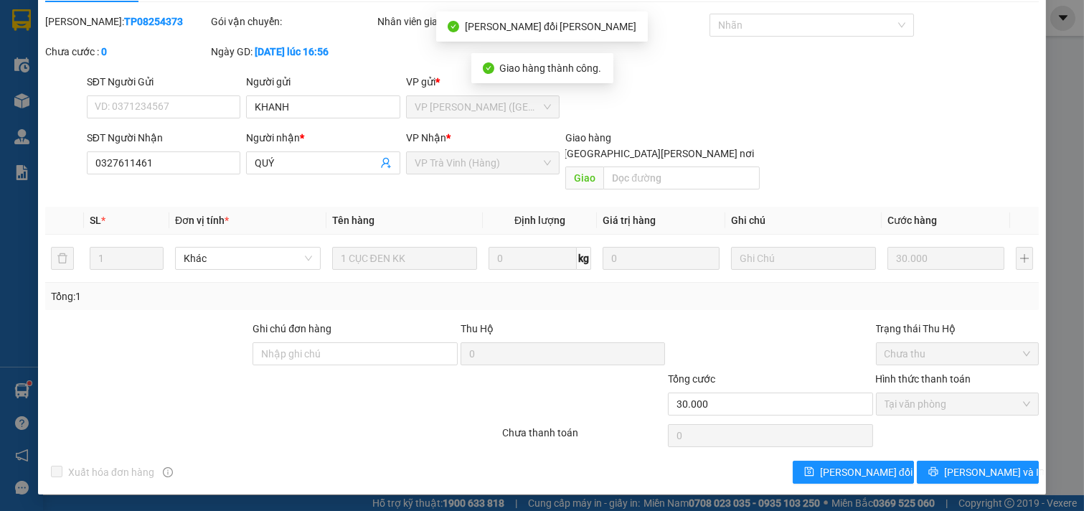
click at [941, 486] on div "SỬA ĐƠN HÀNG Lịch sử Ảnh kiện hàng Yêu cầu xuất hóa đơn điện tử Total Paid Fee …" at bounding box center [542, 231] width 1008 height 525
click at [941, 482] on button "[PERSON_NAME] và In" at bounding box center [978, 472] width 122 height 23
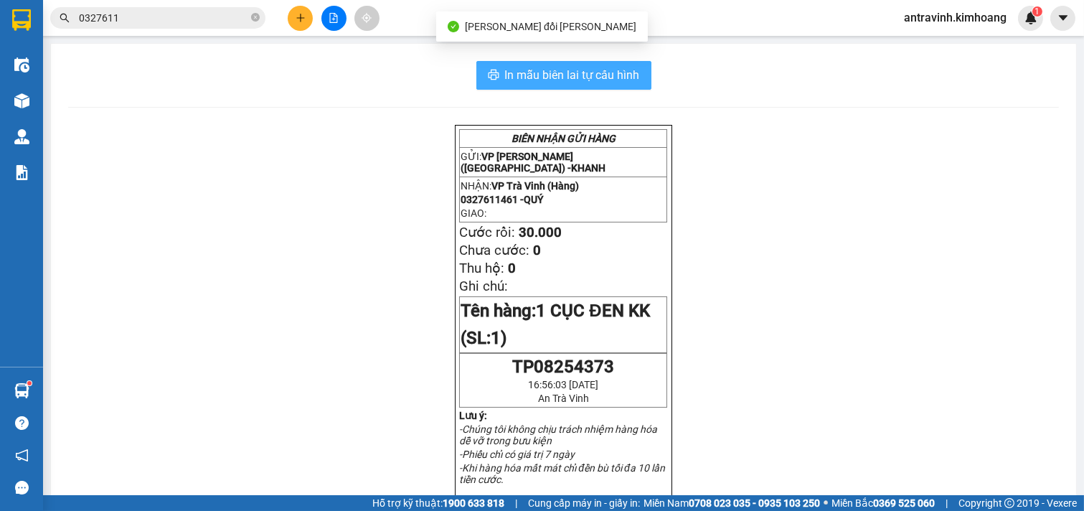
click at [625, 78] on span "In mẫu biên lai tự cấu hình" at bounding box center [572, 75] width 135 height 18
